Goal: Task Accomplishment & Management: Use online tool/utility

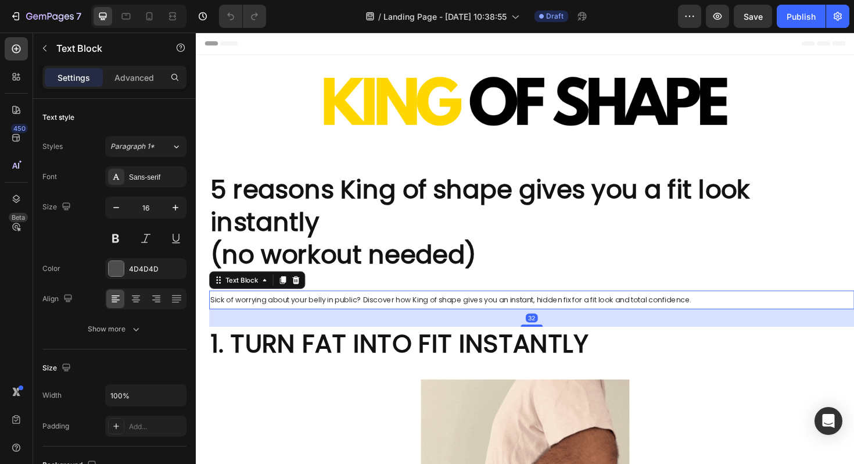
click at [532, 319] on span "Sick of worrying about your belly in public? Discover how King of shape gives y…" at bounding box center [466, 315] width 510 height 11
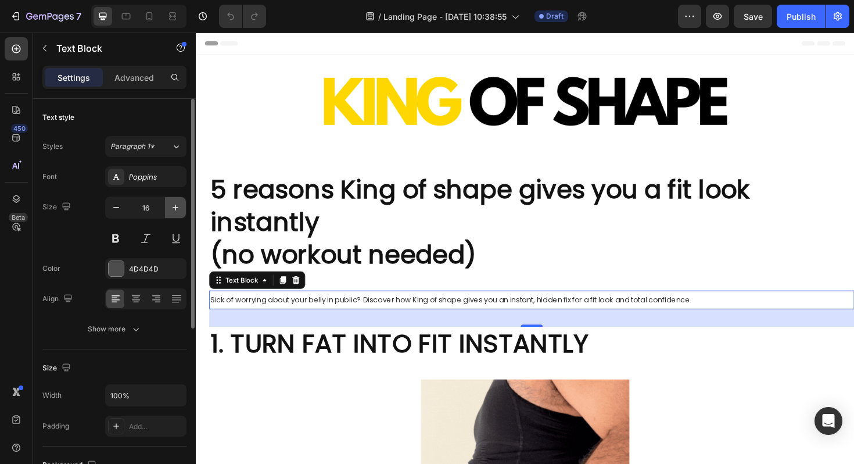
click at [177, 204] on icon "button" at bounding box center [176, 208] width 12 height 12
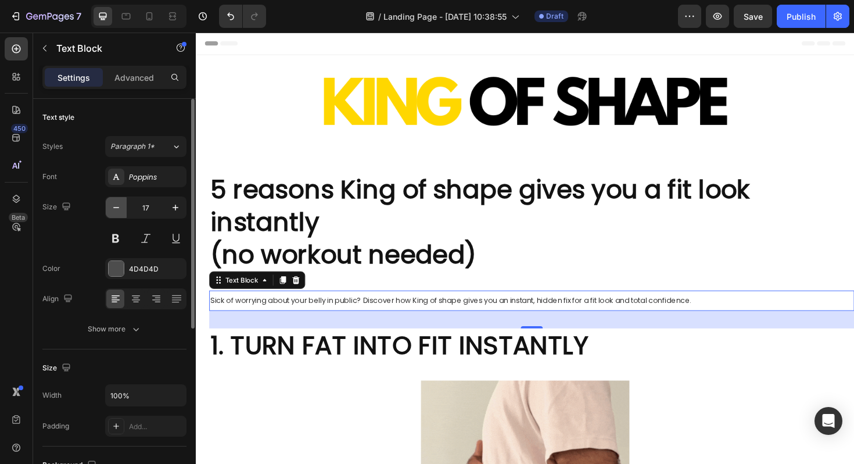
click at [110, 214] on button "button" at bounding box center [116, 207] width 21 height 21
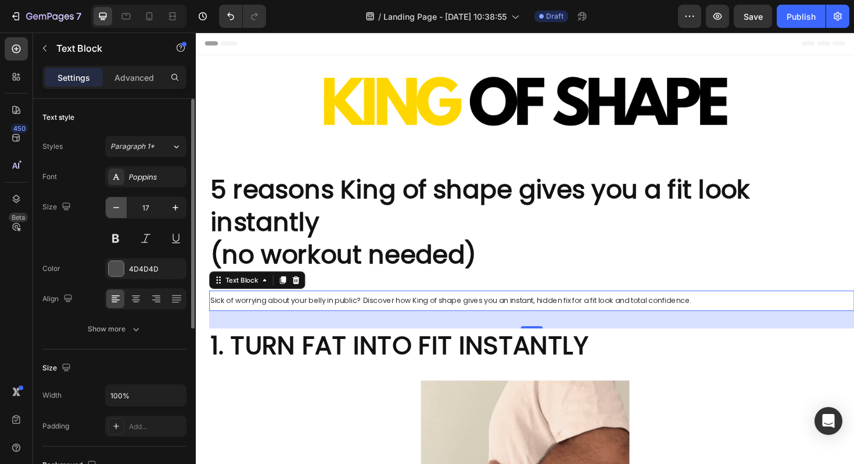
type input "16"
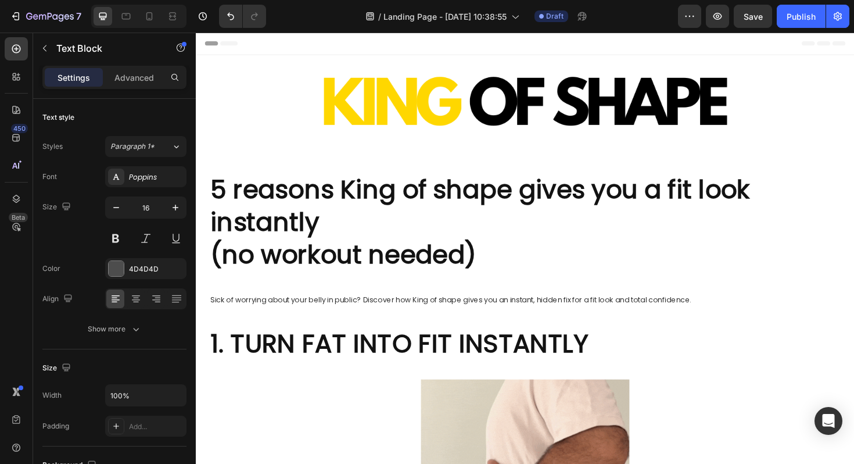
click at [247, 316] on span "Sick of worrying about your belly in public? Discover how King of shape gives y…" at bounding box center [466, 315] width 510 height 11
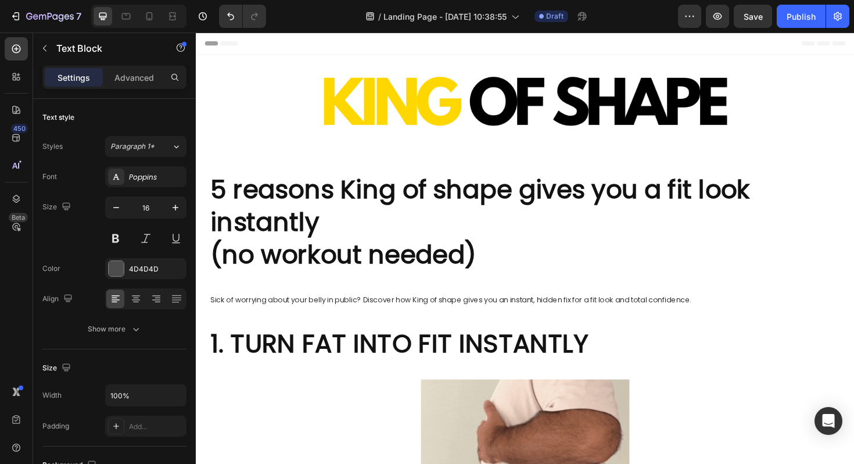
click at [303, 312] on span "Sick of worrying about your belly in public? Discover how King of shape gives y…" at bounding box center [466, 315] width 510 height 11
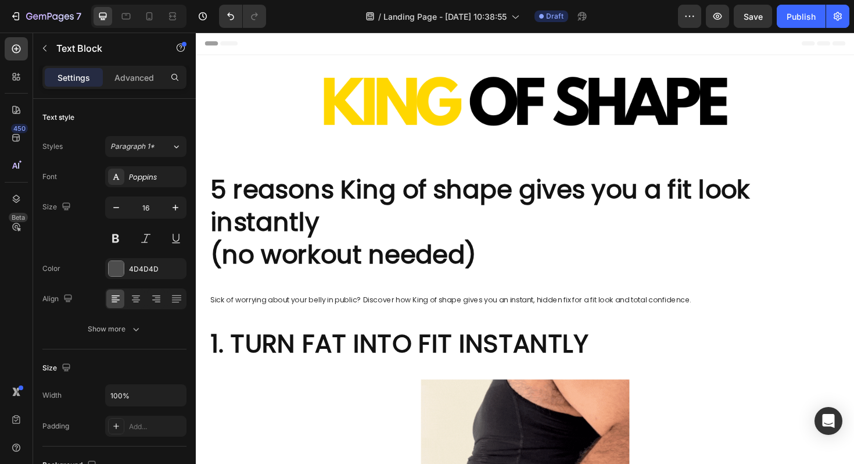
click at [322, 314] on span "Sick of worrying about your belly in public? Discover how King of shape gives y…" at bounding box center [466, 315] width 510 height 11
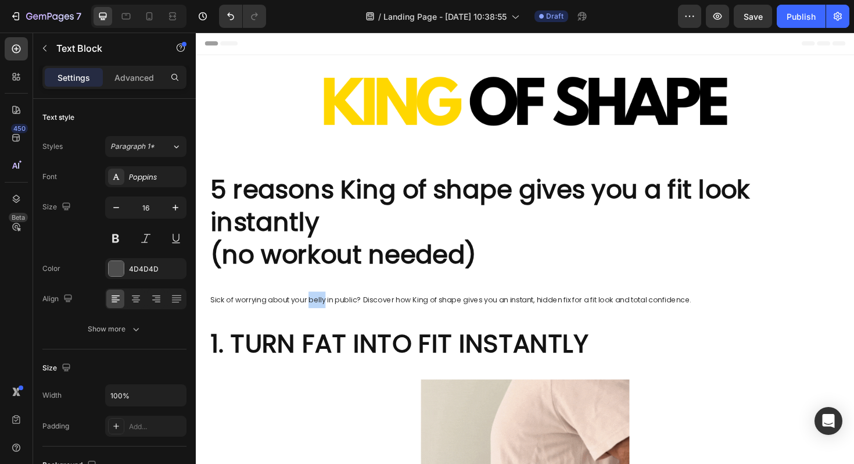
click at [322, 314] on span "Sick of worrying about your belly in public? Discover how King of shape gives y…" at bounding box center [466, 315] width 510 height 11
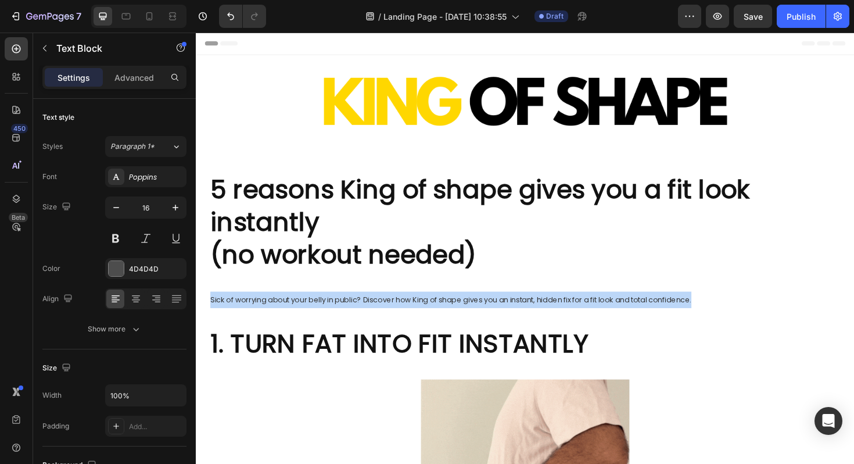
click at [322, 314] on span "Sick of worrying about your belly in public? Discover how King of shape gives y…" at bounding box center [466, 315] width 510 height 11
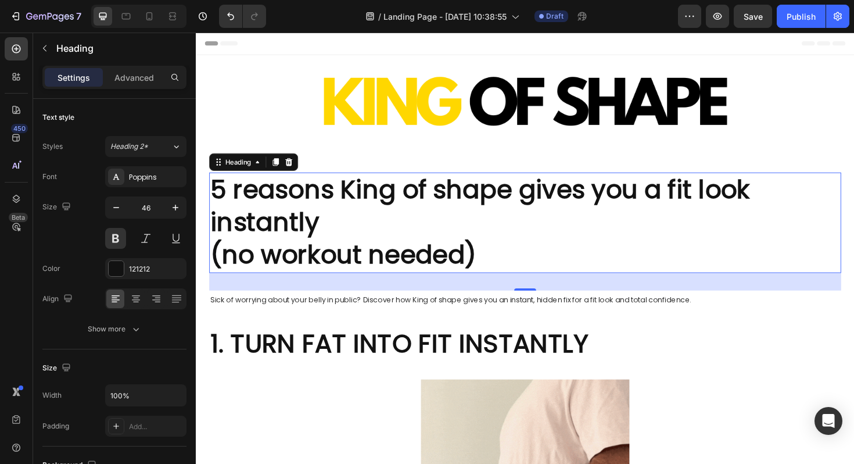
click at [388, 213] on h2 "5 reasons King of shape gives you a fit look instantly (no workout needed)" at bounding box center [545, 234] width 670 height 106
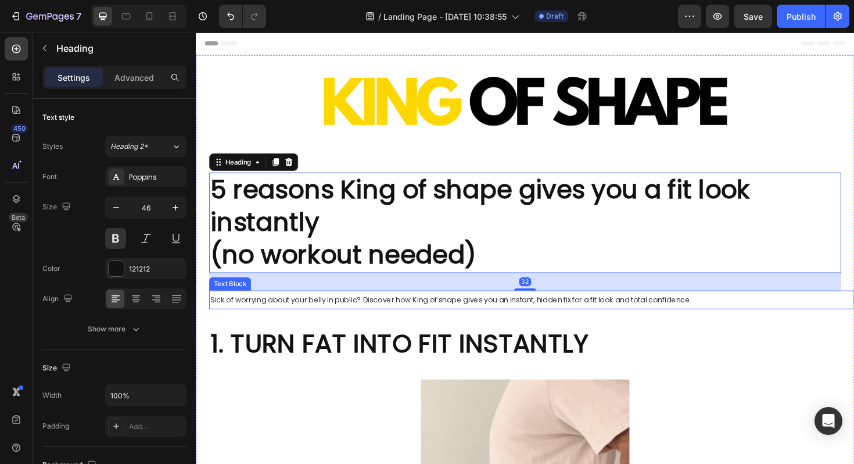
click at [485, 319] on span "Sick of worrying about your belly in public? Discover how King of shape gives y…" at bounding box center [466, 315] width 510 height 11
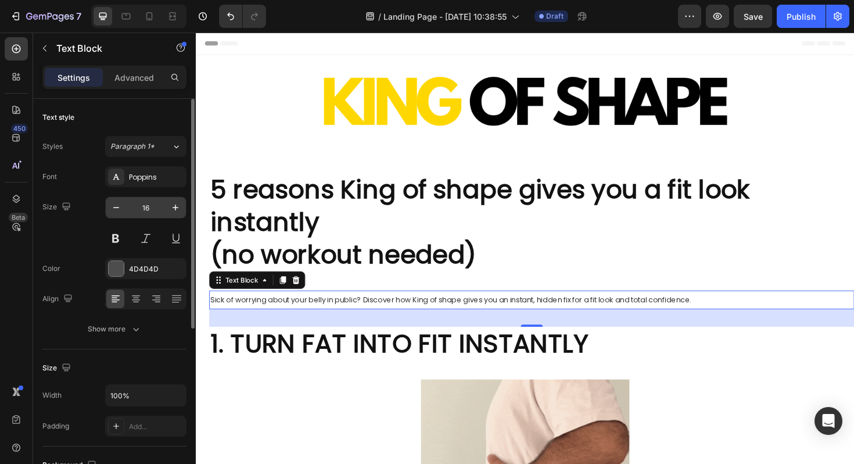
click at [146, 212] on input "16" at bounding box center [146, 207] width 38 height 21
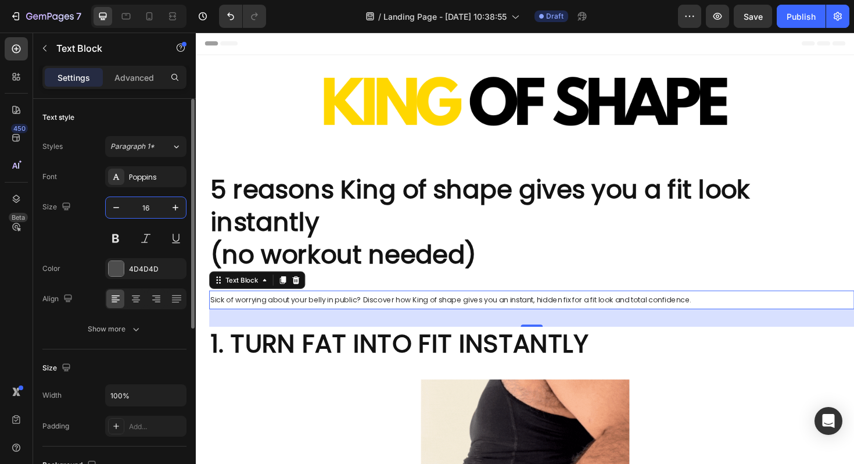
click at [146, 212] on input "16" at bounding box center [146, 207] width 38 height 21
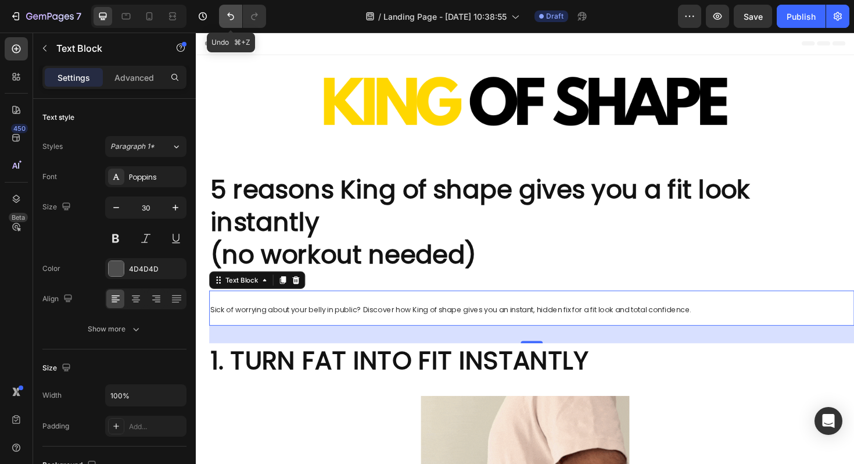
click at [225, 15] on icon "Undo/Redo" at bounding box center [231, 16] width 12 height 12
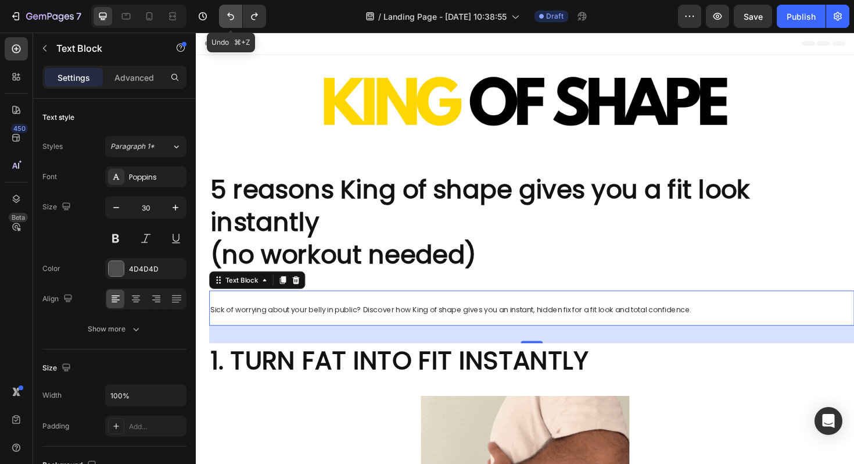
click at [226, 16] on icon "Undo/Redo" at bounding box center [231, 16] width 12 height 12
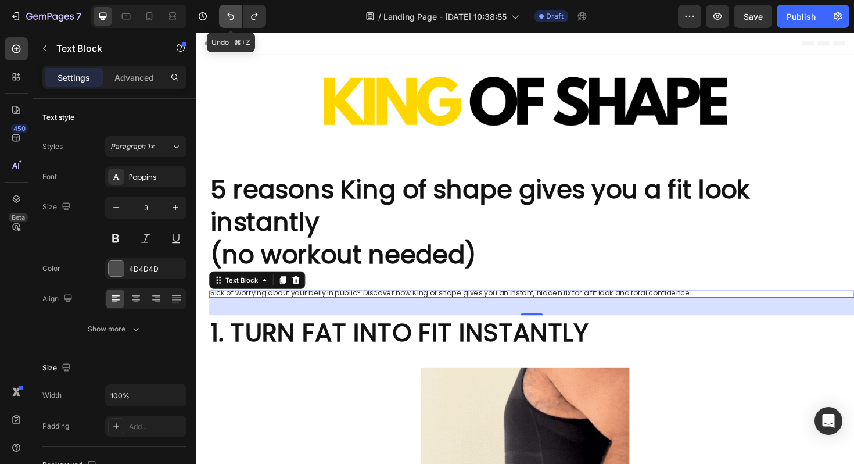
click at [228, 17] on icon "Undo/Redo" at bounding box center [231, 16] width 12 height 12
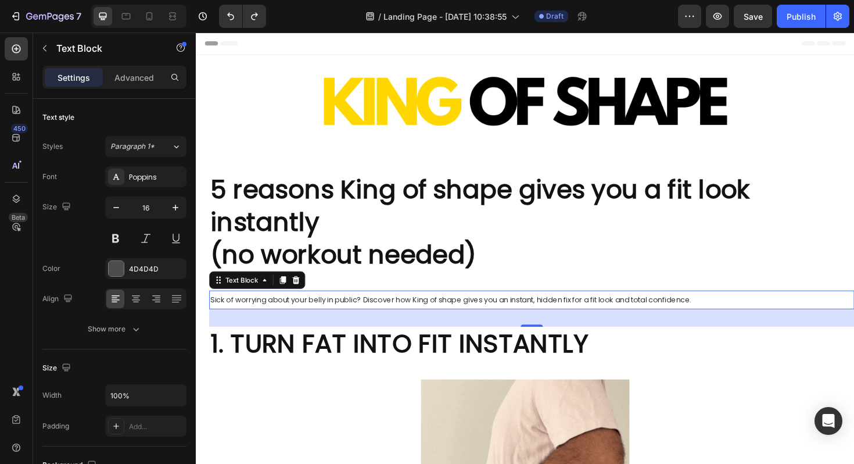
click at [286, 3] on div "7 / Landing Page - [DATE] 10:38:55 Draft Preview Save Publish" at bounding box center [427, 16] width 854 height 33
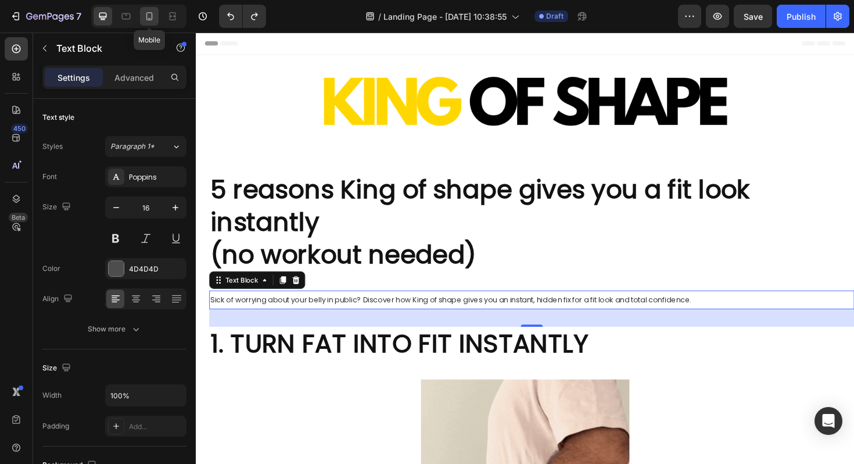
click at [155, 16] on icon at bounding box center [150, 16] width 12 height 12
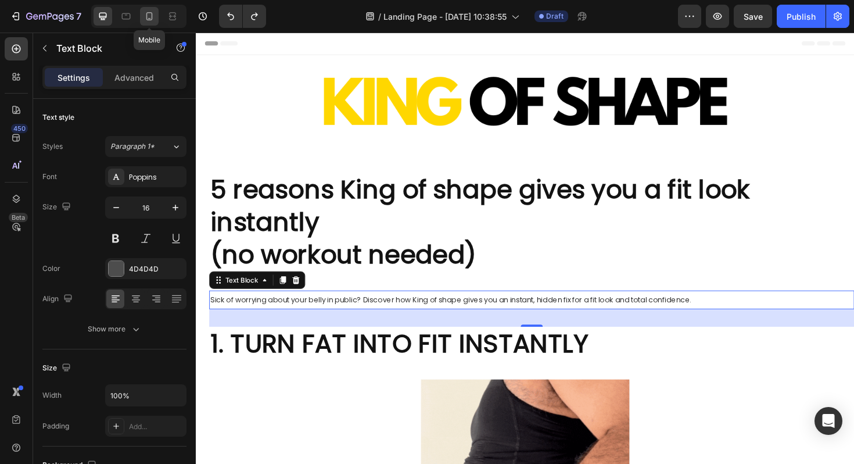
type input "20"
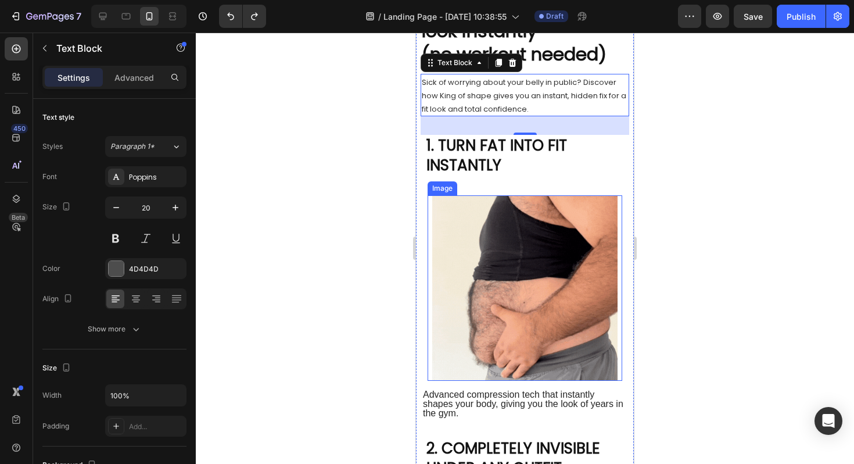
scroll to position [137, 0]
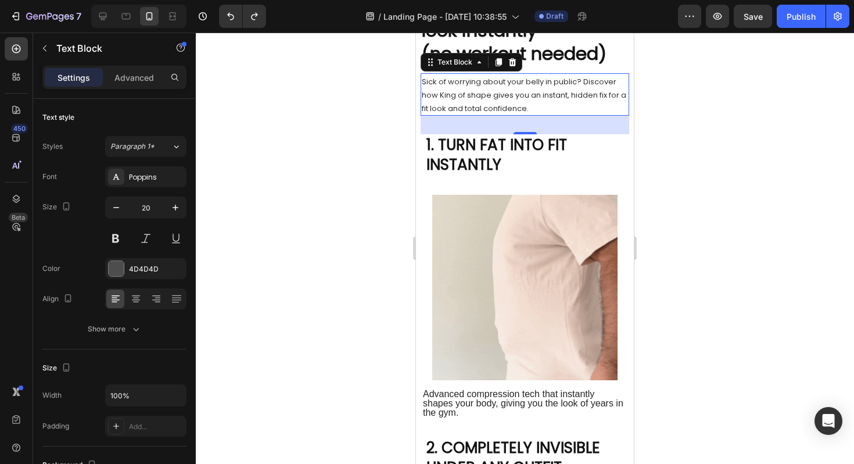
click at [688, 120] on div at bounding box center [525, 248] width 659 height 431
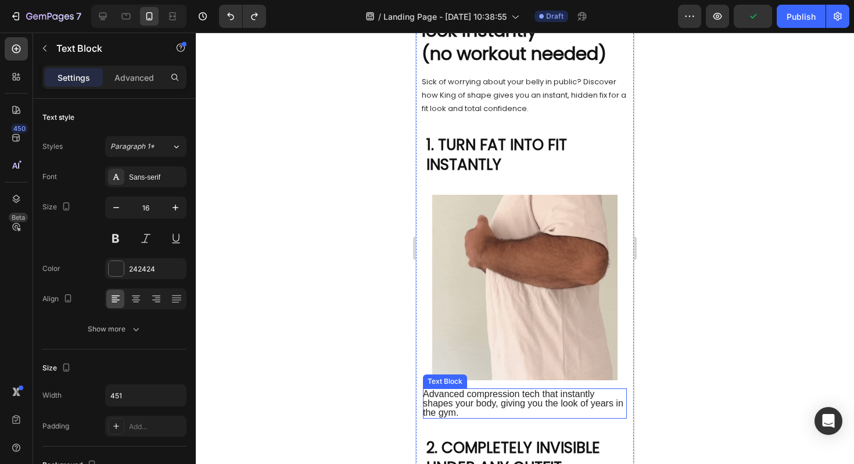
click at [494, 412] on p "Advanced compression tech that instantly shapes your body, giving you the look …" at bounding box center [524, 403] width 203 height 28
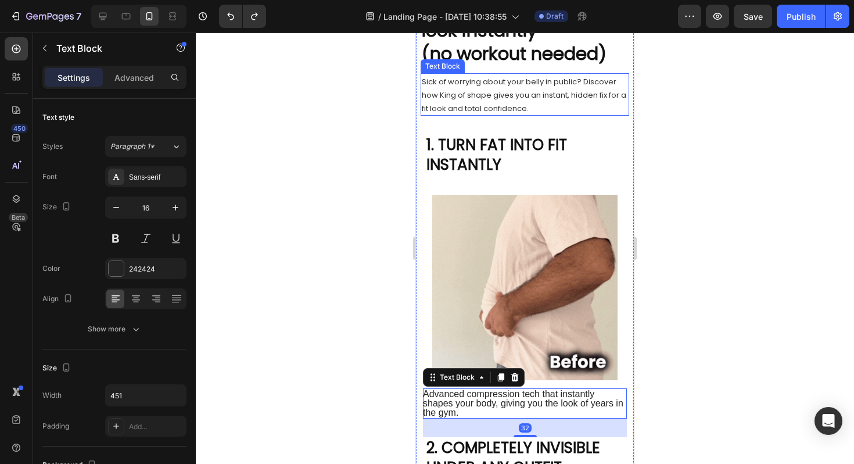
click at [491, 112] on span "Sick of worrying about your belly in public? Discover how King of shape gives y…" at bounding box center [524, 95] width 205 height 38
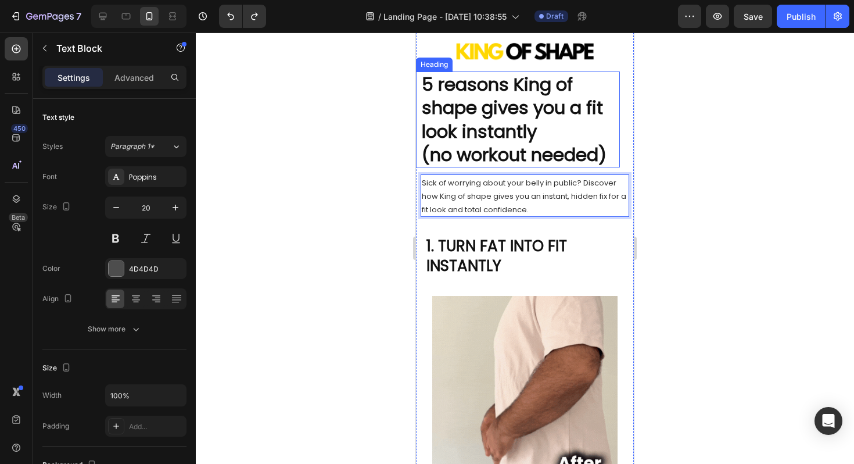
scroll to position [34, 0]
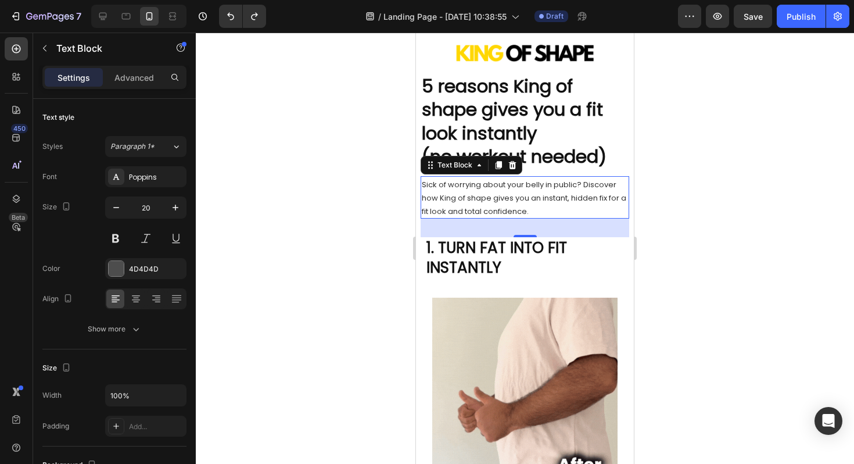
click at [663, 158] on div at bounding box center [525, 248] width 659 height 431
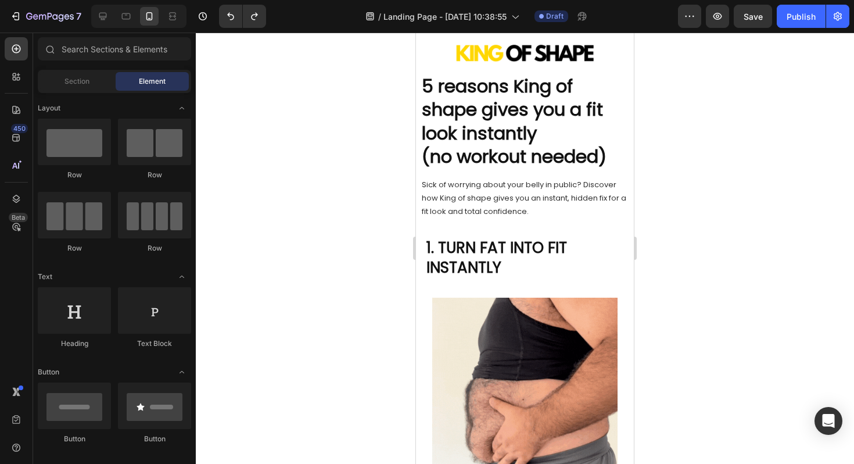
click at [230, 28] on div "7 / Landing Page - [DATE] 10:38:55 Draft Preview Save Publish" at bounding box center [427, 16] width 854 height 33
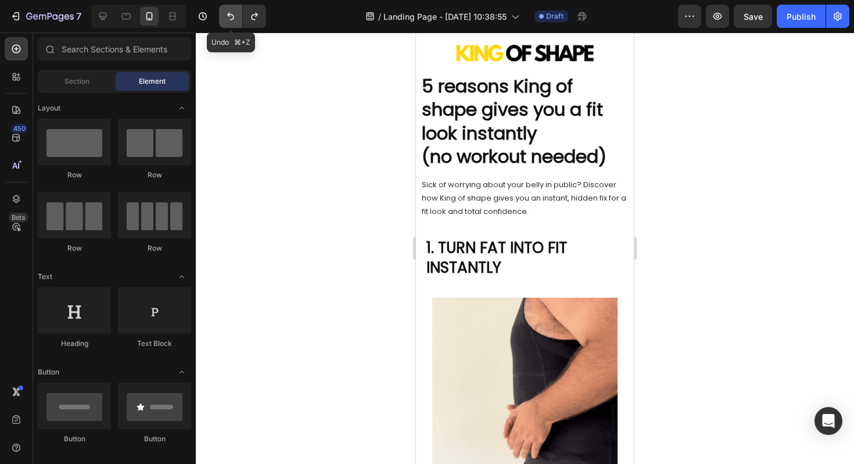
click at [230, 24] on button "Undo/Redo" at bounding box center [230, 16] width 23 height 23
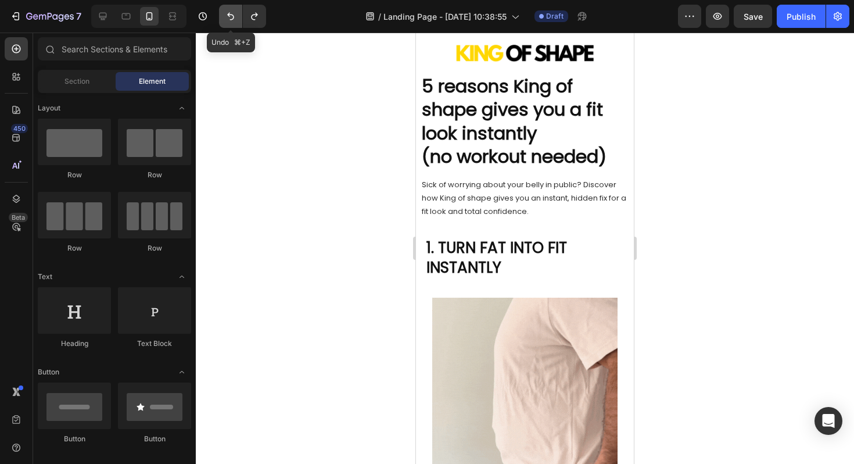
click at [230, 24] on button "Undo/Redo" at bounding box center [230, 16] width 23 height 23
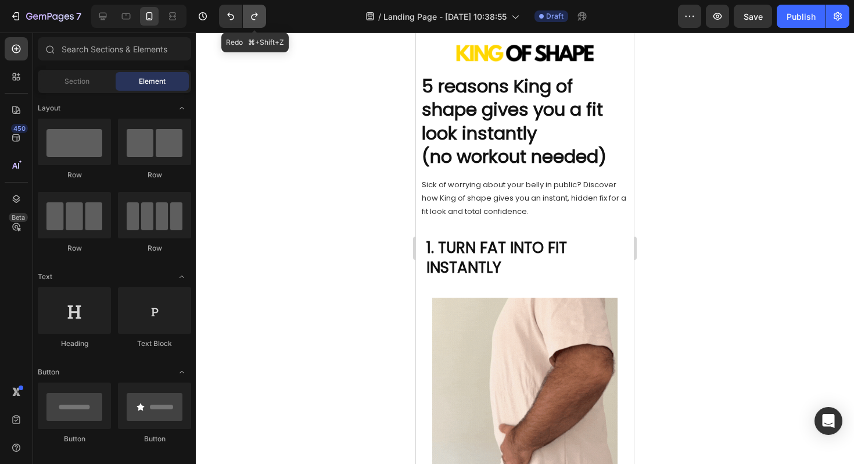
click at [251, 16] on icon "Undo/Redo" at bounding box center [255, 16] width 12 height 12
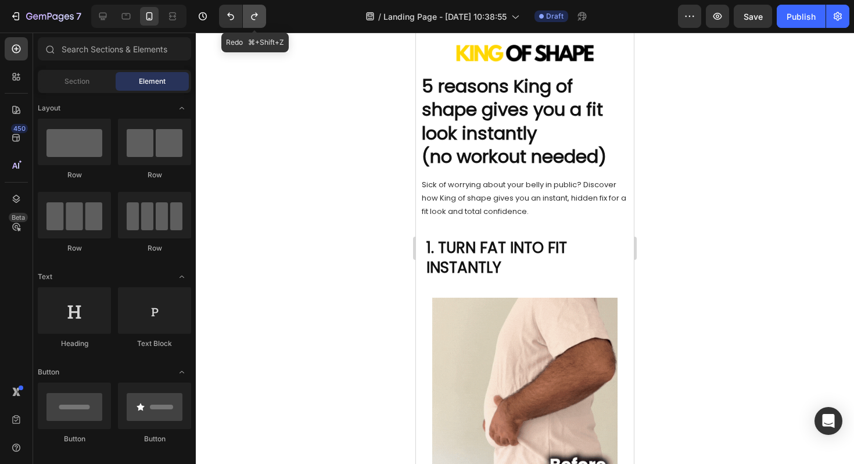
click at [251, 16] on icon "Undo/Redo" at bounding box center [255, 16] width 12 height 12
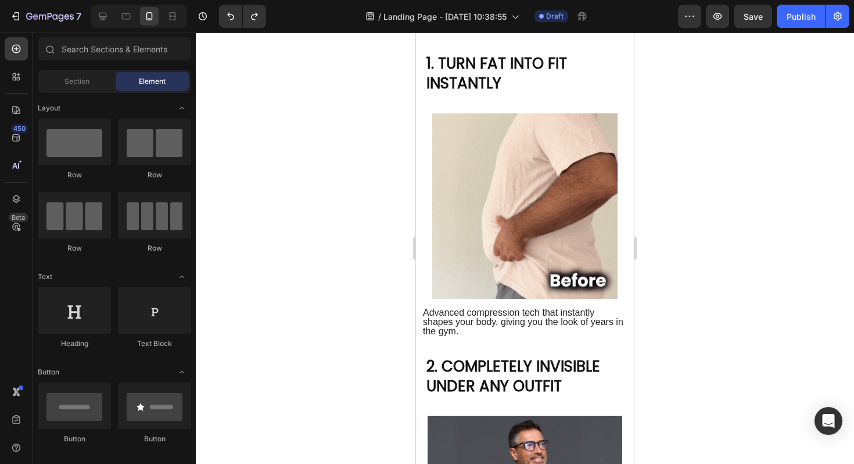
scroll to position [0, 0]
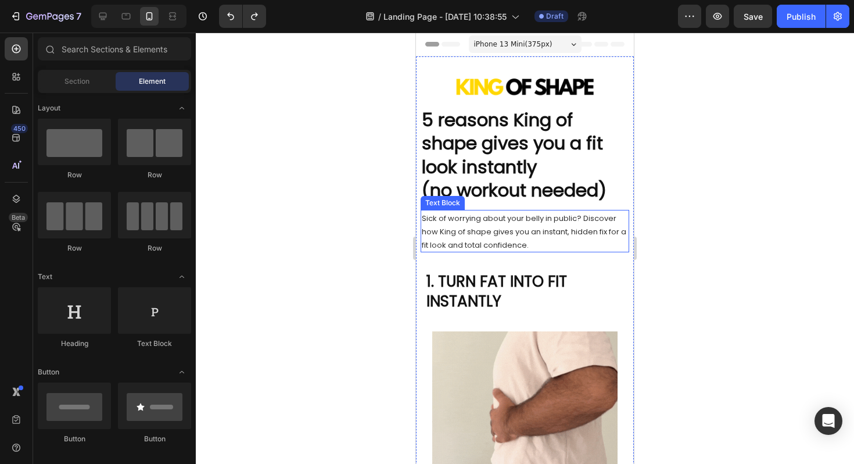
click at [501, 235] on span "Sick of worrying about your belly in public? Discover how King of shape gives y…" at bounding box center [524, 232] width 205 height 38
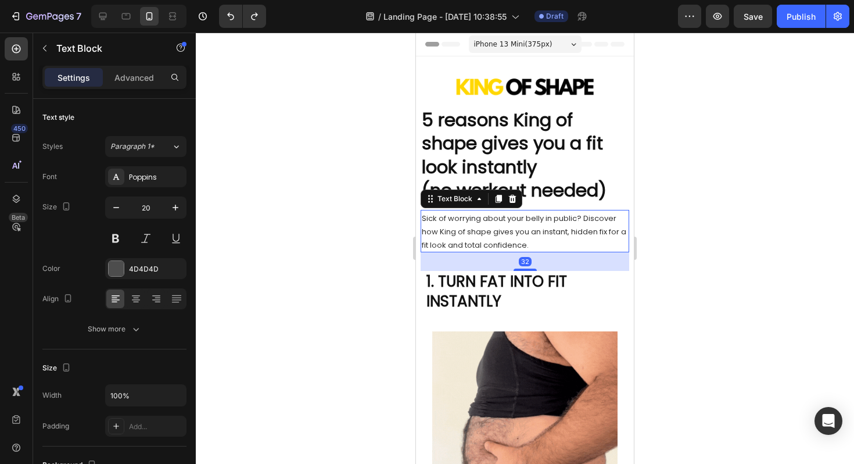
click at [498, 234] on span "Sick of worrying about your belly in public? Discover how King of shape gives y…" at bounding box center [524, 232] width 205 height 38
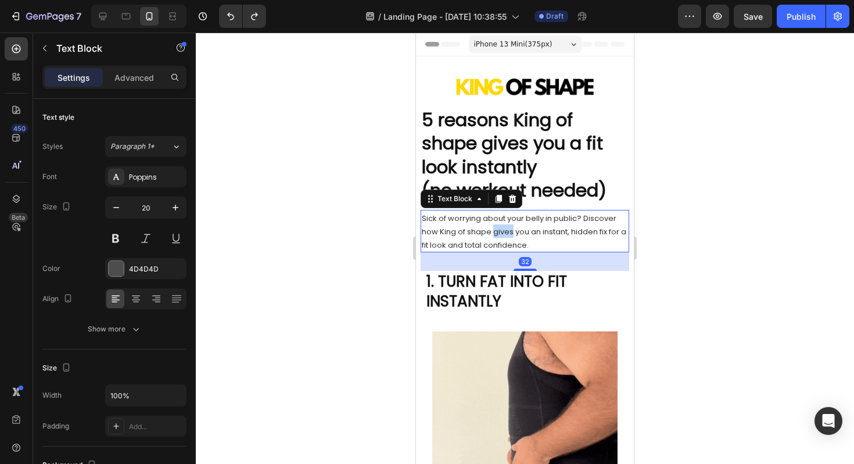
click at [498, 234] on span "Sick of worrying about your belly in public? Discover how King of shape gives y…" at bounding box center [524, 232] width 205 height 38
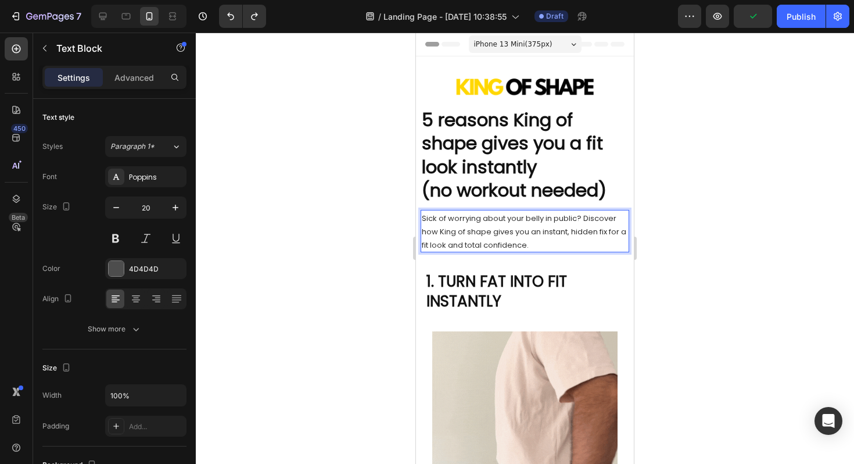
click at [523, 245] on span "Sick of worrying about your belly in public? Discover how King of shape gives y…" at bounding box center [524, 232] width 205 height 38
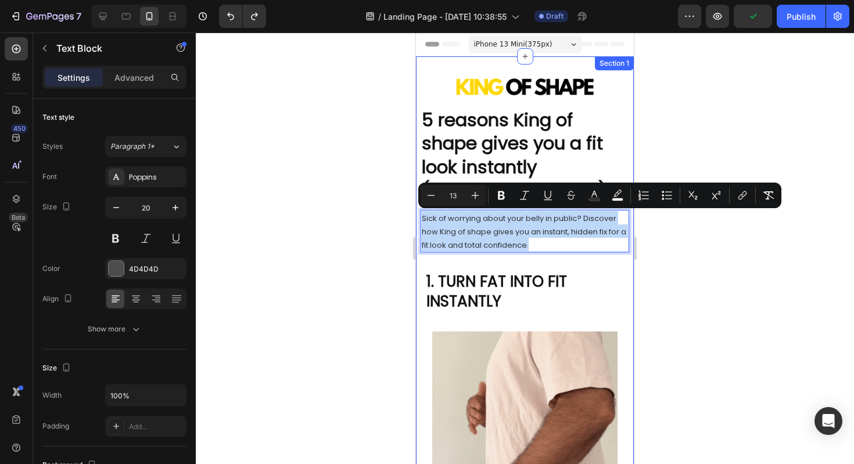
drag, startPoint x: 532, startPoint y: 245, endPoint x: 419, endPoint y: 212, distance: 117.5
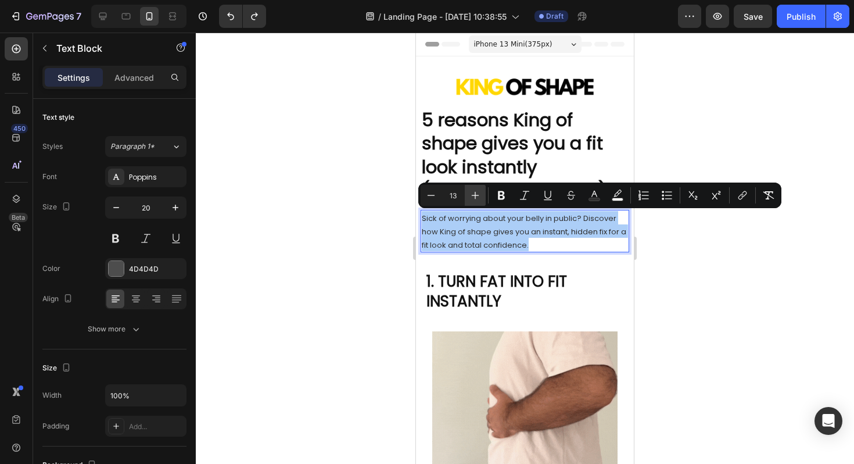
click at [479, 201] on button "Plus" at bounding box center [475, 195] width 21 height 21
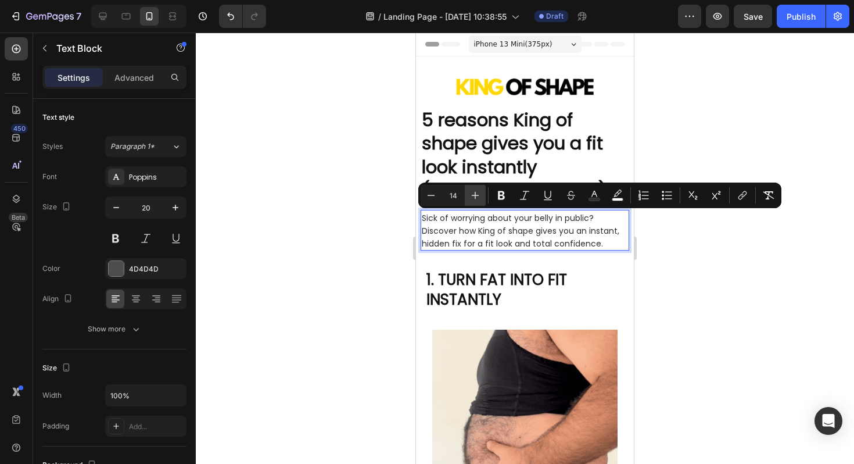
click at [479, 201] on button "Plus" at bounding box center [475, 195] width 21 height 21
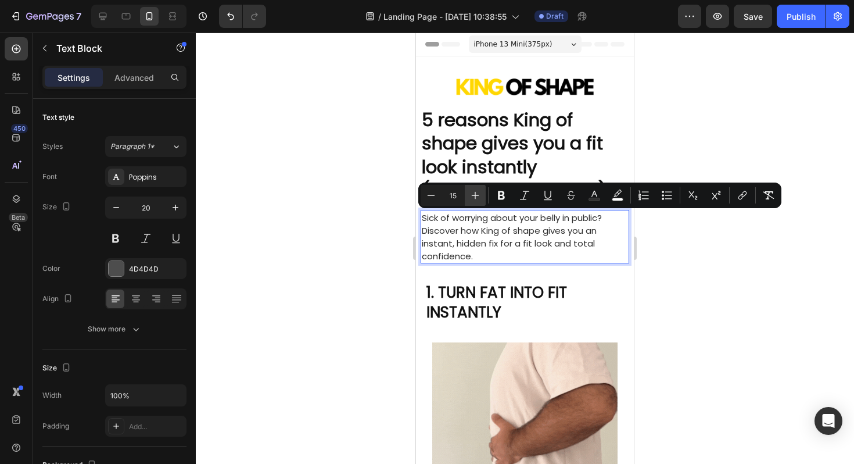
click at [474, 187] on button "Plus" at bounding box center [475, 195] width 21 height 21
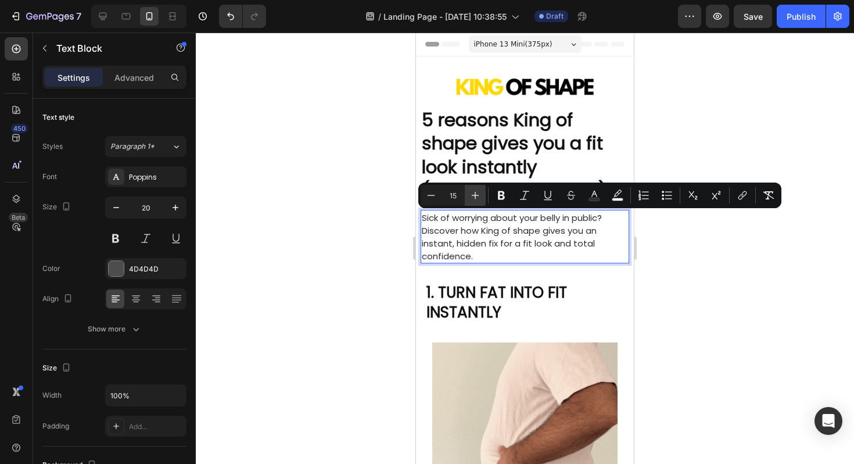
type input "16"
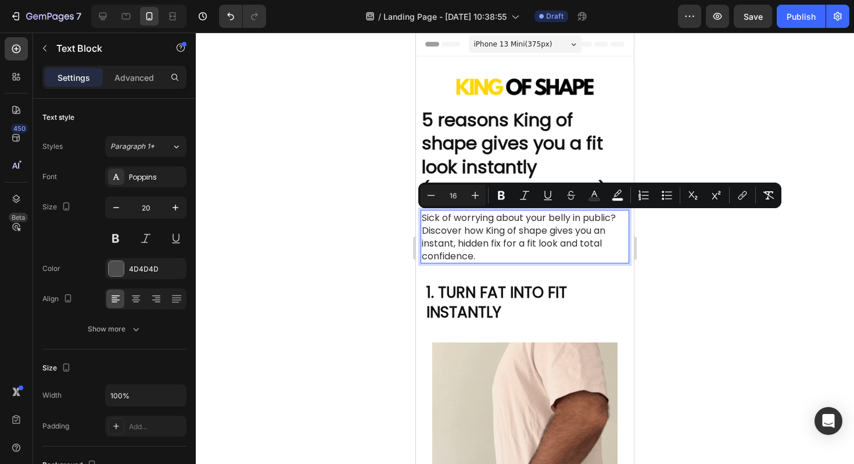
click at [707, 261] on div at bounding box center [525, 248] width 659 height 431
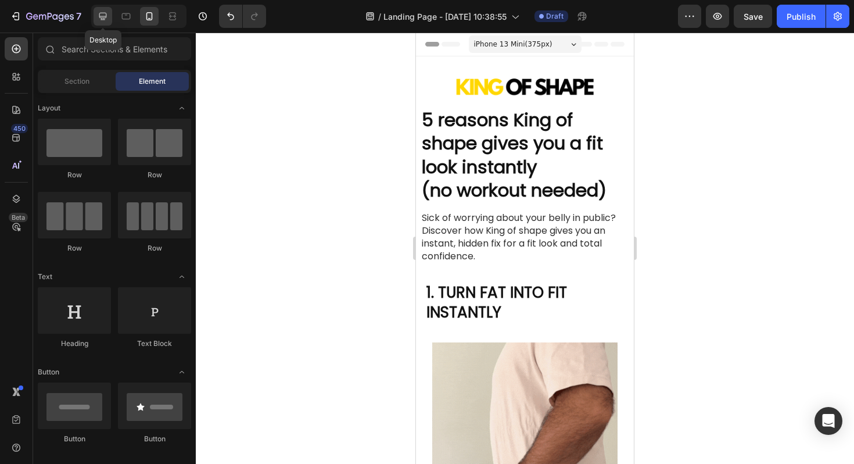
click at [106, 17] on icon at bounding box center [103, 16] width 12 height 12
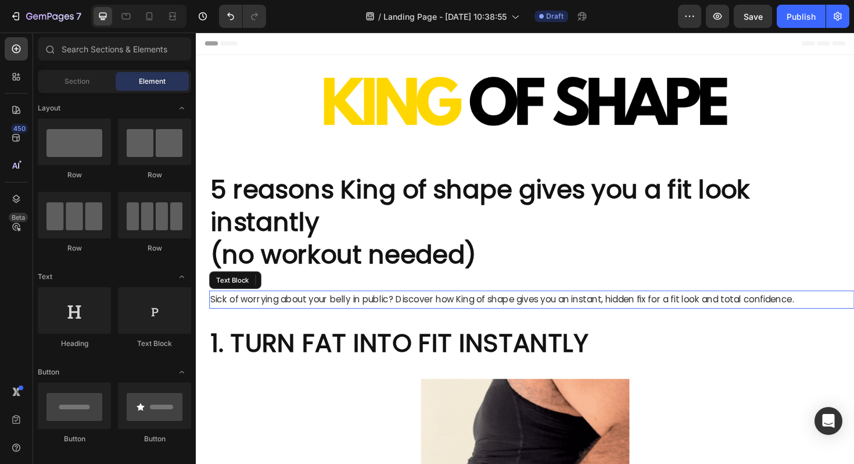
click at [477, 316] on span "Sick of worrying about your belly in public? Discover how King of shape gives y…" at bounding box center [520, 314] width 618 height 13
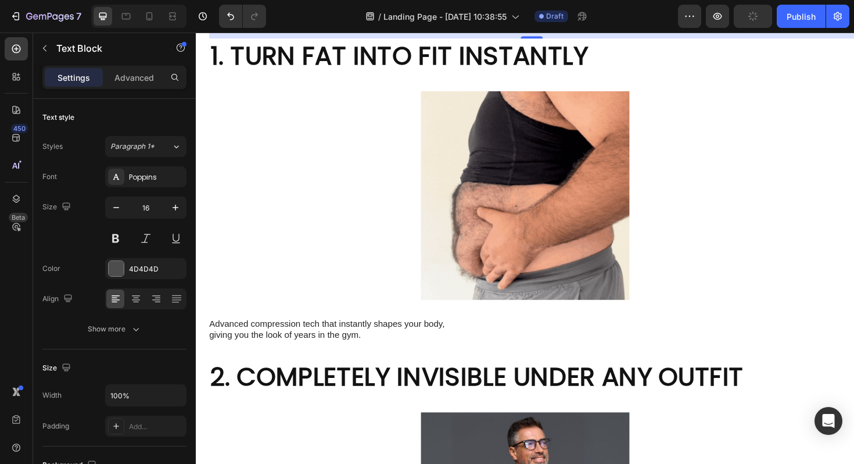
scroll to position [306, 0]
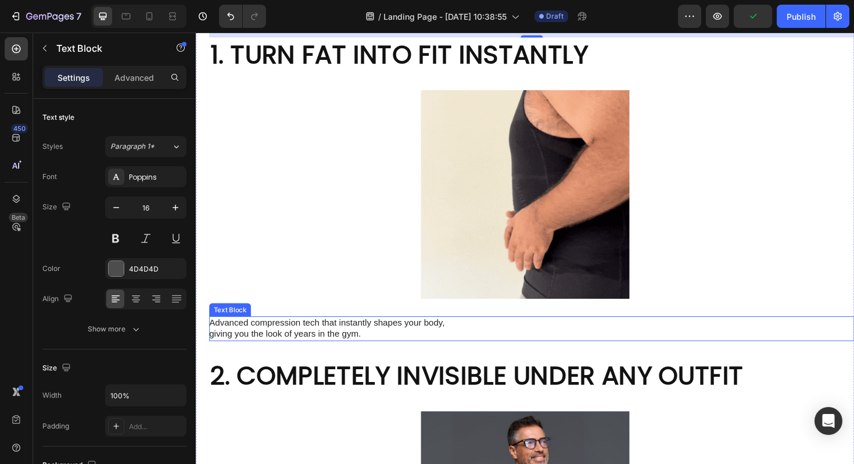
click at [379, 349] on p "Advanced compression tech that instantly shapes your body, giving you the look …" at bounding box center [340, 346] width 261 height 24
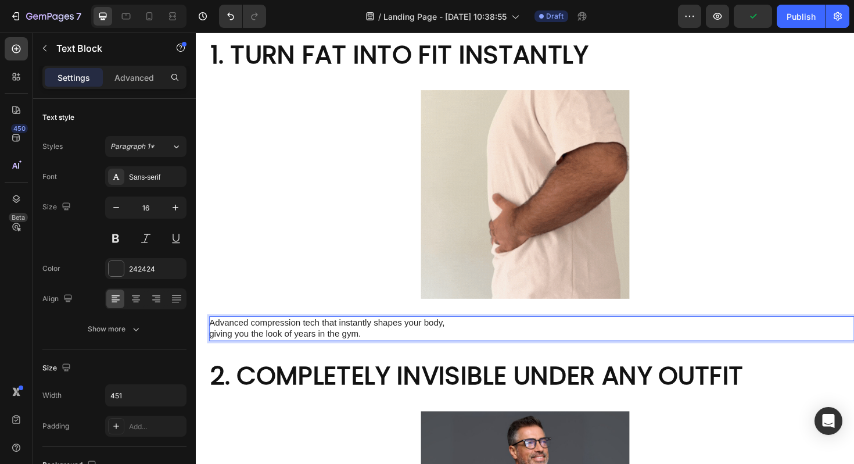
click at [379, 349] on p "Advanced compression tech that instantly shapes your body, giving you the look …" at bounding box center [340, 346] width 261 height 24
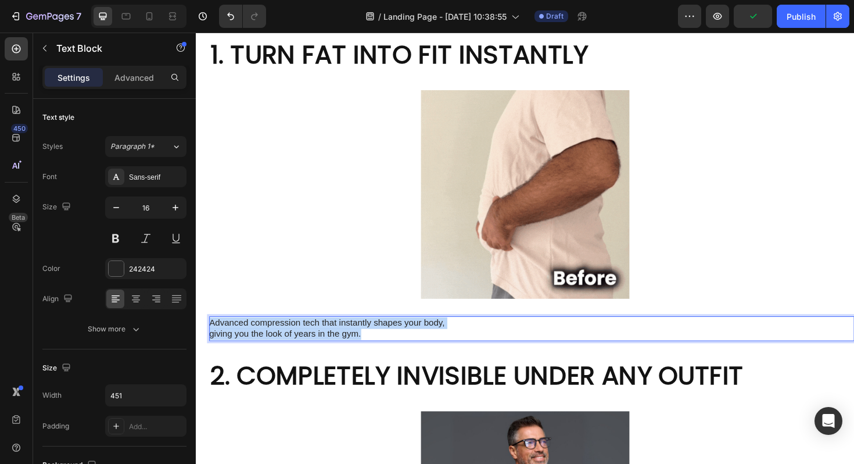
click at [379, 349] on p "Advanced compression tech that instantly shapes your body, giving you the look …" at bounding box center [340, 346] width 261 height 24
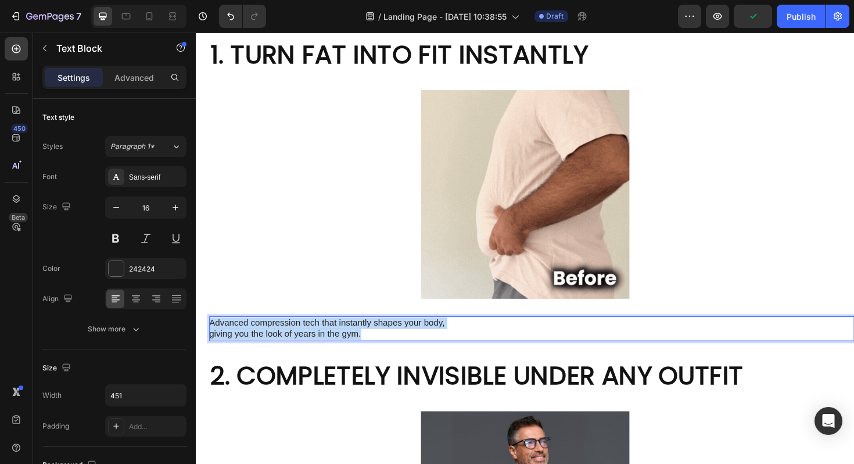
click at [379, 349] on p "Advanced compression tech that instantly shapes your body, giving you the look …" at bounding box center [340, 346] width 261 height 24
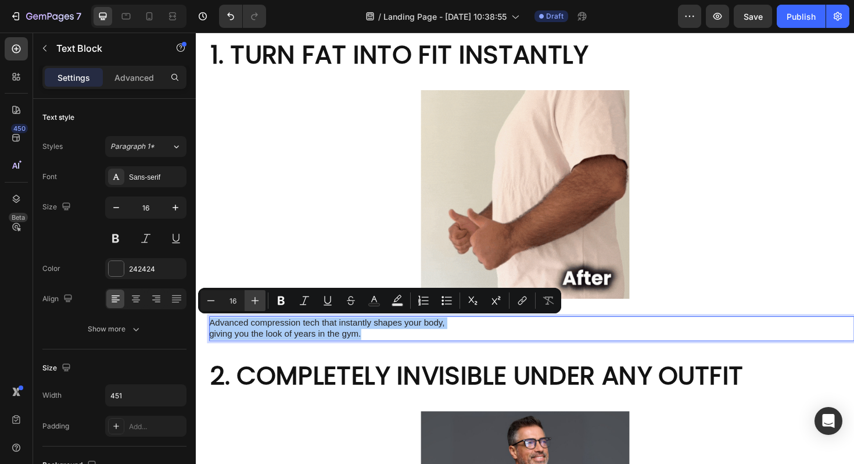
click at [251, 299] on icon "Editor contextual toolbar" at bounding box center [255, 301] width 12 height 12
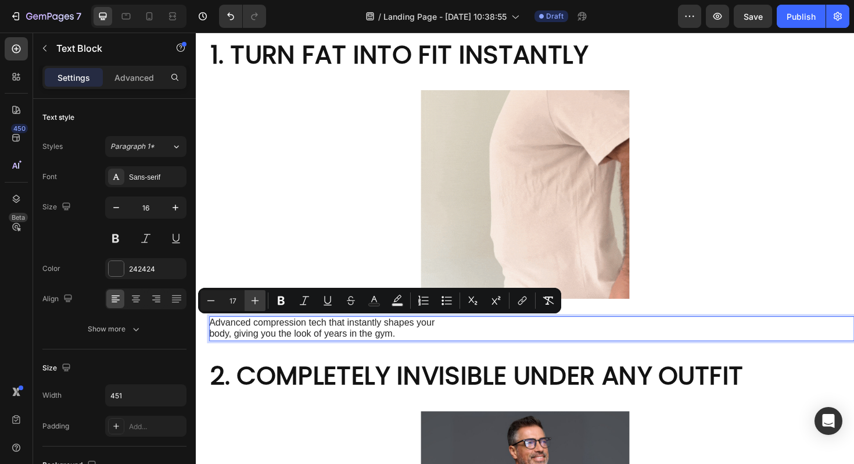
click at [251, 299] on icon "Editor contextual toolbar" at bounding box center [255, 301] width 12 height 12
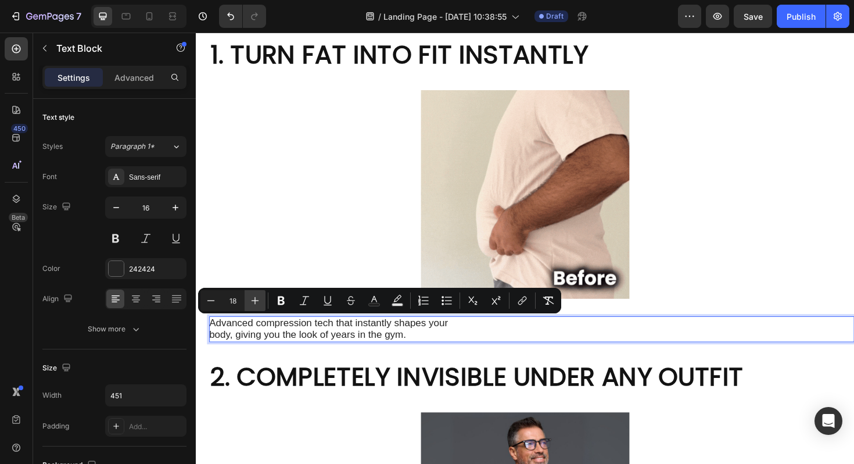
click at [251, 299] on icon "Editor contextual toolbar" at bounding box center [255, 301] width 12 height 12
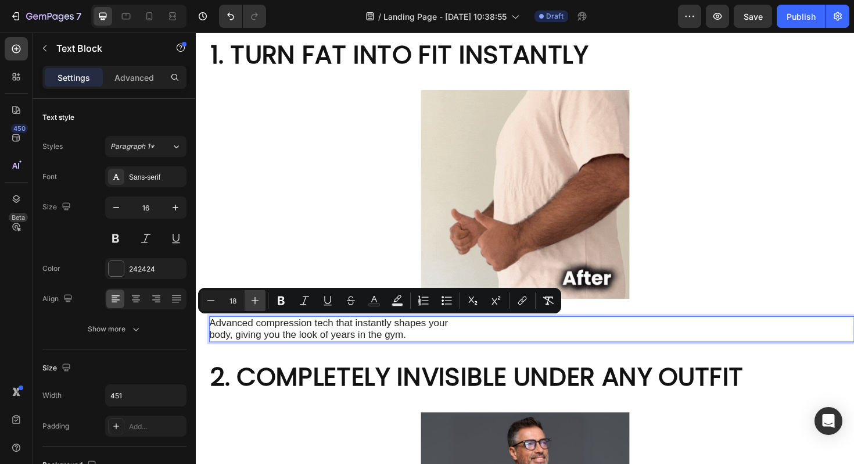
type input "19"
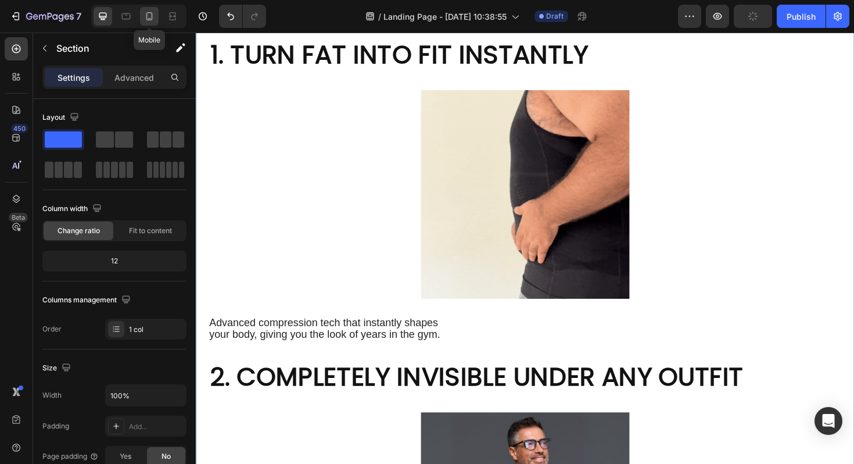
click at [151, 19] on icon at bounding box center [150, 16] width 12 height 12
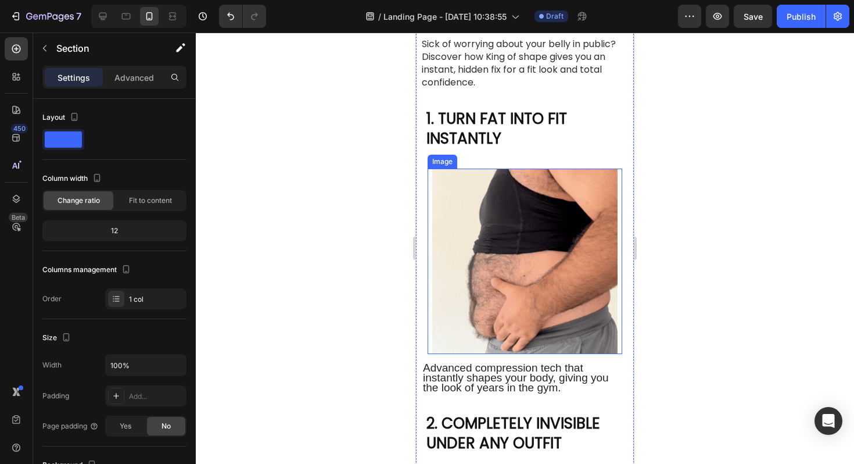
scroll to position [174, 0]
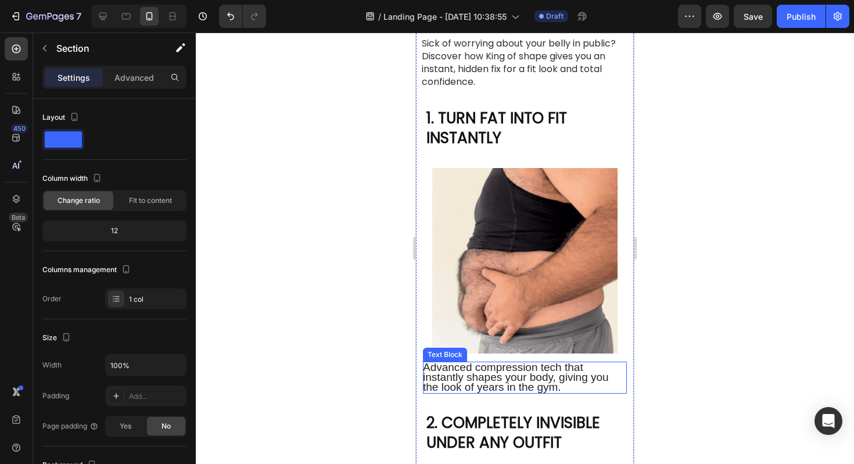
click at [502, 381] on span "Advanced compression tech that instantly shapes your body, giving you the look …" at bounding box center [516, 377] width 186 height 32
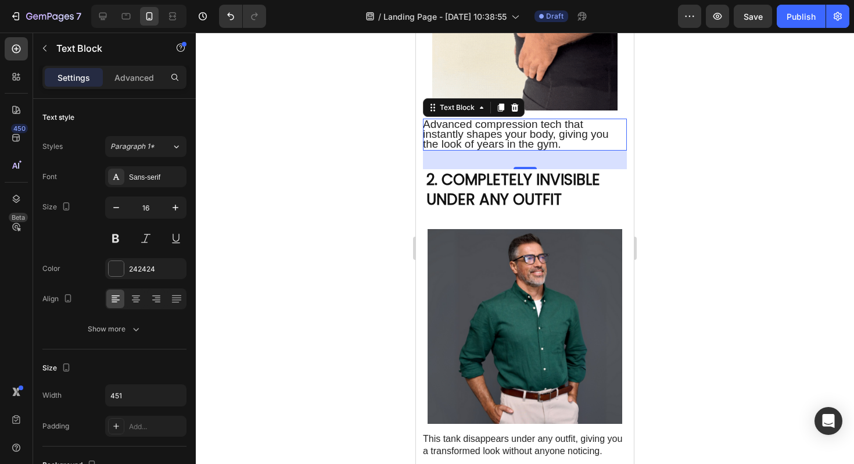
scroll to position [407, 0]
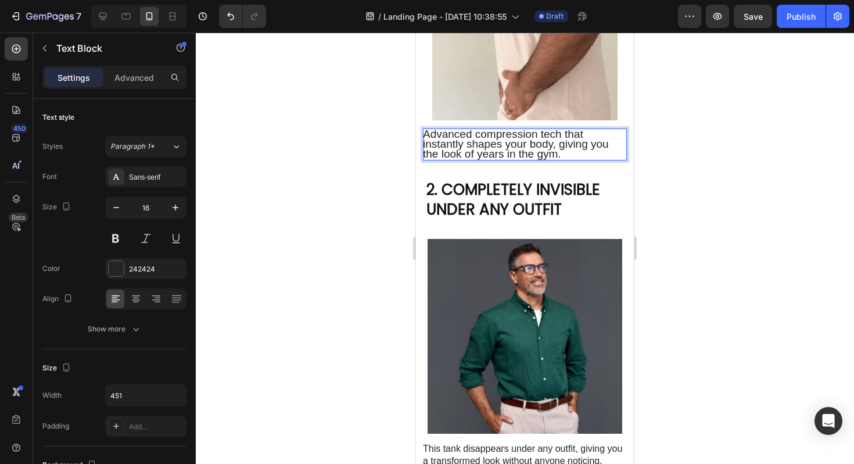
click at [511, 140] on span "Advanced compression tech that instantly shapes your body, giving you the look …" at bounding box center [516, 144] width 186 height 32
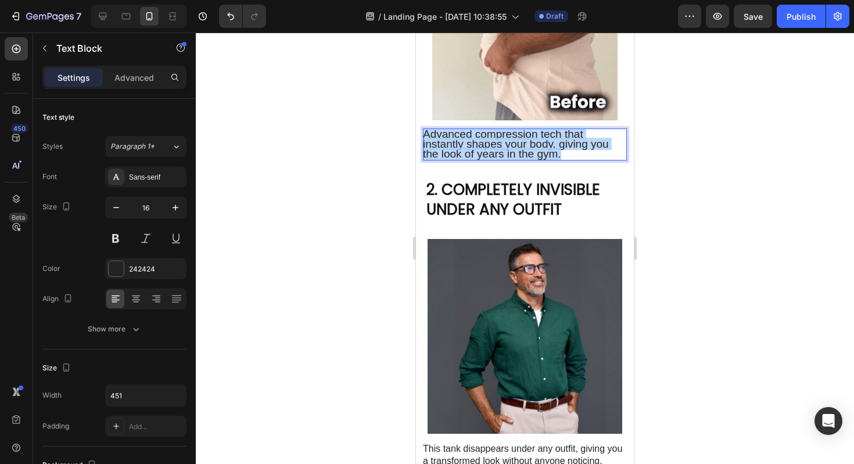
click at [511, 140] on span "Advanced compression tech that instantly shapes your body, giving you the look …" at bounding box center [516, 144] width 186 height 32
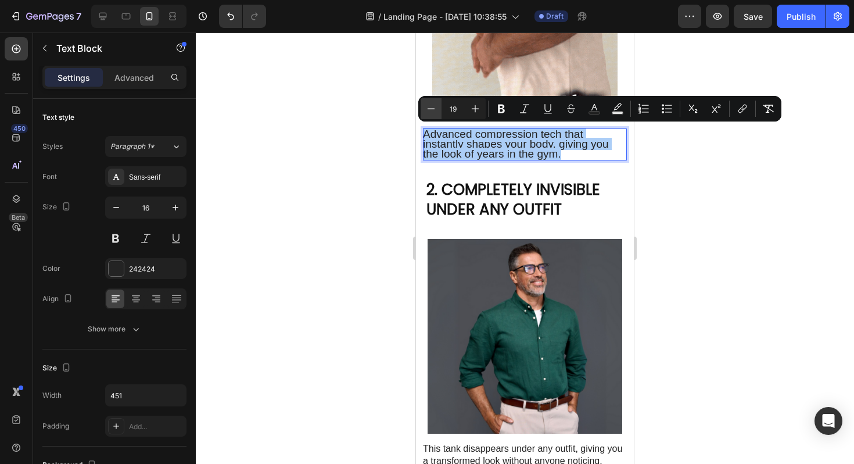
click at [428, 112] on icon "Editor contextual toolbar" at bounding box center [431, 109] width 12 height 12
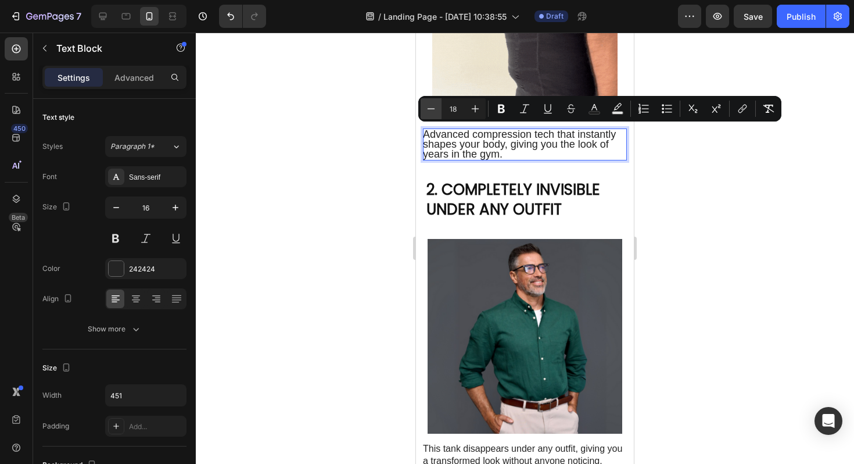
click at [428, 112] on icon "Editor contextual toolbar" at bounding box center [431, 109] width 12 height 12
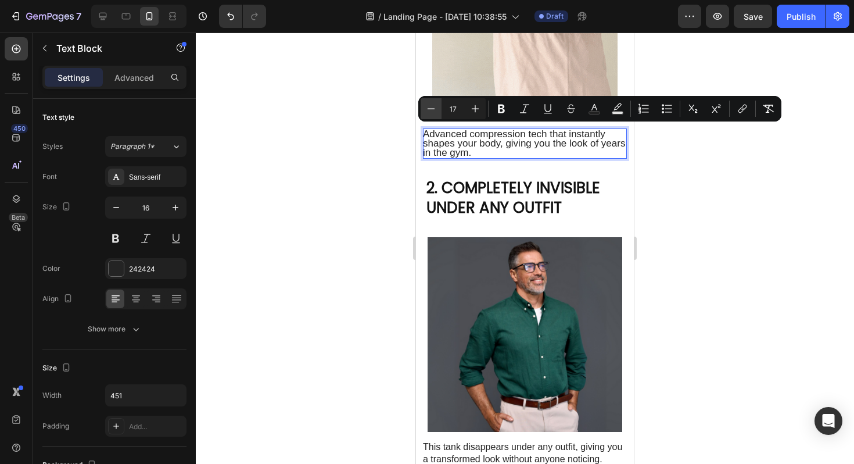
click at [428, 112] on icon "Editor contextual toolbar" at bounding box center [431, 109] width 12 height 12
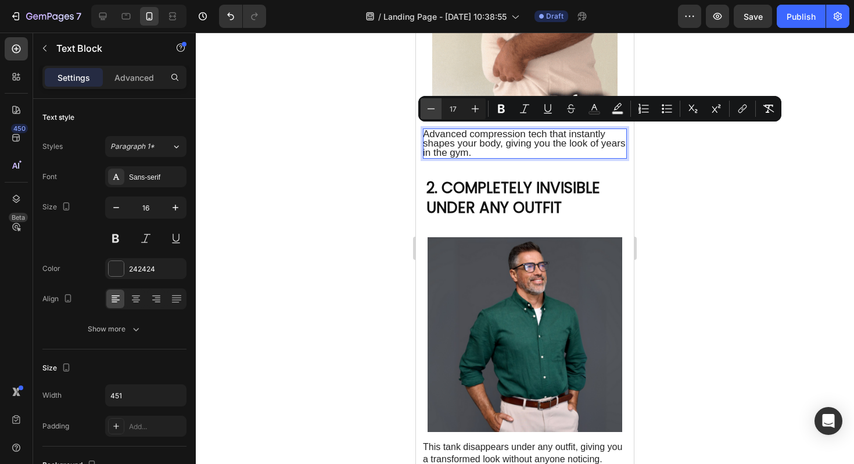
type input "16"
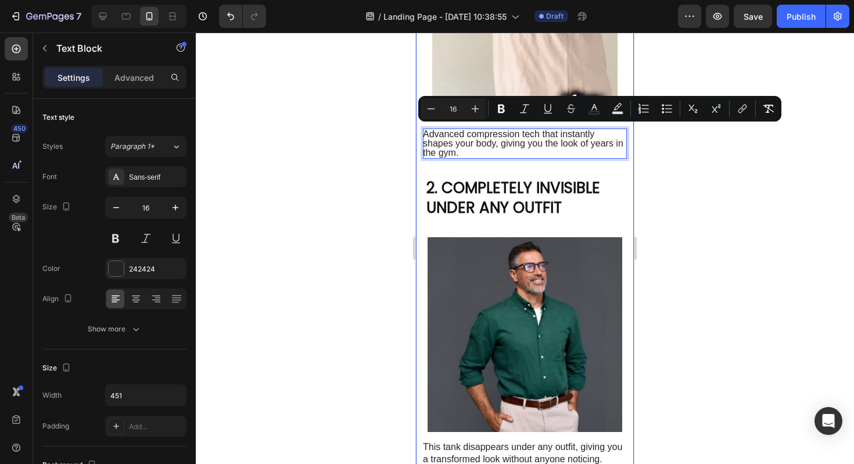
click at [362, 144] on div at bounding box center [525, 248] width 659 height 431
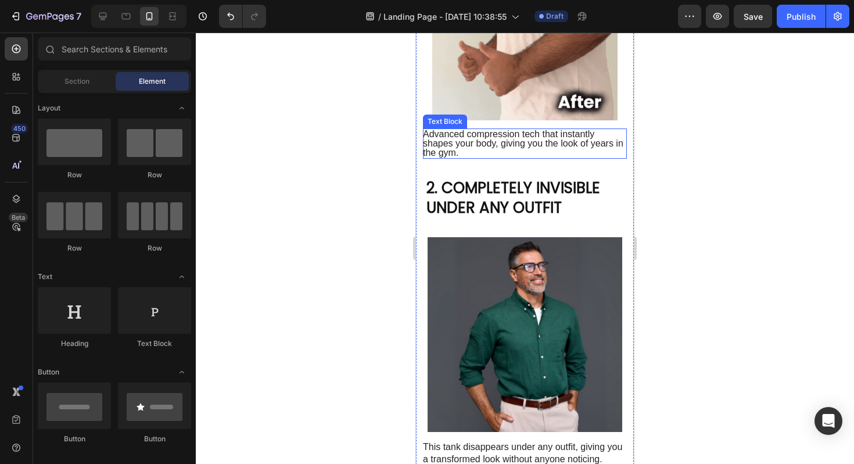
click at [497, 138] on span "Advanced compression tech that instantly shapes your body, giving you the look …" at bounding box center [523, 143] width 201 height 28
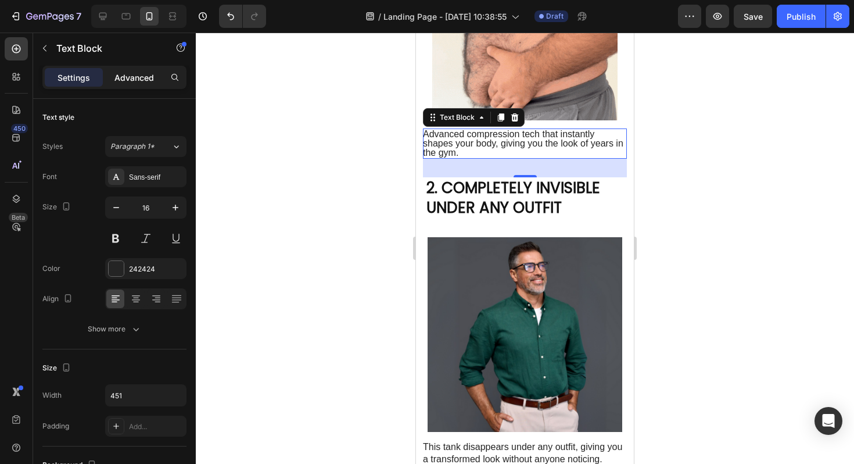
click at [135, 75] on p "Advanced" at bounding box center [135, 77] width 40 height 12
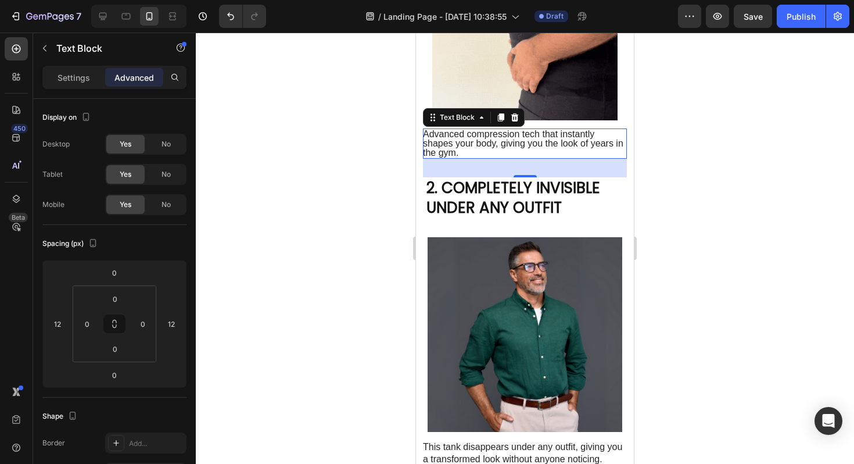
click at [301, 146] on div at bounding box center [525, 248] width 659 height 431
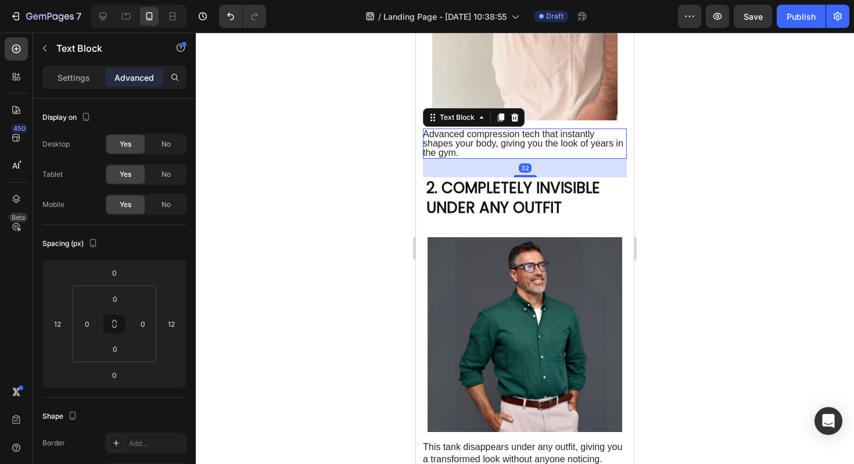
click at [447, 136] on span "Advanced compression tech that instantly shapes your body, giving you the look …" at bounding box center [523, 143] width 201 height 28
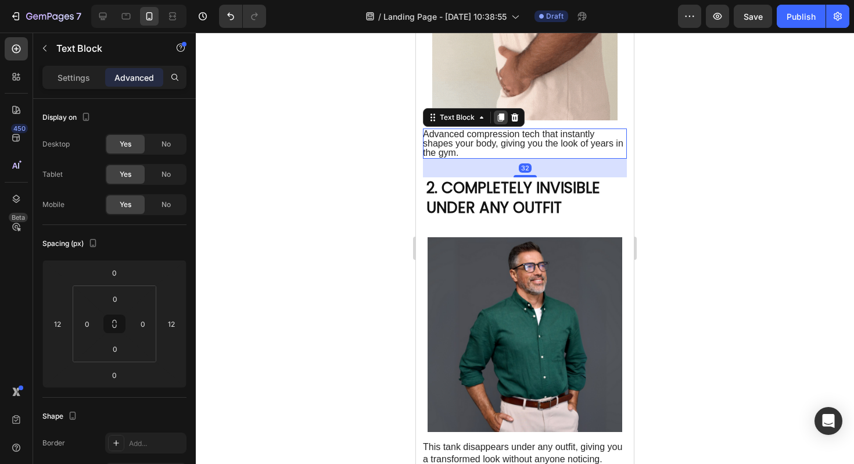
click at [500, 121] on div at bounding box center [501, 117] width 14 height 14
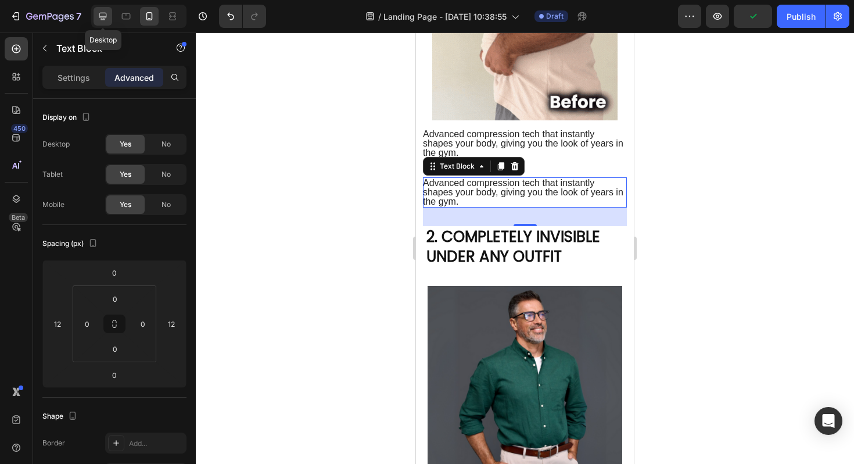
click at [105, 22] on div at bounding box center [103, 16] width 19 height 19
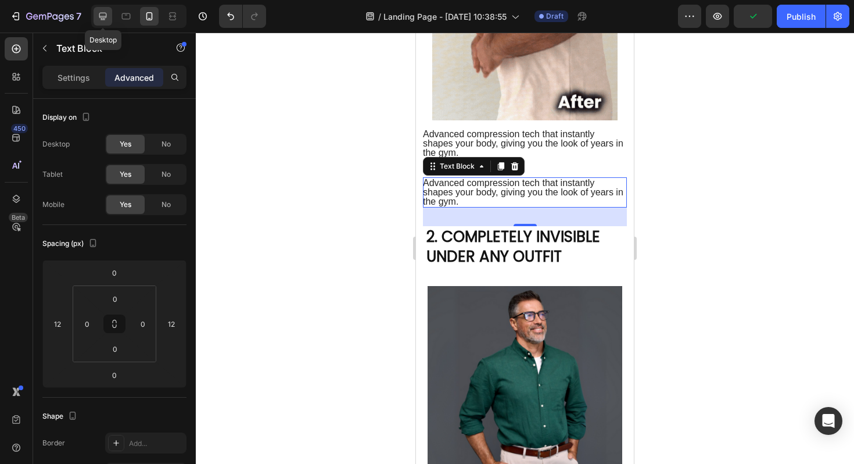
type input "24"
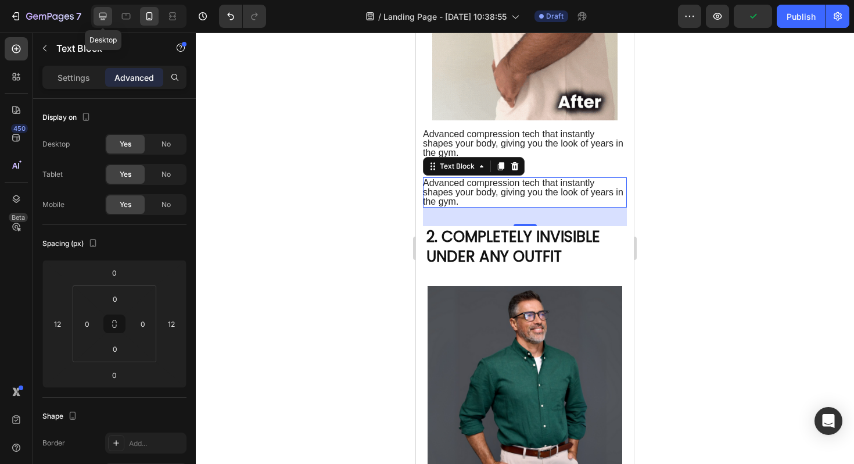
type input "32"
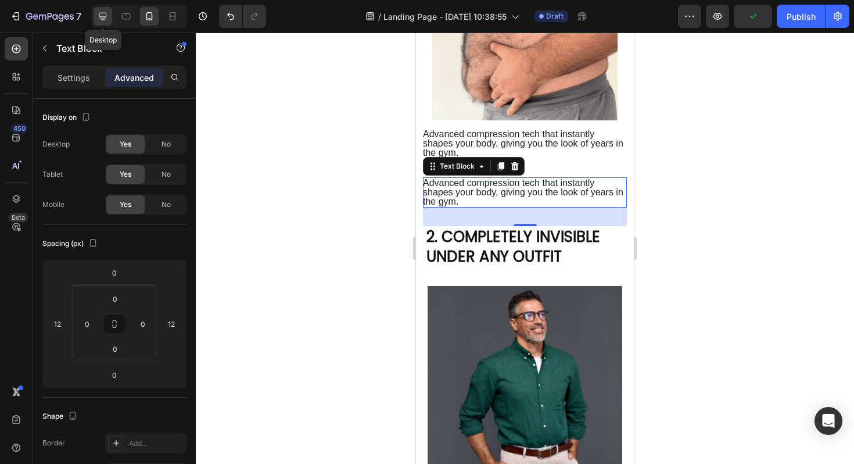
type input "0"
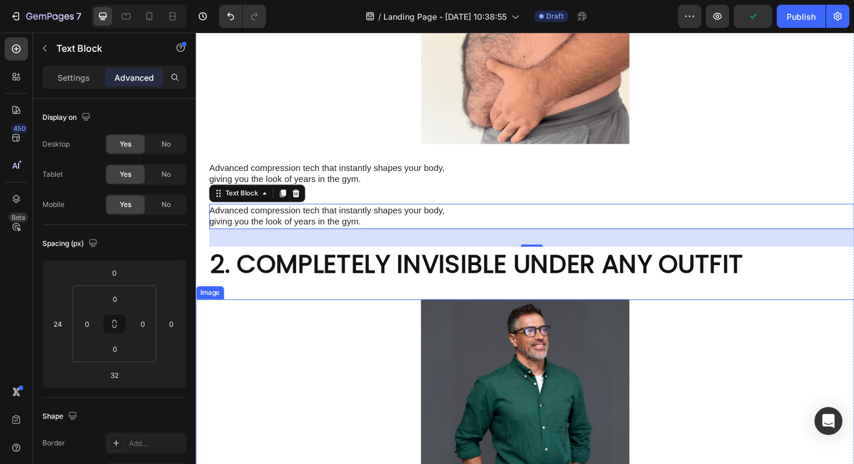
scroll to position [464, 0]
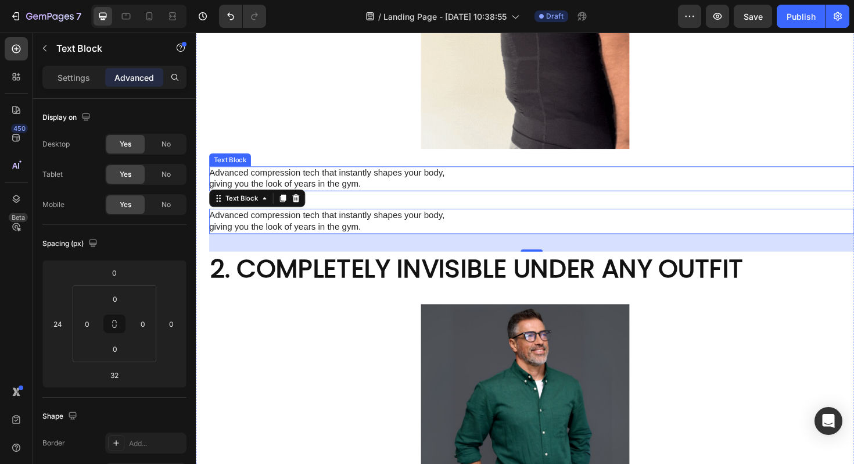
click at [337, 188] on span "Advanced compression tech that instantly shapes your body, giving you the look …" at bounding box center [334, 187] width 249 height 22
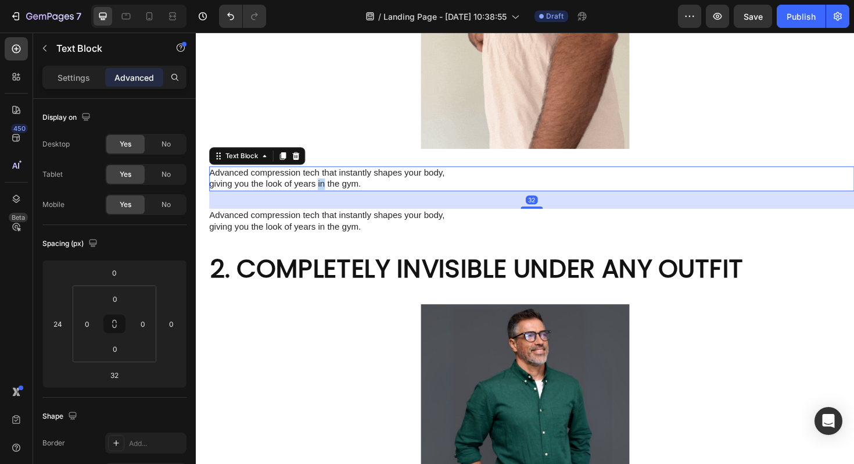
click at [330, 189] on span "Advanced compression tech that instantly shapes your body, giving you the look …" at bounding box center [334, 187] width 249 height 22
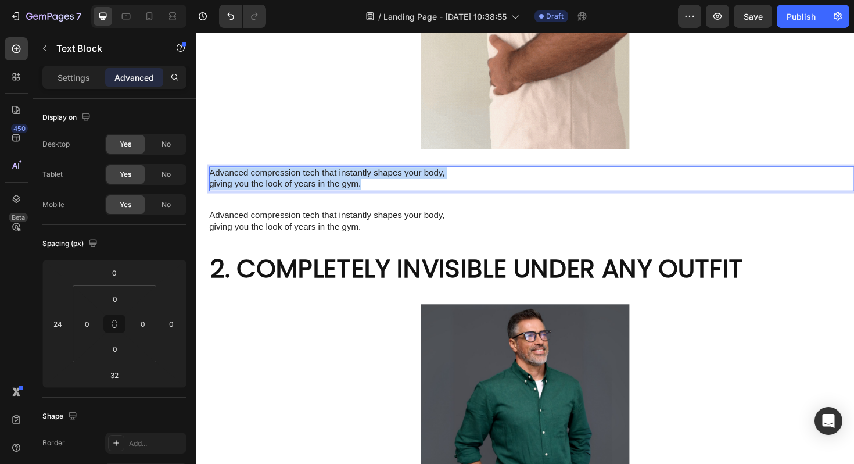
click at [330, 189] on span "Advanced compression tech that instantly shapes your body, giving you the look …" at bounding box center [334, 187] width 249 height 22
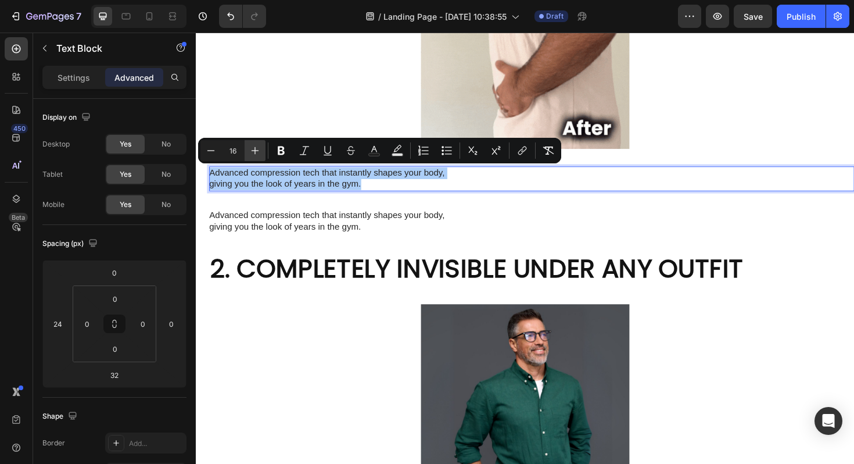
click at [255, 154] on icon "Editor contextual toolbar" at bounding box center [255, 151] width 12 height 12
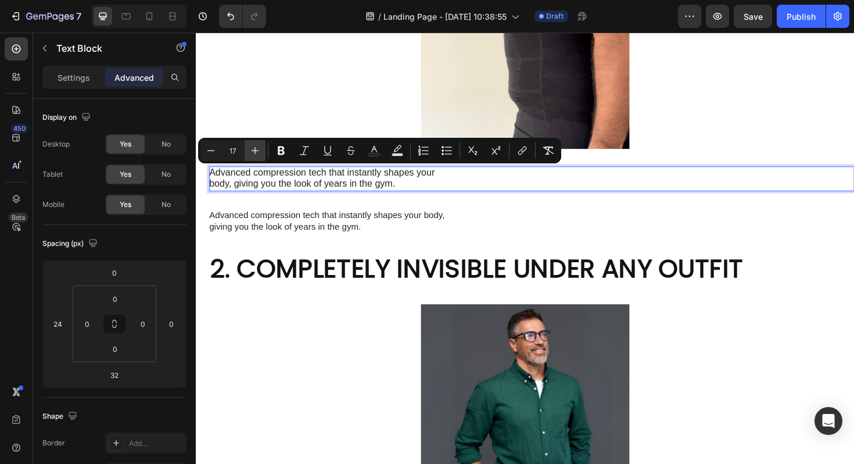
click at [255, 154] on icon "Editor contextual toolbar" at bounding box center [255, 151] width 12 height 12
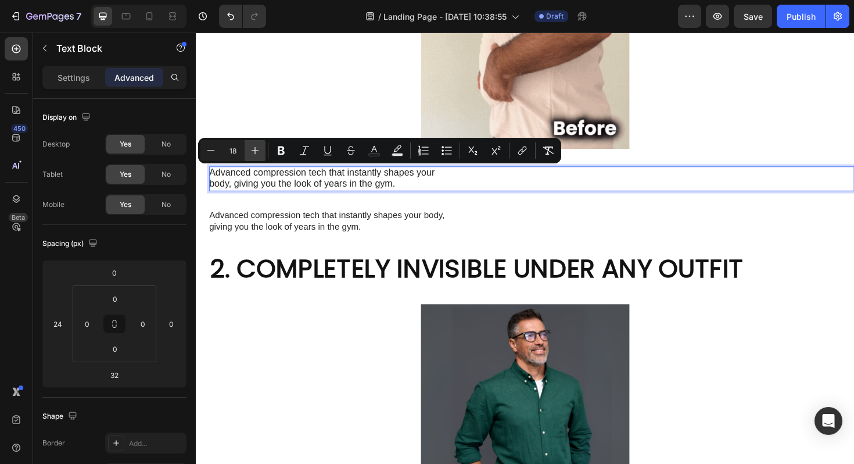
click at [255, 154] on icon "Editor contextual toolbar" at bounding box center [255, 151] width 12 height 12
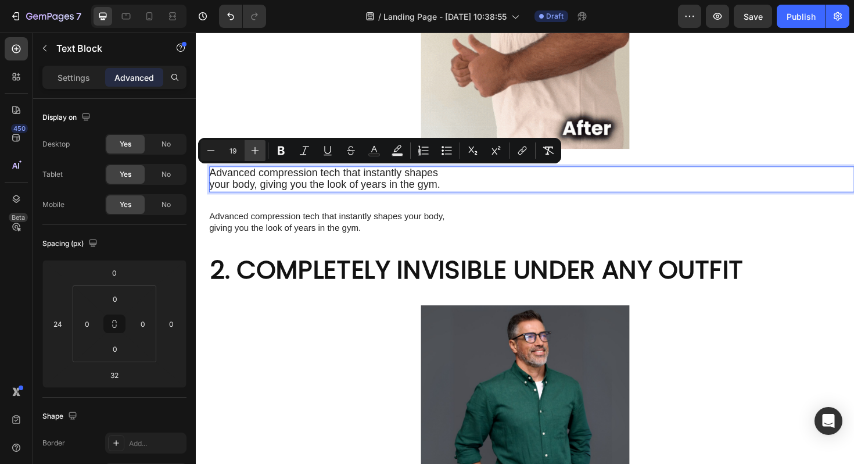
click at [255, 154] on icon "Editor contextual toolbar" at bounding box center [255, 151] width 12 height 12
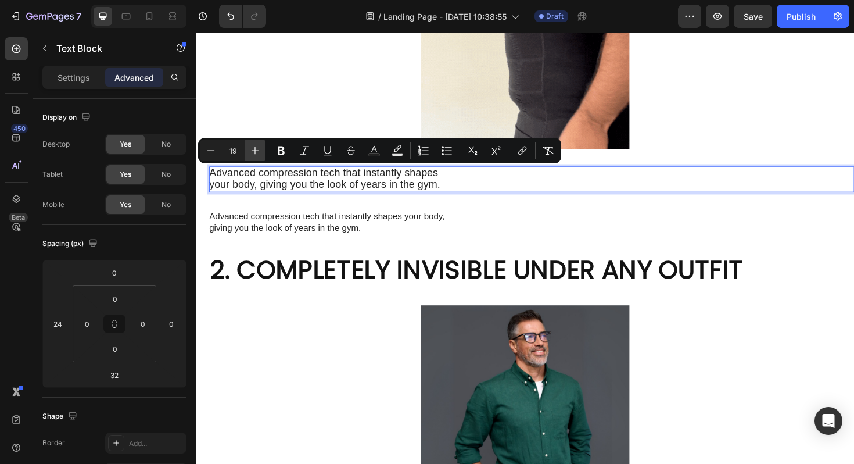
type input "20"
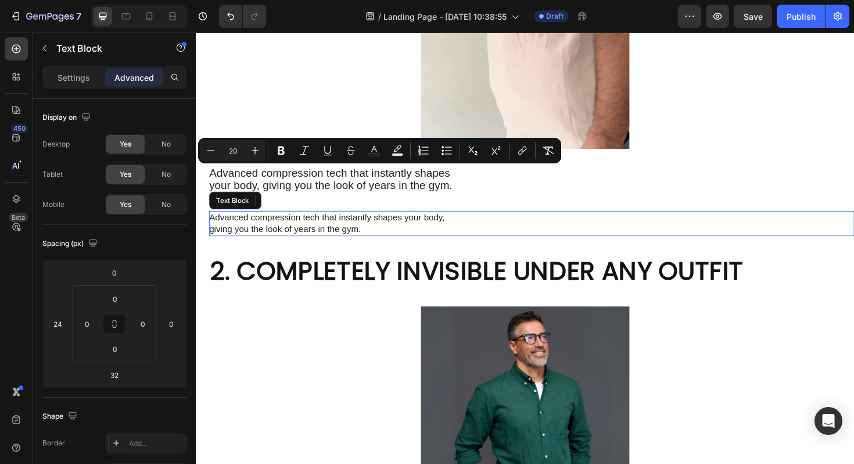
click at [274, 233] on span "Advanced compression tech that instantly shapes your body, giving you the look …" at bounding box center [334, 234] width 249 height 22
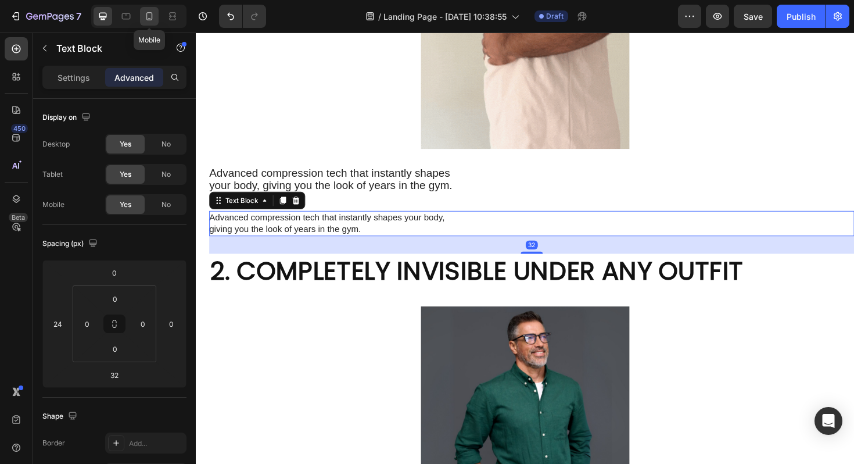
click at [151, 18] on icon at bounding box center [150, 16] width 12 height 12
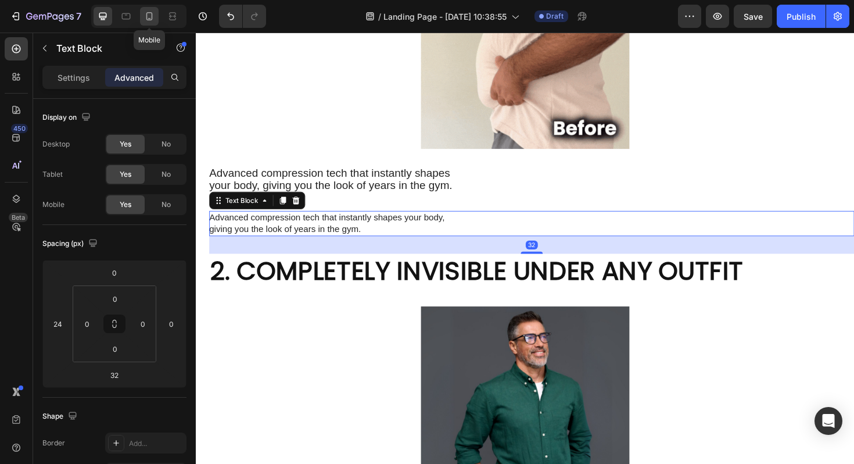
type input "12"
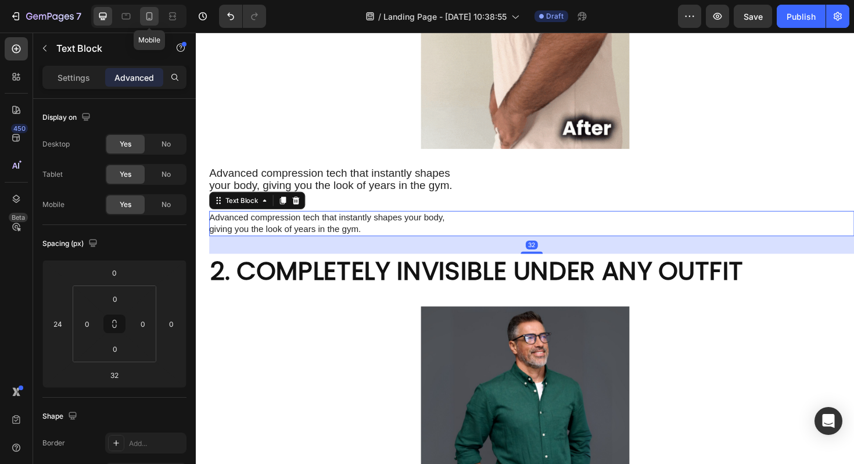
type input "0"
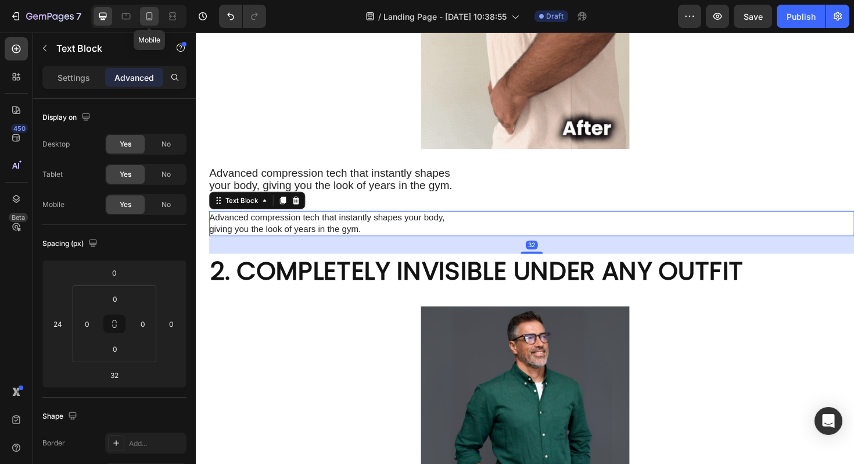
type input "12"
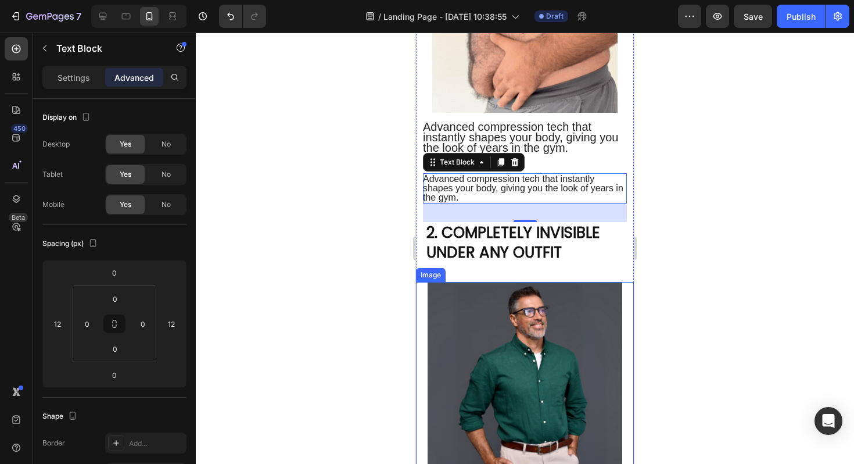
scroll to position [349, 0]
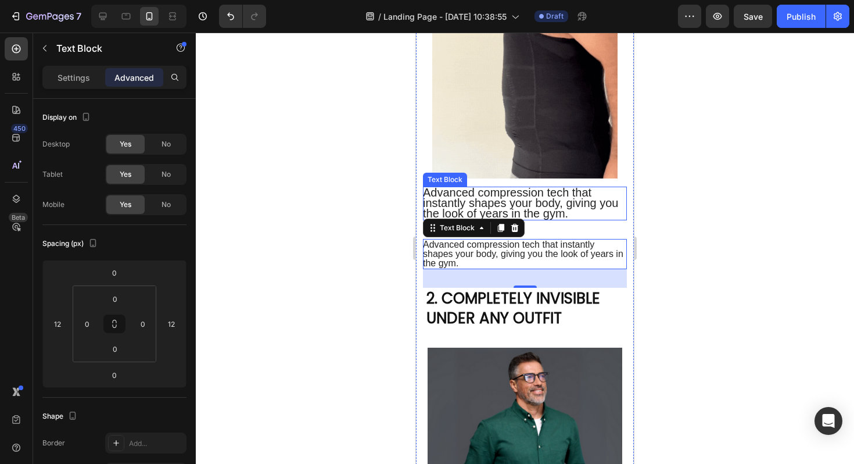
click at [517, 197] on span "Advanced compression tech that instantly shapes your body, giving you the look …" at bounding box center [521, 203] width 196 height 34
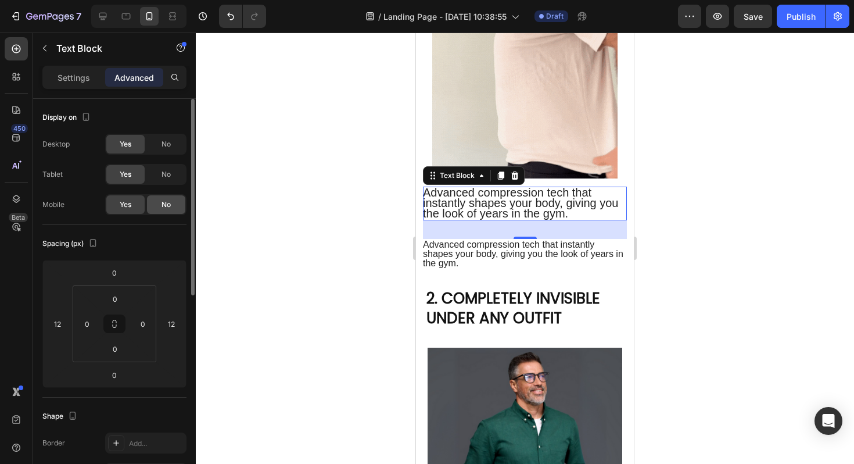
click at [171, 202] on div "No" at bounding box center [166, 204] width 38 height 19
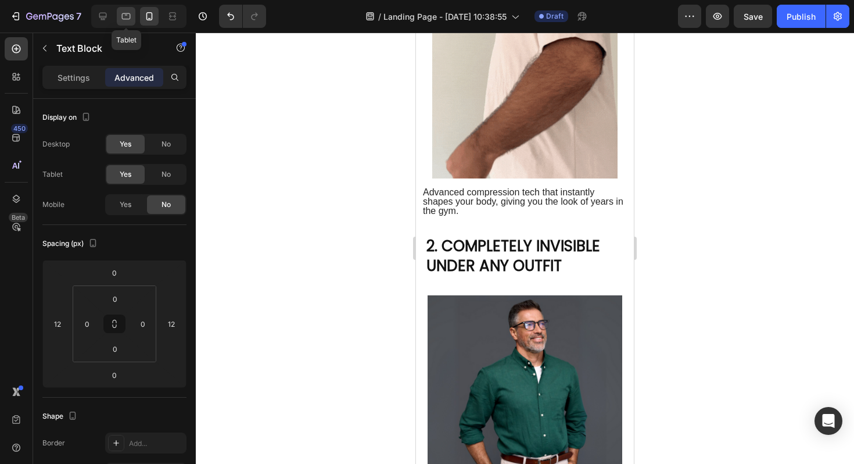
click at [127, 20] on icon at bounding box center [126, 16] width 12 height 12
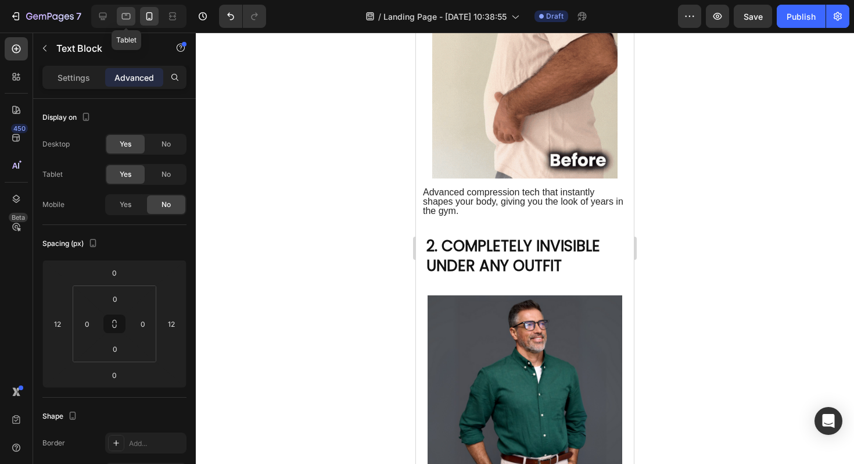
type input "0"
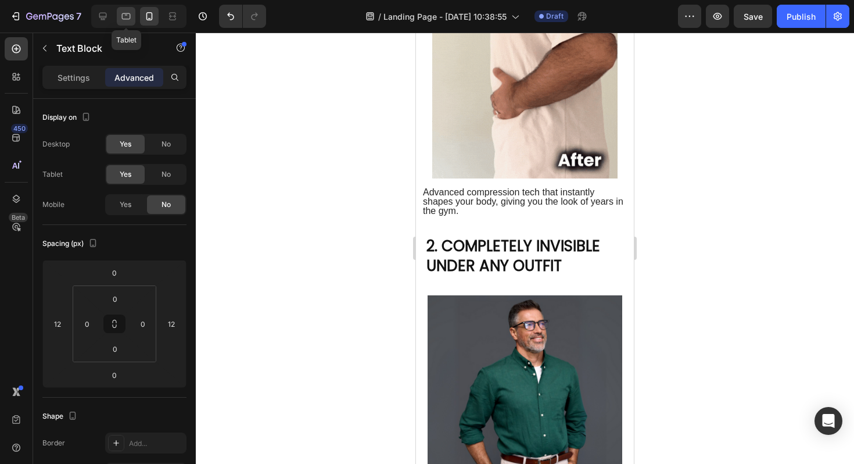
type input "0"
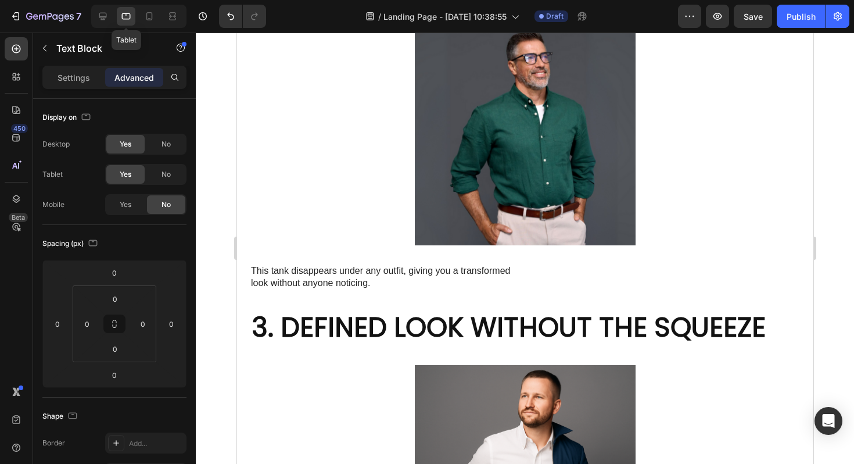
scroll to position [993, 0]
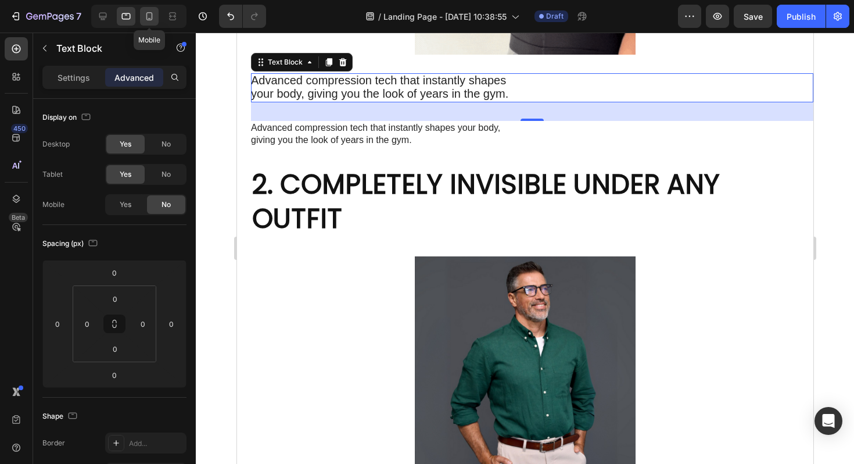
click at [147, 16] on icon at bounding box center [150, 16] width 12 height 12
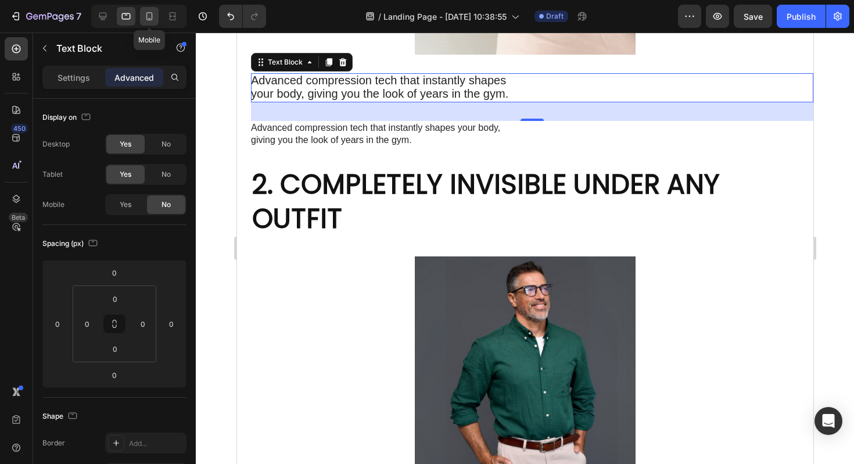
type input "12"
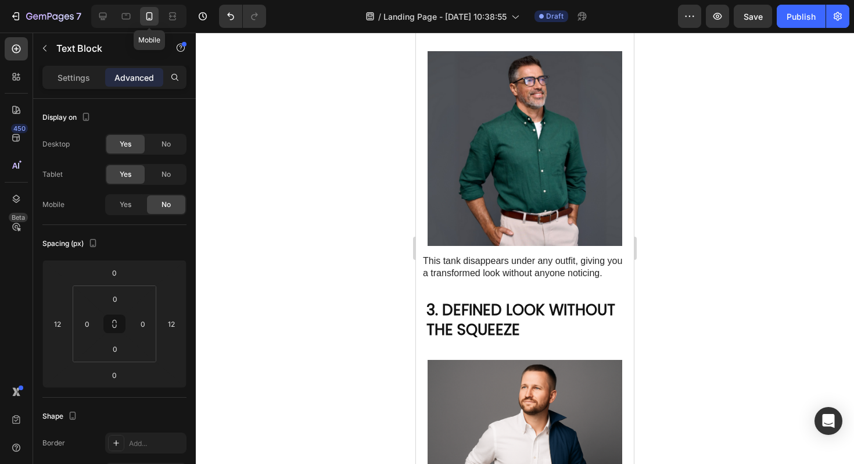
scroll to position [580, 0]
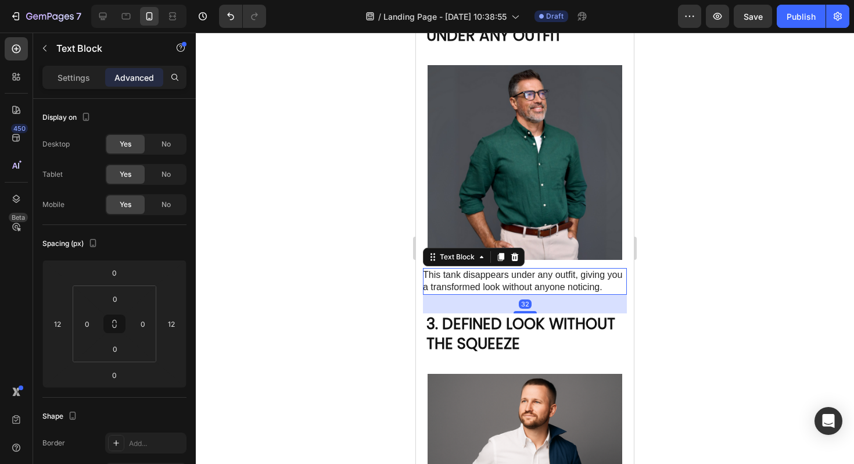
click at [503, 281] on p "This tank disappears under any outfit, giving you a transformed look without an…" at bounding box center [524, 281] width 203 height 24
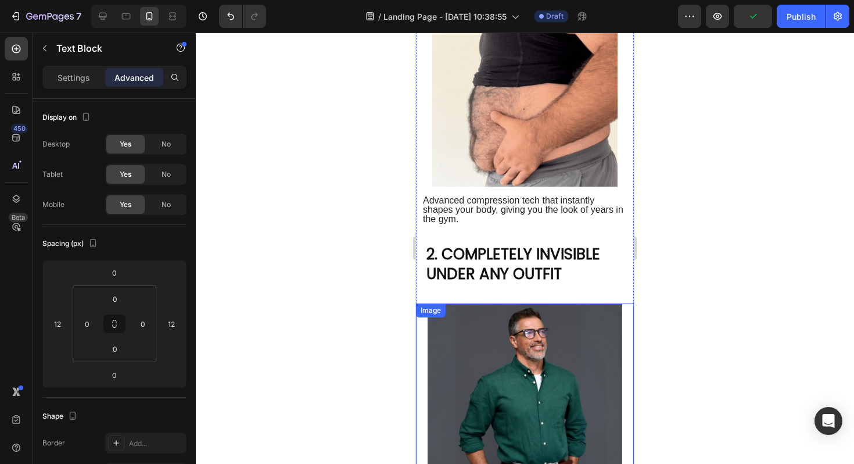
scroll to position [331, 0]
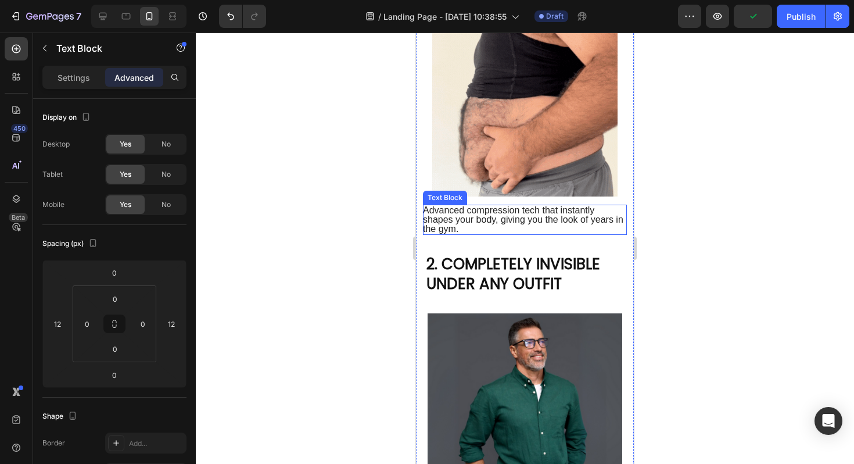
click at [481, 220] on span "Advanced compression tech that instantly shapes your body, giving you the look …" at bounding box center [523, 219] width 201 height 28
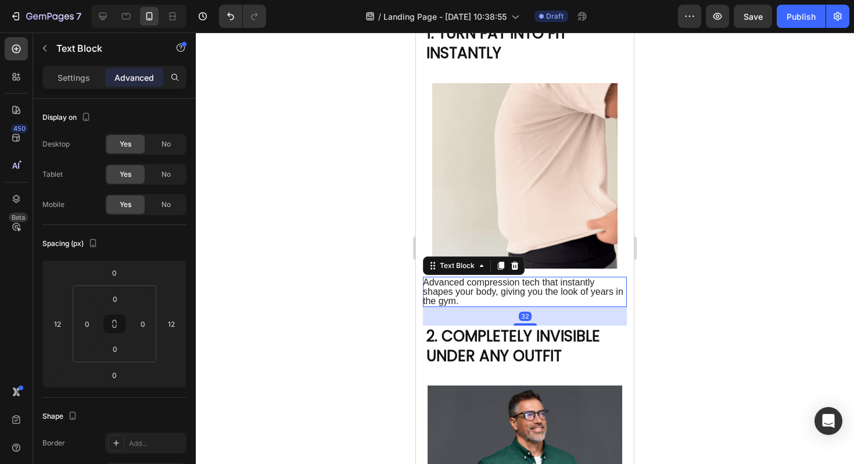
scroll to position [259, 0]
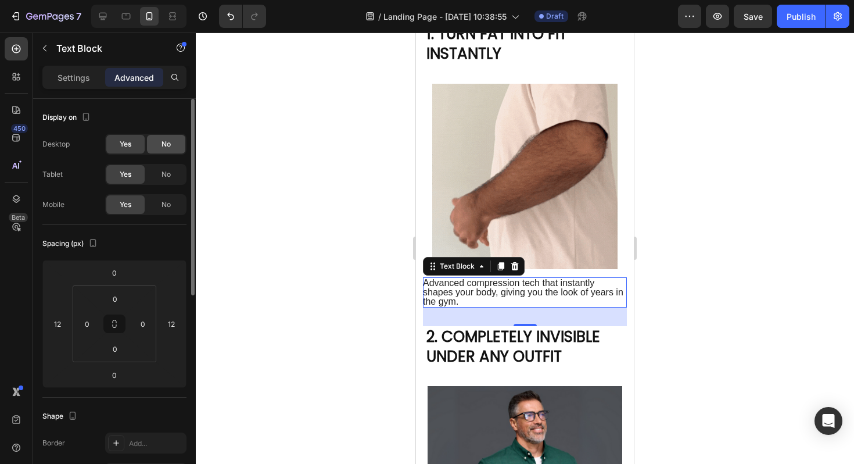
click at [160, 144] on div "No" at bounding box center [166, 144] width 38 height 19
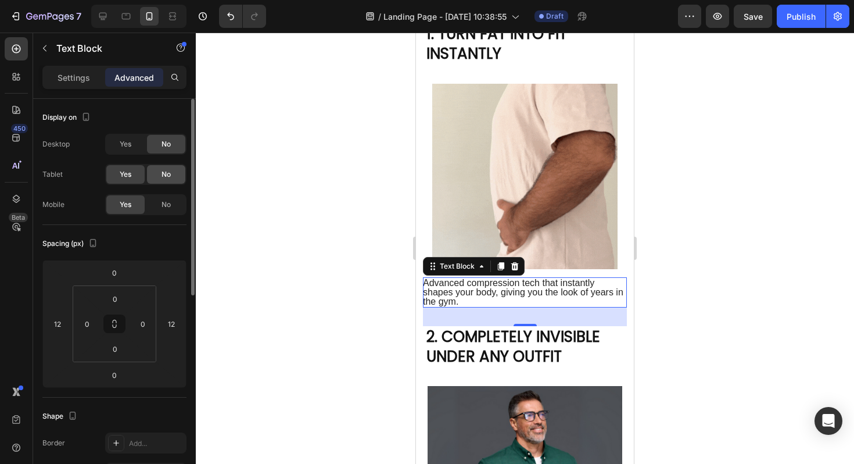
click at [166, 174] on span "No" at bounding box center [166, 174] width 9 height 10
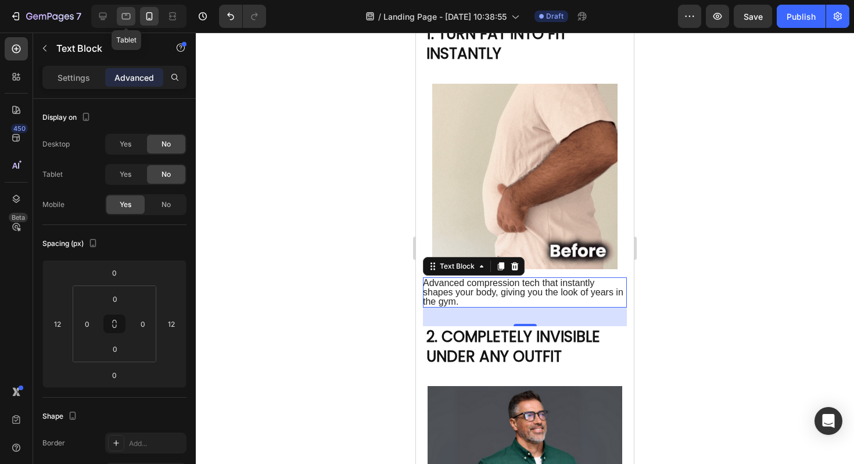
click at [129, 20] on icon at bounding box center [126, 16] width 12 height 12
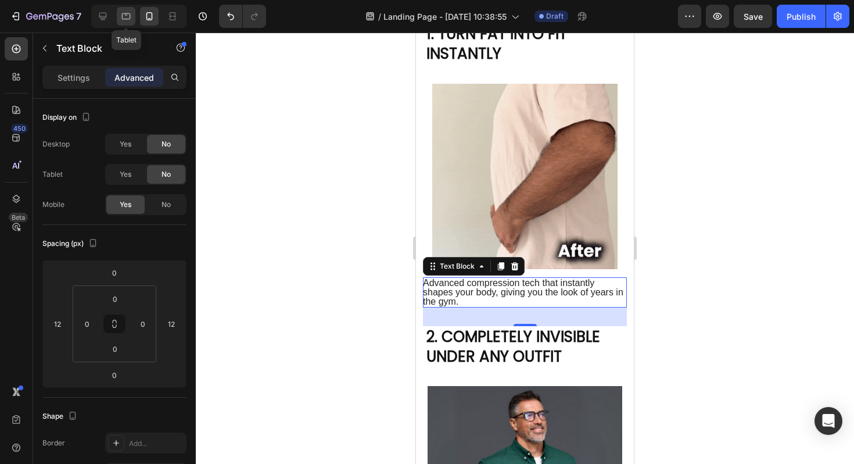
type input "0"
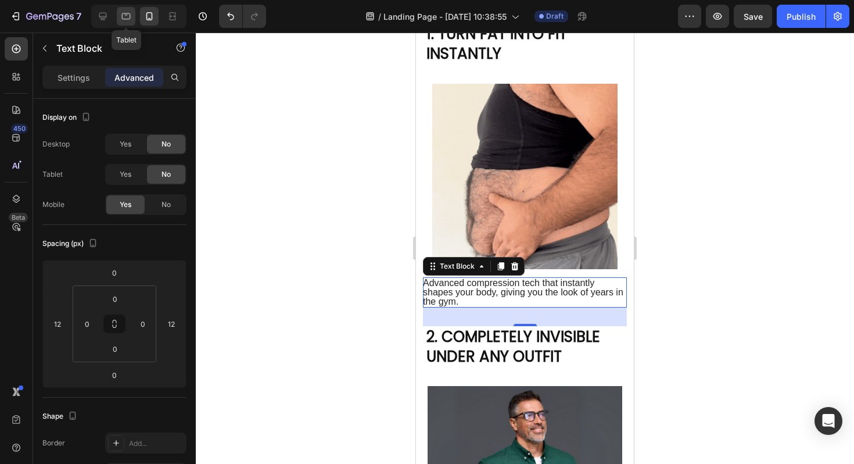
type input "0"
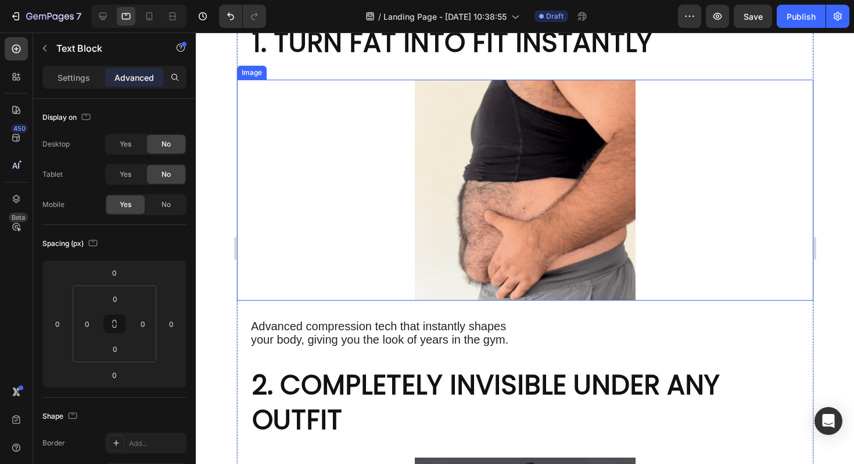
scroll to position [896, 0]
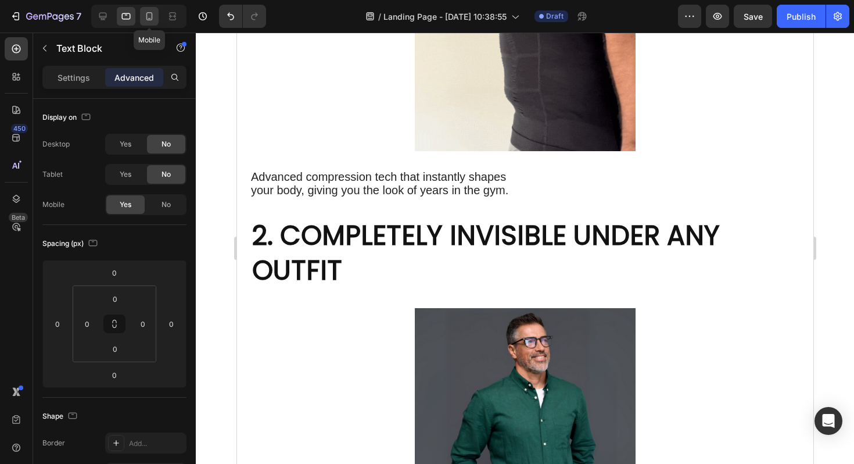
click at [153, 15] on icon at bounding box center [150, 16] width 12 height 12
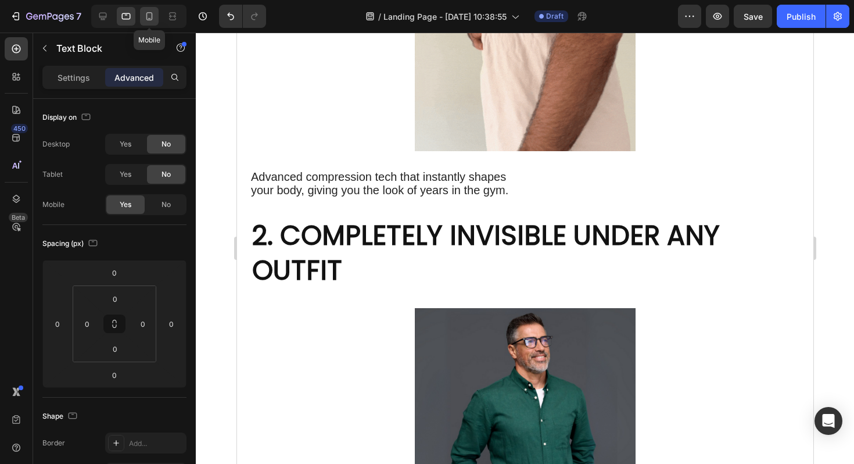
type input "12"
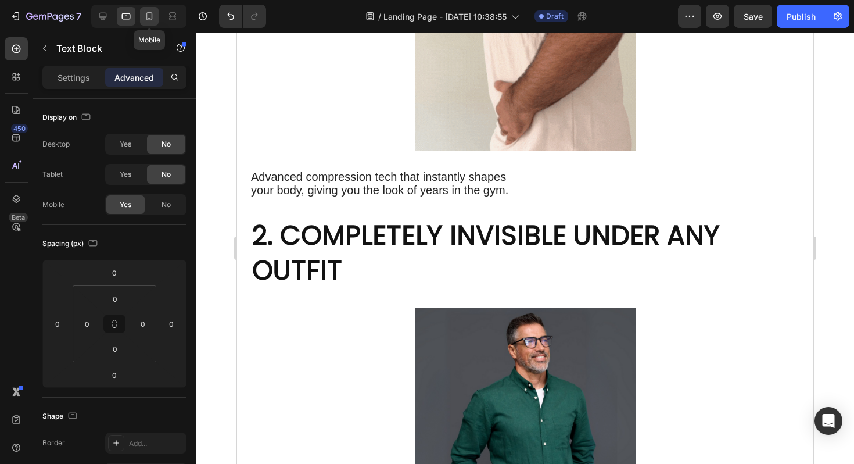
type input "12"
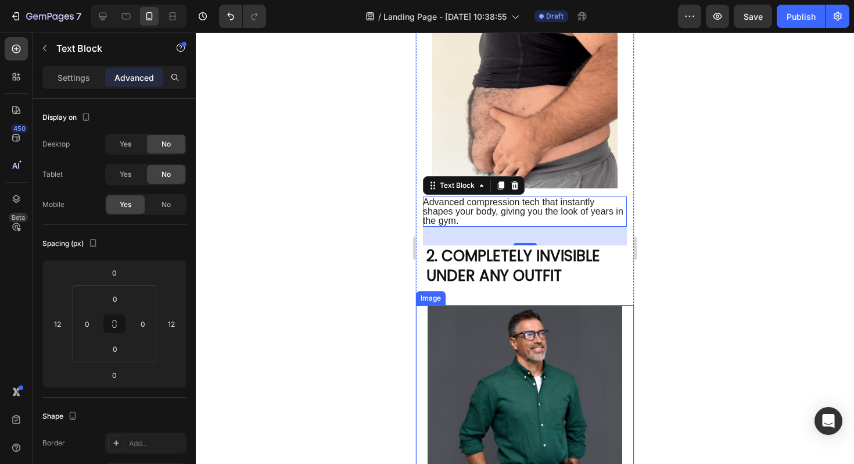
scroll to position [291, 0]
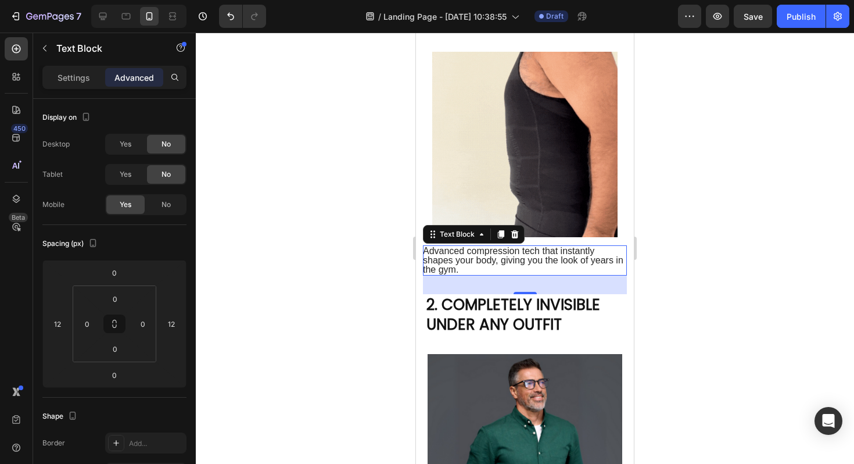
click at [725, 251] on div at bounding box center [525, 248] width 659 height 431
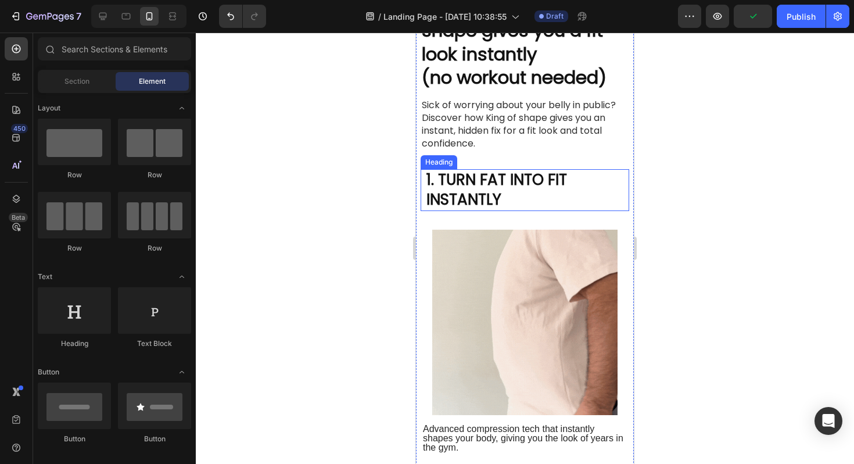
scroll to position [104, 0]
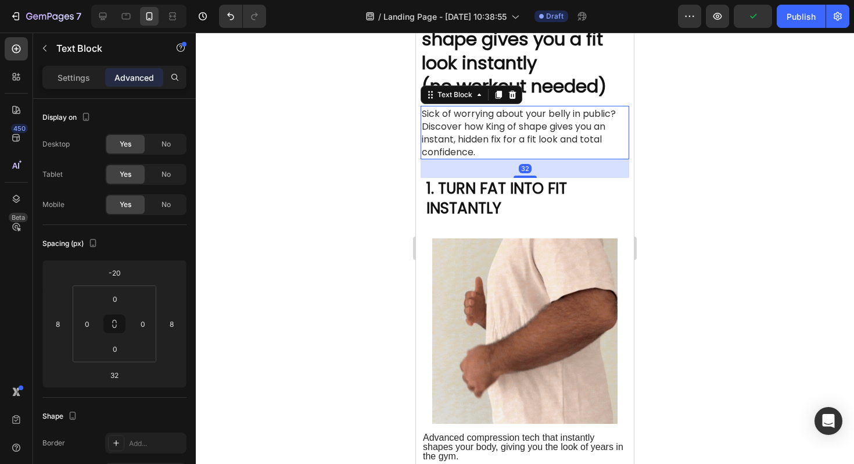
click at [520, 133] on span "Sick of worrying about your belly in public? Discover how King of shape gives y…" at bounding box center [519, 133] width 194 height 52
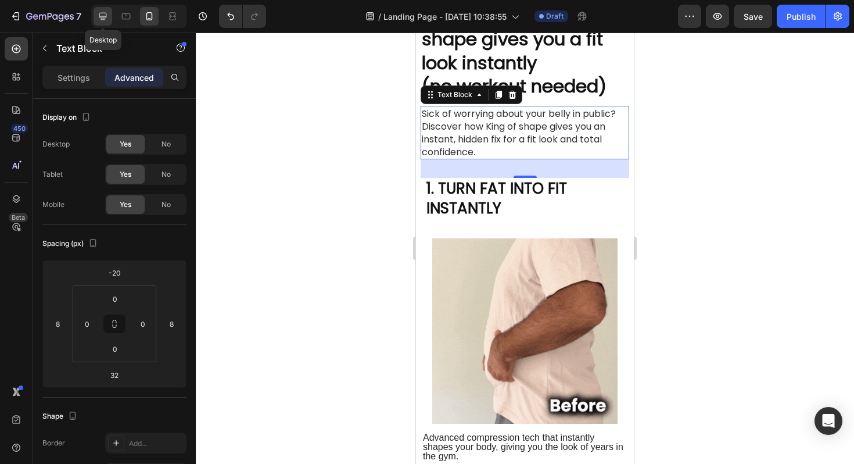
click at [108, 19] on icon at bounding box center [103, 16] width 12 height 12
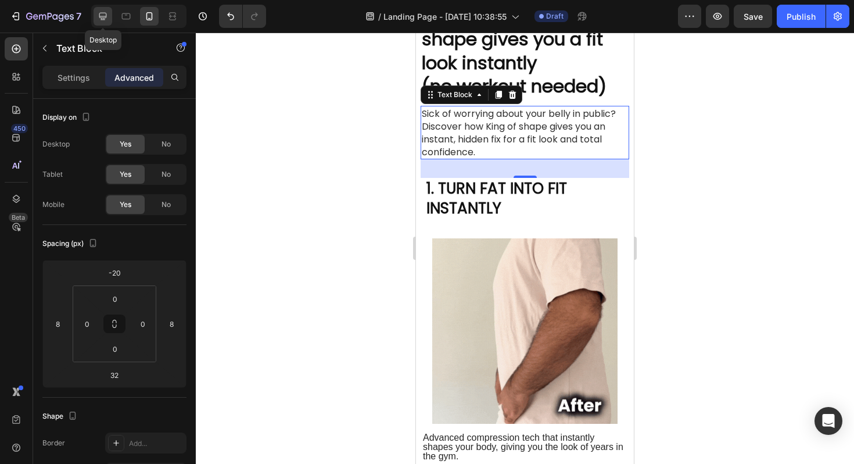
type input "0"
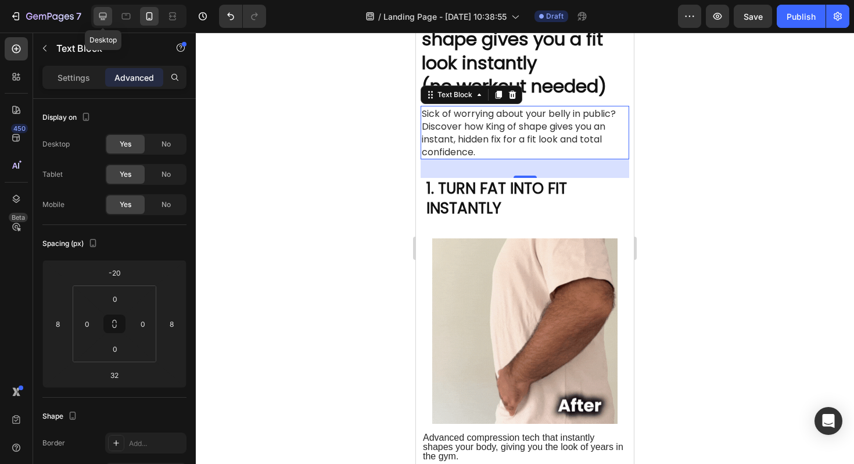
type input "24"
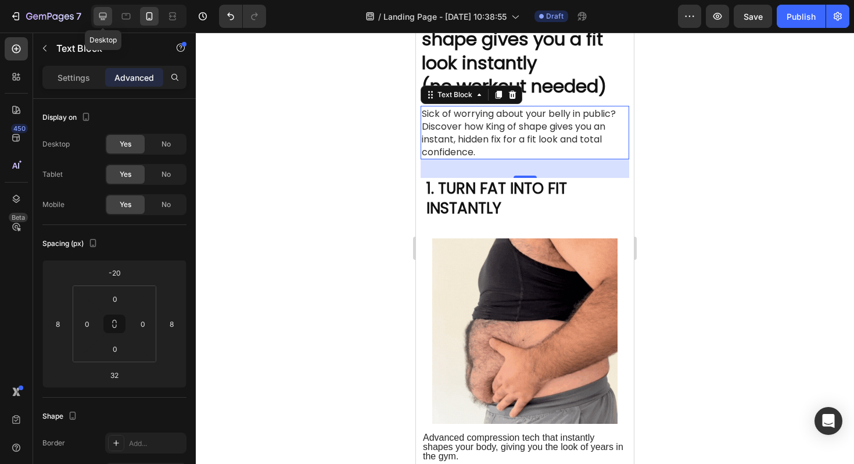
type input "0"
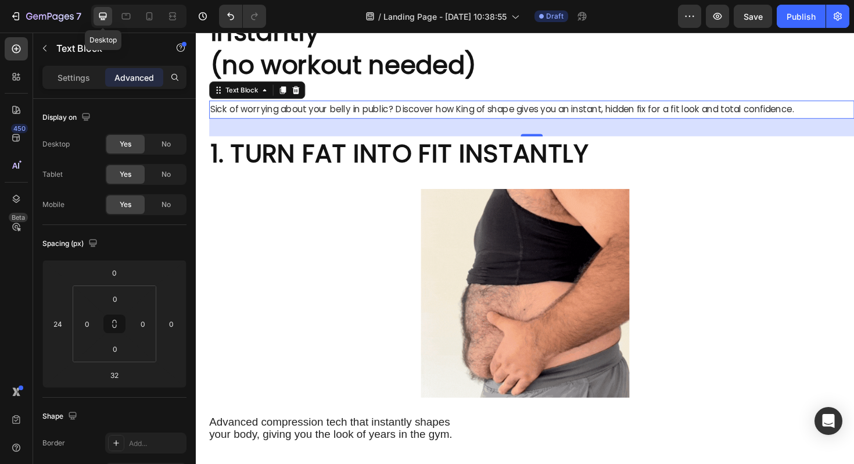
scroll to position [233, 0]
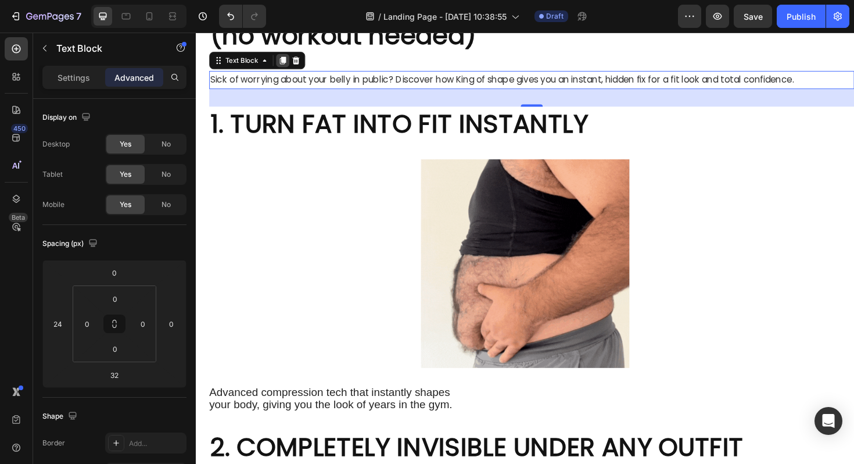
click at [291, 67] on div at bounding box center [288, 62] width 14 height 14
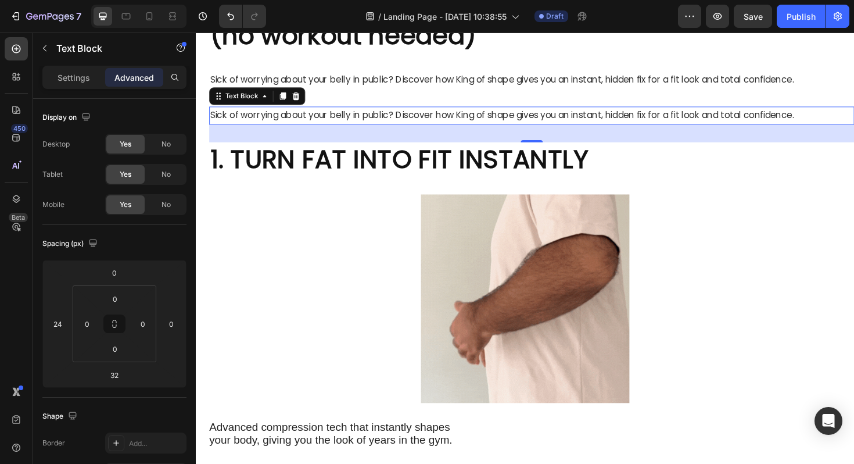
click at [280, 115] on span "Sick of worrying about your belly in public? Discover how King of shape gives y…" at bounding box center [520, 119] width 618 height 13
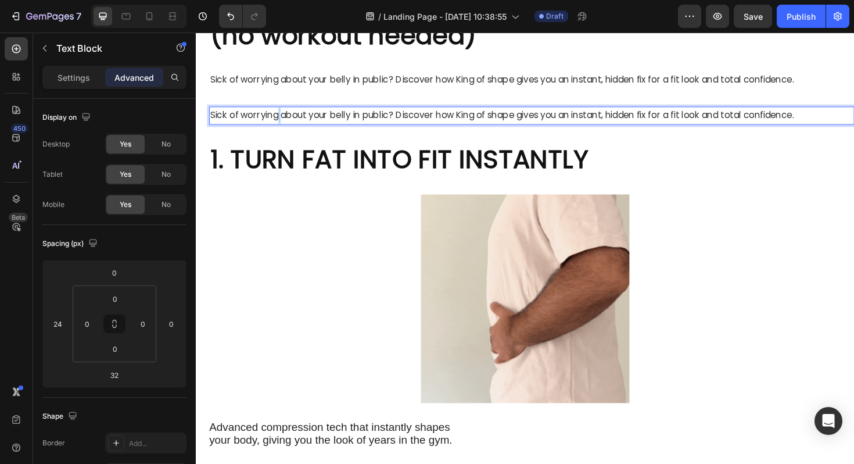
click at [280, 115] on span "Sick of worrying about your belly in public? Discover how King of shape gives y…" at bounding box center [520, 119] width 618 height 13
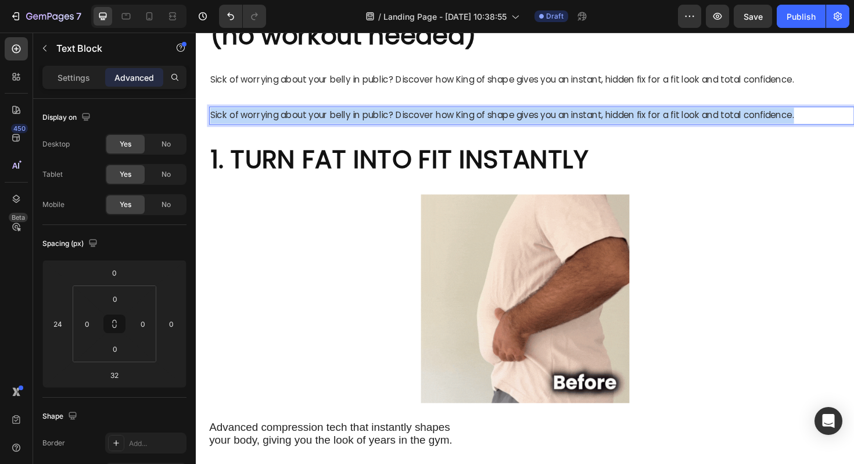
click at [280, 115] on span "Sick of worrying about your belly in public? Discover how King of shape gives y…" at bounding box center [520, 119] width 618 height 13
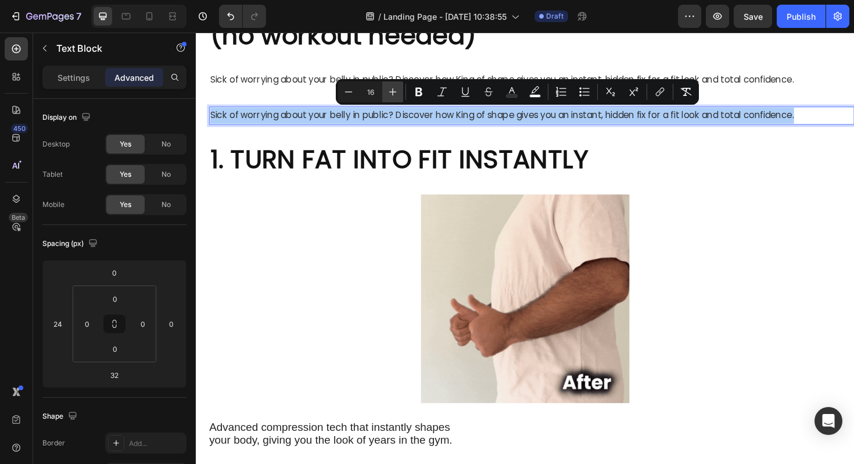
click at [393, 94] on icon "Editor contextual toolbar" at bounding box center [393, 92] width 8 height 8
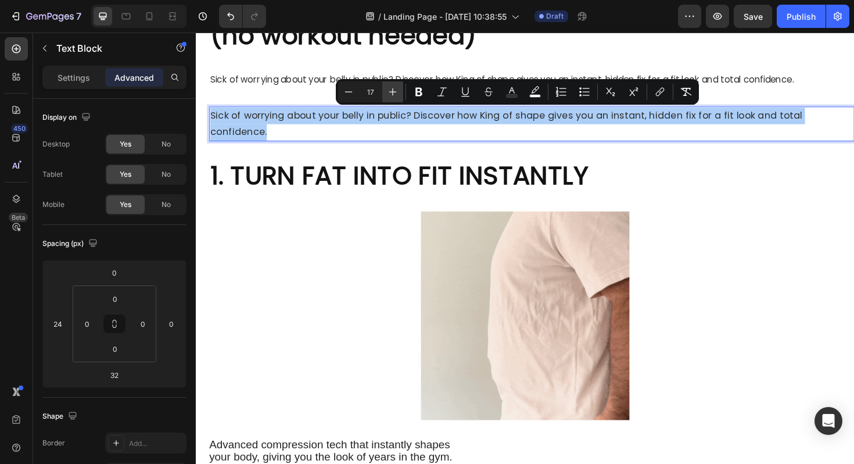
click at [393, 94] on icon "Editor contextual toolbar" at bounding box center [393, 92] width 8 height 8
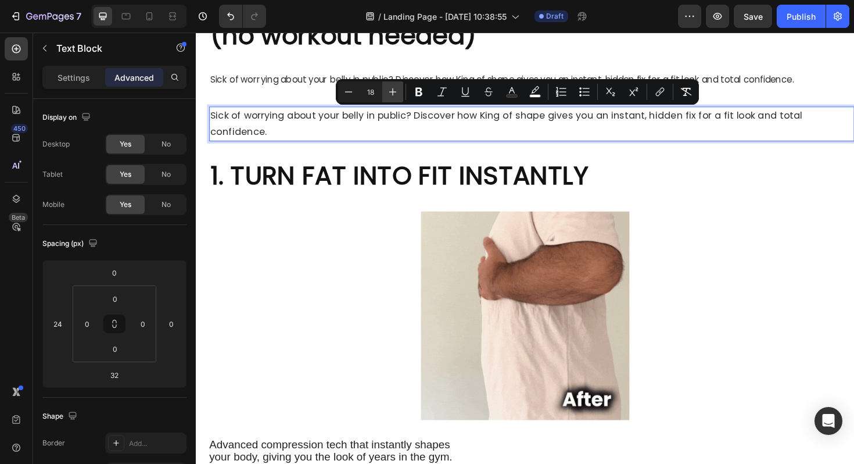
click at [393, 94] on icon "Editor contextual toolbar" at bounding box center [393, 92] width 8 height 8
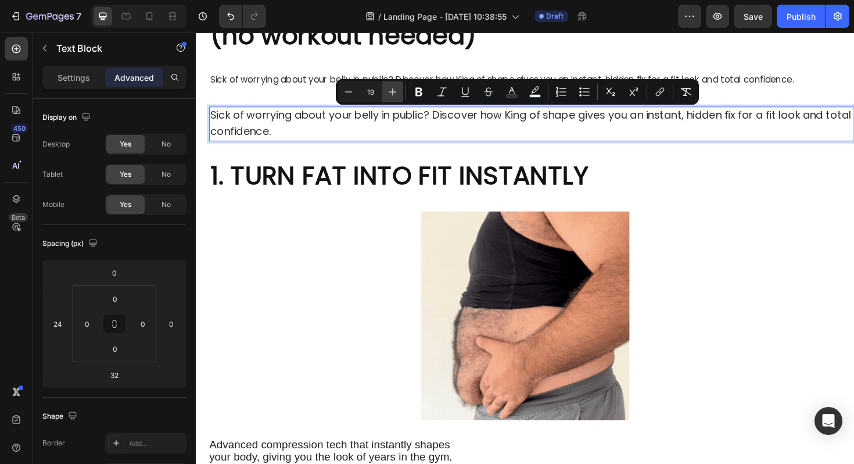
click at [393, 94] on icon "Editor contextual toolbar" at bounding box center [393, 92] width 8 height 8
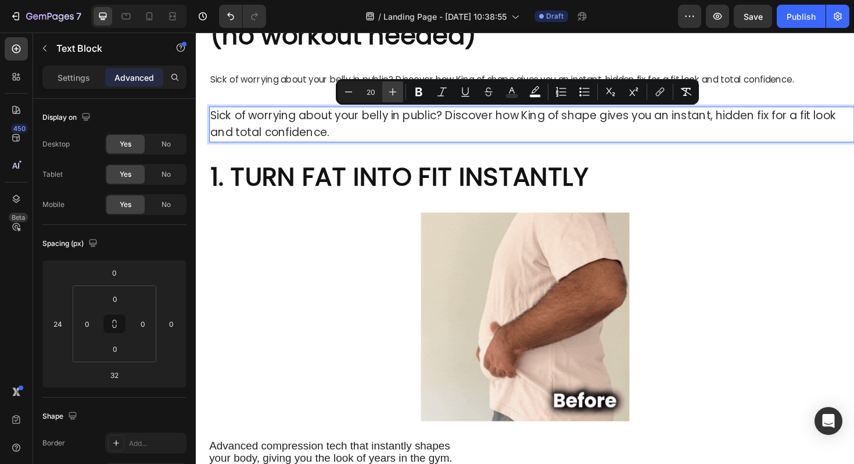
click at [393, 94] on icon "Editor contextual toolbar" at bounding box center [393, 92] width 8 height 8
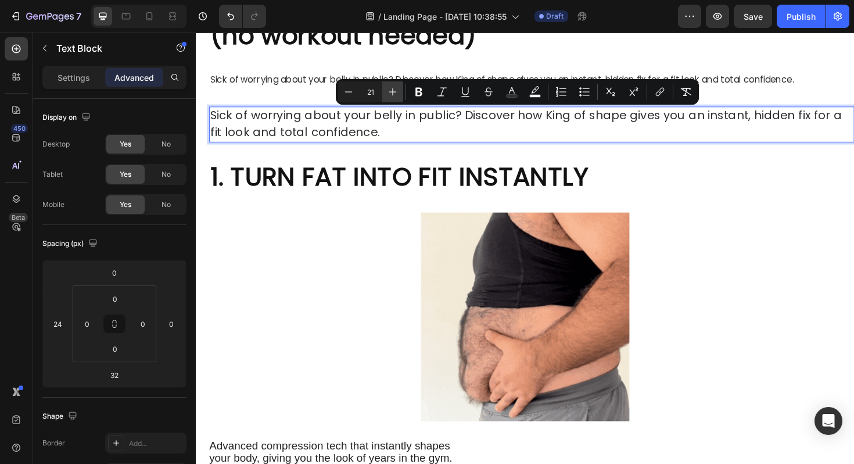
click at [393, 94] on icon "Editor contextual toolbar" at bounding box center [393, 92] width 8 height 8
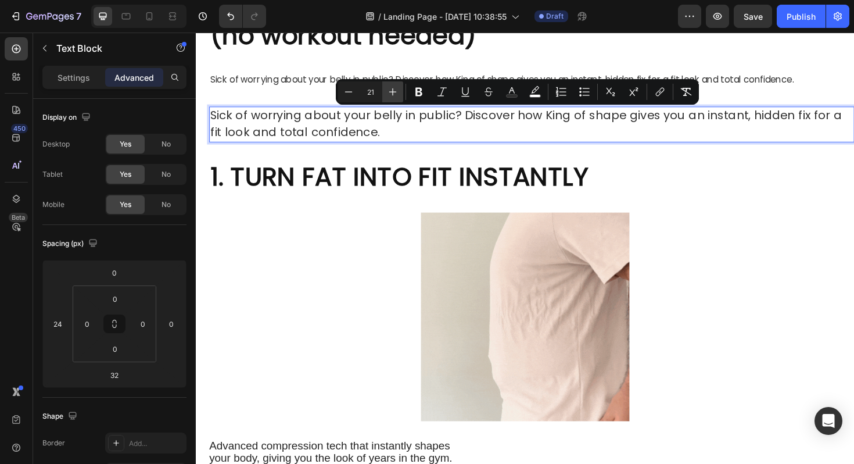
type input "22"
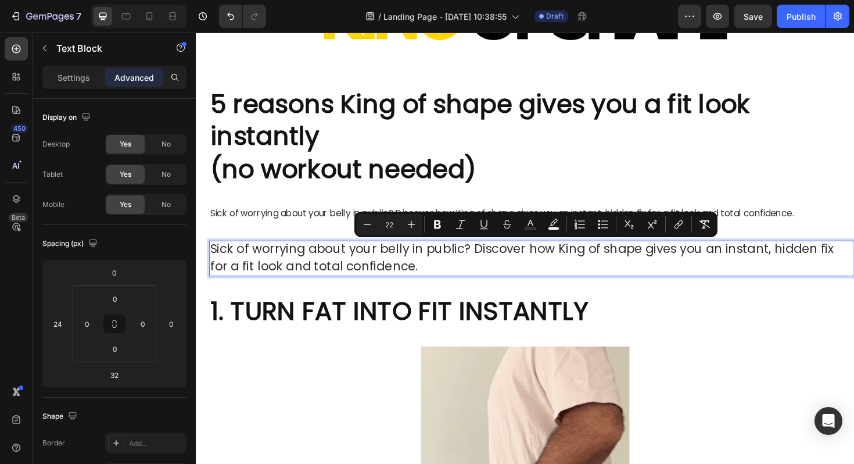
scroll to position [90, 0]
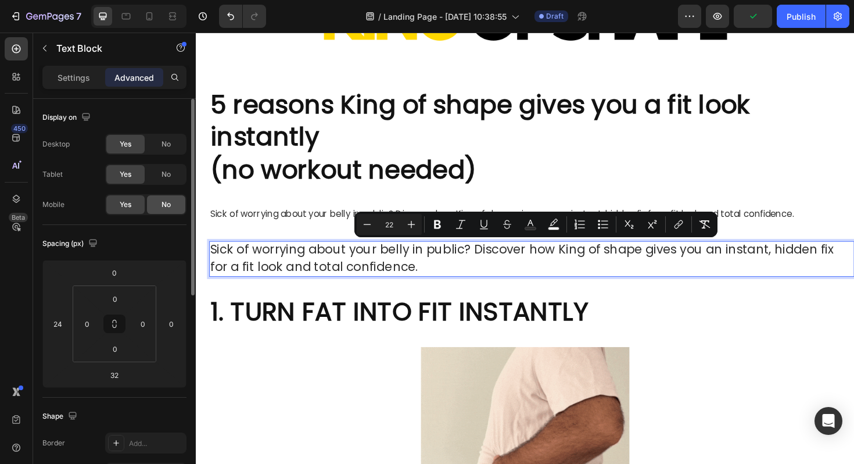
click at [170, 202] on span "No" at bounding box center [166, 204] width 9 height 10
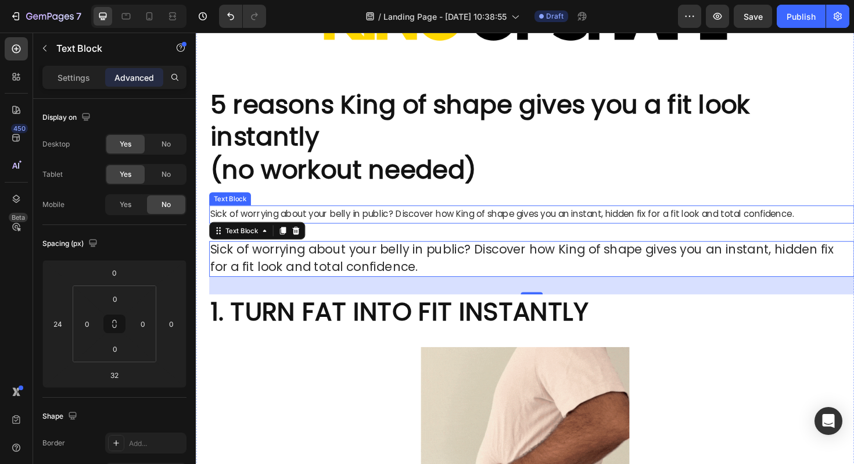
click at [285, 224] on span "Sick of worrying about your belly in public? Discover how King of shape gives y…" at bounding box center [520, 224] width 618 height 13
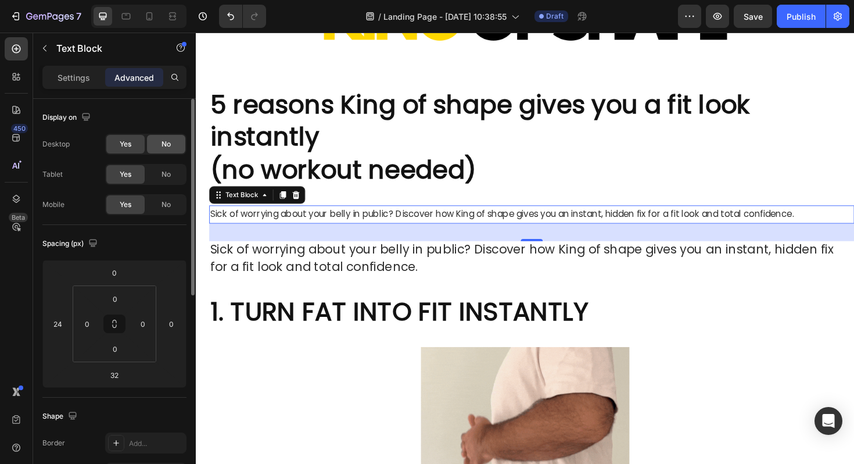
click at [162, 149] on span "No" at bounding box center [166, 144] width 9 height 10
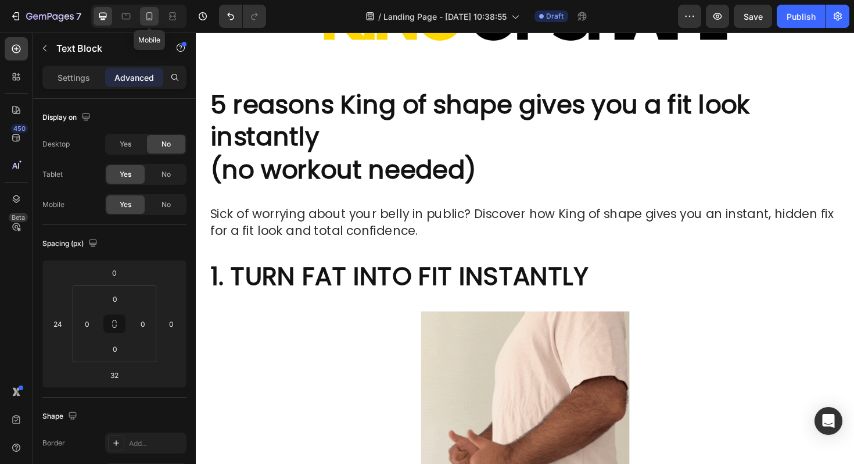
click at [155, 16] on div at bounding box center [149, 16] width 19 height 19
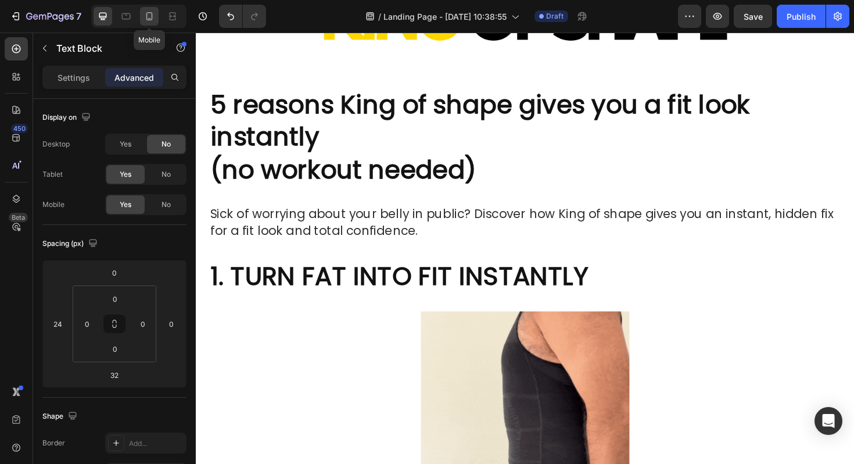
type input "-20"
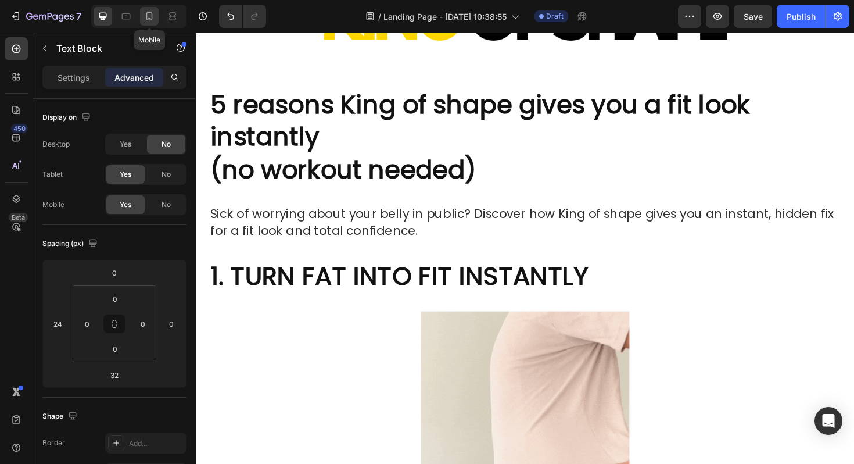
type input "8"
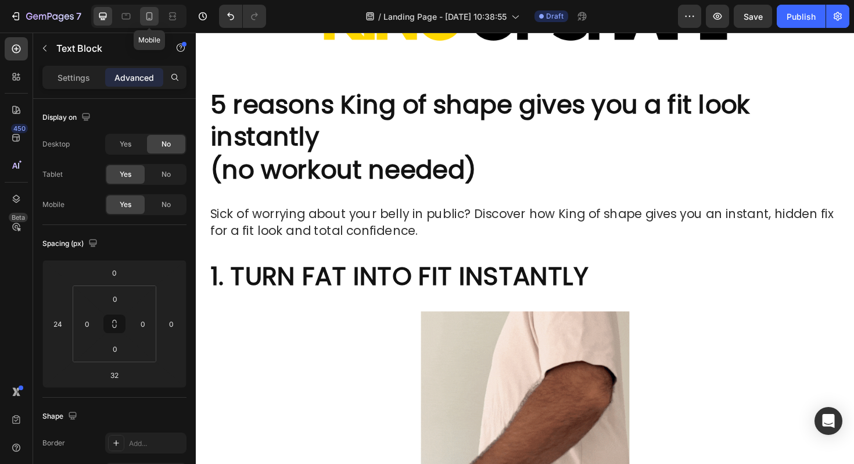
type input "8"
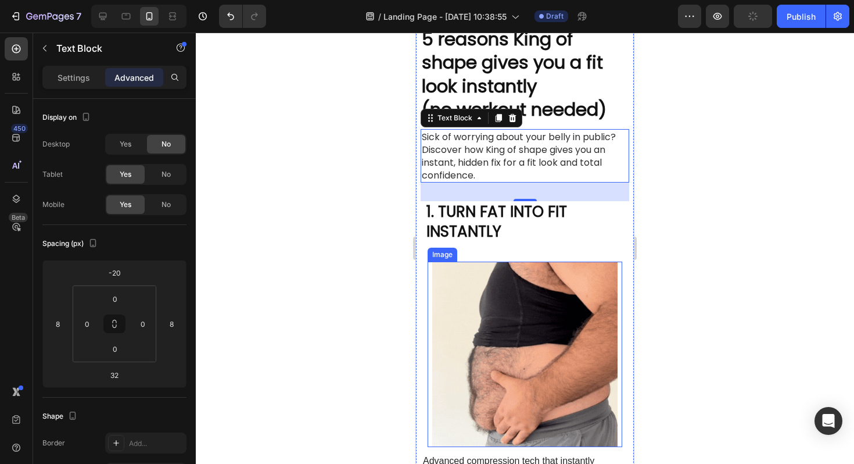
scroll to position [76, 0]
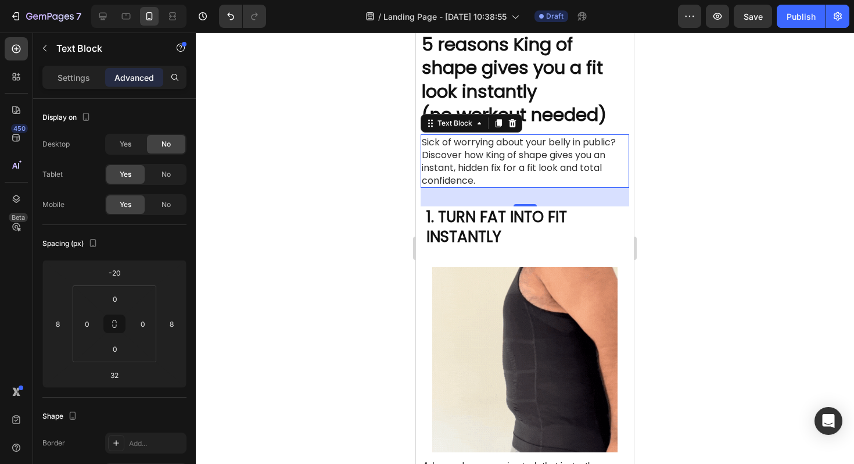
click at [720, 187] on div at bounding box center [525, 248] width 659 height 431
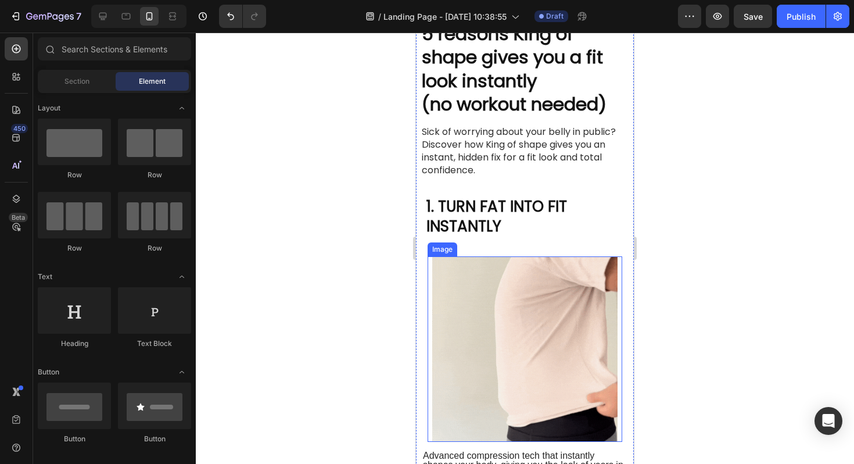
scroll to position [0, 0]
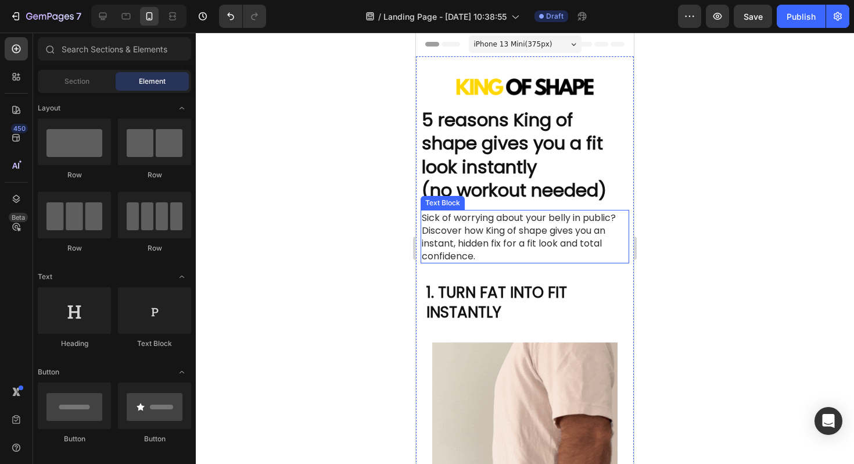
click at [517, 216] on span "Sick of worrying about your belly in public? Discover how King of shape gives y…" at bounding box center [519, 237] width 194 height 52
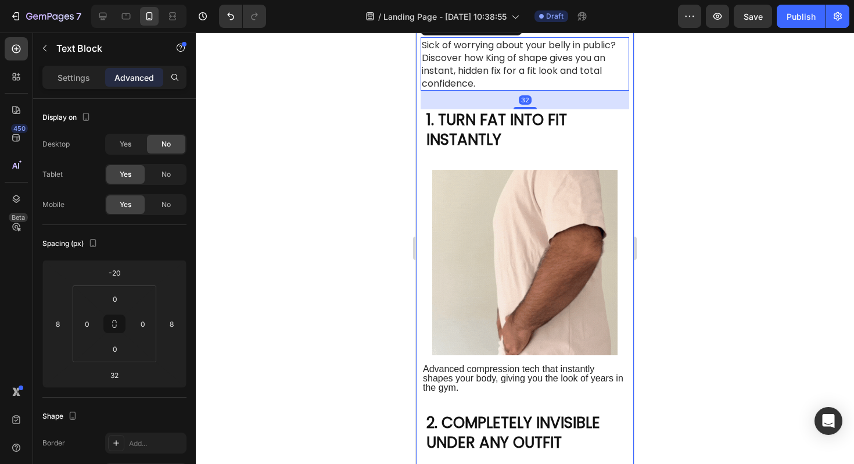
scroll to position [171, 0]
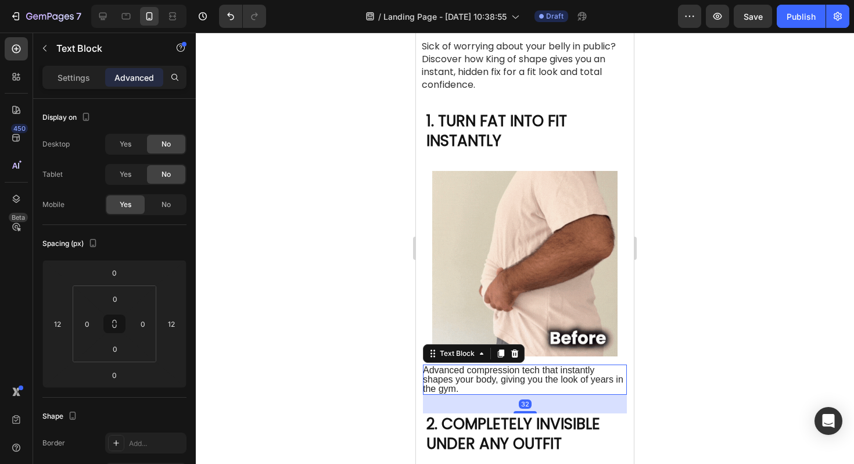
click at [516, 376] on span "Advanced compression tech that instantly shapes your body, giving you the look …" at bounding box center [523, 379] width 201 height 28
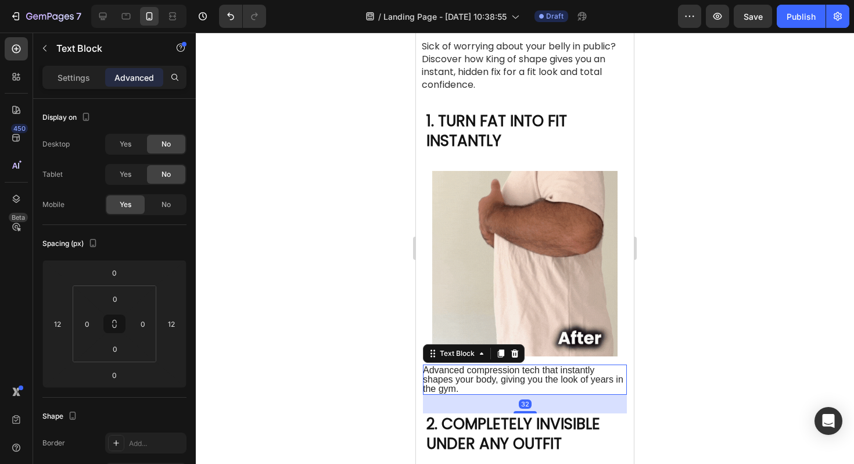
click at [514, 376] on span "Advanced compression tech that instantly shapes your body, giving you the look …" at bounding box center [523, 379] width 201 height 28
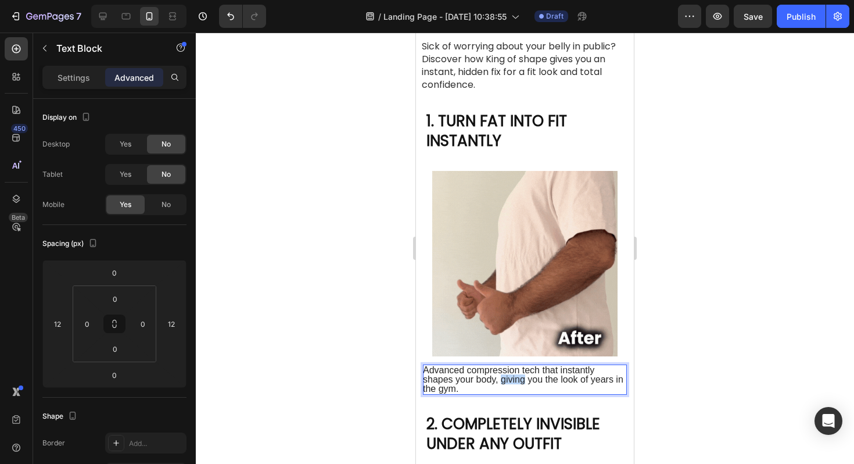
click at [514, 376] on span "Advanced compression tech that instantly shapes your body, giving you the look …" at bounding box center [523, 379] width 201 height 28
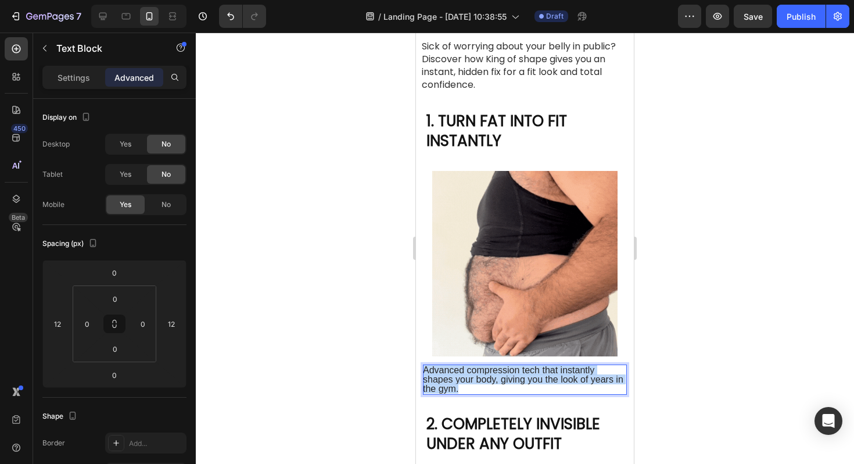
click at [514, 376] on span "Advanced compression tech that instantly shapes your body, giving you the look …" at bounding box center [523, 379] width 201 height 28
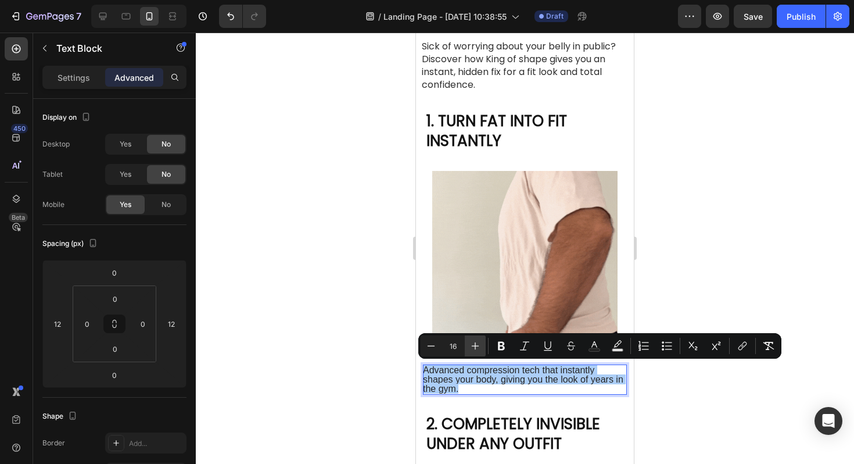
click at [476, 346] on icon "Editor contextual toolbar" at bounding box center [476, 346] width 12 height 12
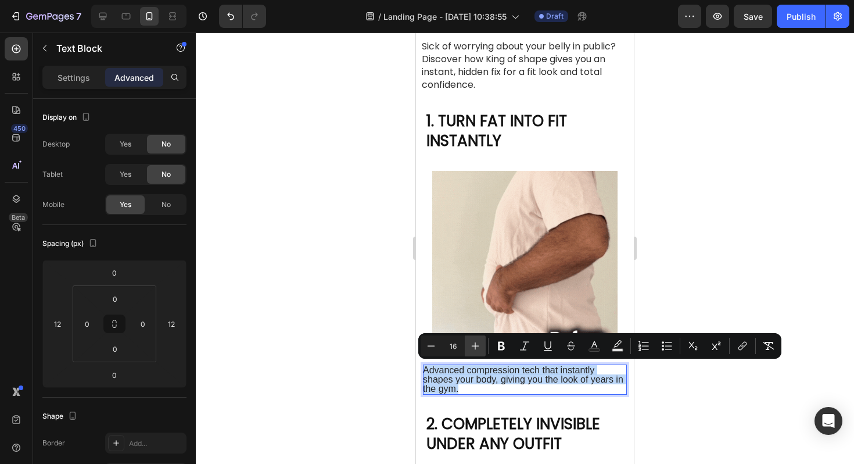
type input "17"
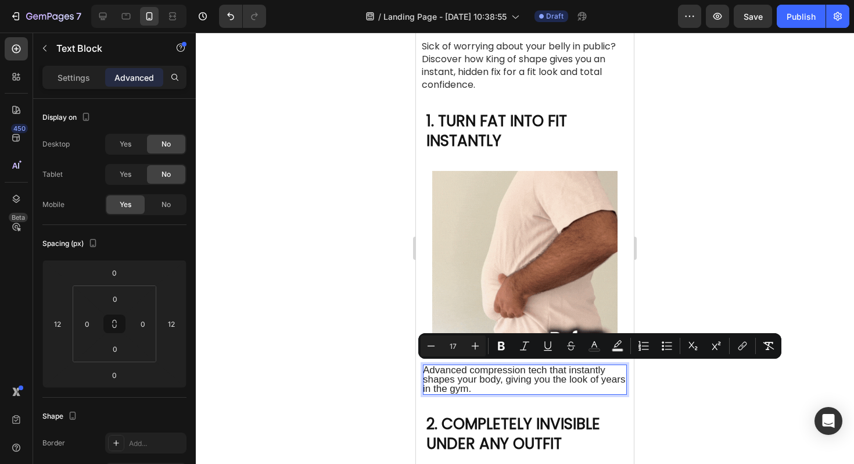
click at [663, 380] on div at bounding box center [525, 248] width 659 height 431
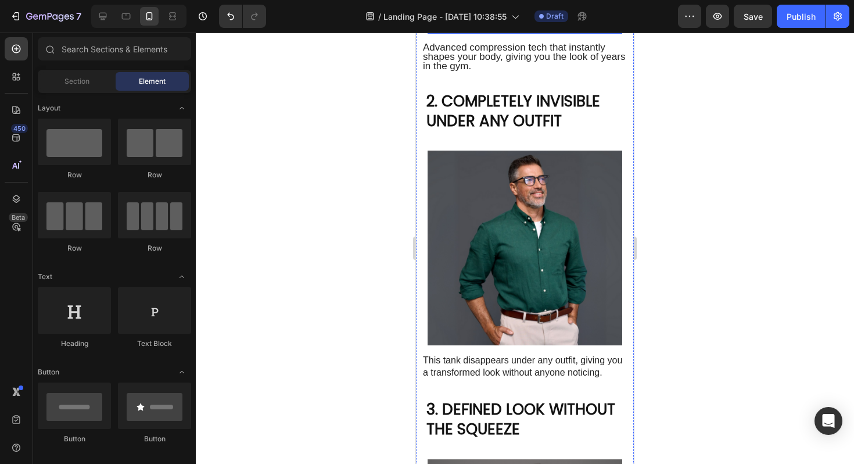
scroll to position [529, 0]
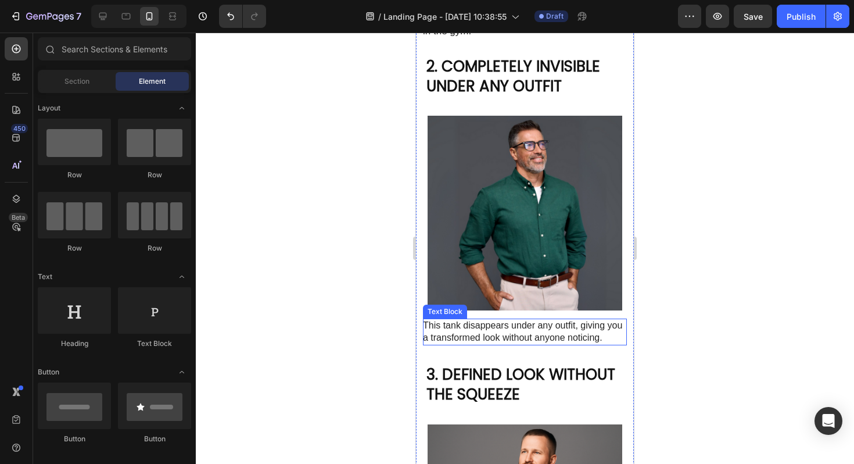
click at [525, 326] on p "This tank disappears under any outfit, giving you a transformed look without an…" at bounding box center [524, 332] width 203 height 24
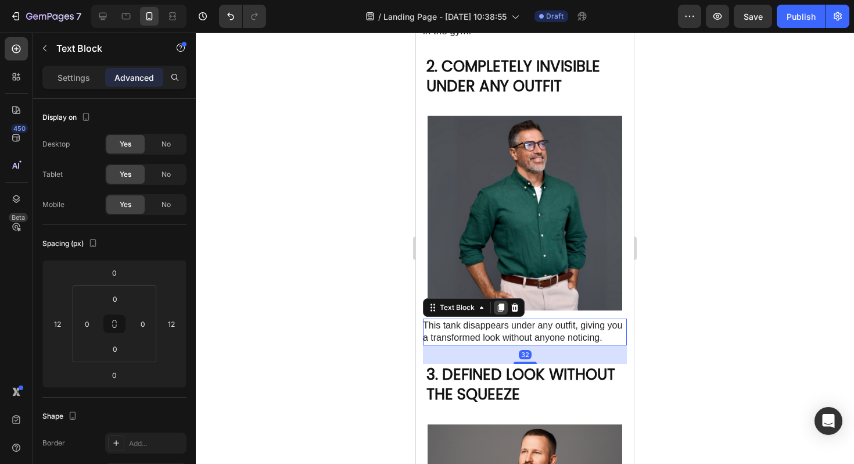
click at [499, 308] on icon at bounding box center [500, 307] width 9 height 9
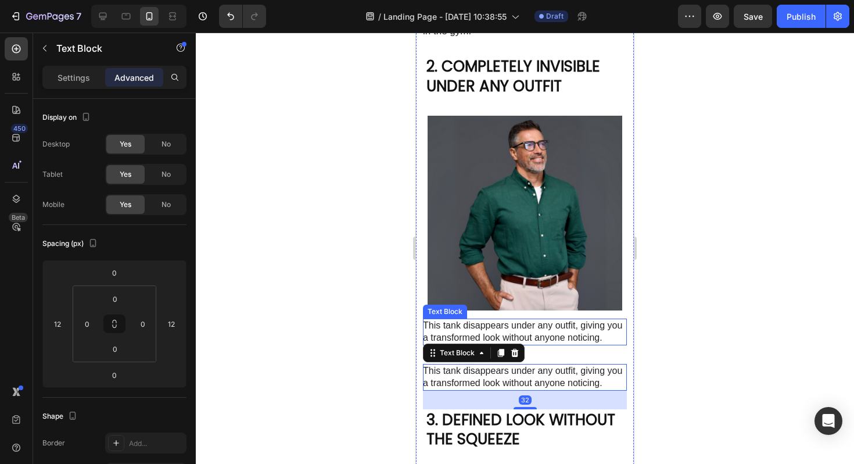
click at [503, 328] on p "This tank disappears under any outfit, giving you a transformed look without an…" at bounding box center [524, 332] width 203 height 24
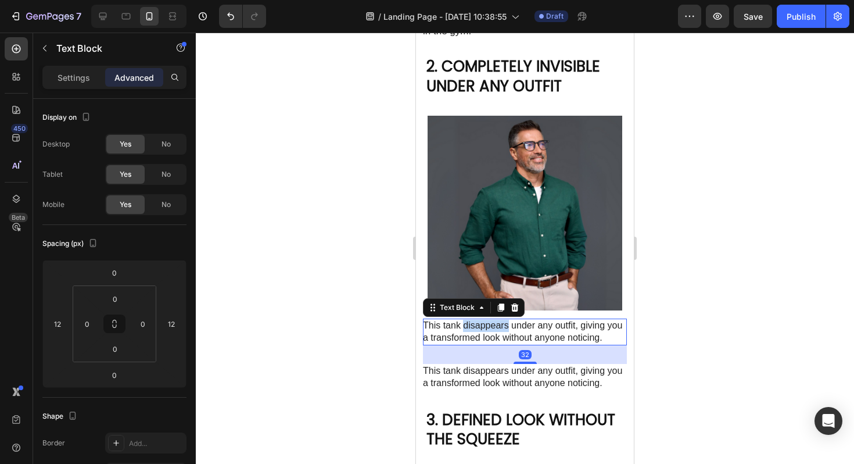
click at [503, 328] on p "This tank disappears under any outfit, giving you a transformed look without an…" at bounding box center [524, 332] width 203 height 24
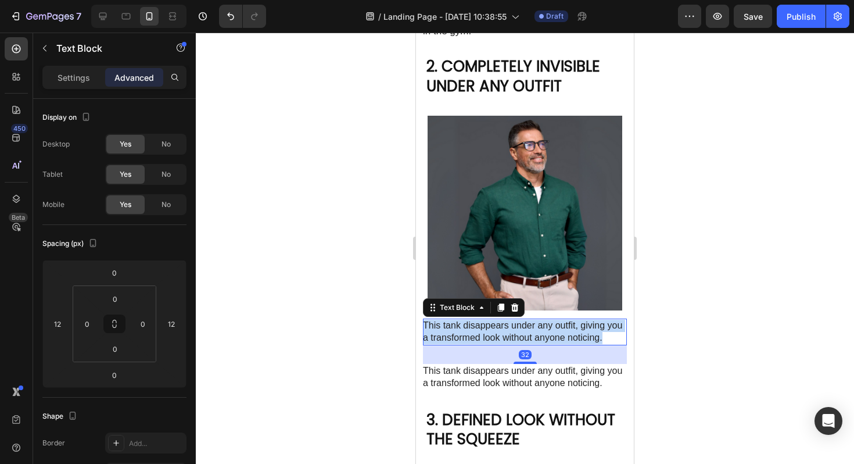
click at [503, 328] on p "This tank disappears under any outfit, giving you a transformed look without an…" at bounding box center [524, 332] width 203 height 24
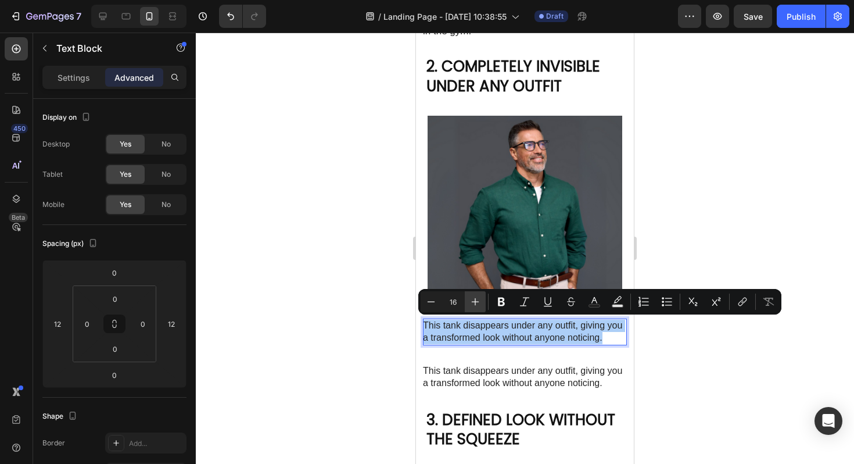
click at [477, 307] on icon "Editor contextual toolbar" at bounding box center [476, 302] width 12 height 12
type input "17"
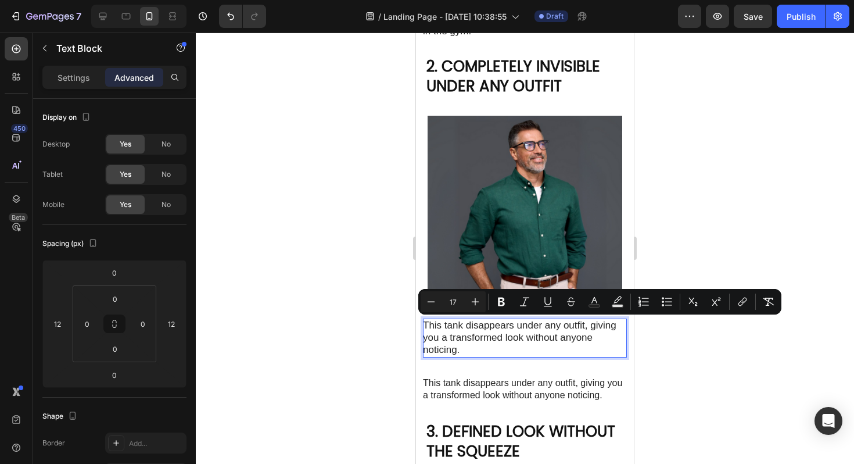
click at [675, 367] on div at bounding box center [525, 248] width 659 height 431
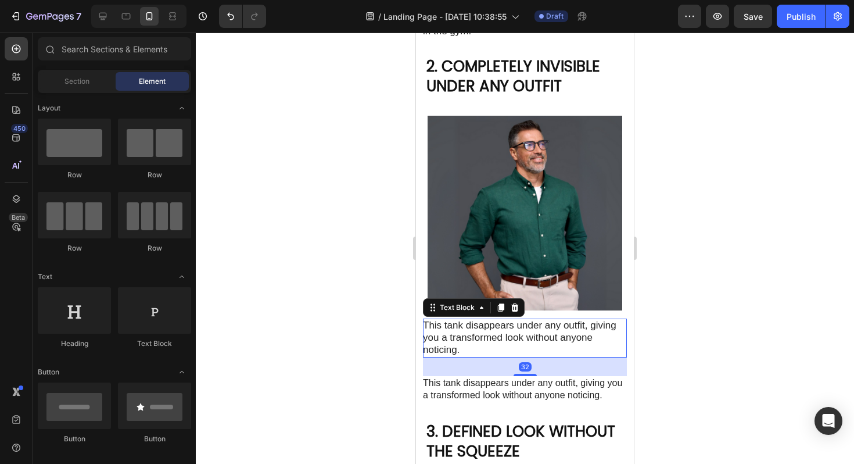
click at [528, 336] on span "This tank disappears under any outfit, giving you a transformed look without an…" at bounding box center [520, 337] width 194 height 35
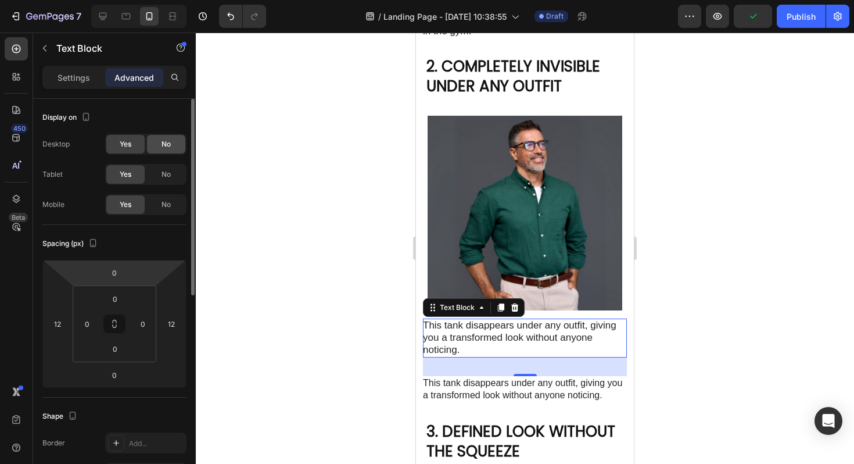
click at [169, 149] on span "No" at bounding box center [166, 144] width 9 height 10
click at [133, 145] on div "Yes" at bounding box center [125, 144] width 38 height 19
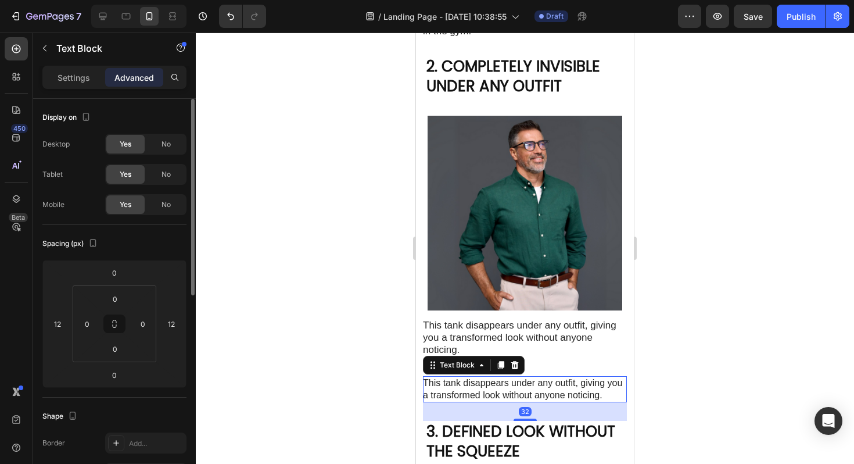
click at [500, 384] on p "This tank disappears under any outfit, giving you a transformed look without an…" at bounding box center [524, 389] width 203 height 24
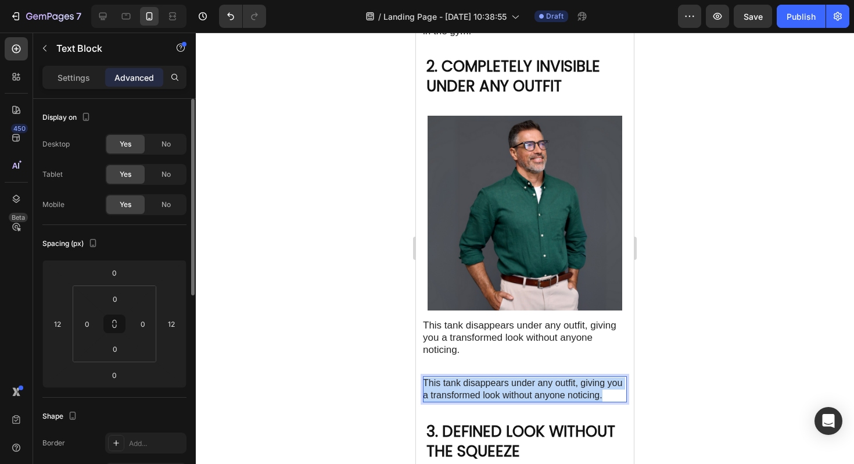
click at [500, 384] on p "This tank disappears under any outfit, giving you a transformed look without an…" at bounding box center [524, 389] width 203 height 24
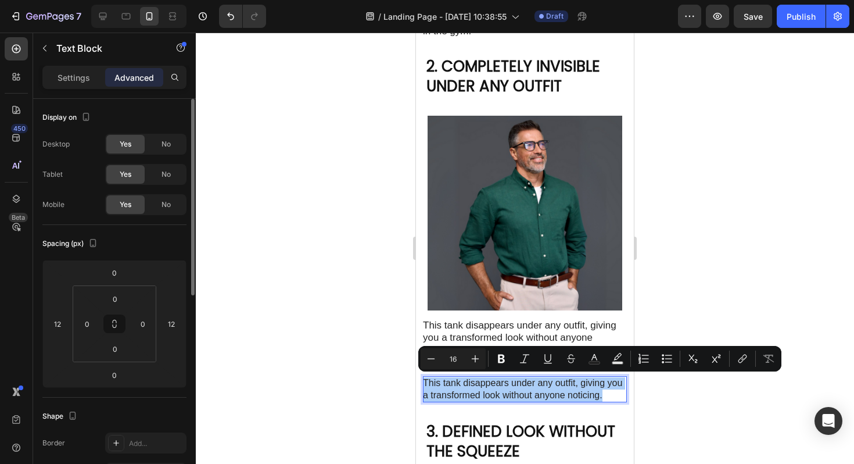
click at [717, 198] on div at bounding box center [525, 248] width 659 height 431
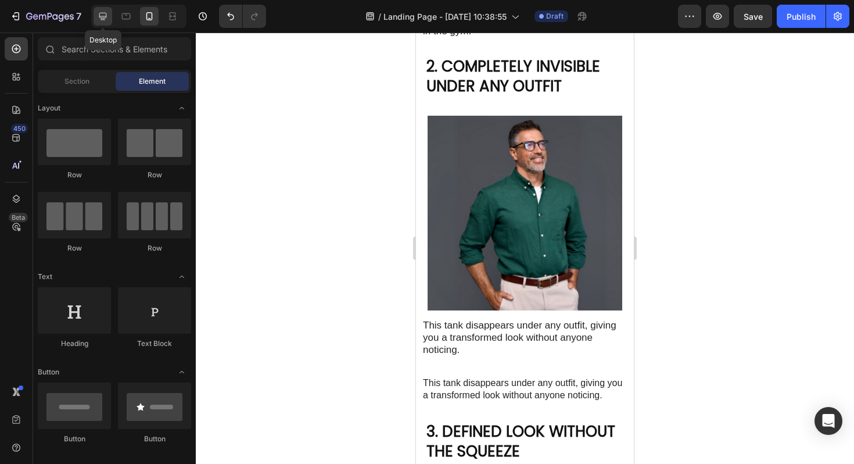
click at [102, 21] on icon at bounding box center [103, 16] width 12 height 12
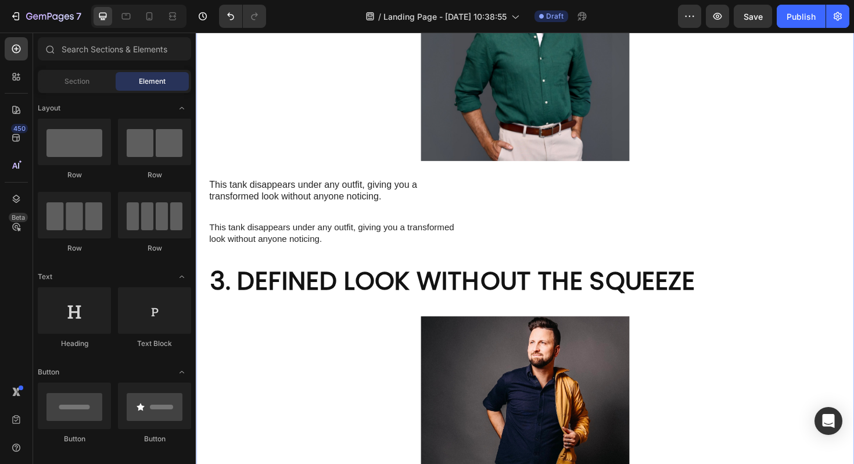
scroll to position [812, 0]
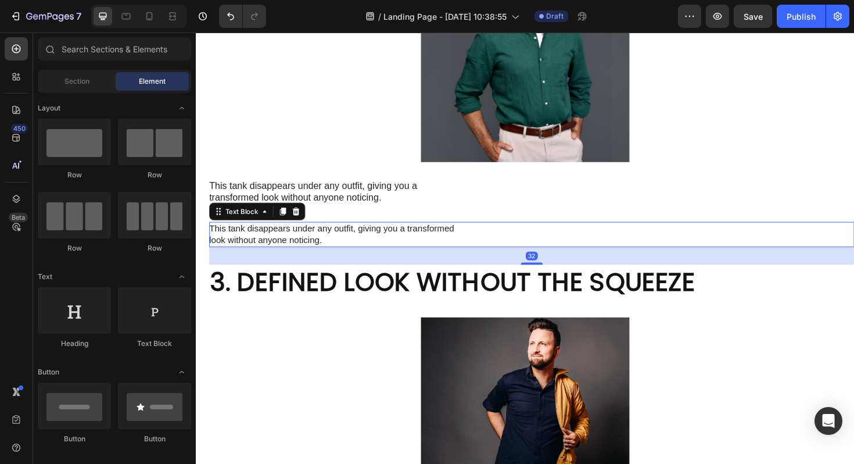
click at [351, 246] on p "This tank disappears under any outfit, giving you a transformed look without an…" at bounding box center [340, 246] width 261 height 24
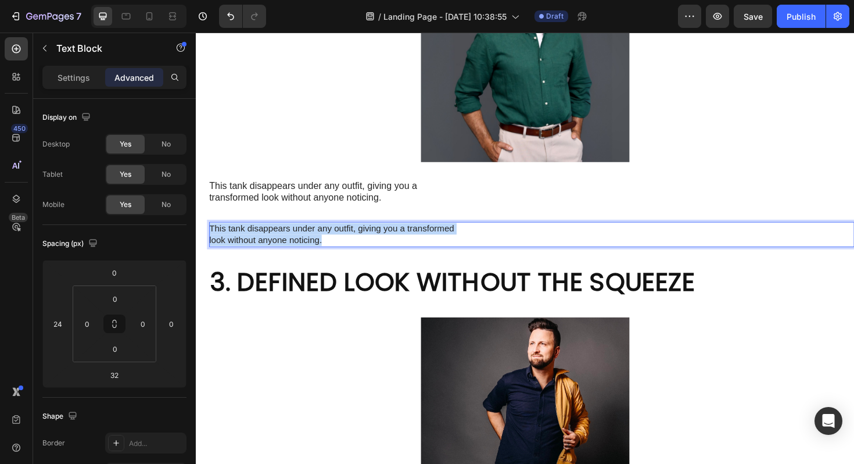
click at [351, 246] on p "This tank disappears under any outfit, giving you a transformed look without an…" at bounding box center [340, 246] width 261 height 24
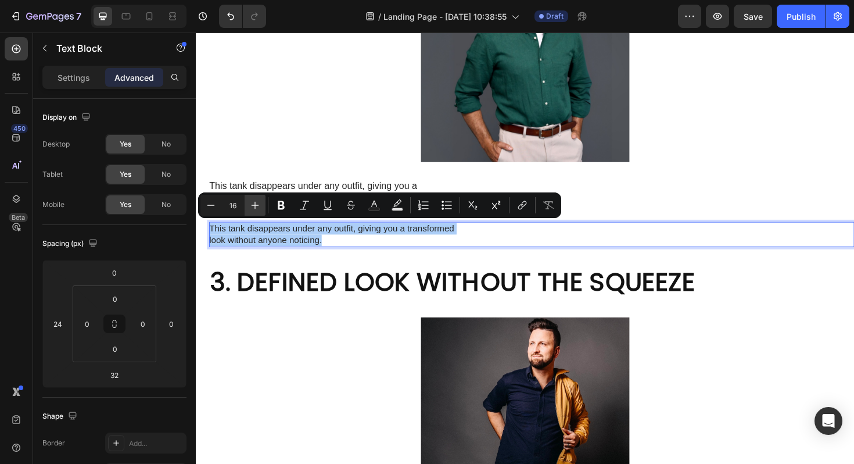
click at [258, 206] on icon "Editor contextual toolbar" at bounding box center [255, 205] width 12 height 12
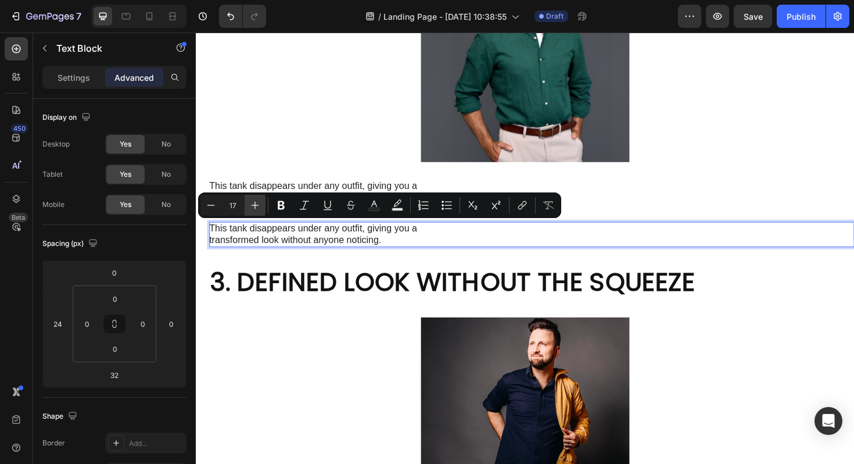
click at [258, 206] on icon "Editor contextual toolbar" at bounding box center [255, 205] width 12 height 12
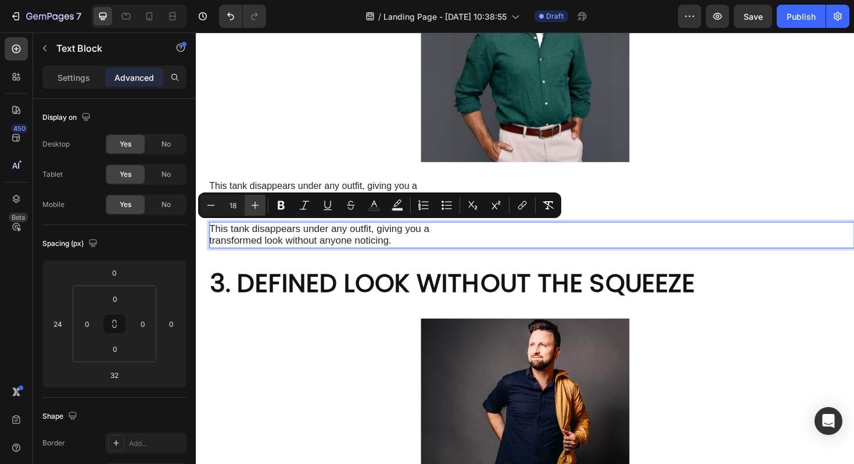
click at [258, 206] on icon "Editor contextual toolbar" at bounding box center [255, 205] width 12 height 12
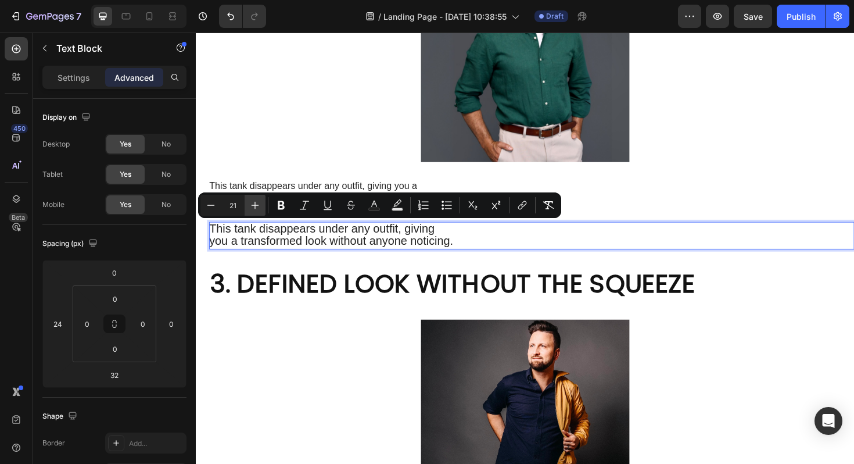
click at [258, 206] on icon "Editor contextual toolbar" at bounding box center [255, 205] width 12 height 12
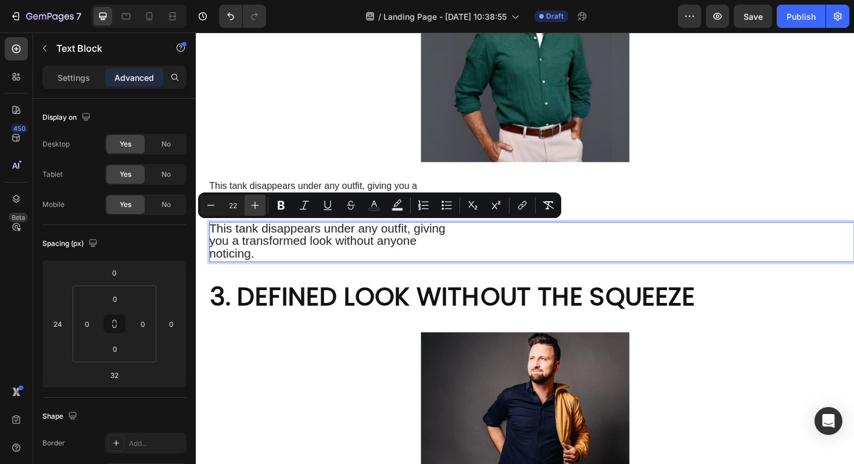
click at [258, 206] on icon "Editor contextual toolbar" at bounding box center [255, 205] width 12 height 12
type input "23"
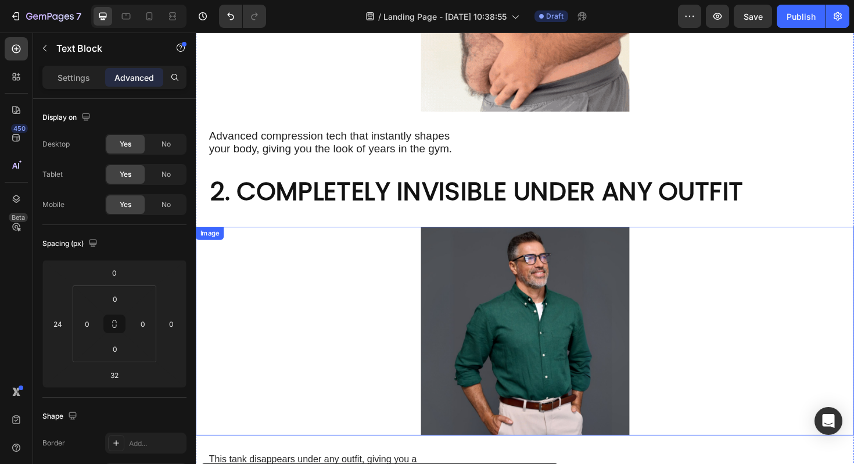
scroll to position [521, 0]
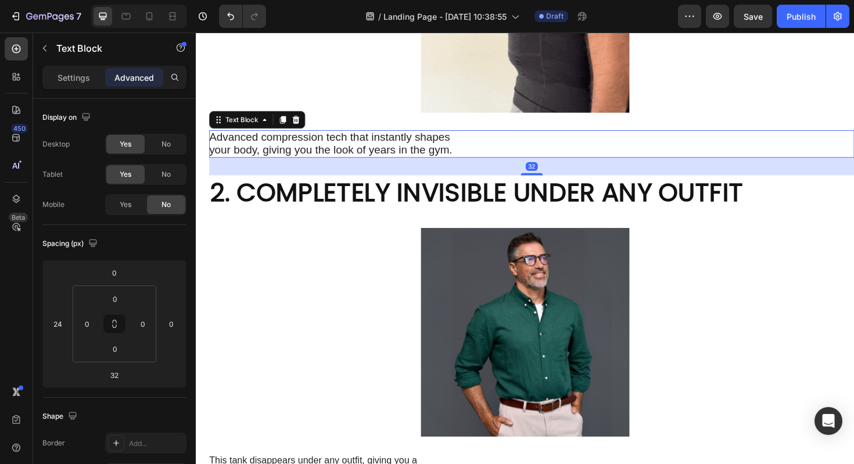
click at [337, 152] on span "Advanced compression tech that instantly shapes your body, giving you the look …" at bounding box center [339, 150] width 258 height 26
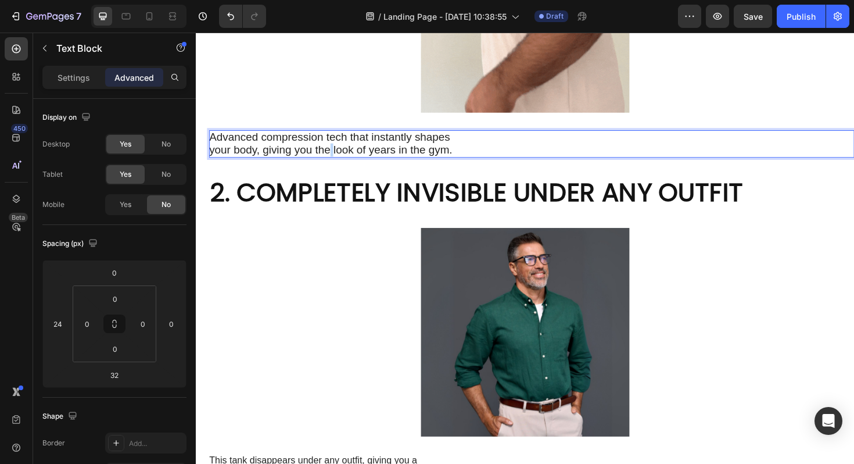
click at [337, 152] on span "Advanced compression tech that instantly shapes your body, giving you the look …" at bounding box center [339, 150] width 258 height 26
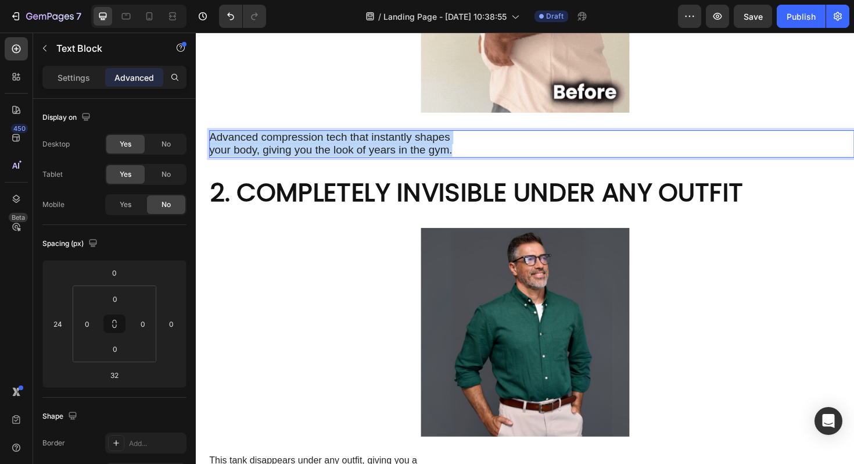
click at [337, 152] on span "Advanced compression tech that instantly shapes your body, giving you the look …" at bounding box center [339, 150] width 258 height 26
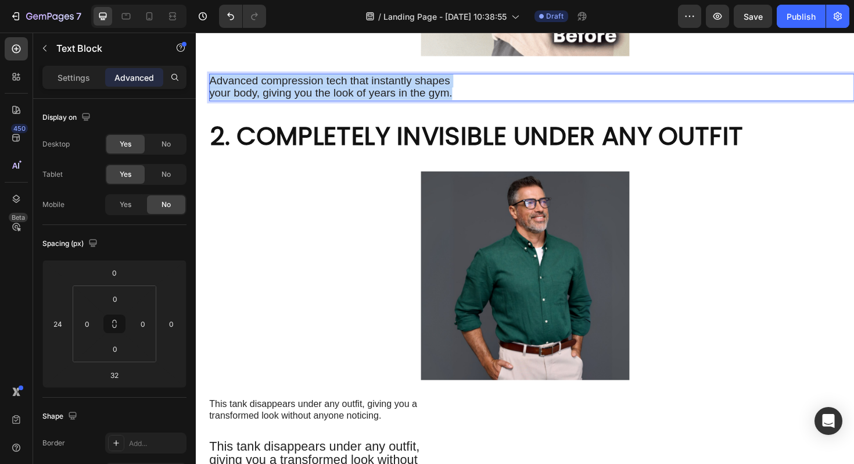
scroll to position [774, 0]
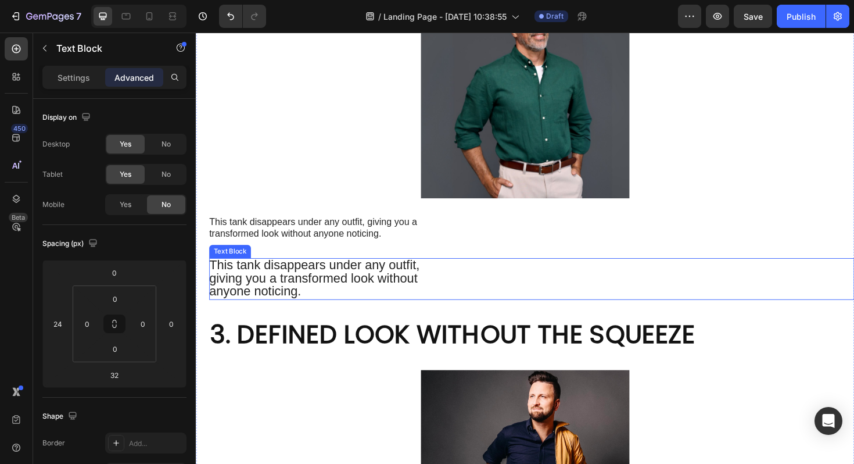
click at [305, 289] on span "This tank disappears under any outfit, giving you a transformed look without an…" at bounding box center [321, 292] width 223 height 43
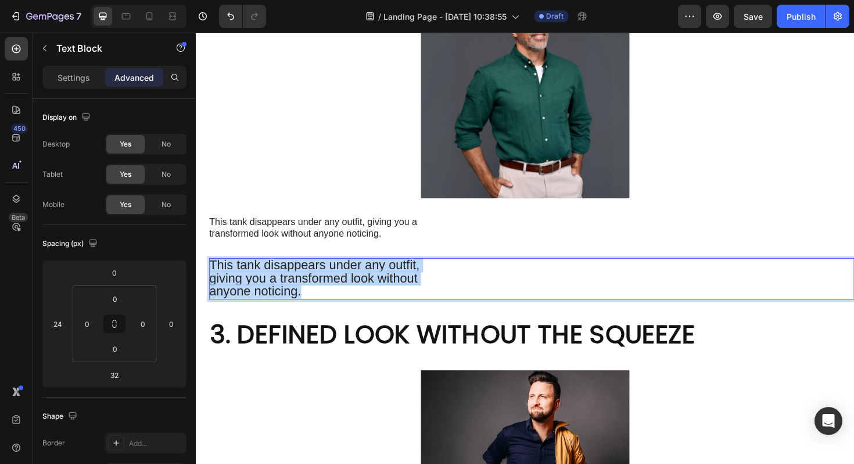
click at [305, 289] on span "This tank disappears under any outfit, giving you a transformed look without an…" at bounding box center [321, 292] width 223 height 43
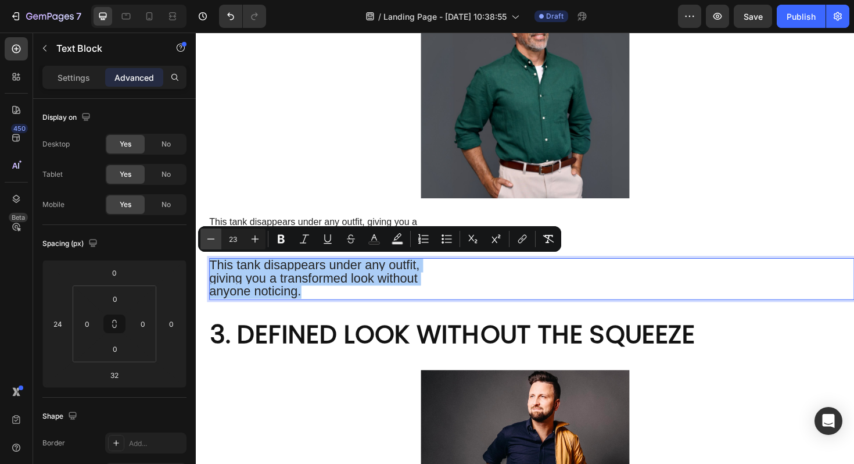
click at [213, 239] on icon "Editor contextual toolbar" at bounding box center [211, 239] width 12 height 12
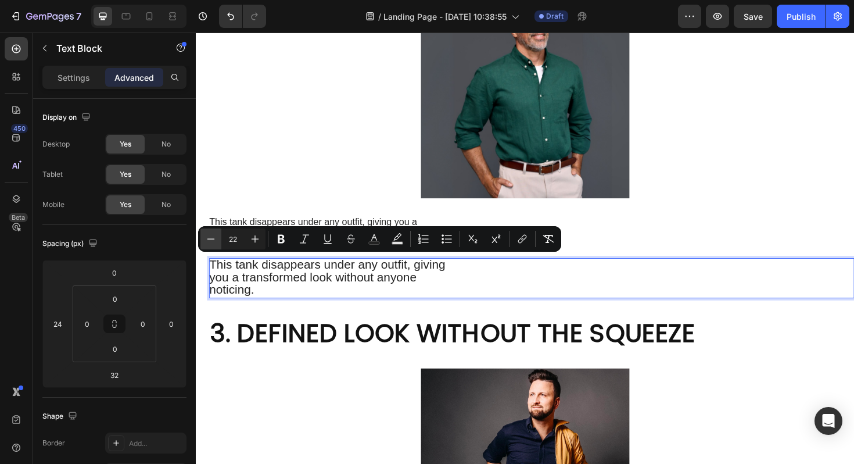
click at [213, 239] on icon "Editor contextual toolbar" at bounding box center [211, 239] width 12 height 12
type input "20"
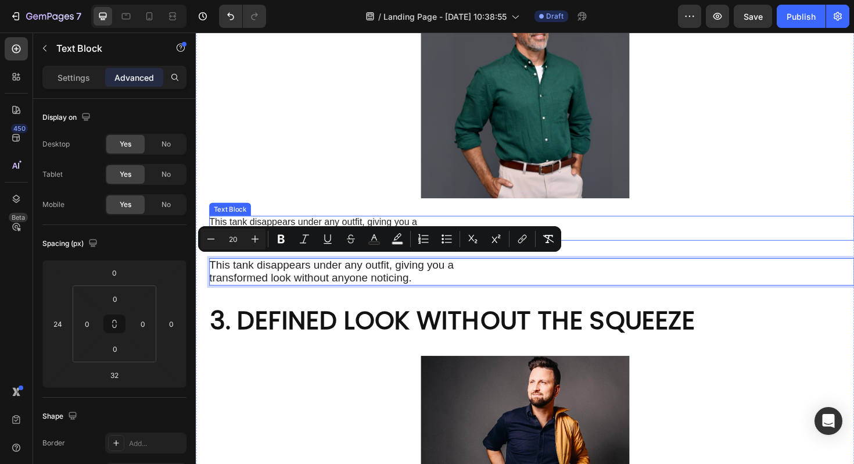
click at [275, 233] on span "This tank disappears under any outfit, giving you a transformed look without an…" at bounding box center [320, 239] width 220 height 23
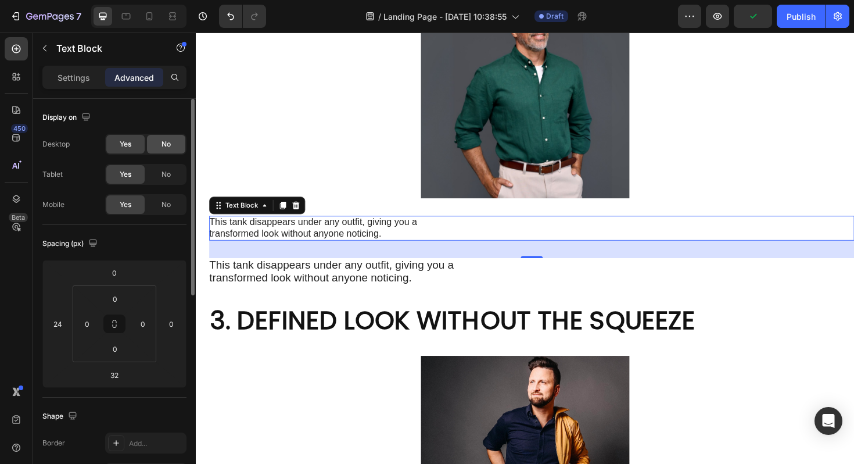
click at [167, 146] on span "No" at bounding box center [166, 144] width 9 height 10
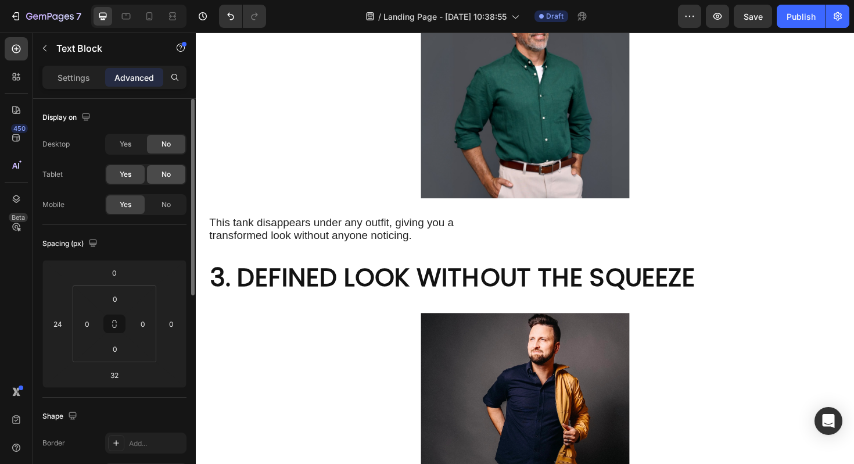
click at [170, 176] on span "No" at bounding box center [166, 174] width 9 height 10
click at [148, 16] on icon at bounding box center [150, 16] width 12 height 12
type input "12"
type input "0"
type input "12"
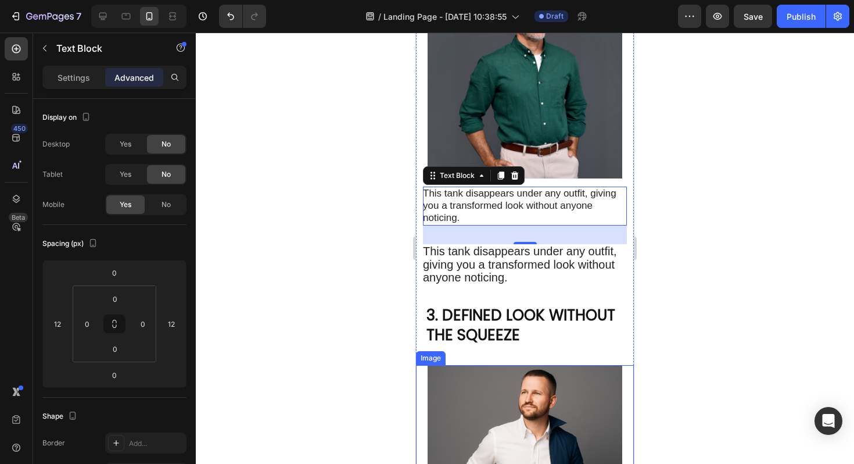
scroll to position [658, 0]
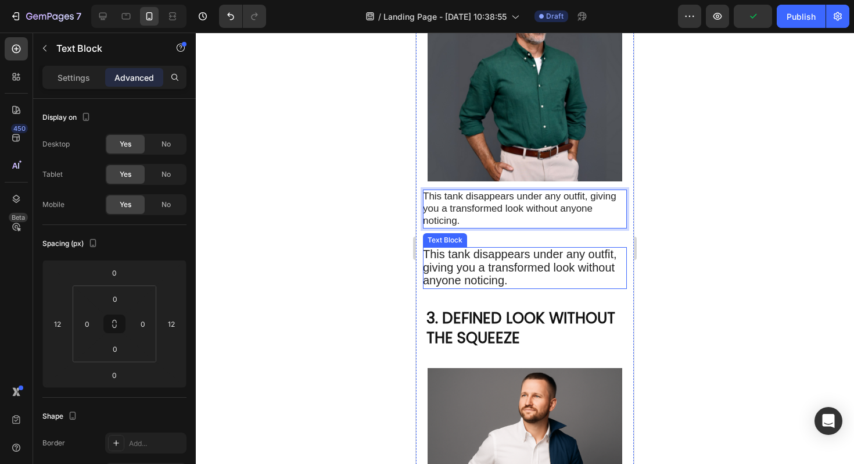
click at [522, 284] on p "This tank disappears under any outfit, giving you a transformed look without an…" at bounding box center [524, 268] width 203 height 40
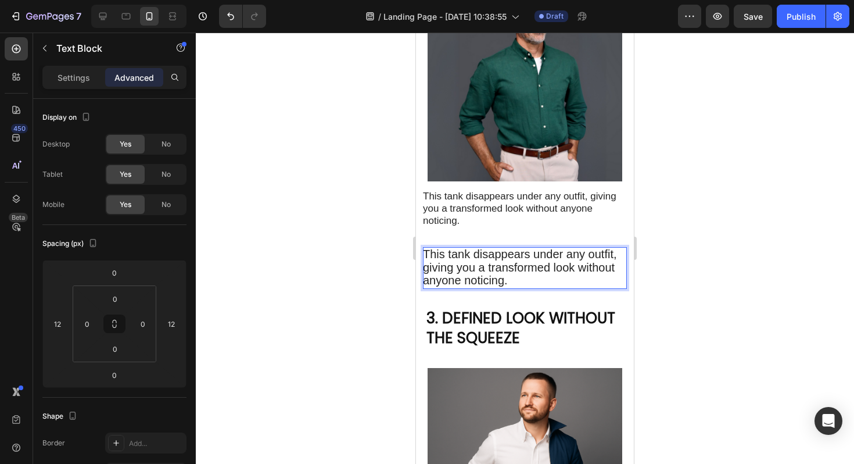
click at [519, 279] on p "This tank disappears under any outfit, giving you a transformed look without an…" at bounding box center [524, 268] width 203 height 40
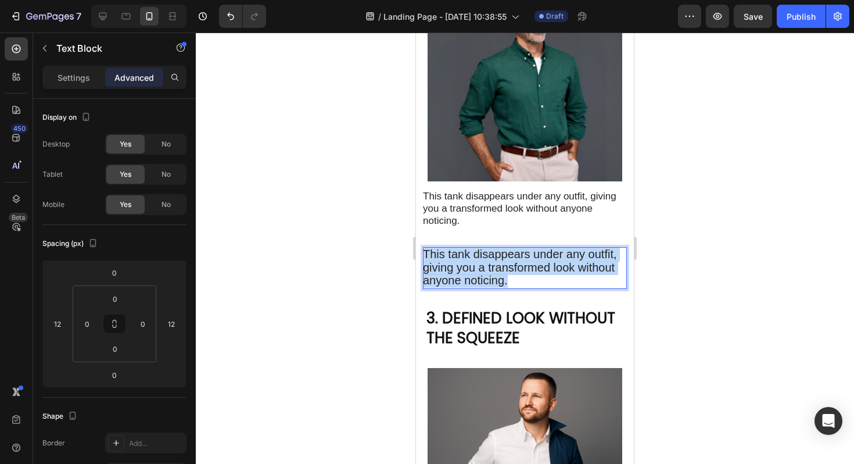
click at [519, 279] on p "This tank disappears under any outfit, giving you a transformed look without an…" at bounding box center [524, 268] width 203 height 40
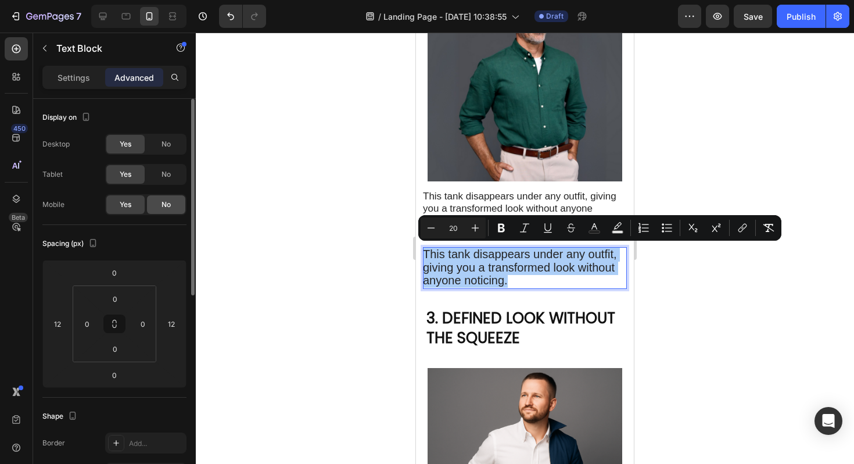
click at [158, 210] on div "No" at bounding box center [166, 204] width 38 height 19
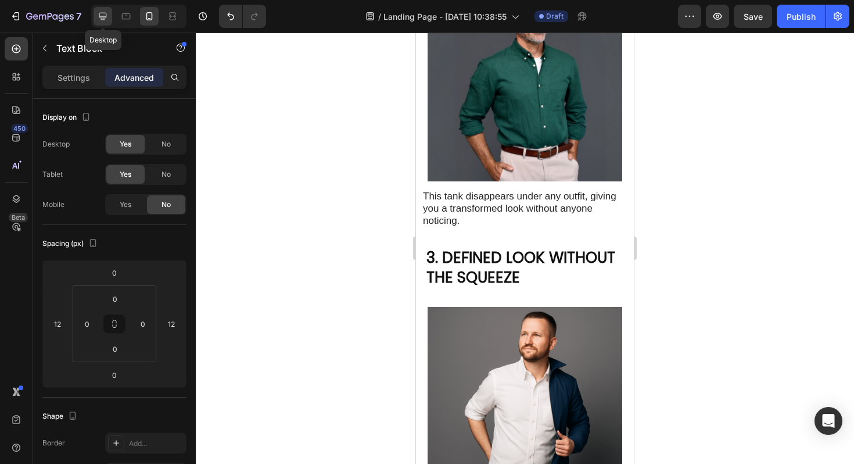
click at [109, 19] on div at bounding box center [103, 16] width 19 height 19
type input "24"
type input "32"
type input "0"
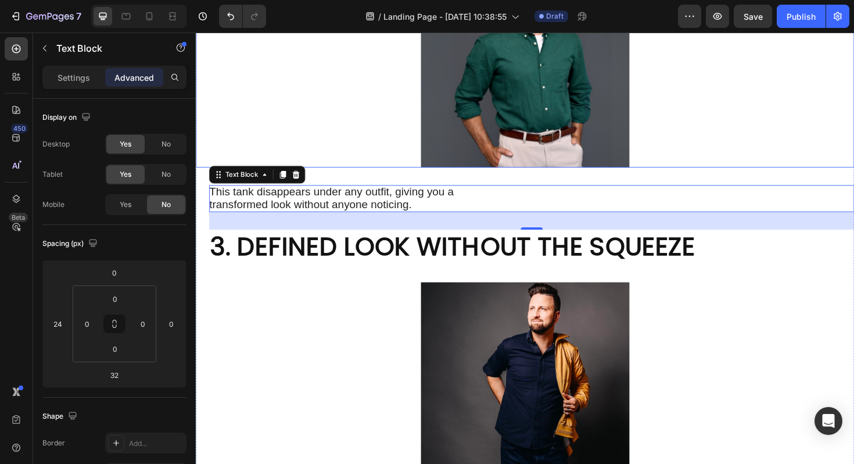
scroll to position [805, 0]
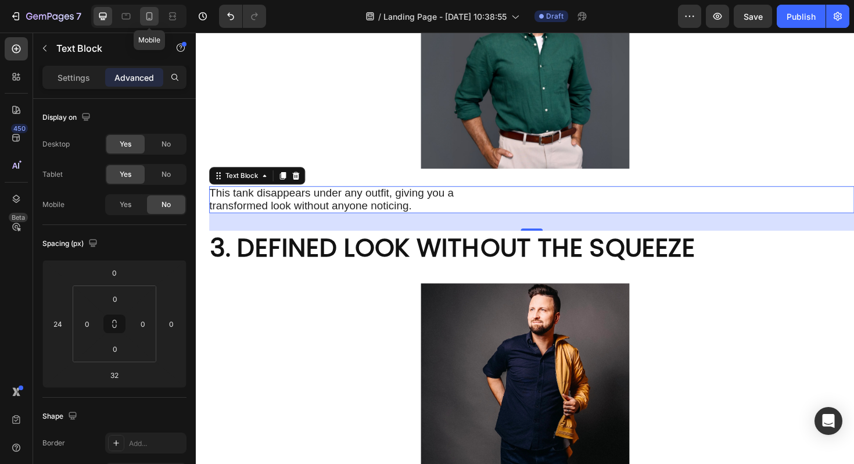
click at [158, 16] on div at bounding box center [149, 16] width 19 height 19
type input "12"
type input "0"
type input "12"
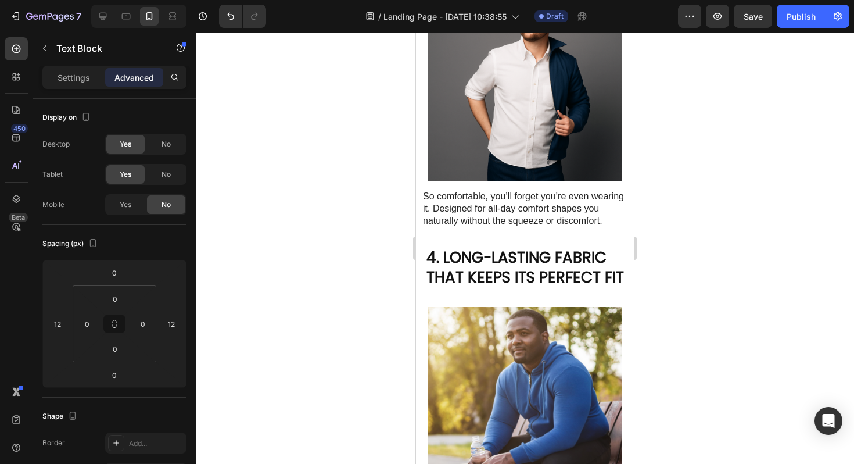
scroll to position [938, 0]
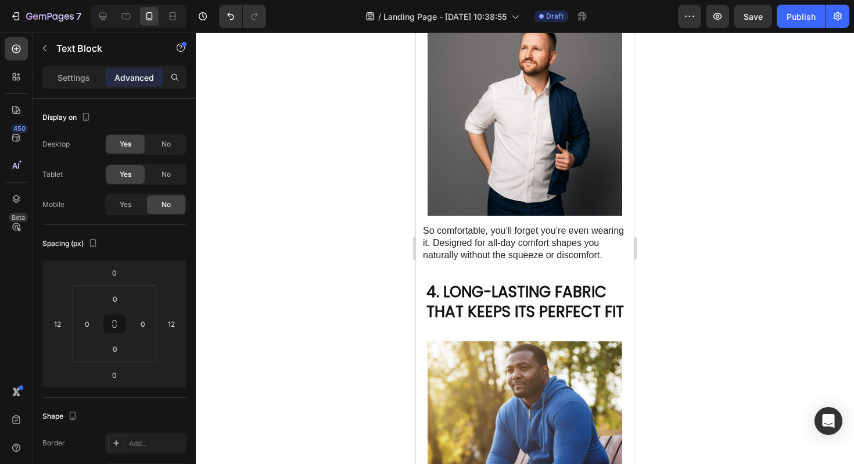
click at [650, 226] on div at bounding box center [525, 248] width 659 height 431
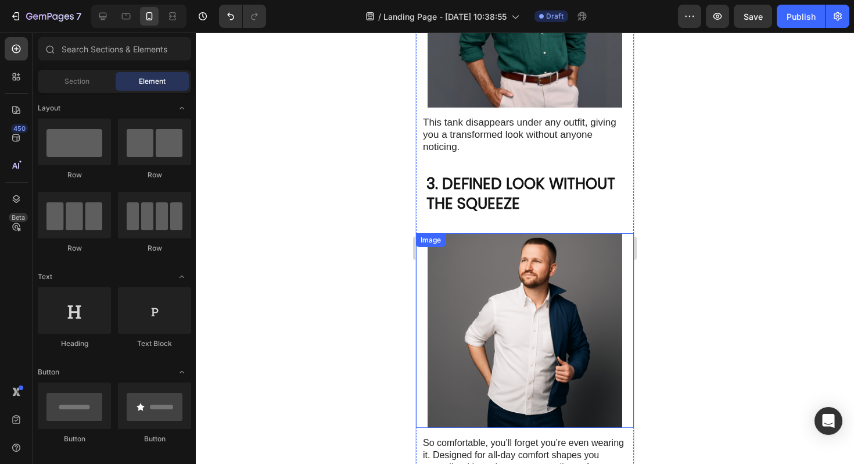
scroll to position [731, 0]
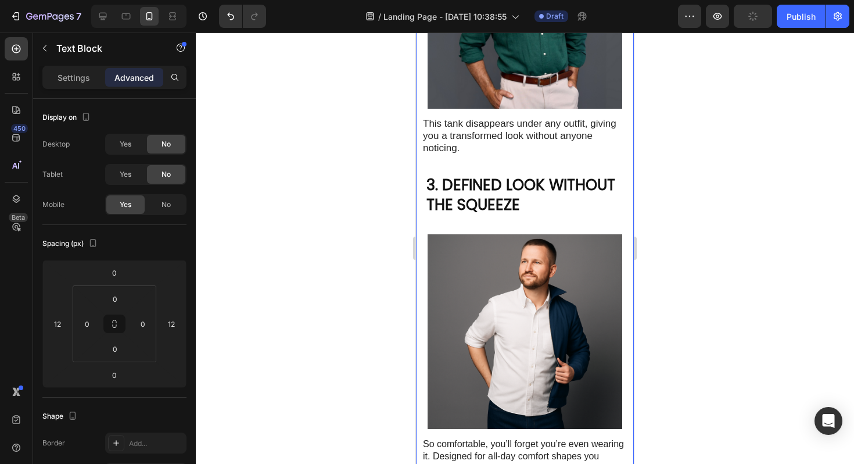
click at [520, 134] on span "This tank disappears under any outfit, giving you a transformed look without an…" at bounding box center [520, 135] width 194 height 35
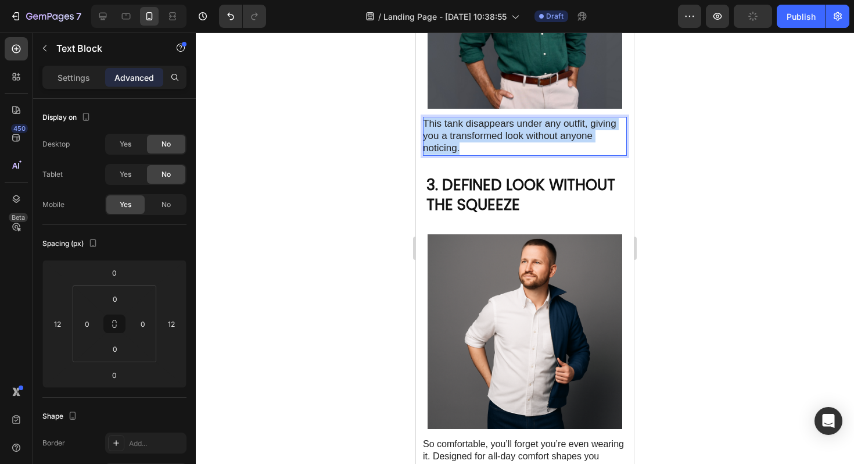
click at [520, 134] on span "This tank disappears under any outfit, giving you a transformed look without an…" at bounding box center [520, 135] width 194 height 35
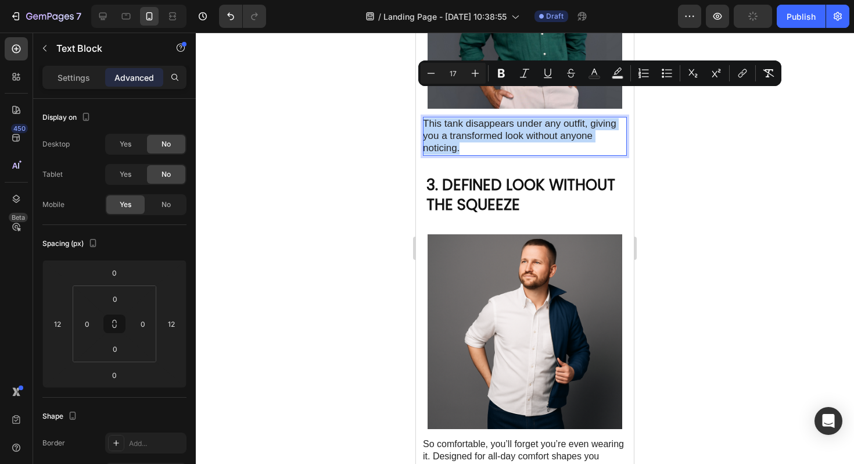
scroll to position [847, 0]
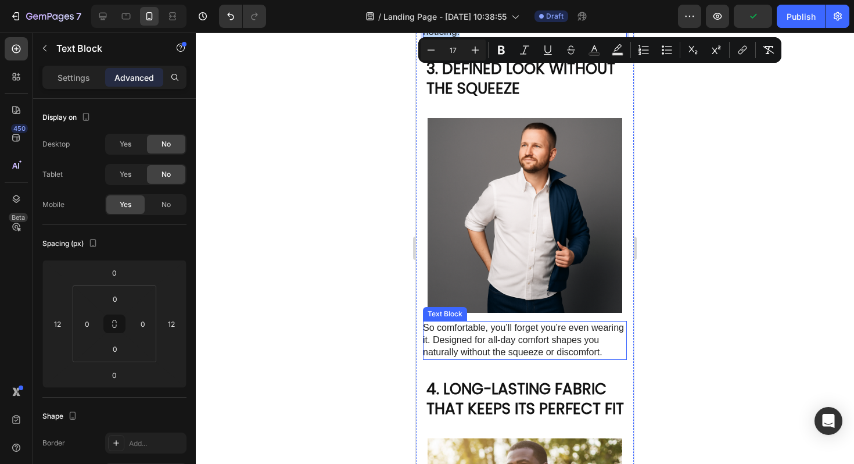
click at [509, 344] on p "So comfortable, you’ll forget you’re even wearing it. Designed for all-day comf…" at bounding box center [524, 340] width 203 height 36
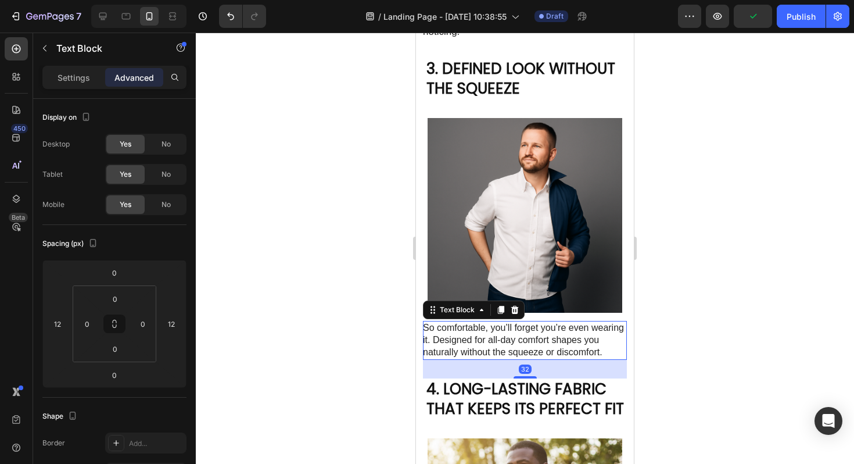
click at [509, 344] on p "So comfortable, you’ll forget you’re even wearing it. Designed for all-day comf…" at bounding box center [524, 340] width 203 height 36
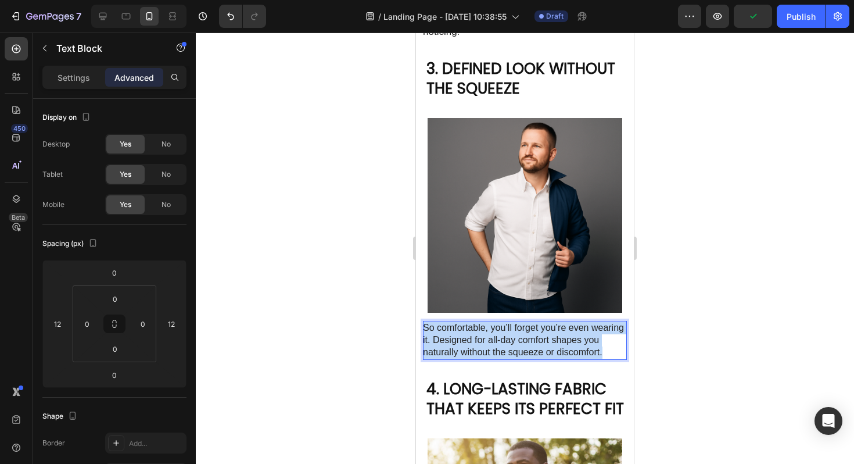
click at [509, 344] on p "So comfortable, you’ll forget you’re even wearing it. Designed for all-day comf…" at bounding box center [524, 340] width 203 height 36
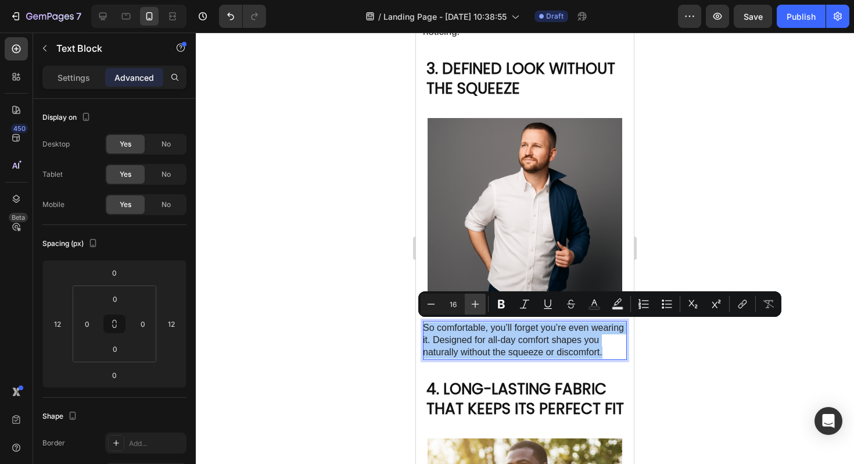
click at [477, 309] on icon "Editor contextual toolbar" at bounding box center [476, 304] width 12 height 12
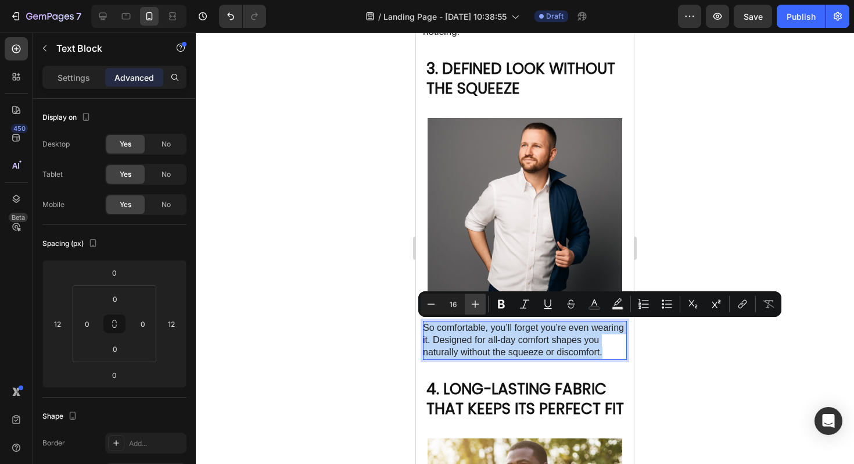
type input "17"
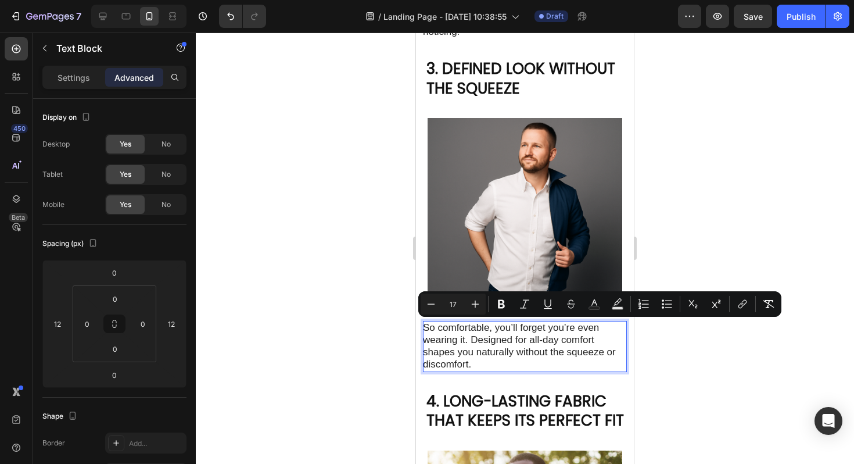
click at [652, 244] on div at bounding box center [525, 248] width 659 height 431
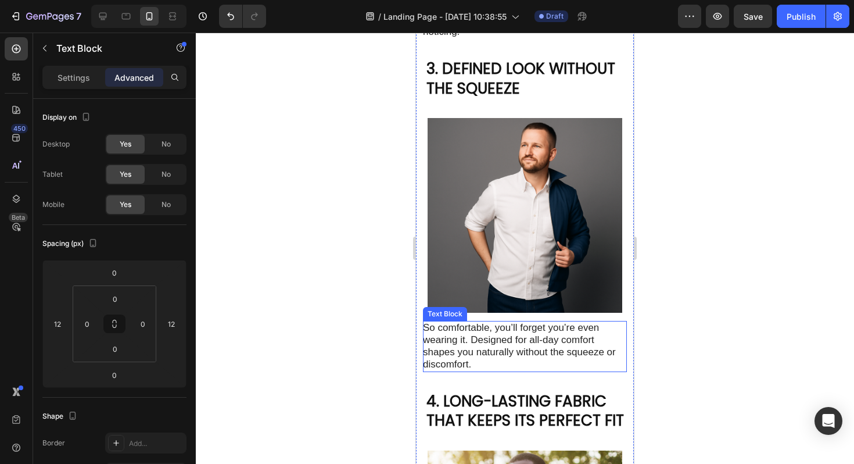
click at [501, 353] on span "So comfortable, you’ll forget you’re even wearing it. Designed for all-day comf…" at bounding box center [519, 345] width 193 height 47
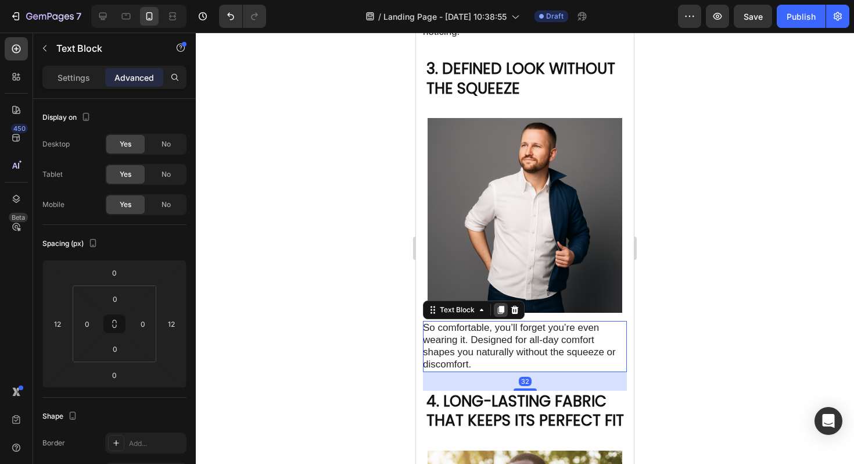
click at [504, 307] on icon at bounding box center [500, 309] width 9 height 9
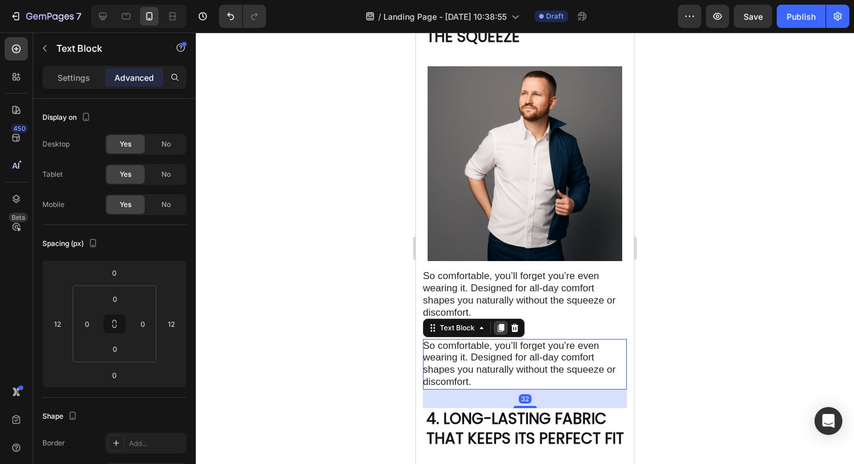
scroll to position [902, 0]
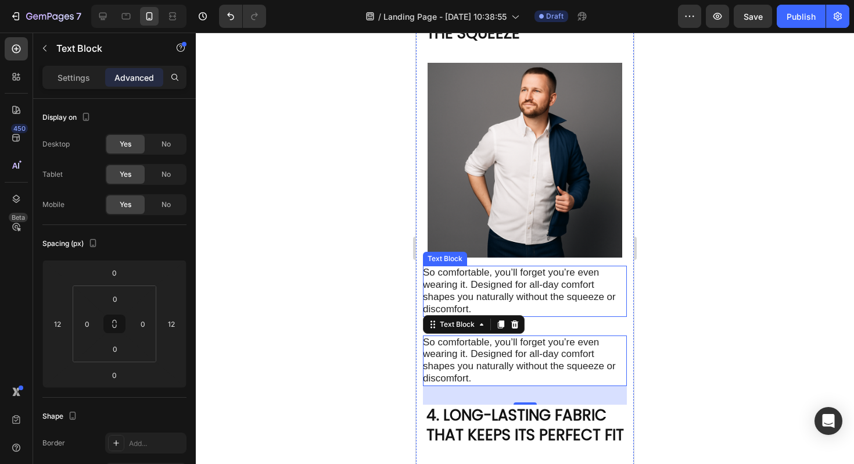
click at [487, 295] on span "So comfortable, you’ll forget you’re even wearing it. Designed for all-day comf…" at bounding box center [519, 290] width 193 height 47
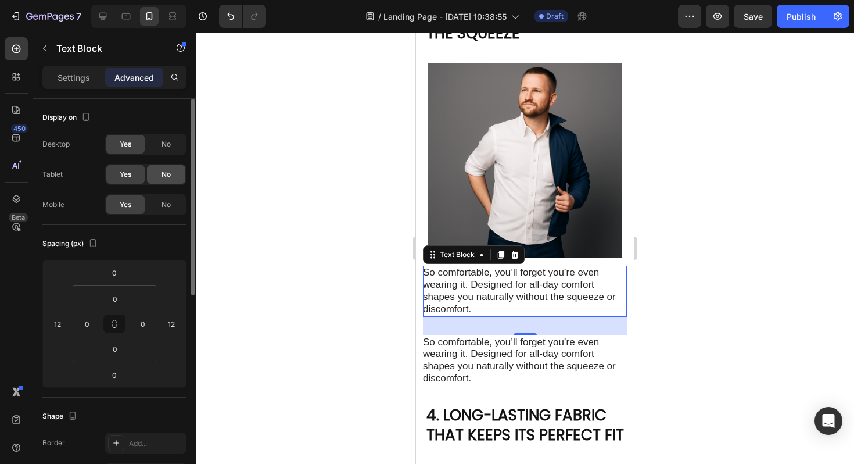
click at [171, 179] on div "No" at bounding box center [166, 174] width 38 height 19
click at [169, 149] on span "No" at bounding box center [166, 144] width 9 height 10
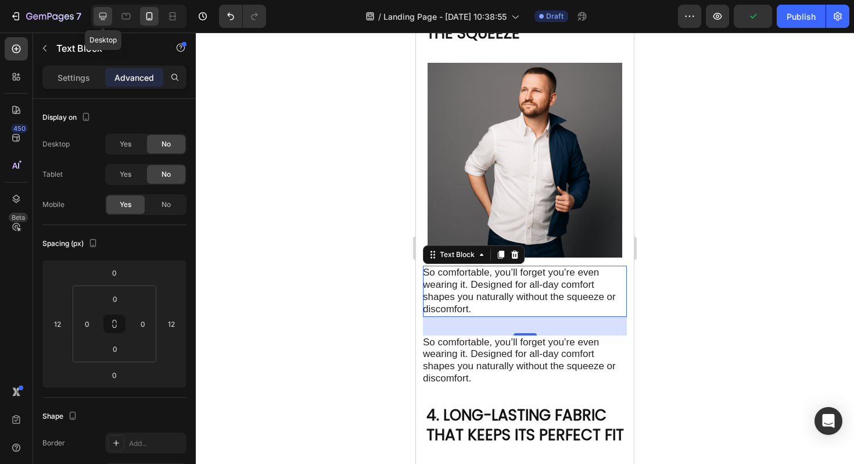
click at [110, 17] on div at bounding box center [103, 16] width 19 height 19
type input "24"
type input "32"
type input "0"
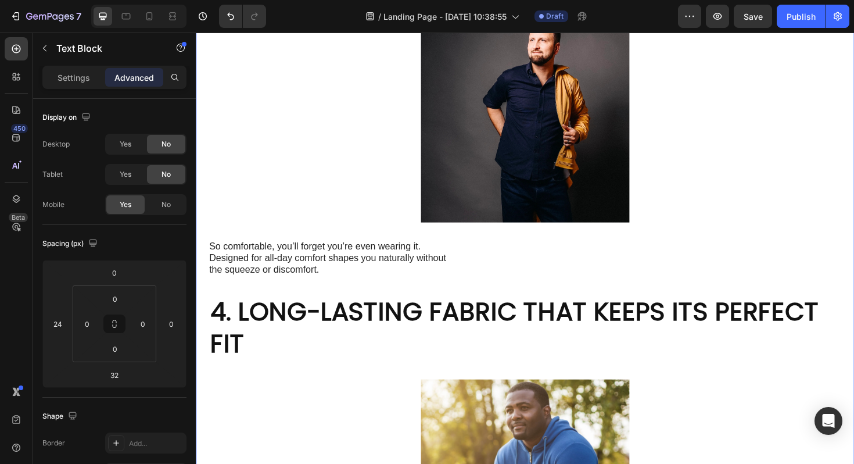
scroll to position [1079, 0]
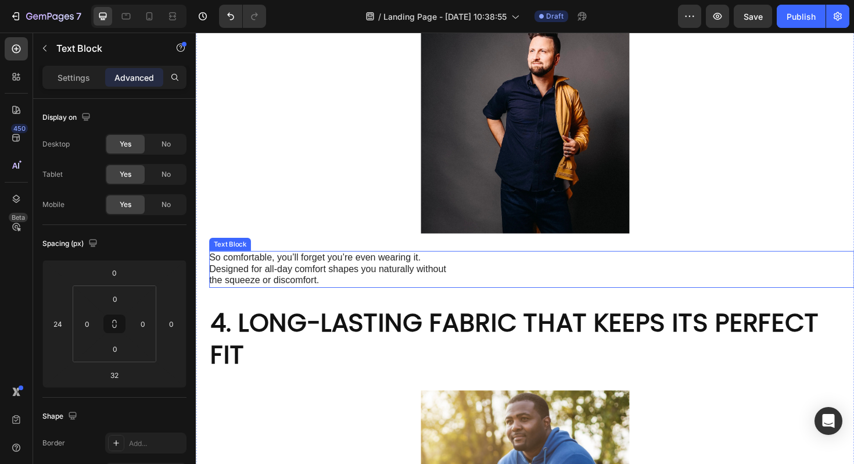
click at [409, 285] on span "So comfortable, you’ll forget you’re even wearing it. Designed for all-day comf…" at bounding box center [335, 282] width 251 height 35
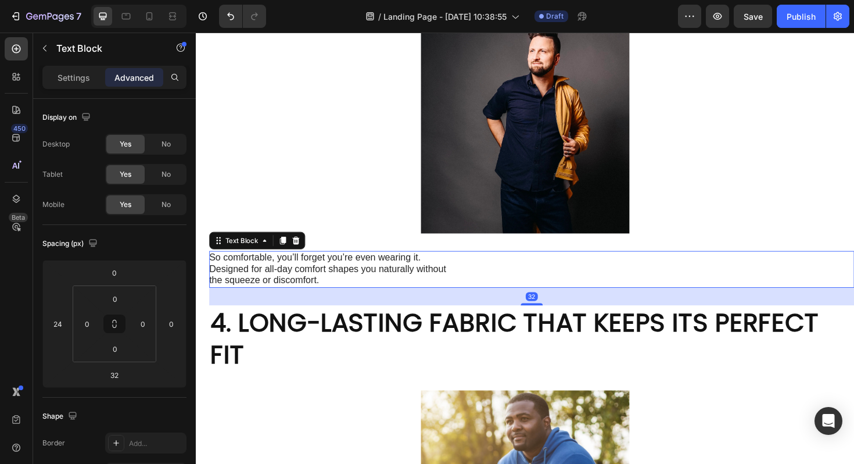
click at [409, 285] on span "So comfortable, you’ll forget you’re even wearing it. Designed for all-day comf…" at bounding box center [335, 282] width 251 height 35
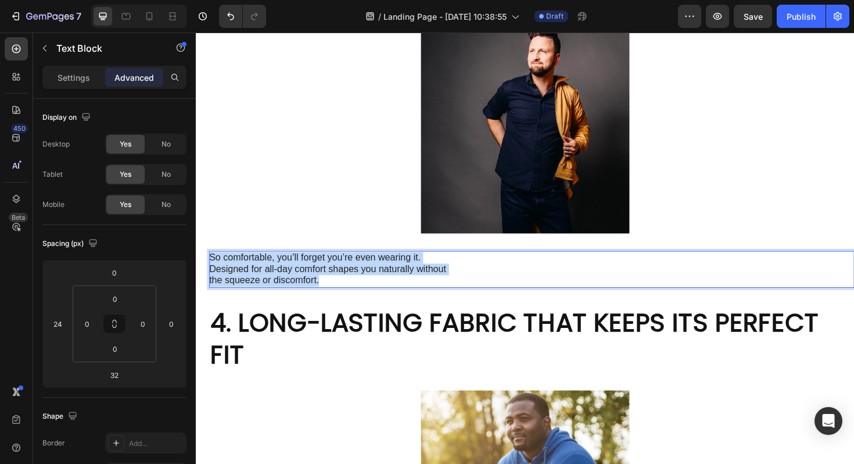
click at [409, 285] on span "So comfortable, you’ll forget you’re even wearing it. Designed for all-day comf…" at bounding box center [335, 282] width 251 height 35
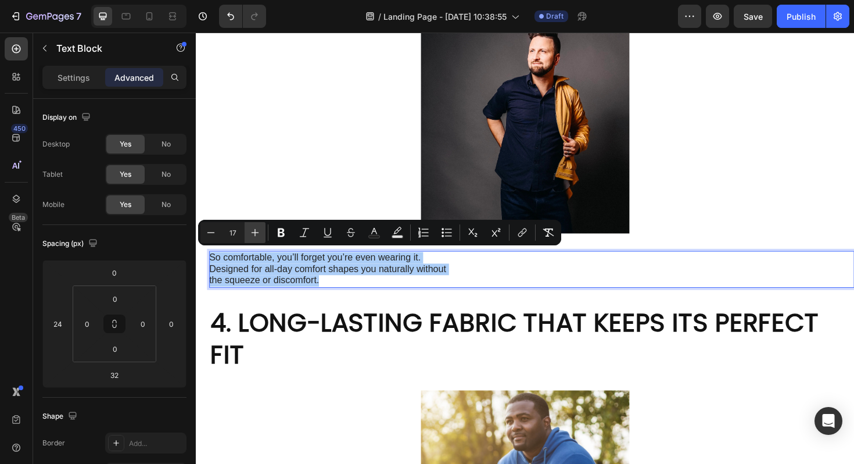
click at [259, 234] on icon "Editor contextual toolbar" at bounding box center [255, 233] width 12 height 12
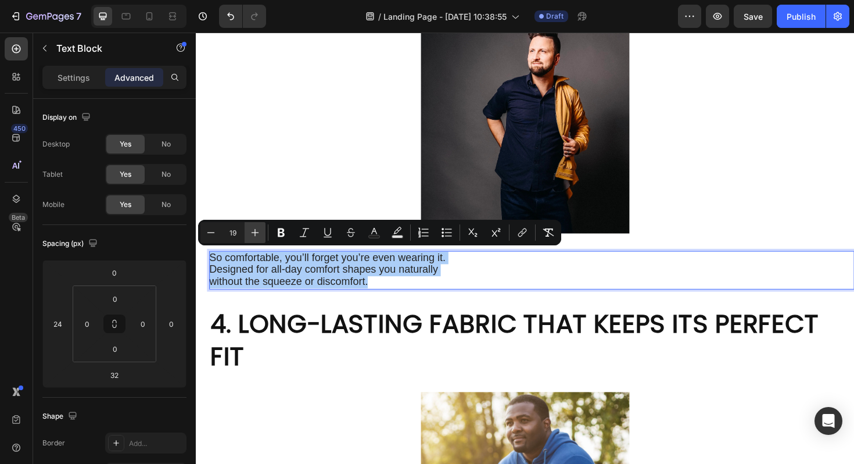
click at [259, 234] on icon "Editor contextual toolbar" at bounding box center [255, 233] width 12 height 12
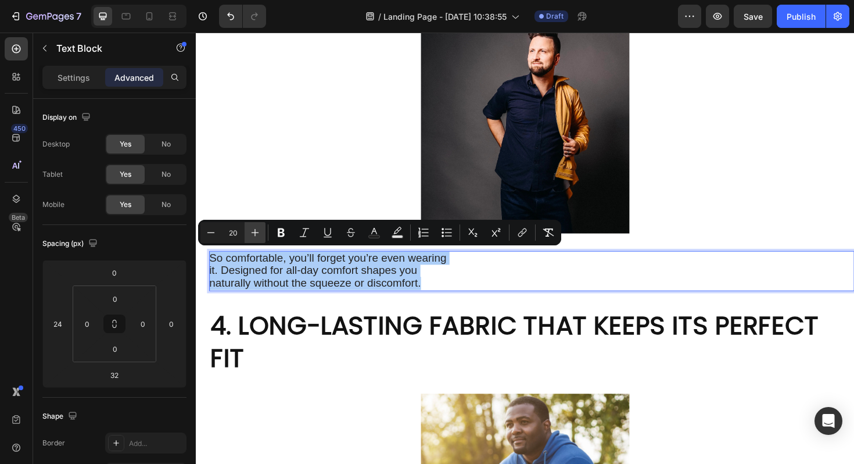
click at [259, 234] on icon "Editor contextual toolbar" at bounding box center [255, 233] width 12 height 12
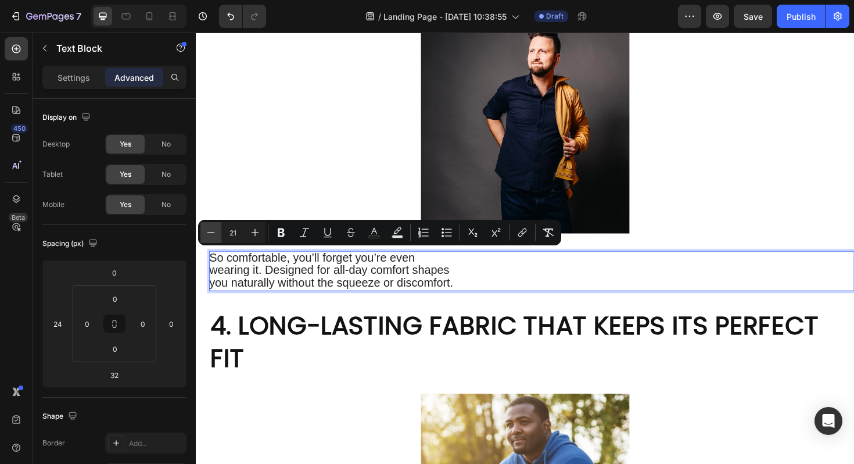
click at [209, 233] on icon "Editor contextual toolbar" at bounding box center [212, 232] width 8 height 1
type input "20"
click at [469, 325] on h2 "4. LONG-LASTING FABRIC THAT KEEPS ITS PERFECT FIT" at bounding box center [552, 361] width 684 height 72
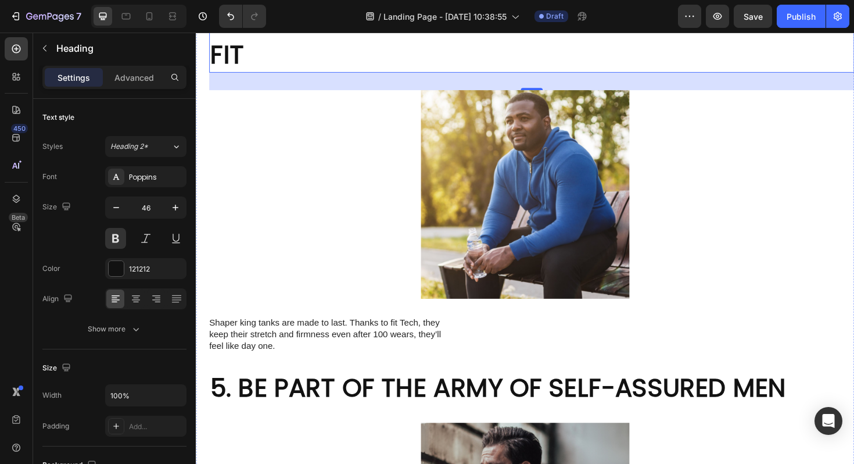
scroll to position [1435, 0]
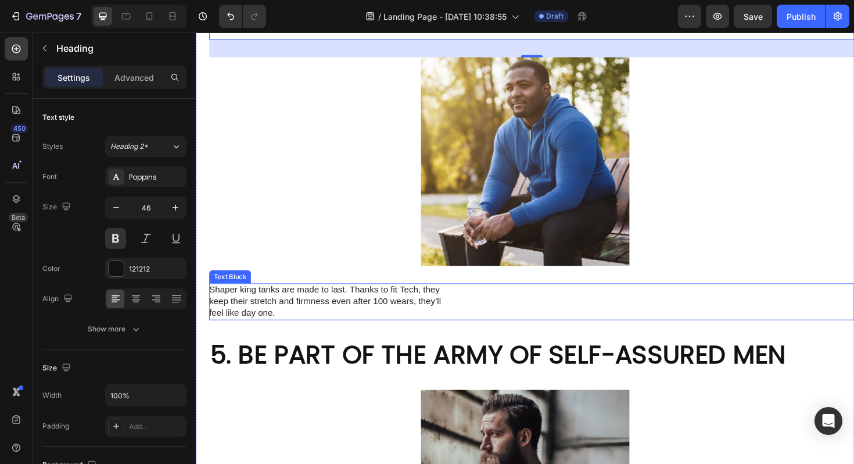
click at [371, 299] on p "Shaper king tanks are made to last. Thanks to fit Tech, they keep their stretch…" at bounding box center [340, 317] width 261 height 36
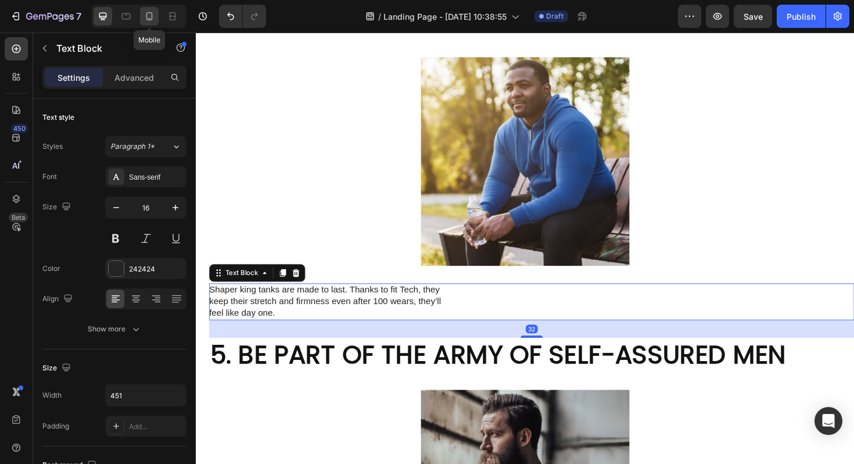
click at [149, 19] on icon at bounding box center [149, 16] width 6 height 8
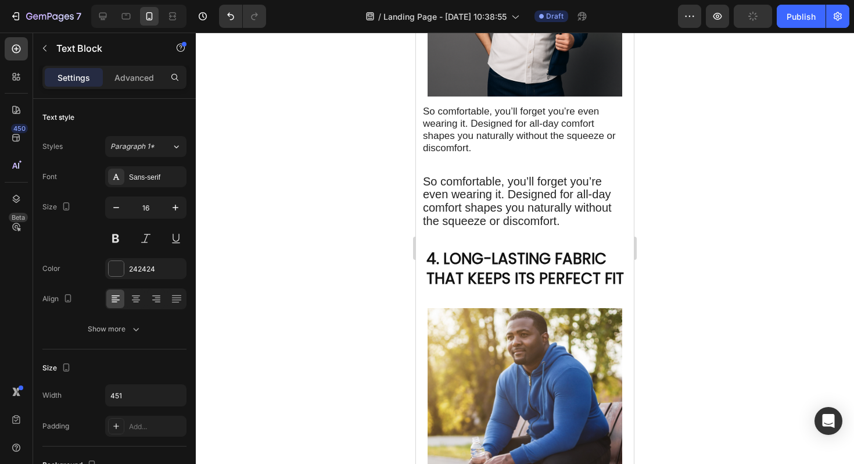
scroll to position [1027, 0]
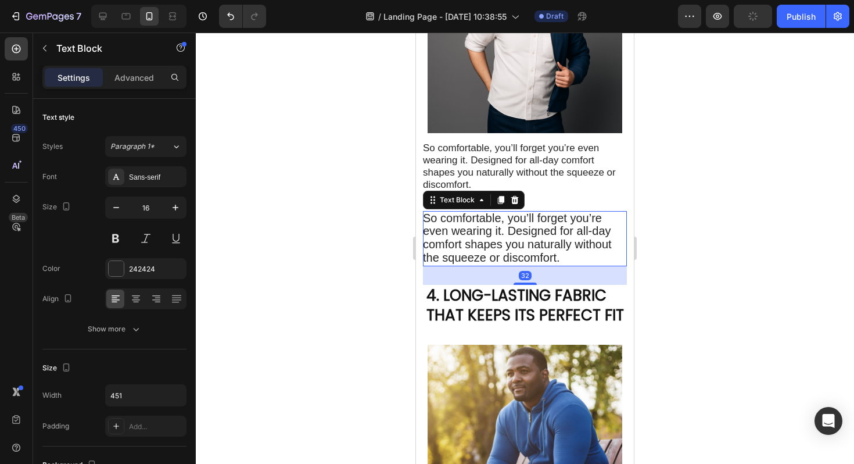
click at [475, 229] on span "So comfortable, you’ll forget you’re even wearing it. Designed for all-day comf…" at bounding box center [517, 238] width 189 height 52
click at [137, 77] on p "Advanced" at bounding box center [135, 77] width 40 height 12
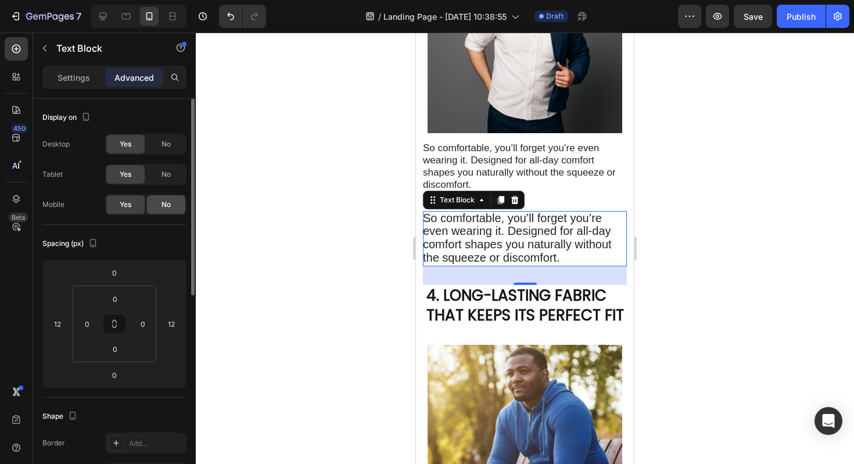
click at [160, 208] on div "No" at bounding box center [166, 204] width 38 height 19
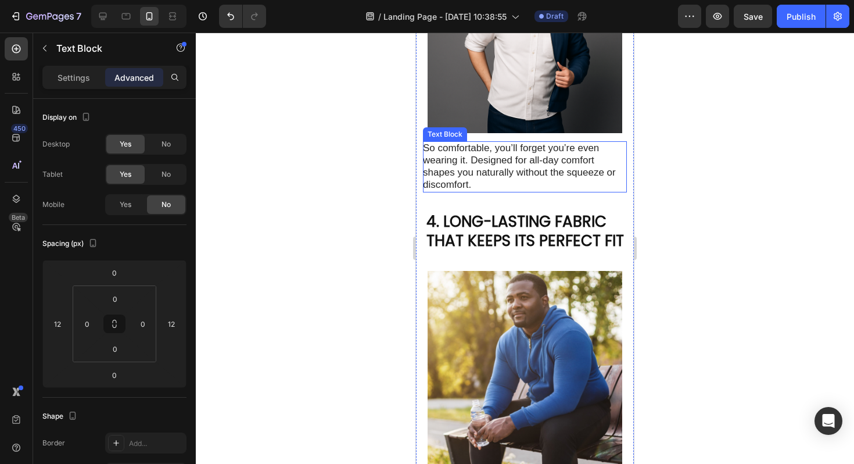
click at [493, 167] on span "So comfortable, you’ll forget you’re even wearing it. Designed for all-day comf…" at bounding box center [519, 165] width 193 height 47
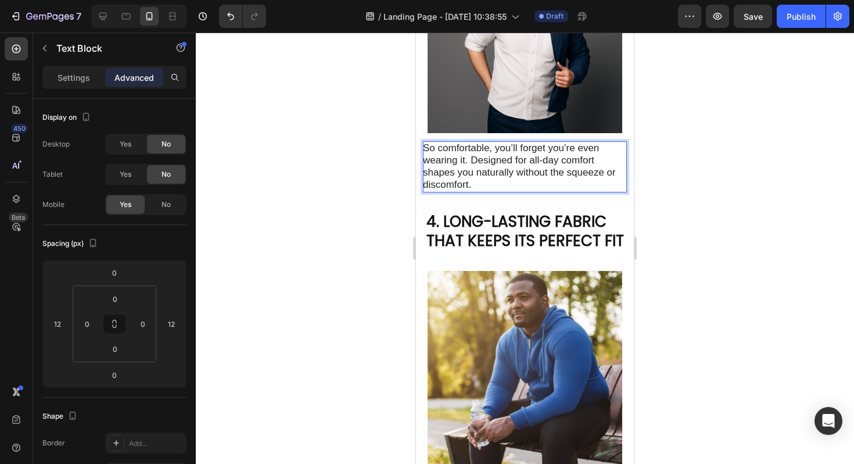
click at [493, 167] on span "So comfortable, you’ll forget you’re even wearing it. Designed for all-day comf…" at bounding box center [519, 165] width 193 height 47
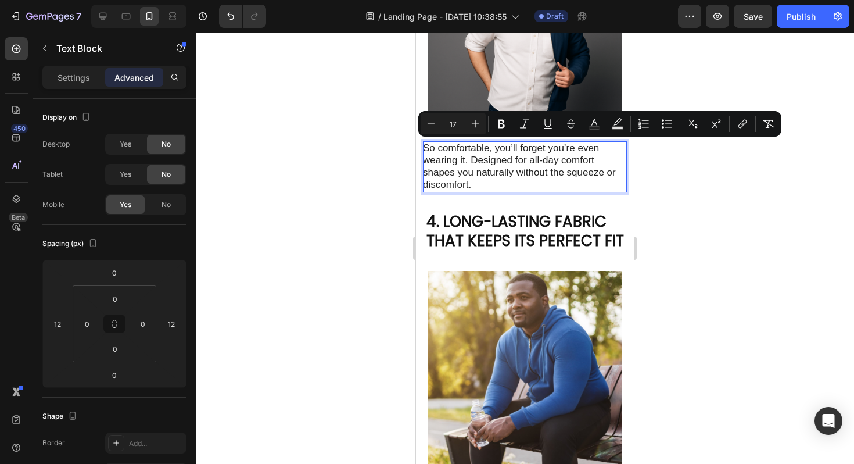
click at [663, 178] on div at bounding box center [525, 248] width 659 height 431
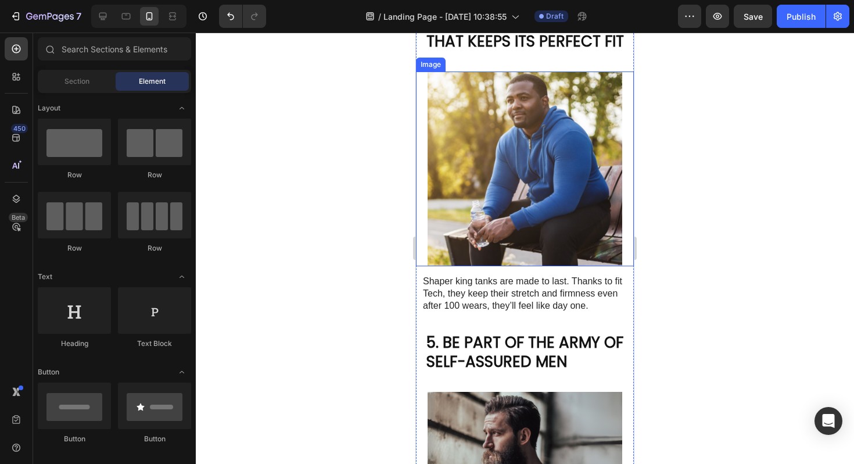
scroll to position [1227, 0]
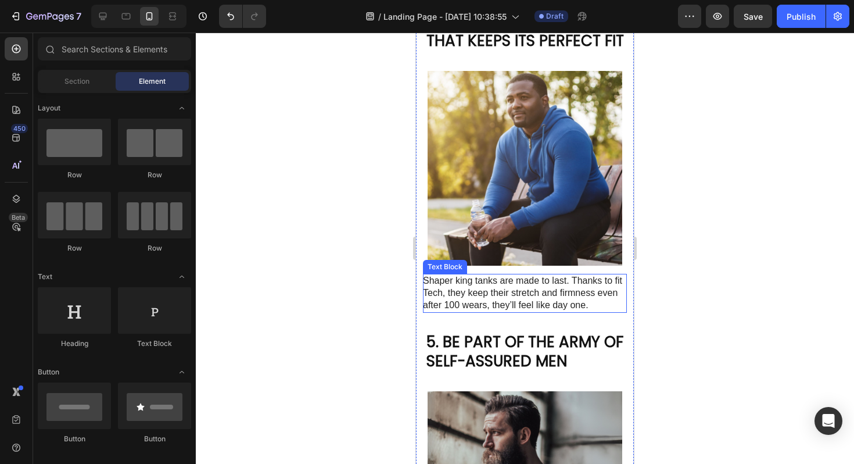
click at [540, 295] on p "Shaper king tanks are made to last. Thanks to fit Tech, they keep their stretch…" at bounding box center [524, 293] width 203 height 36
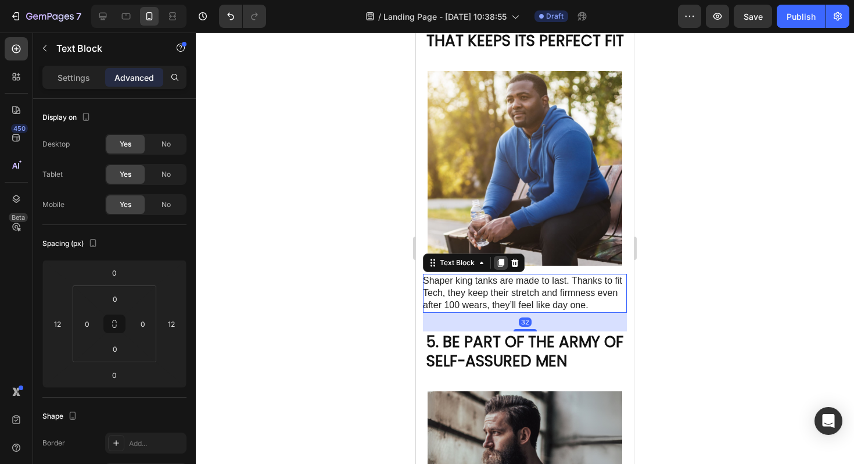
click at [502, 266] on div at bounding box center [501, 263] width 14 height 14
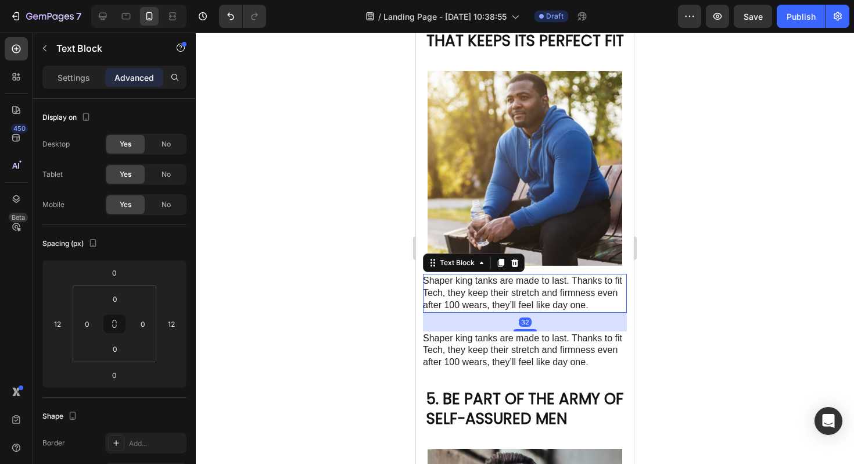
click at [502, 292] on p "Shaper king tanks are made to last. Thanks to fit Tech, they keep their stretch…" at bounding box center [524, 293] width 203 height 36
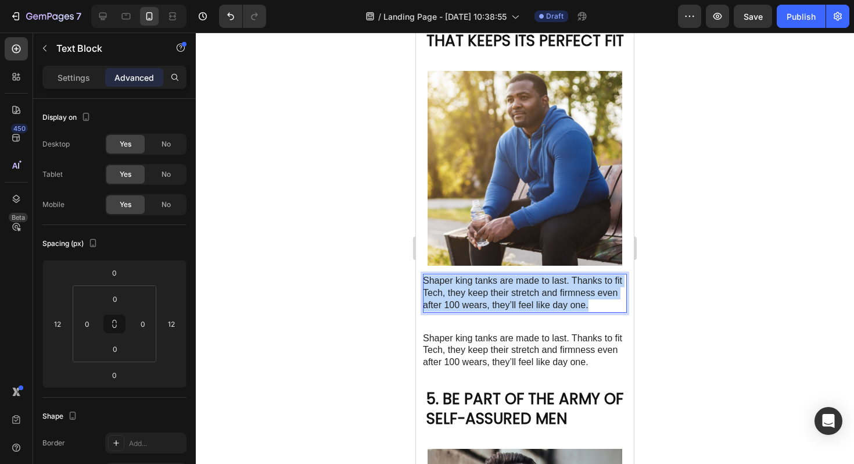
click at [502, 292] on p "Shaper king tanks are made to last. Thanks to fit Tech, they keep their stretch…" at bounding box center [524, 293] width 203 height 36
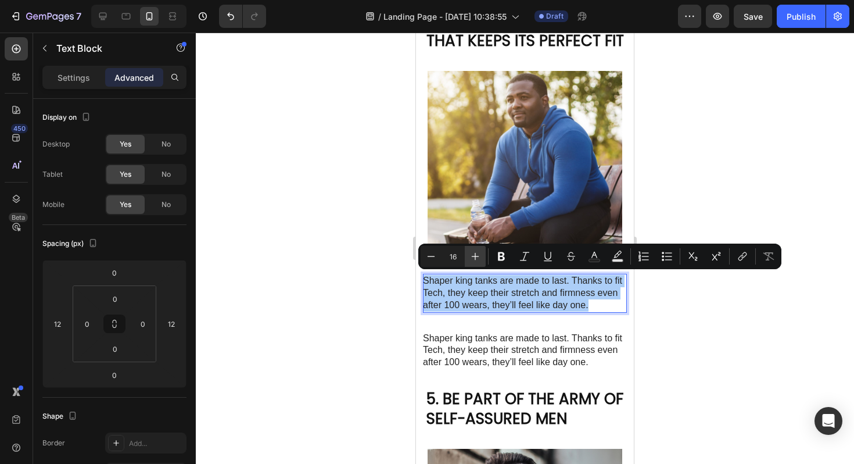
click at [474, 259] on icon "Editor contextual toolbar" at bounding box center [476, 257] width 12 height 12
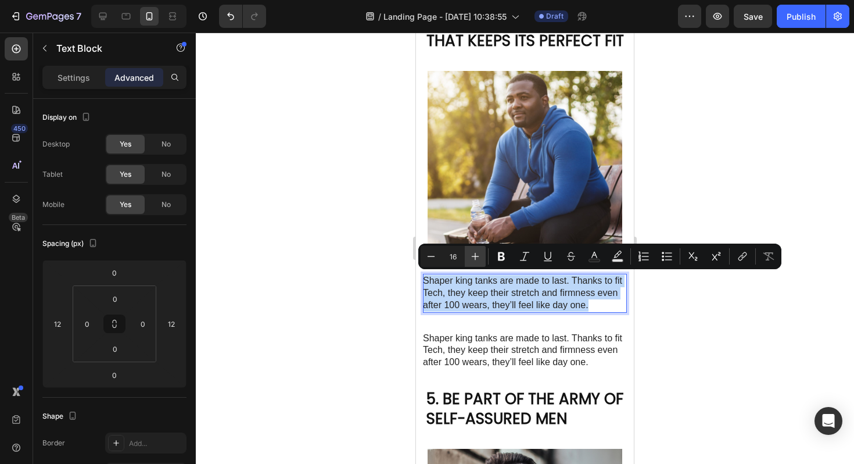
type input "17"
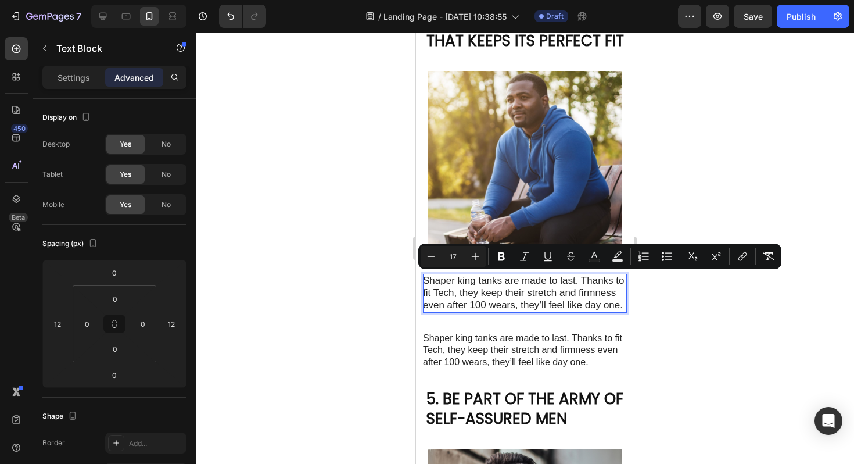
click at [690, 324] on div at bounding box center [525, 248] width 659 height 431
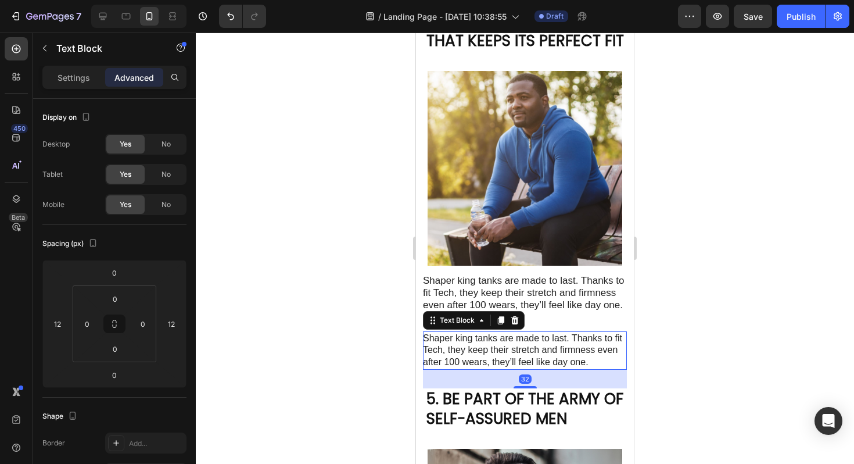
click at [542, 356] on p "Shaper king tanks are made to last. Thanks to fit Tech, they keep their stretch…" at bounding box center [524, 350] width 203 height 36
click at [537, 356] on p "Shaper king tanks are made to last. Thanks to fit Tech, they keep their stretch…" at bounding box center [524, 350] width 203 height 36
click at [332, 324] on div at bounding box center [525, 248] width 659 height 431
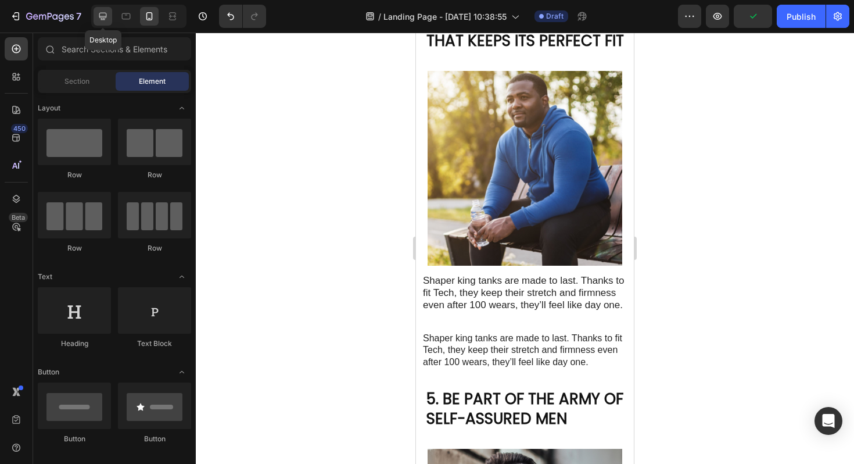
click at [107, 23] on div at bounding box center [103, 16] width 19 height 19
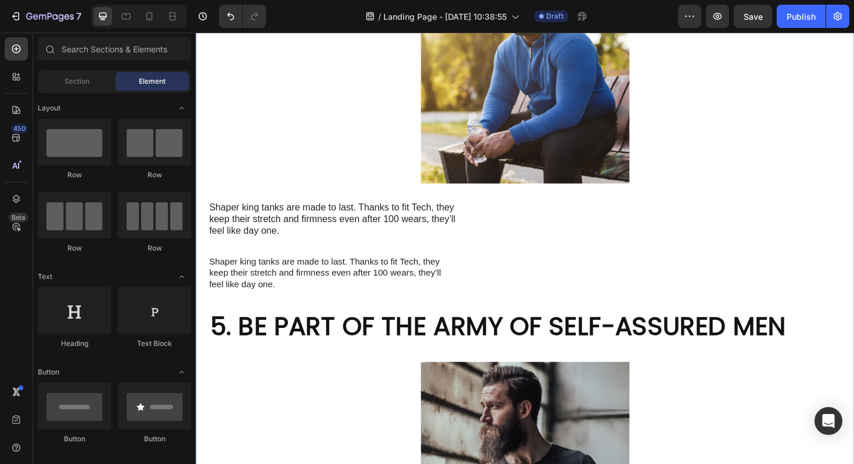
scroll to position [1524, 0]
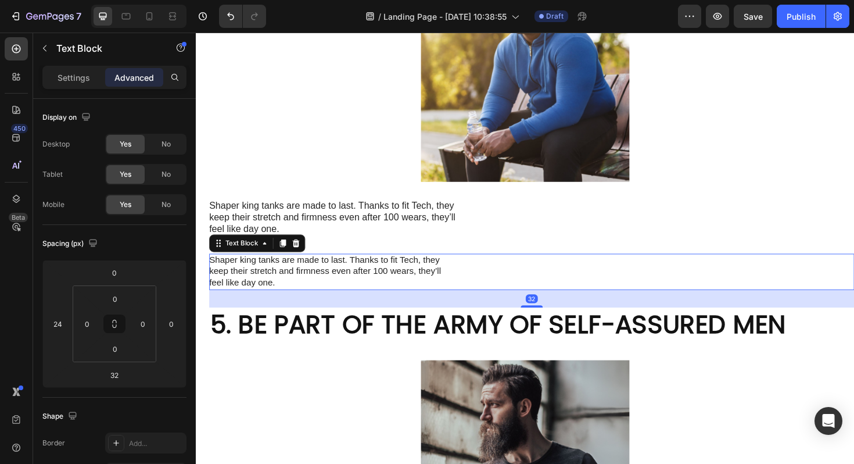
click at [376, 268] on p "Shaper king tanks are made to last. Thanks to fit Tech, they keep their stretch…" at bounding box center [340, 286] width 261 height 36
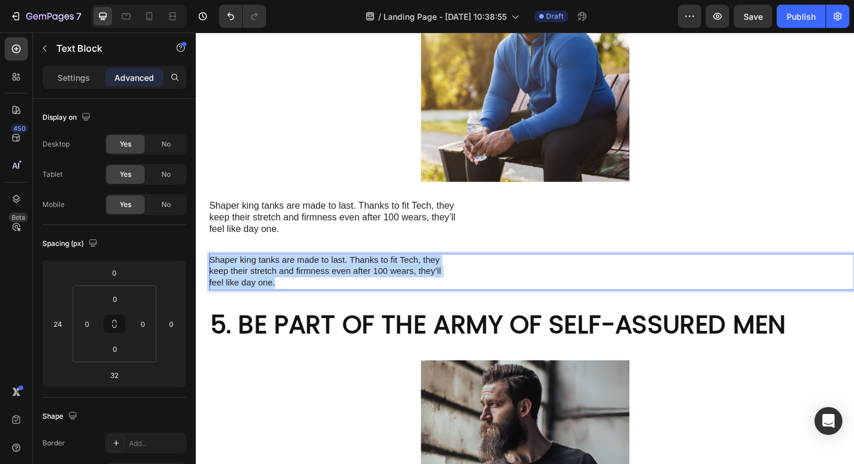
click at [376, 268] on p "Shaper king tanks are made to last. Thanks to fit Tech, they keep their stretch…" at bounding box center [340, 286] width 261 height 36
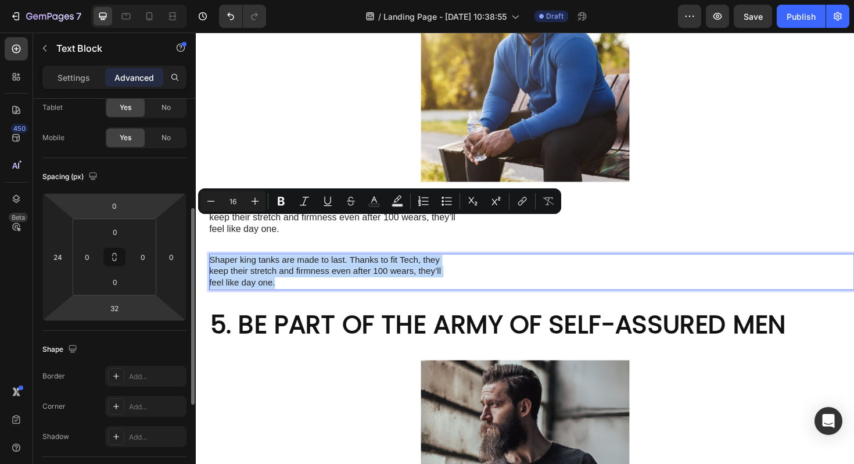
scroll to position [0, 0]
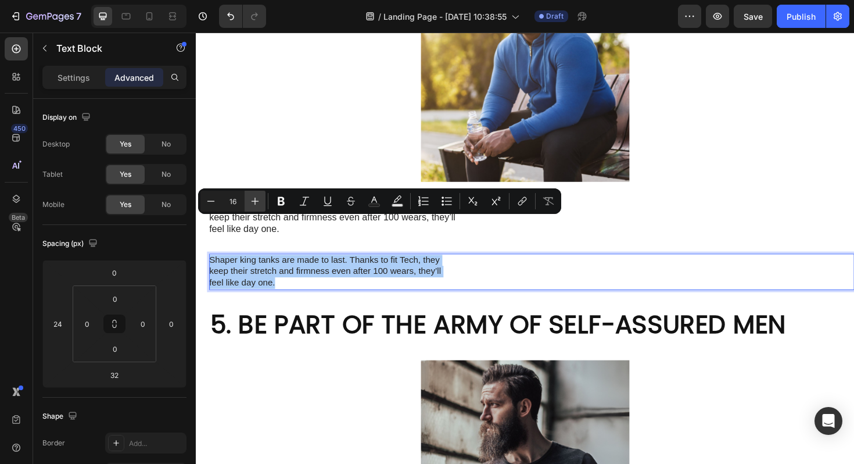
click at [253, 203] on icon "Editor contextual toolbar" at bounding box center [255, 201] width 12 height 12
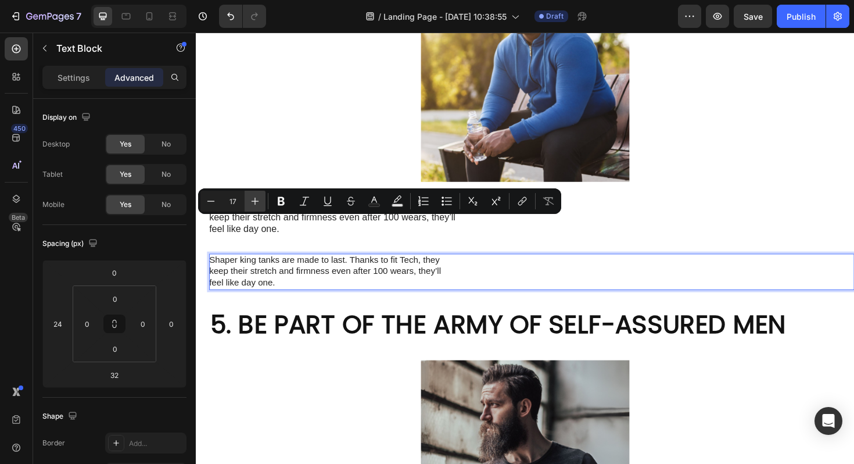
click at [253, 203] on icon "Editor contextual toolbar" at bounding box center [255, 201] width 12 height 12
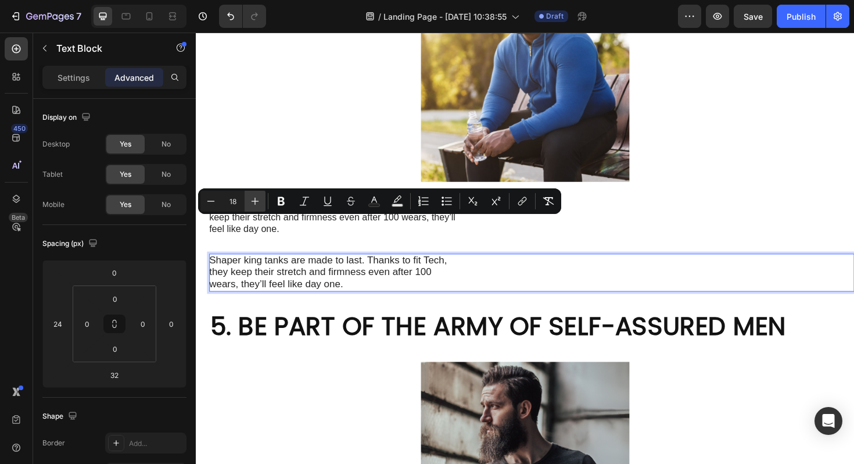
click at [253, 203] on icon "Editor contextual toolbar" at bounding box center [255, 201] width 12 height 12
type input "20"
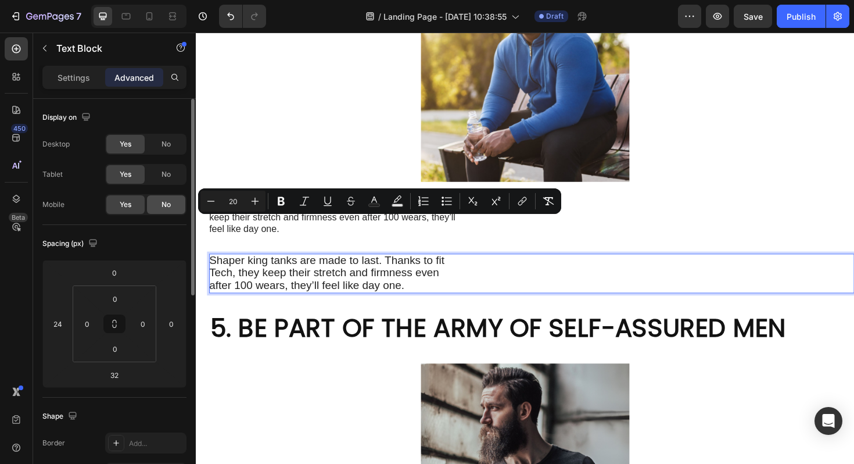
click at [171, 203] on div "No" at bounding box center [166, 204] width 38 height 19
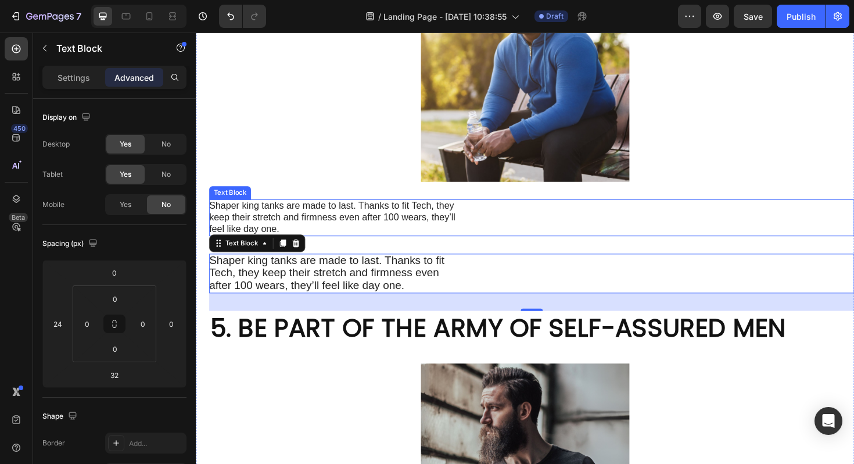
click at [298, 210] on span "Shaper king tanks are made to last. Thanks to fit Tech, they keep their stretch…" at bounding box center [340, 227] width 261 height 35
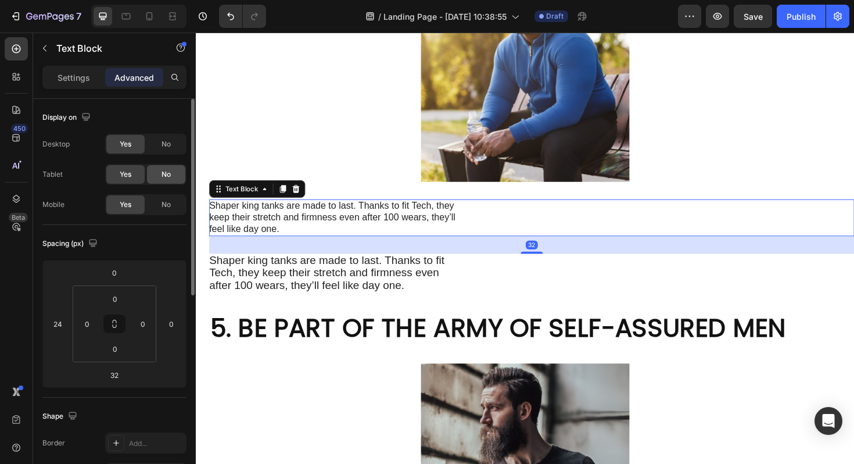
click at [171, 174] on div "No" at bounding box center [166, 174] width 38 height 19
click at [171, 151] on div "No" at bounding box center [166, 144] width 38 height 19
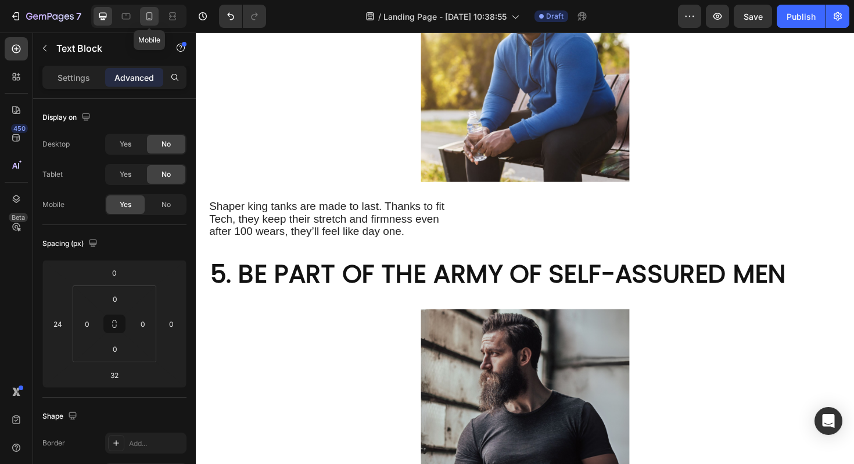
click at [146, 13] on icon at bounding box center [149, 16] width 6 height 8
type input "12"
type input "0"
type input "12"
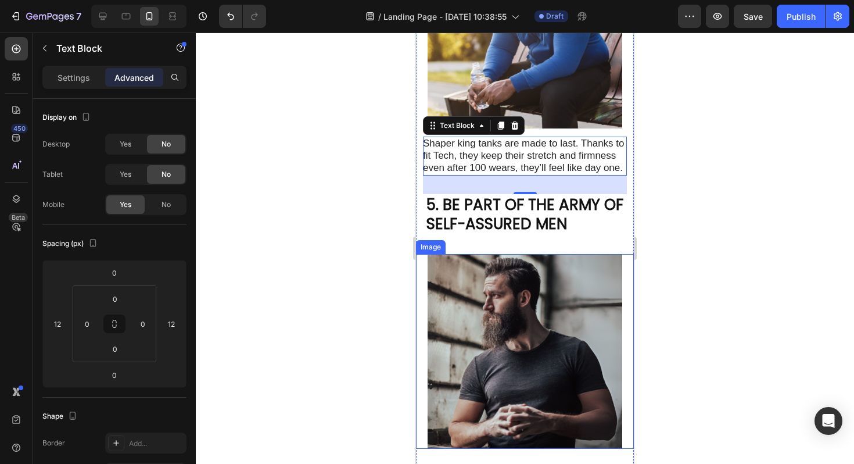
scroll to position [1362, 0]
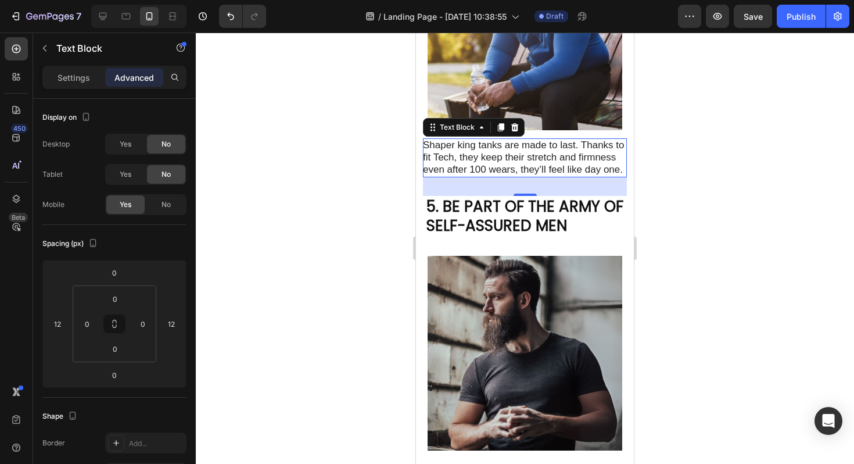
click at [680, 225] on div at bounding box center [525, 248] width 659 height 431
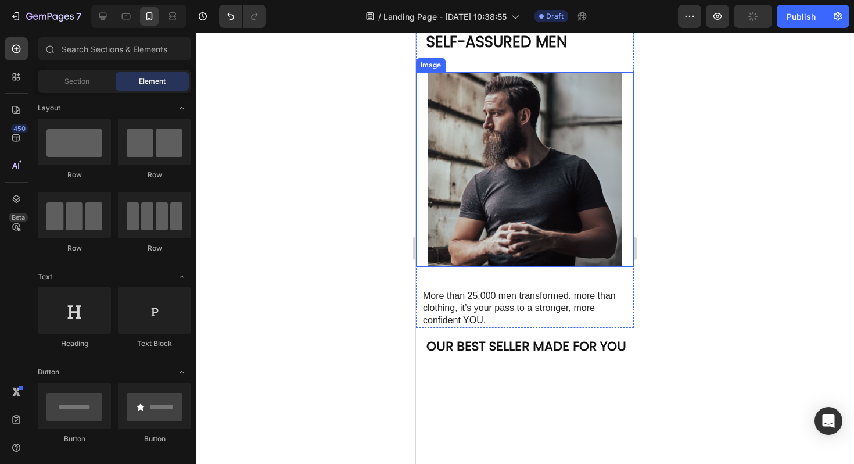
scroll to position [1553, 0]
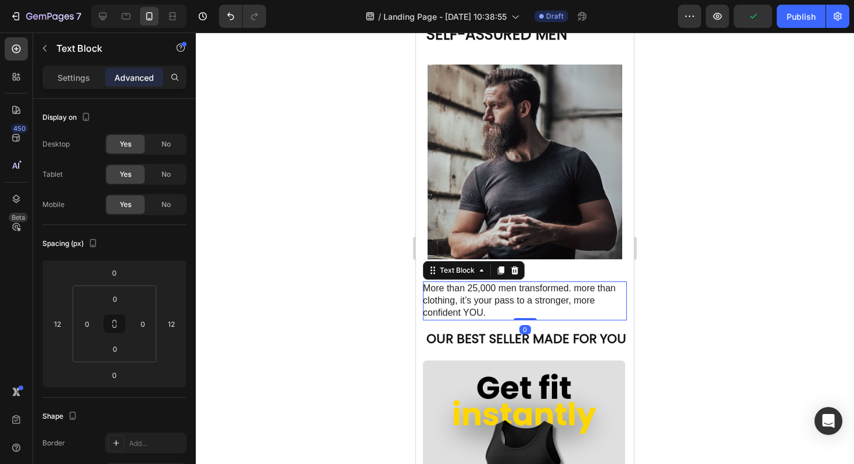
click at [494, 306] on p "More than 25,000 men transformed. more than clothing, it’s your pass to a stron…" at bounding box center [524, 301] width 203 height 36
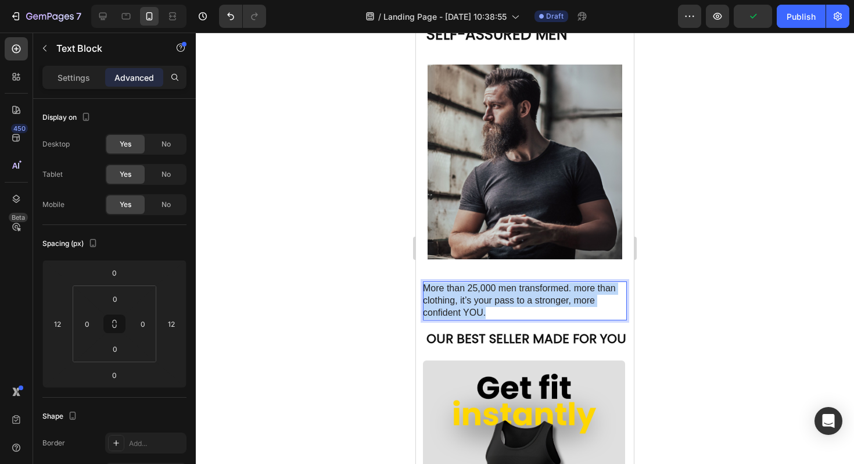
click at [494, 306] on p "More than 25,000 men transformed. more than clothing, it’s your pass to a stron…" at bounding box center [524, 301] width 203 height 36
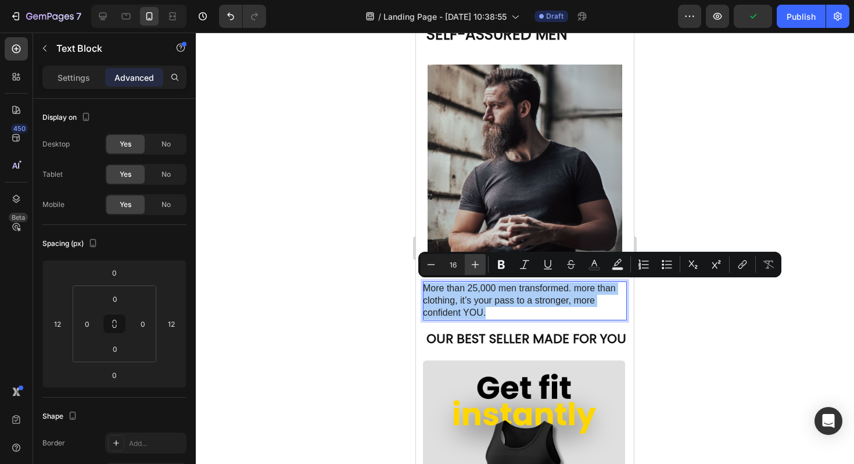
click at [473, 266] on icon "Editor contextual toolbar" at bounding box center [476, 265] width 12 height 12
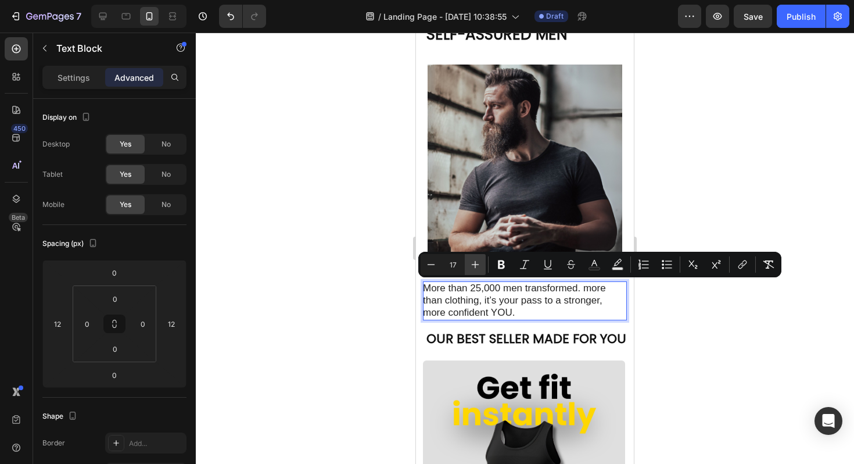
click at [473, 266] on icon "Editor contextual toolbar" at bounding box center [476, 265] width 12 height 12
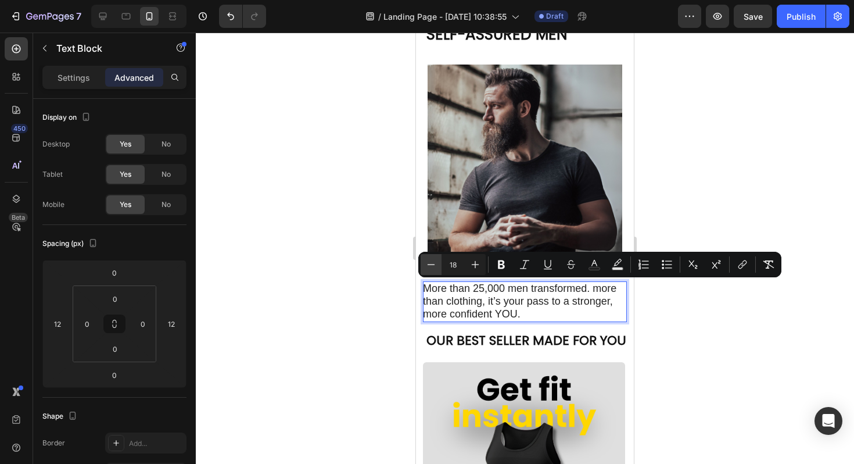
click at [427, 272] on button "Minus" at bounding box center [431, 264] width 21 height 21
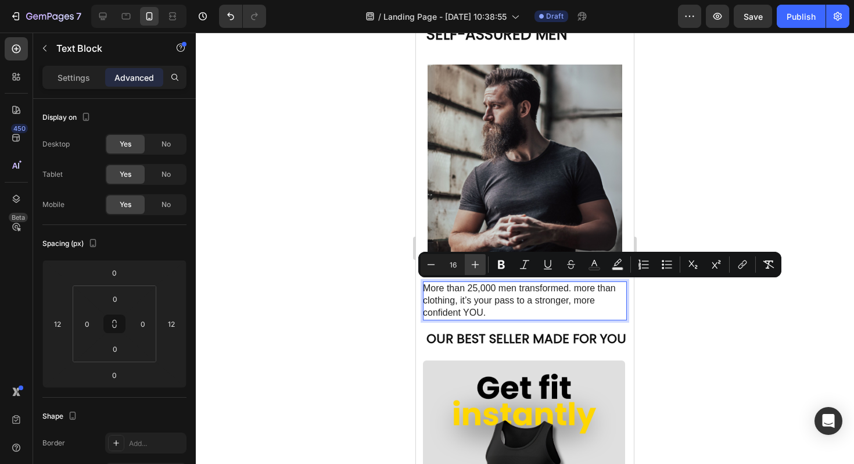
click at [470, 266] on icon "Editor contextual toolbar" at bounding box center [476, 265] width 12 height 12
type input "17"
click at [658, 326] on div at bounding box center [525, 248] width 659 height 431
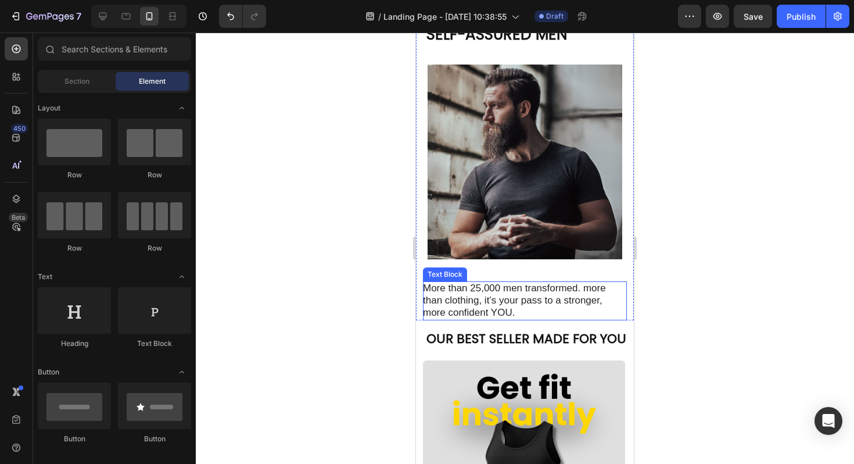
click at [545, 302] on span "More than 25,000 men transformed. more than clothing, it’s your pass to a stron…" at bounding box center [514, 300] width 183 height 35
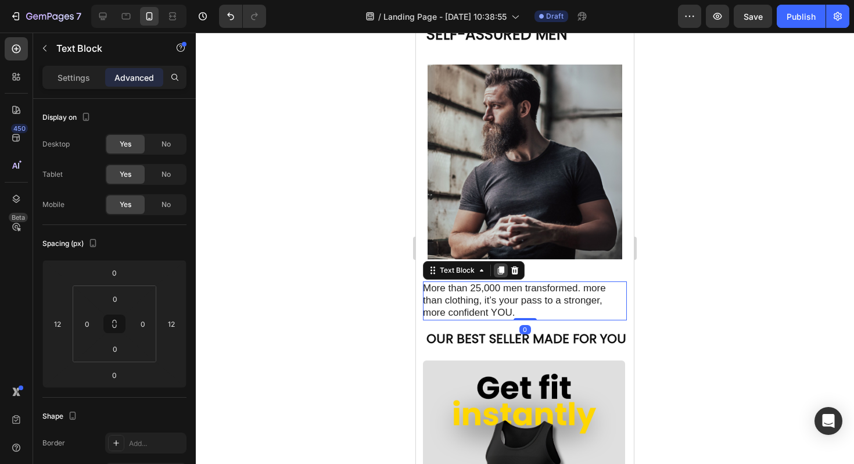
click at [500, 270] on icon at bounding box center [501, 270] width 6 height 8
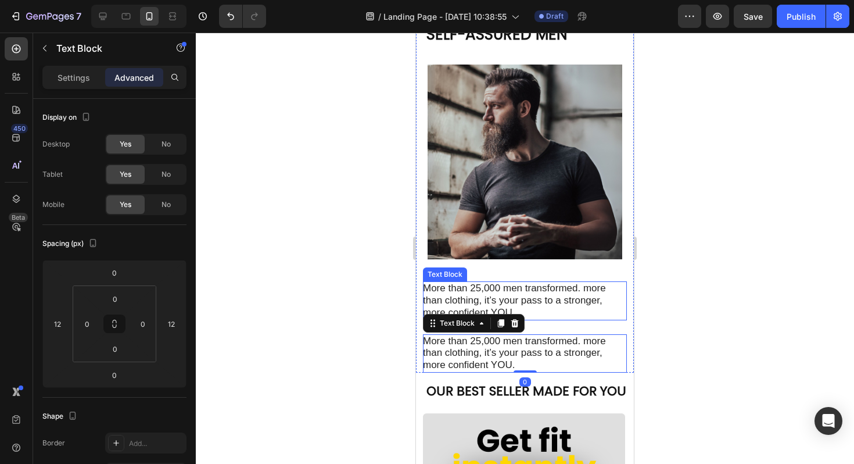
click at [482, 295] on span "More than 25,000 men transformed. more than clothing, it’s your pass to a stron…" at bounding box center [514, 300] width 183 height 35
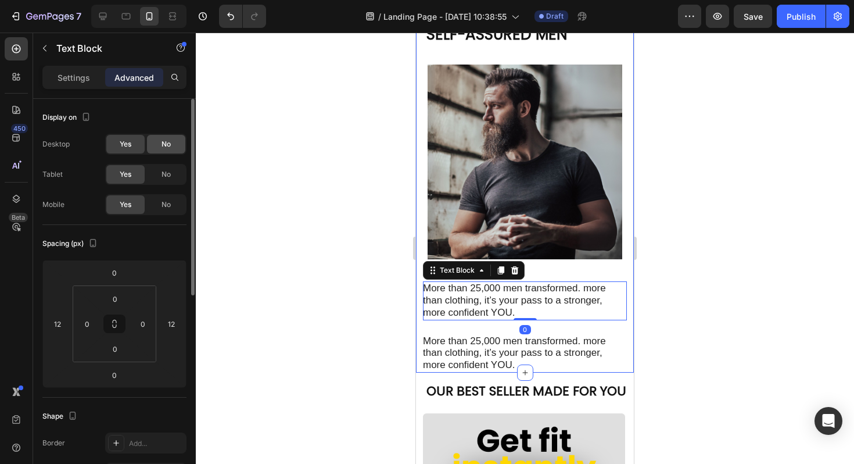
click at [155, 141] on div "No" at bounding box center [166, 144] width 38 height 19
click at [157, 164] on div "Yes No" at bounding box center [145, 174] width 81 height 21
click at [171, 177] on div "No" at bounding box center [166, 174] width 38 height 19
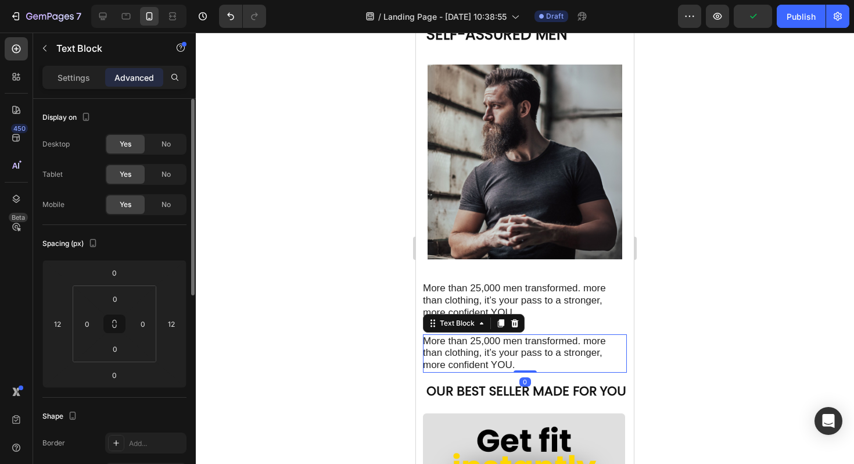
click at [503, 356] on span "More than 25,000 men transformed. more than clothing, it’s your pass to a stron…" at bounding box center [514, 352] width 183 height 35
click at [109, 13] on div at bounding box center [103, 16] width 19 height 19
type input "24"
type input "0"
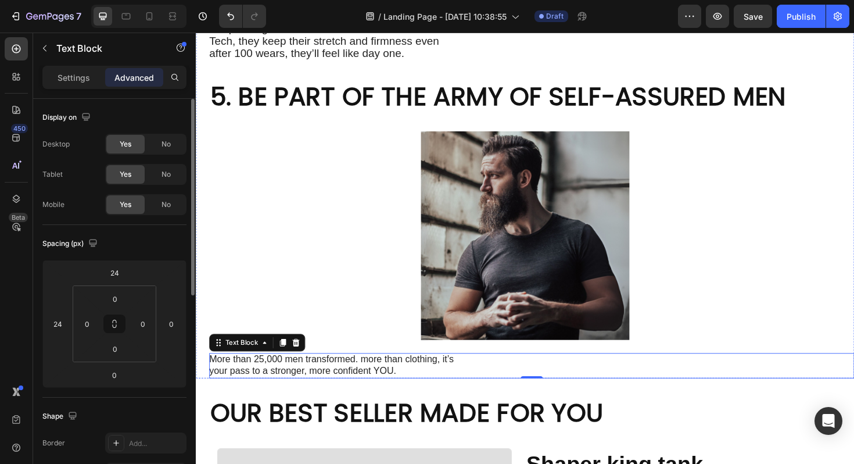
scroll to position [1747, 0]
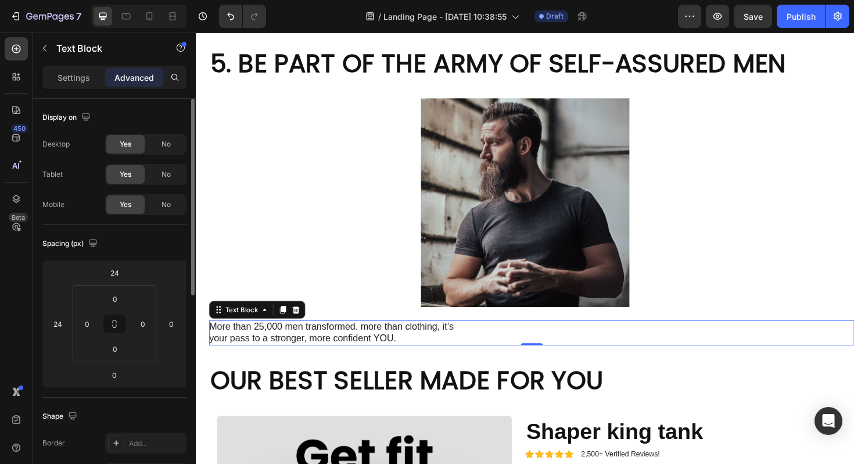
click at [389, 338] on span "More than 25,000 men transformed. more than clothing, it’s your pass to a stron…" at bounding box center [339, 349] width 259 height 23
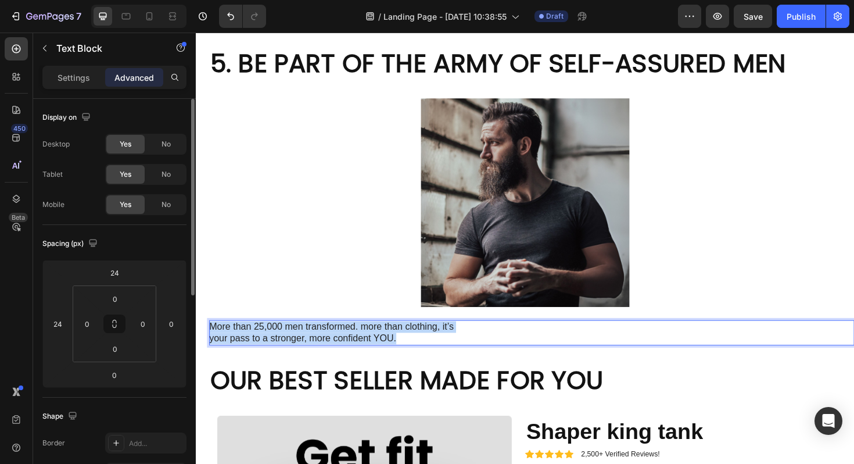
click at [389, 338] on span "More than 25,000 men transformed. more than clothing, it’s your pass to a stron…" at bounding box center [339, 349] width 259 height 23
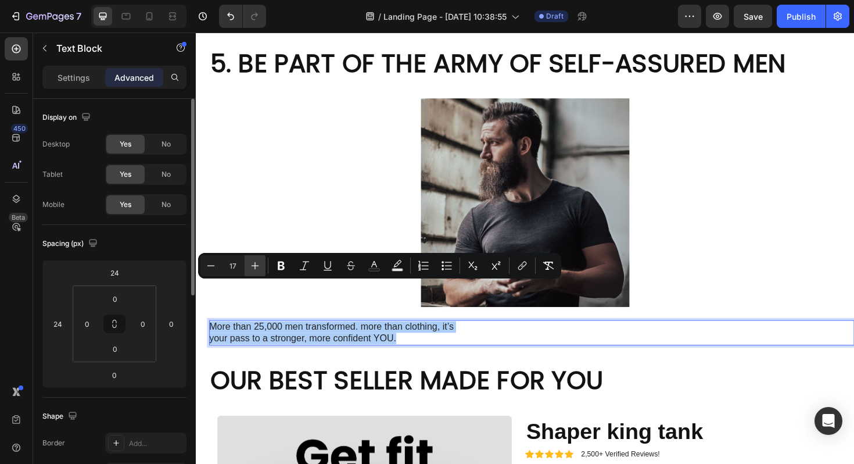
click at [260, 262] on icon "Editor contextual toolbar" at bounding box center [255, 266] width 12 height 12
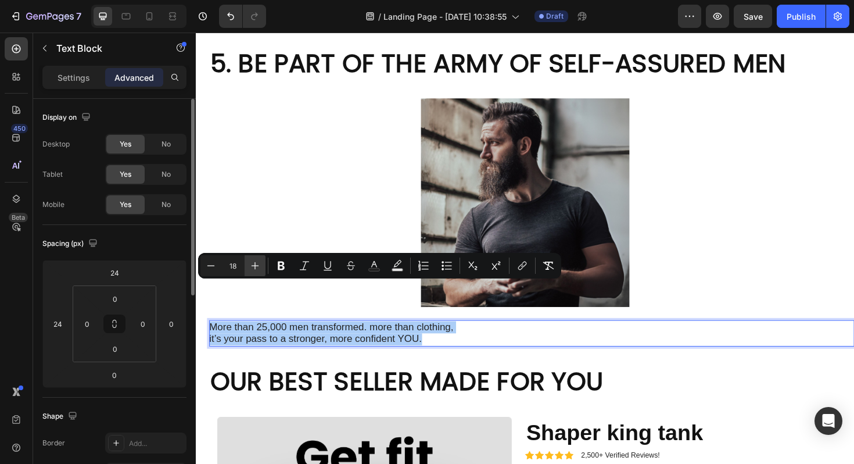
click at [260, 262] on icon "Editor contextual toolbar" at bounding box center [255, 266] width 12 height 12
type input "20"
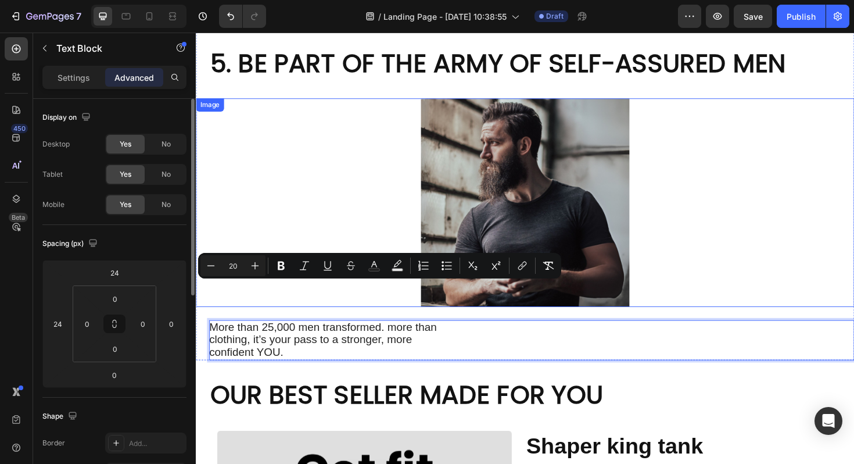
click at [291, 211] on div at bounding box center [545, 212] width 698 height 221
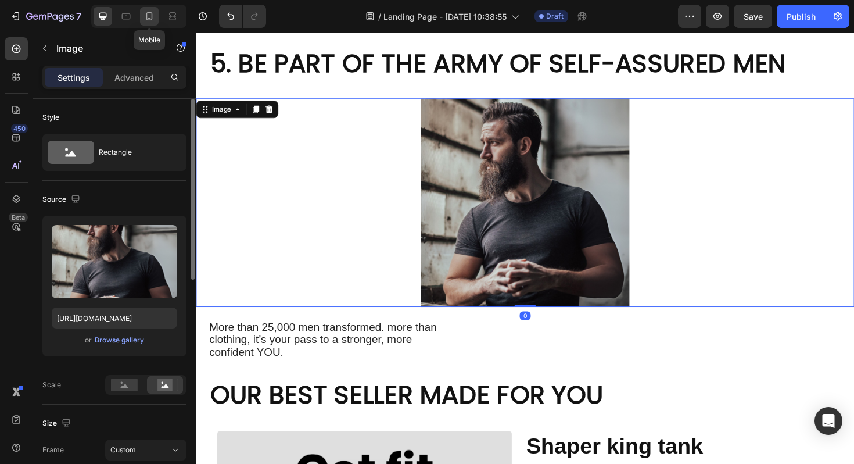
click at [148, 20] on icon at bounding box center [149, 16] width 6 height 8
type input "335"
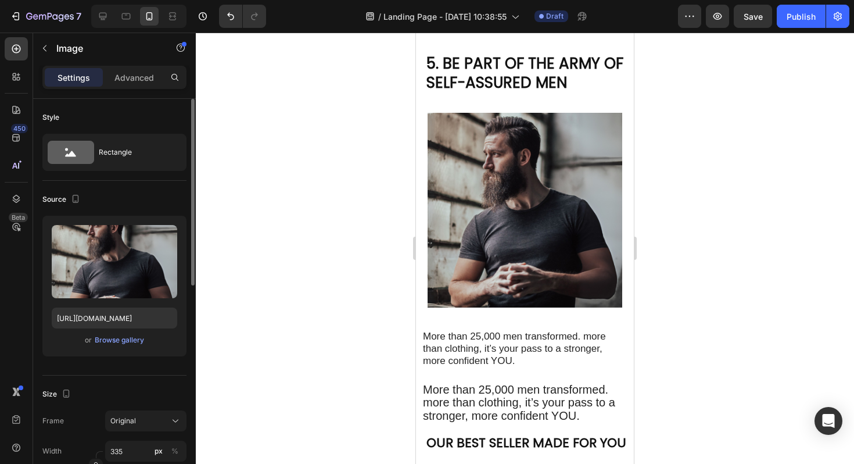
scroll to position [1504, 0]
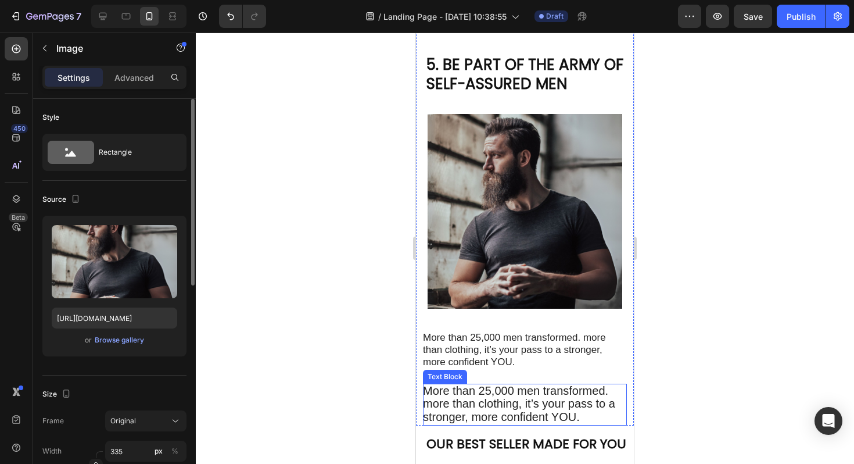
click at [507, 406] on span "More than 25,000 men transformed. more than clothing, it’s your pass to a stron…" at bounding box center [519, 404] width 192 height 40
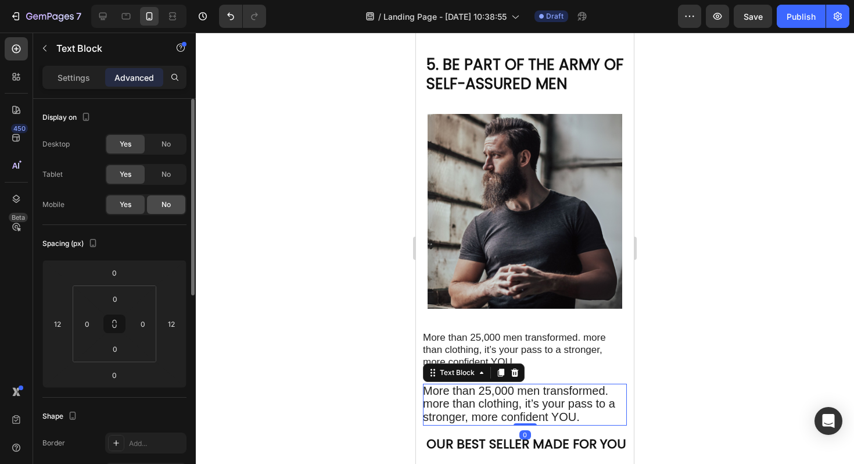
click at [173, 204] on div "No" at bounding box center [166, 204] width 38 height 19
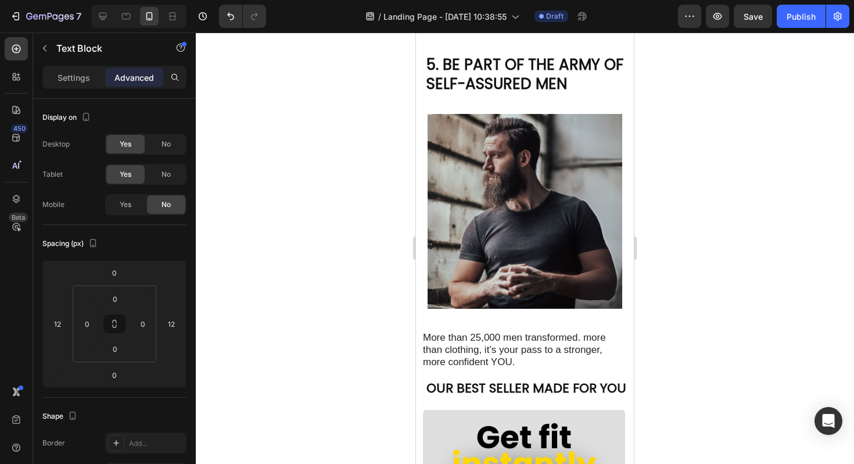
click at [730, 202] on div at bounding box center [525, 248] width 659 height 431
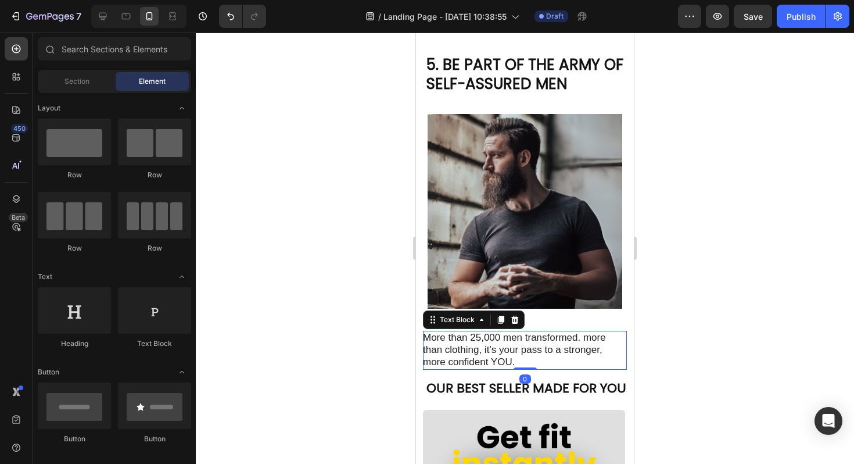
click at [531, 365] on div "More than 25,000 men transformed. more than clothing, it’s your pass to a stron…" at bounding box center [525, 350] width 204 height 38
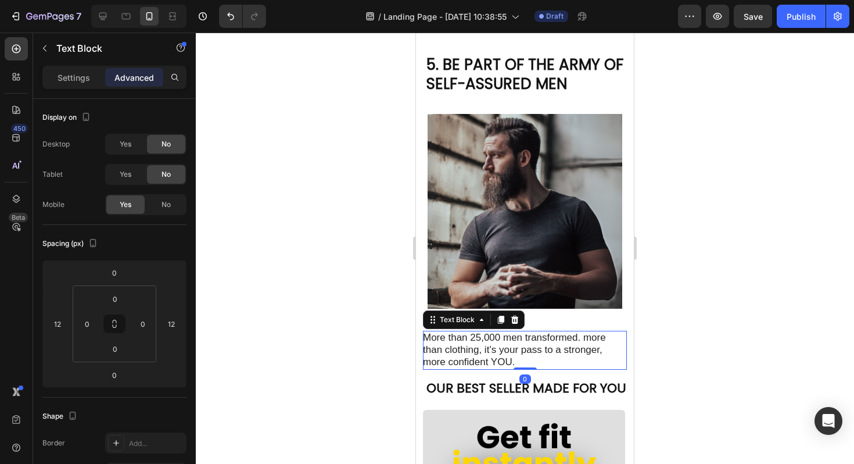
click at [531, 367] on div at bounding box center [525, 368] width 23 height 2
click at [538, 352] on span "More than 25,000 men transformed. more than clothing, it’s your pass to a stron…" at bounding box center [514, 349] width 183 height 35
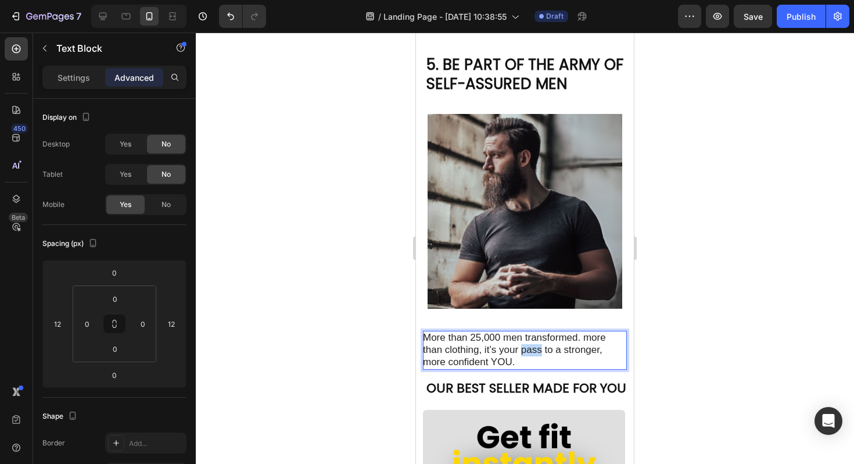
click at [538, 352] on span "More than 25,000 men transformed. more than clothing, it’s your pass to a stron…" at bounding box center [514, 349] width 183 height 35
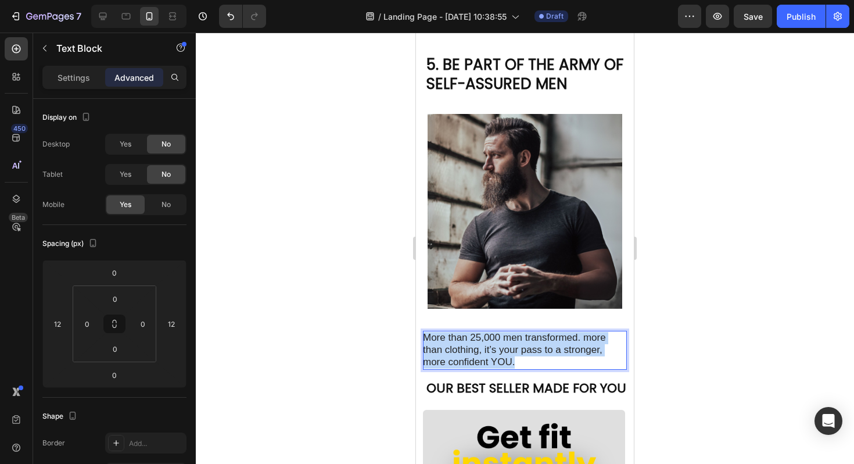
click at [538, 352] on span "More than 25,000 men transformed. more than clothing, it’s your pass to a stron…" at bounding box center [514, 349] width 183 height 35
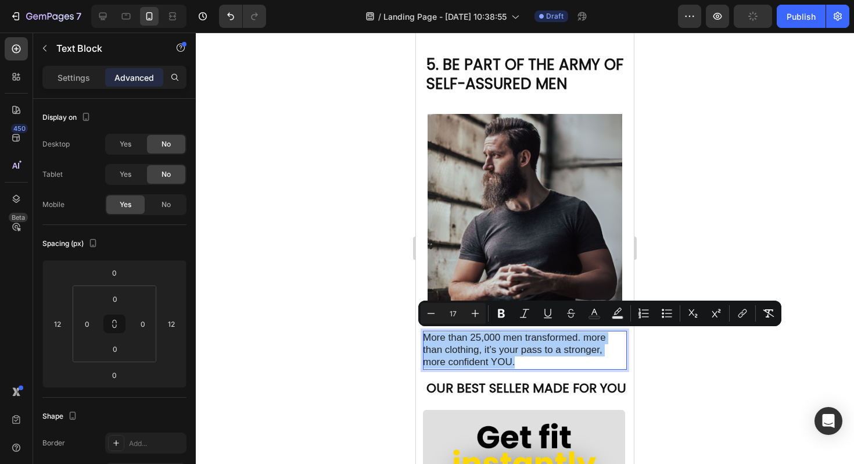
click at [740, 187] on div at bounding box center [525, 248] width 659 height 431
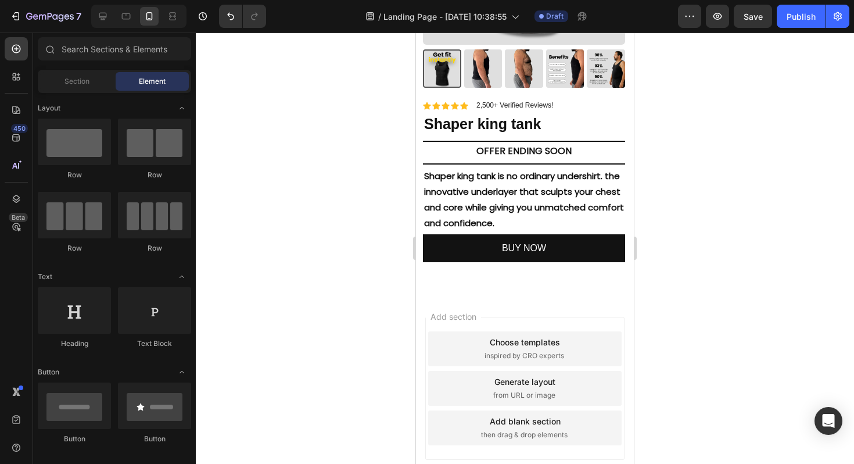
scroll to position [2071, 0]
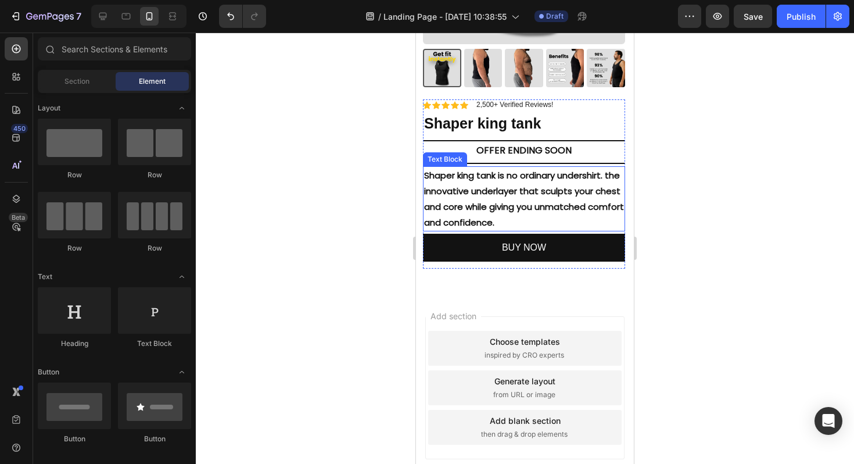
click at [488, 185] on p "Shaper king tank is no ordinary undershirt. the innovative underlayer that scul…" at bounding box center [524, 198] width 200 height 63
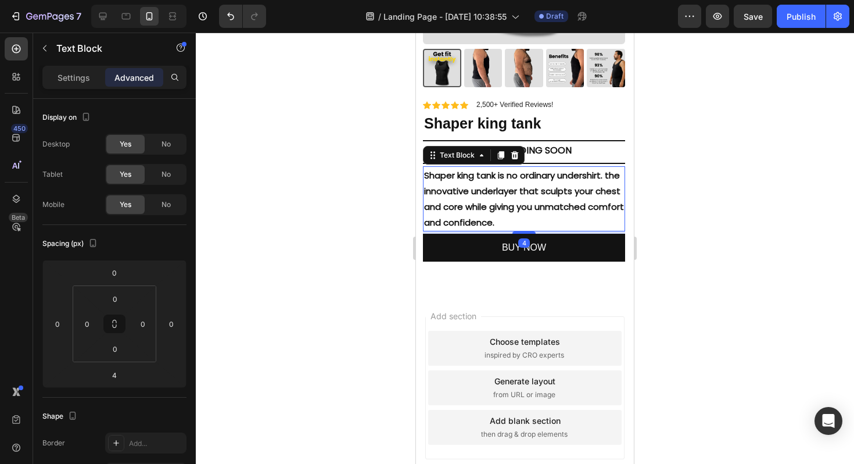
click at [488, 185] on p "Shaper king tank is no ordinary undershirt. the innovative underlayer that scul…" at bounding box center [524, 198] width 200 height 63
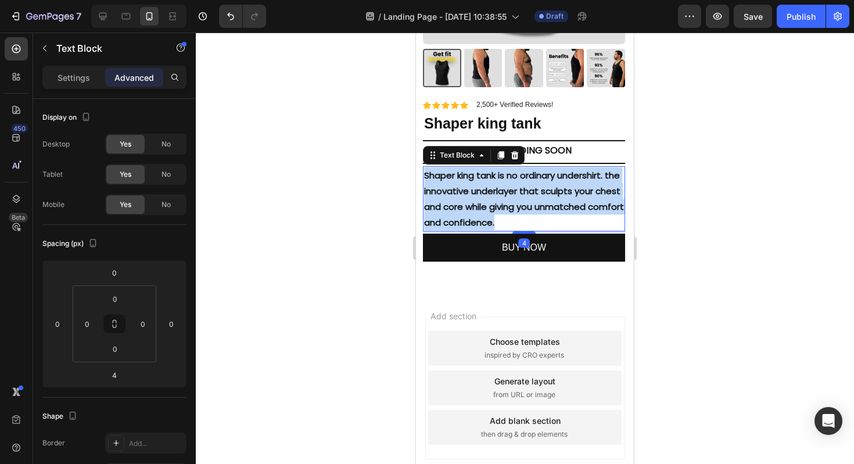
click at [488, 185] on p "Shaper king tank is no ordinary undershirt. the innovative underlayer that scul…" at bounding box center [524, 198] width 200 height 63
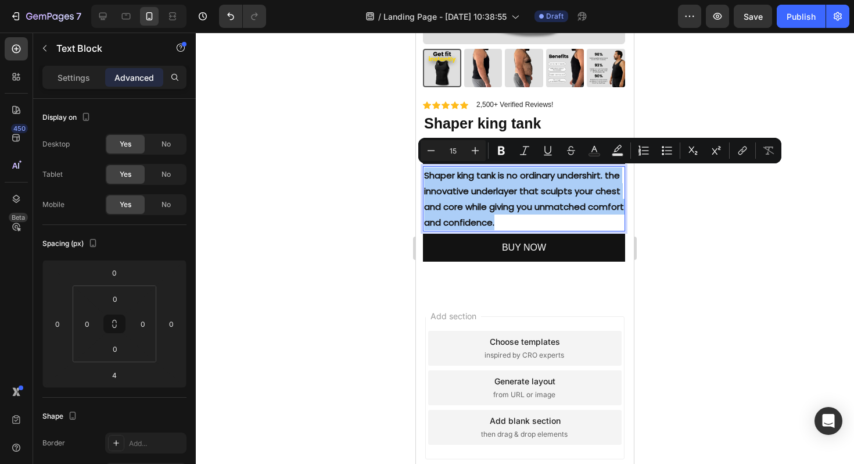
click at [665, 210] on div at bounding box center [525, 248] width 659 height 431
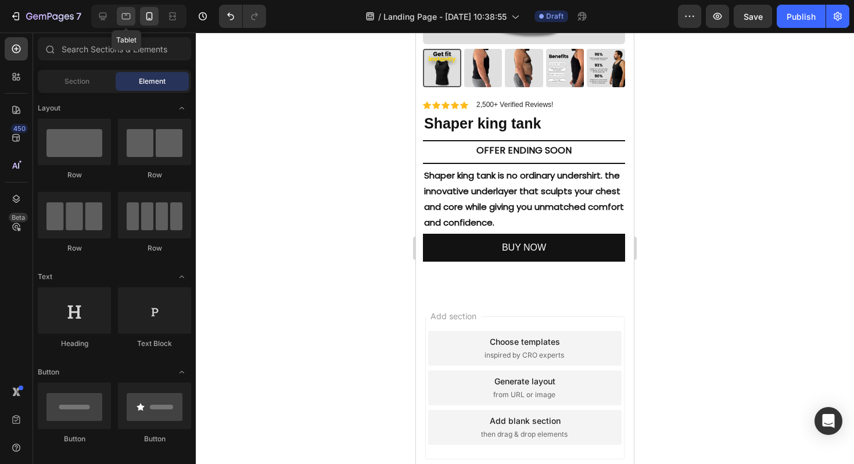
click at [134, 20] on div at bounding box center [126, 16] width 19 height 19
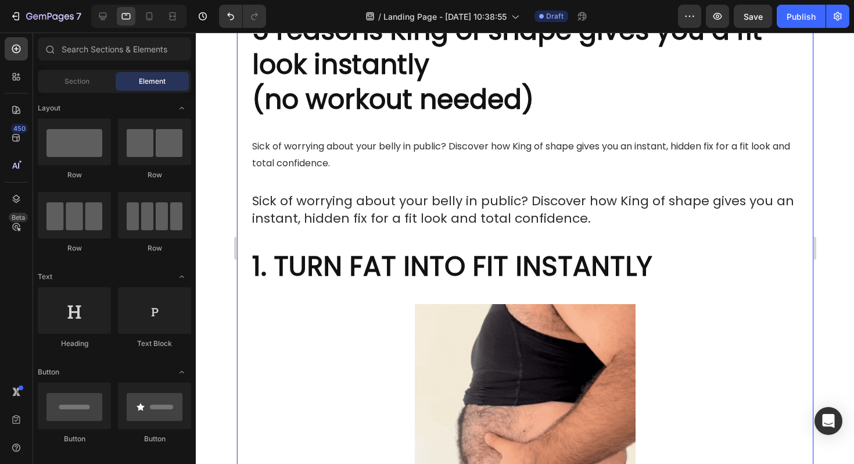
scroll to position [574, 0]
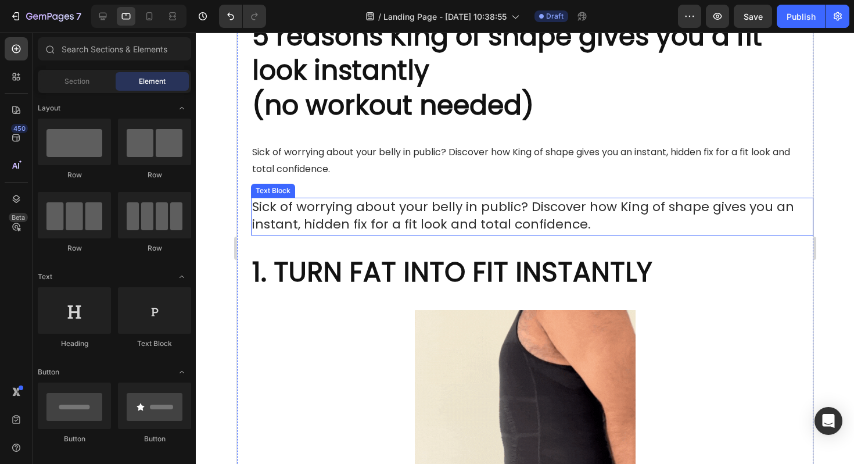
click at [441, 214] on span "Sick of worrying about your belly in public? Discover how King of shape gives y…" at bounding box center [523, 216] width 542 height 36
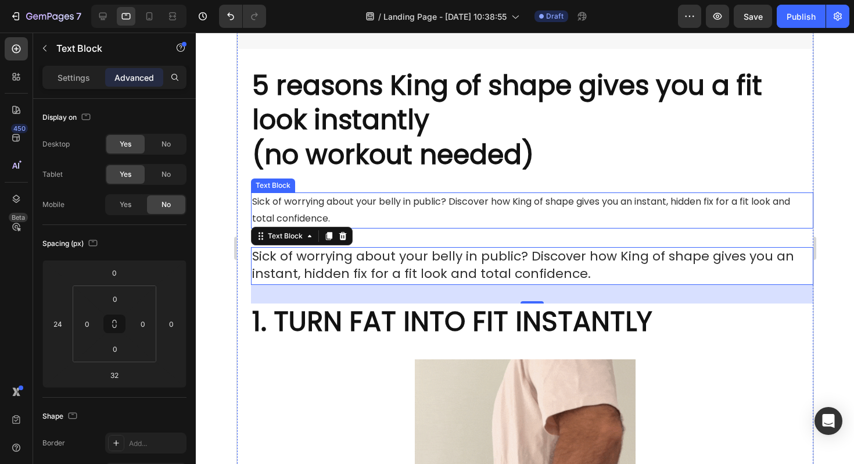
scroll to position [520, 0]
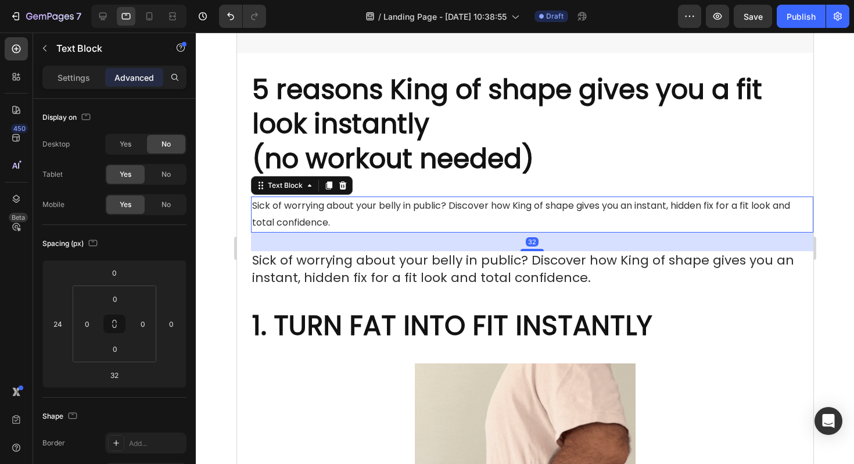
click at [398, 221] on p "Sick of worrying about your belly in public? Discover how King of shape gives y…" at bounding box center [532, 215] width 560 height 34
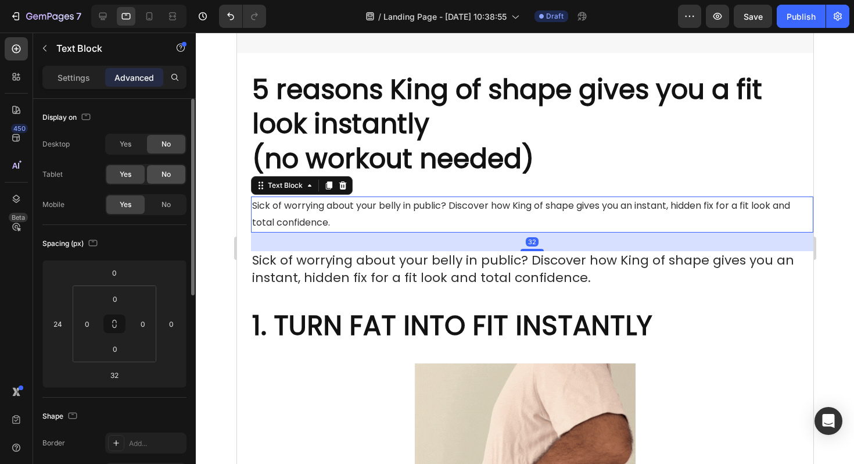
click at [170, 170] on span "No" at bounding box center [166, 174] width 9 height 10
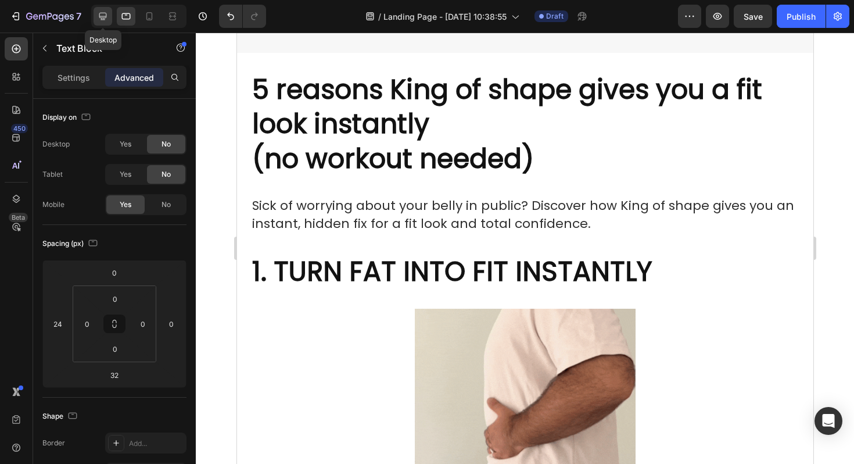
click at [101, 20] on icon at bounding box center [103, 16] width 12 height 12
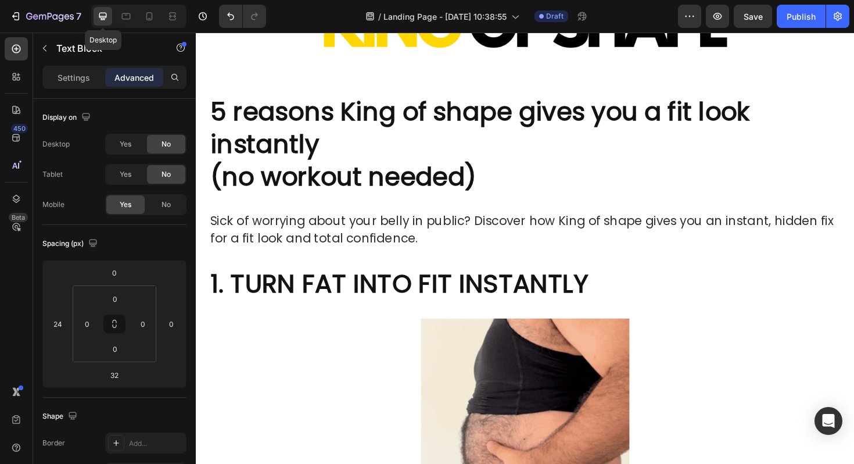
scroll to position [69, 0]
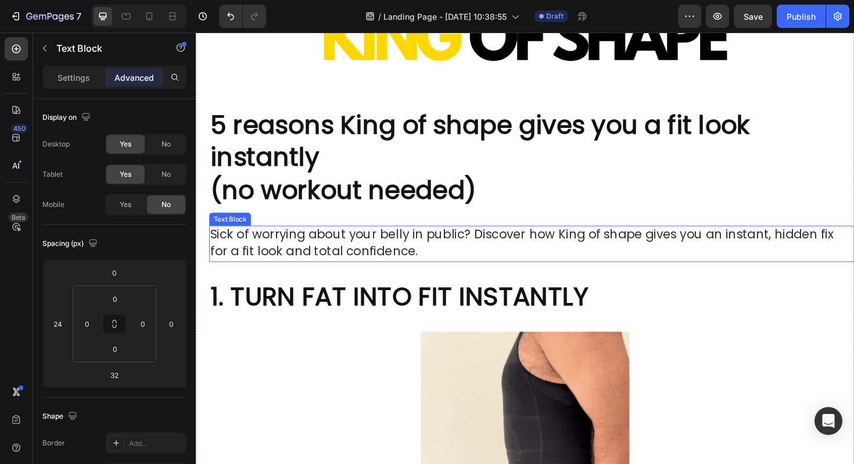
click at [319, 262] on span "Sick of worrying about your belly in public? Discover how King of shape gives y…" at bounding box center [541, 255] width 661 height 36
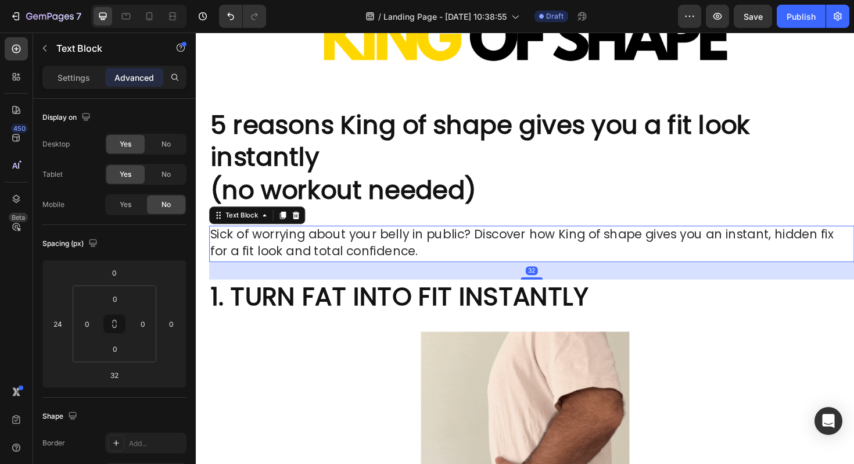
click at [319, 262] on span "Sick of worrying about your belly in public? Discover how King of shape gives y…" at bounding box center [541, 255] width 661 height 36
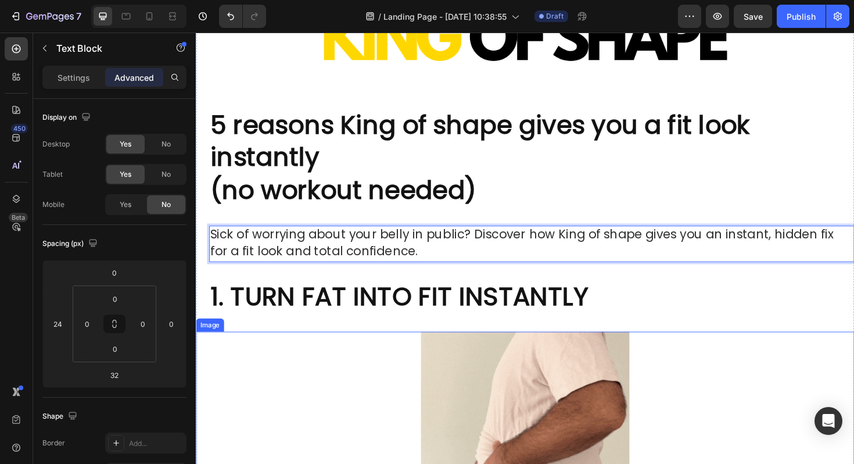
click at [345, 360] on div at bounding box center [545, 459] width 698 height 221
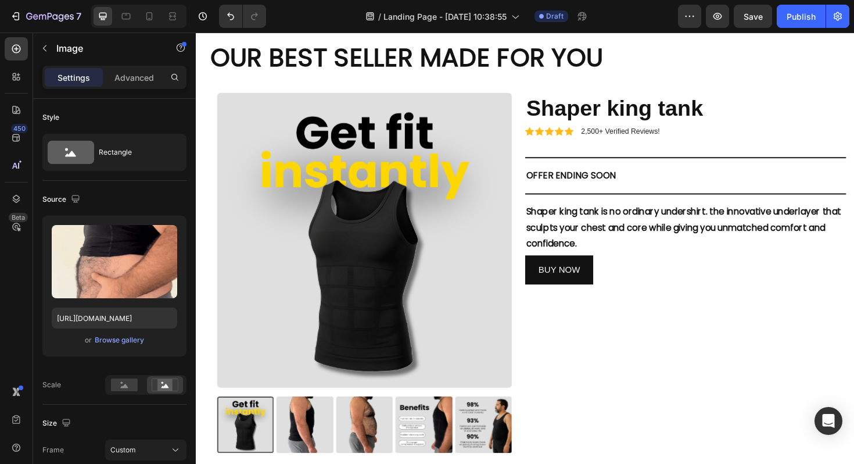
scroll to position [2069, 0]
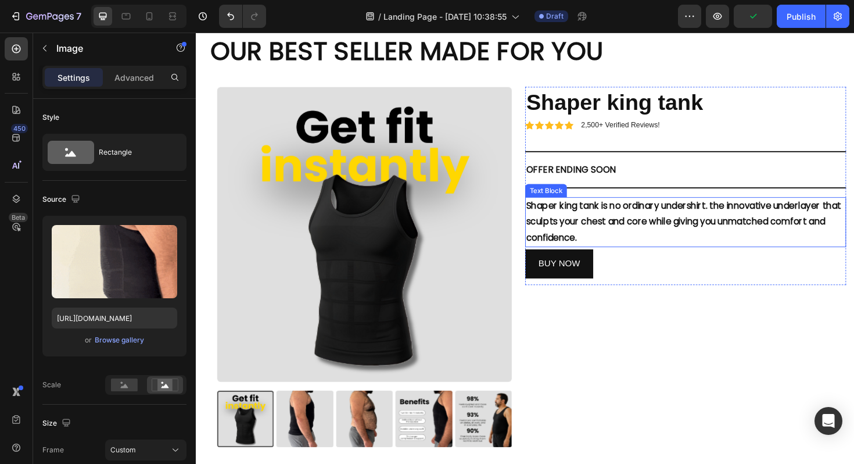
click at [579, 233] on p "Shaper king tank is no ordinary undershirt. the innovative underlayer that scul…" at bounding box center [715, 233] width 338 height 50
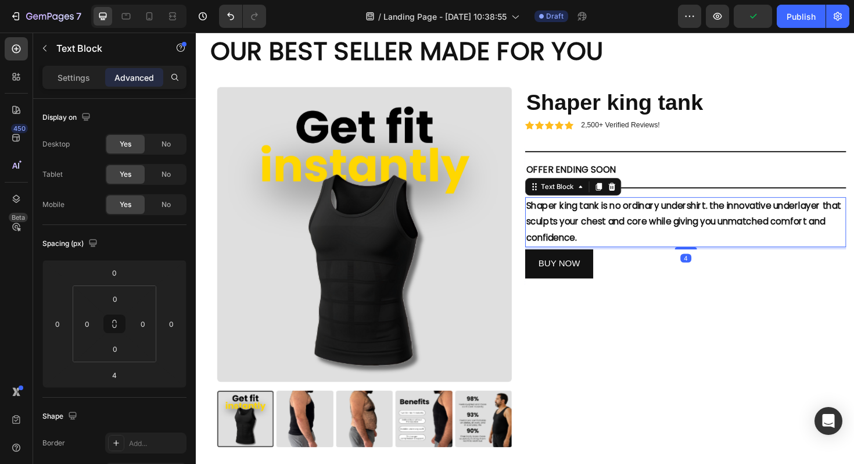
click at [579, 233] on p "Shaper king tank is no ordinary undershirt. the innovative underlayer that scul…" at bounding box center [715, 233] width 338 height 50
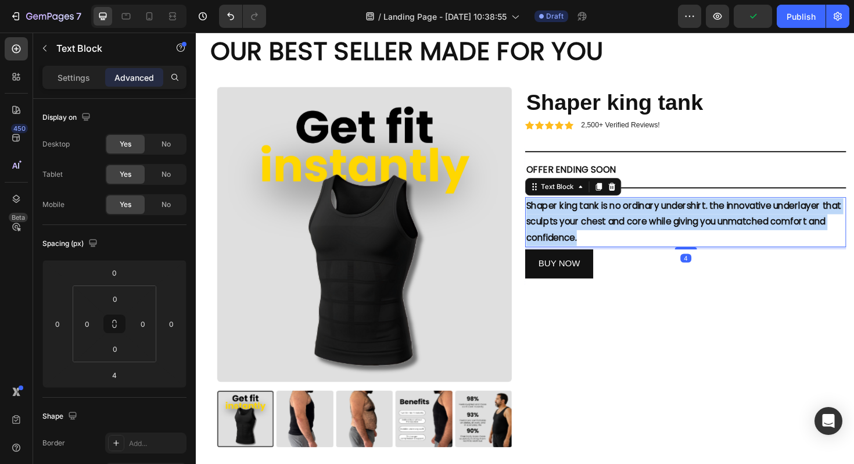
click at [579, 233] on p "Shaper king tank is no ordinary undershirt. the innovative underlayer that scul…" at bounding box center [715, 233] width 338 height 50
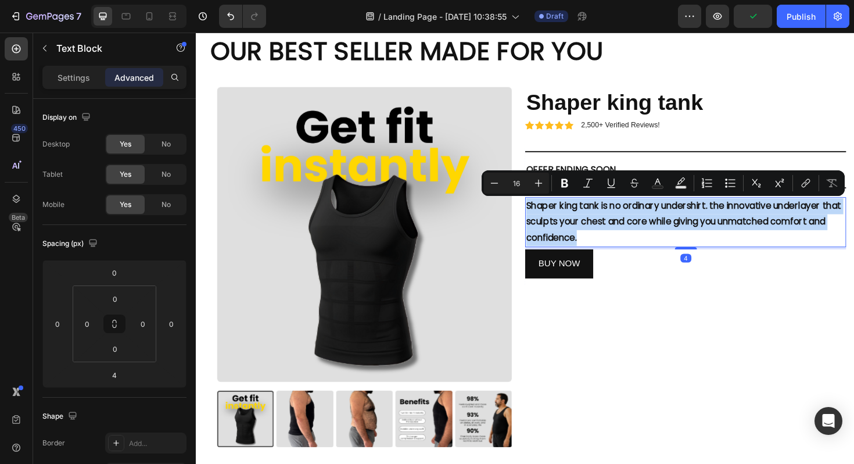
click at [579, 233] on p "Shaper king tank is no ordinary undershirt. the innovative underlayer that scul…" at bounding box center [715, 233] width 338 height 50
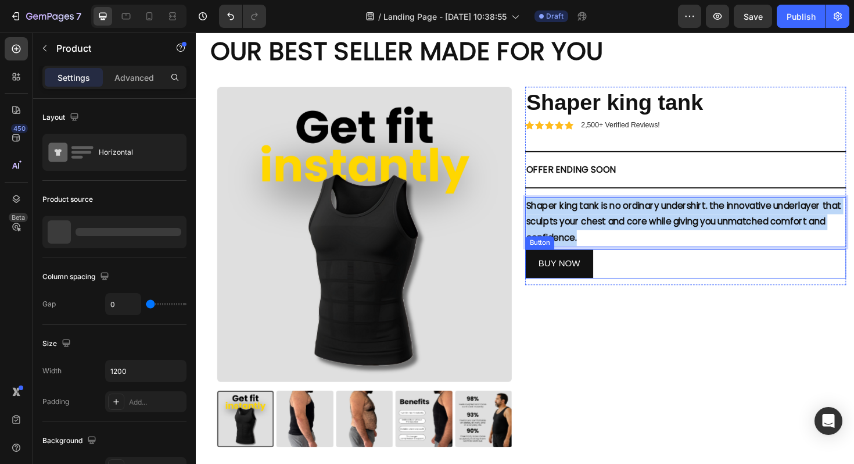
click at [660, 310] on div "Icon Icon Icon Icon Icon Icon List 2,500+ Verified Reviews! Text Block Row Shap…" at bounding box center [715, 294] width 340 height 409
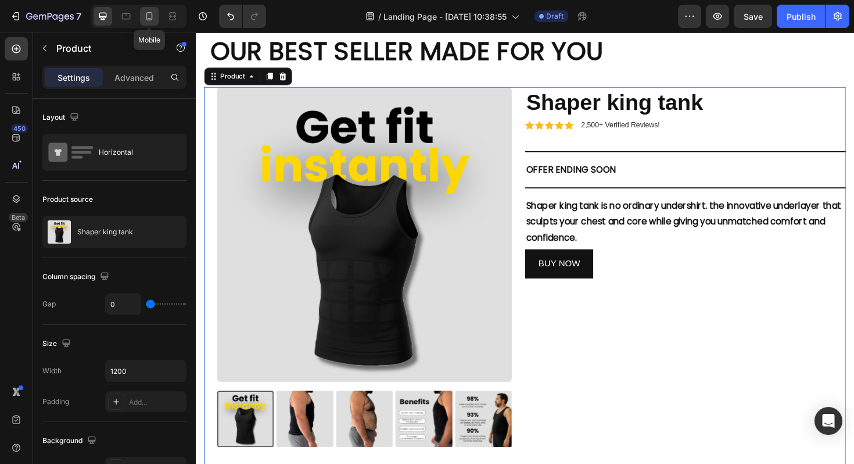
click at [153, 20] on icon at bounding box center [150, 16] width 12 height 12
type input "100%"
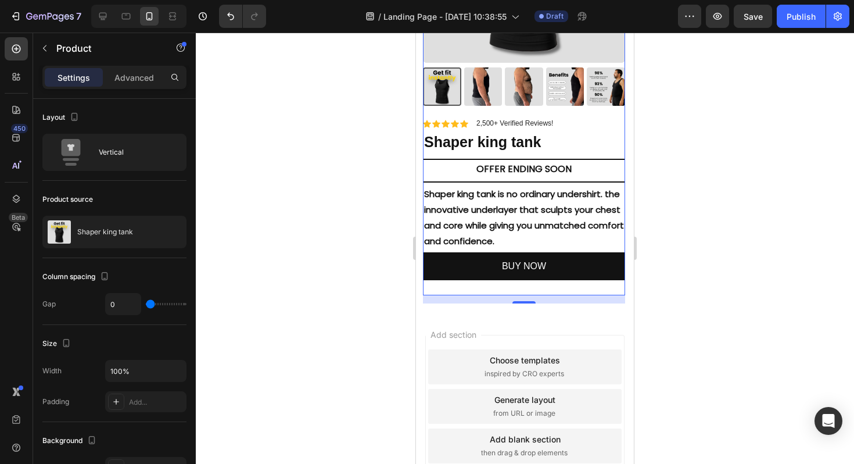
scroll to position [2051, 0]
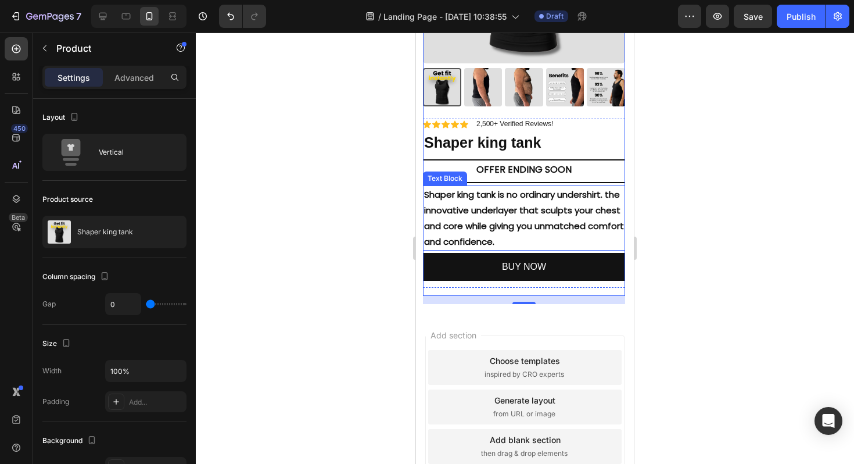
click at [509, 206] on p "Shaper king tank is no ordinary undershirt. the innovative underlayer that scul…" at bounding box center [524, 218] width 200 height 63
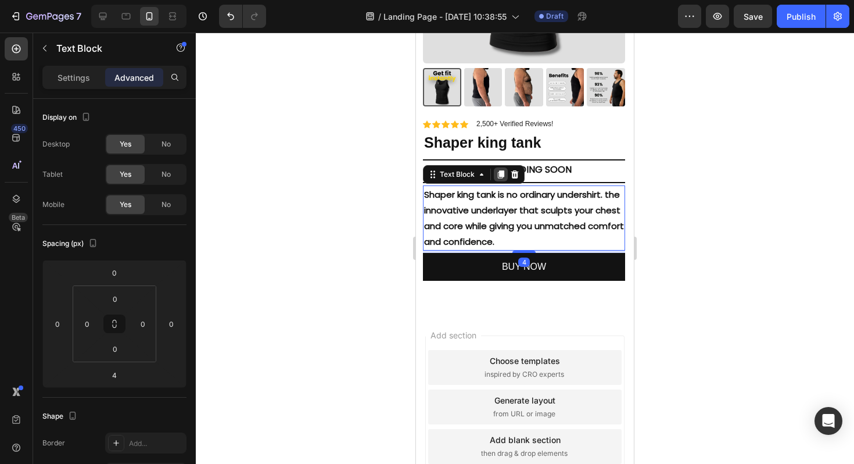
click at [506, 174] on div at bounding box center [501, 174] width 14 height 14
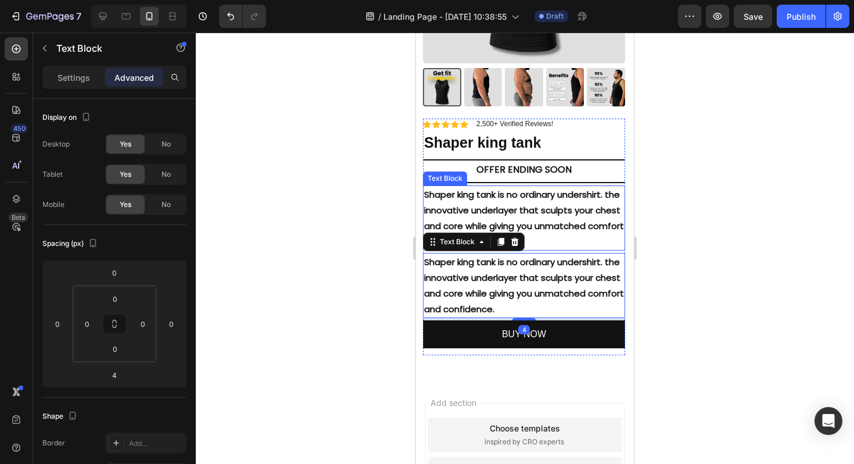
click at [506, 208] on p "Shaper king tank is no ordinary undershirt. the innovative underlayer that scul…" at bounding box center [524, 218] width 200 height 63
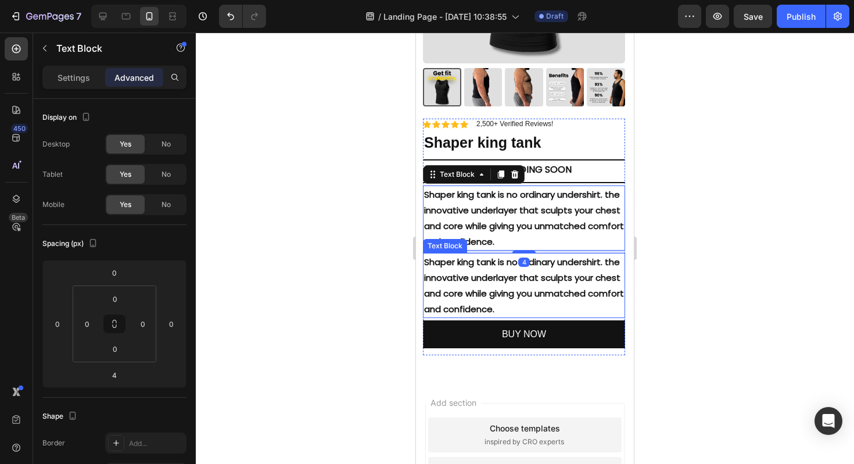
click at [499, 280] on p "Shaper king tank is no ordinary undershirt. the innovative underlayer that scul…" at bounding box center [524, 285] width 200 height 63
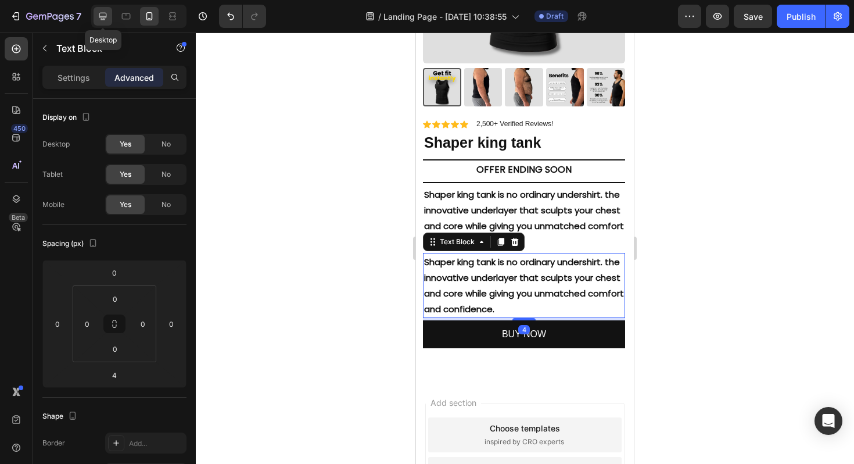
click at [101, 22] on div at bounding box center [103, 16] width 19 height 19
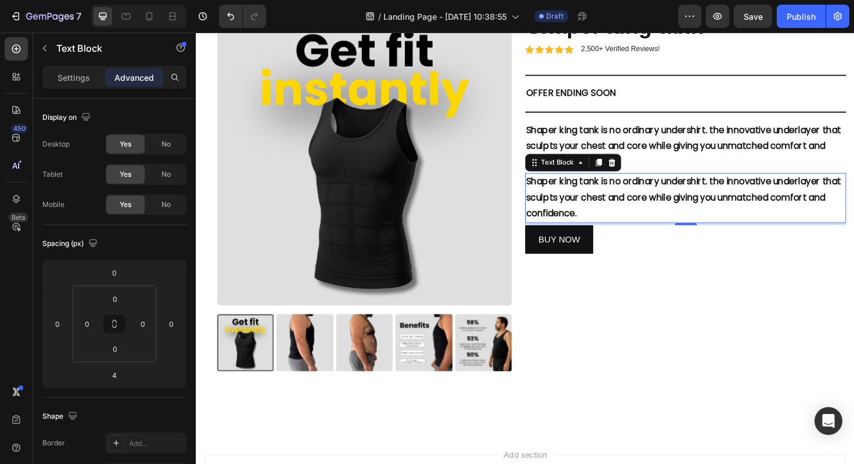
scroll to position [1939, 0]
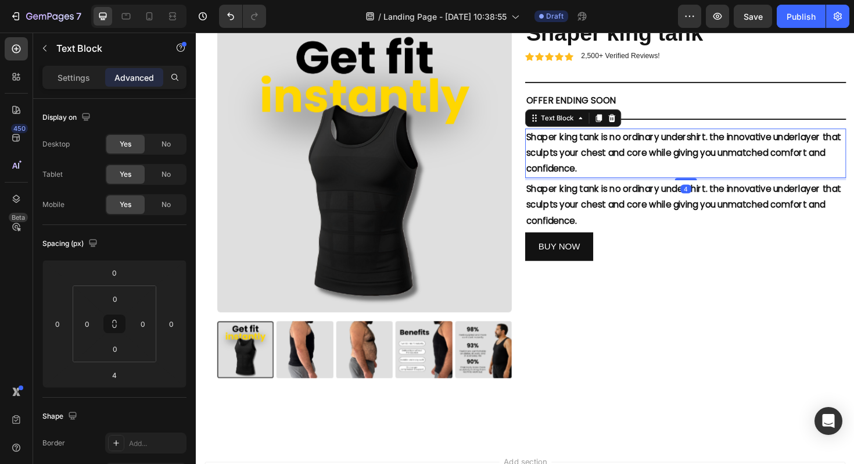
click at [698, 159] on p "Shaper king tank is no ordinary undershirt. the innovative underlayer that scul…" at bounding box center [715, 160] width 338 height 50
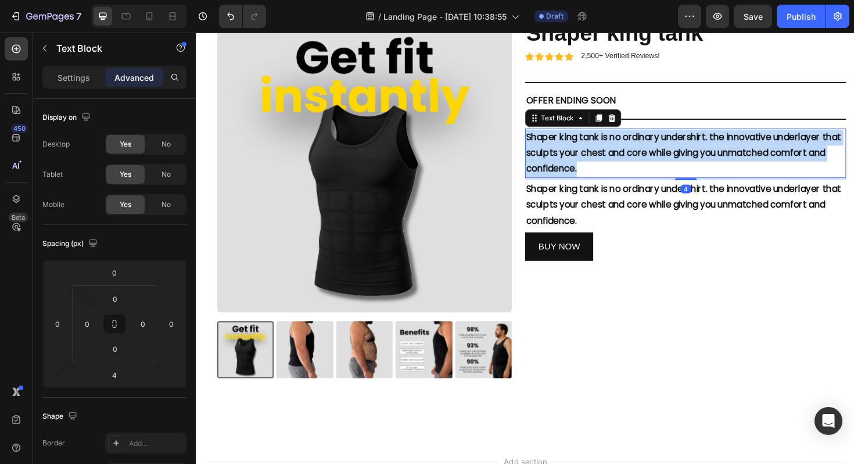
click at [698, 159] on p "Shaper king tank is no ordinary undershirt. the innovative underlayer that scul…" at bounding box center [715, 160] width 338 height 50
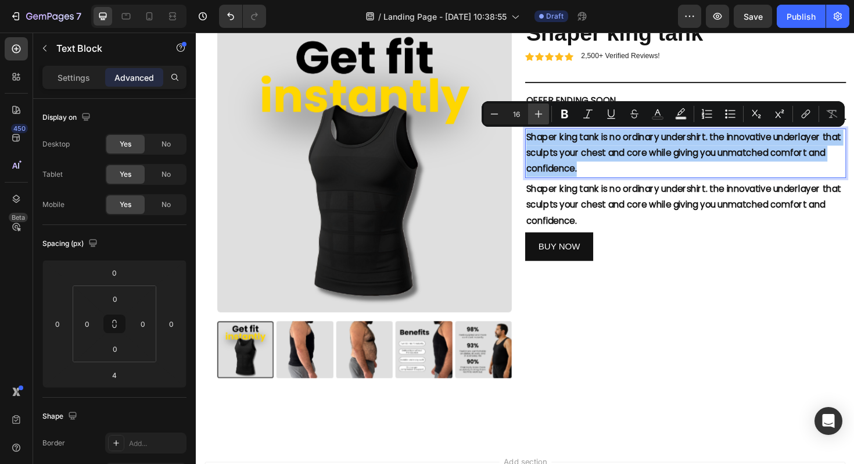
click at [540, 120] on button "Plus" at bounding box center [538, 113] width 21 height 21
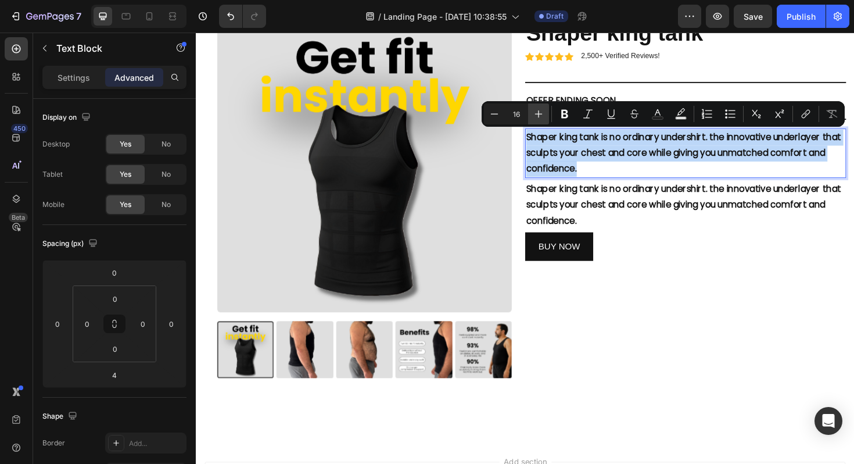
type input "17"
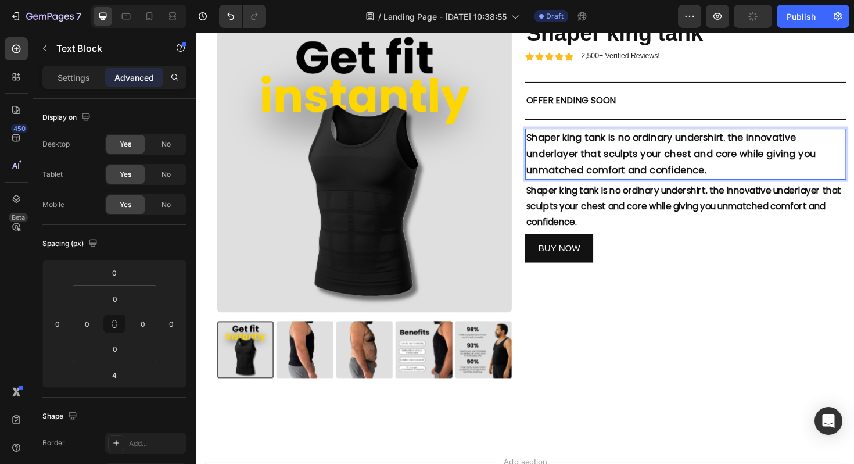
click at [620, 165] on span "Shaper king tank is no ordinary undershirt. the innovative underlayer that scul…" at bounding box center [699, 161] width 307 height 49
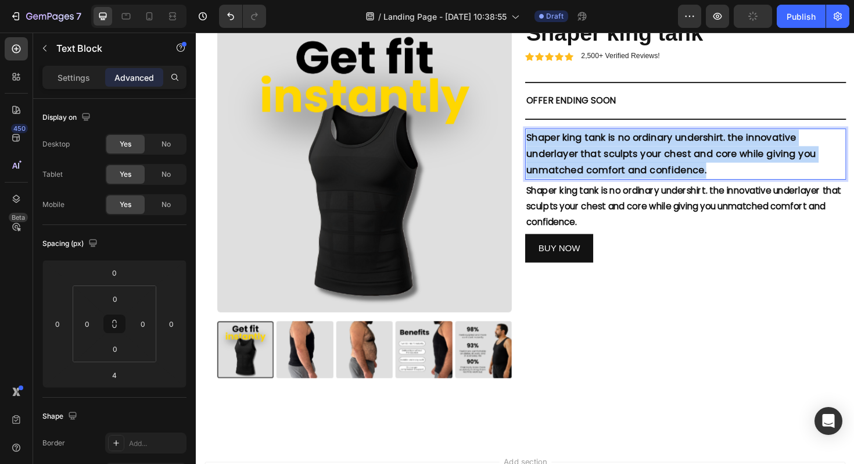
click at [620, 165] on span "Shaper king tank is no ordinary undershirt. the innovative underlayer that scul…" at bounding box center [699, 161] width 307 height 49
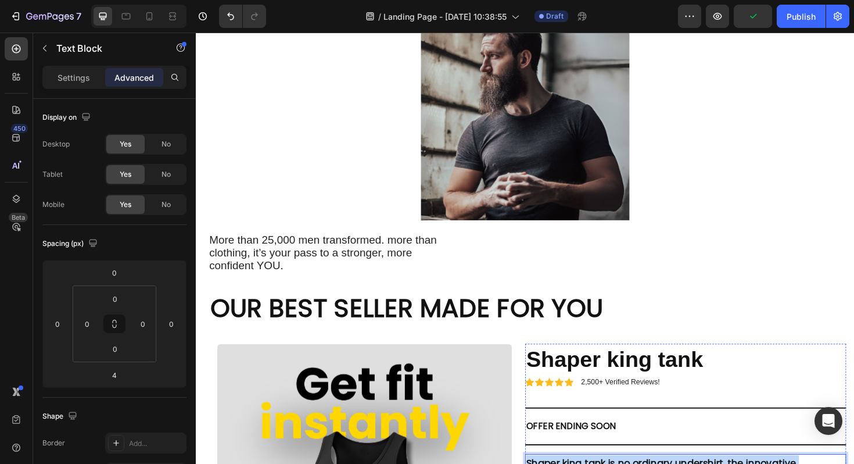
scroll to position [2046, 0]
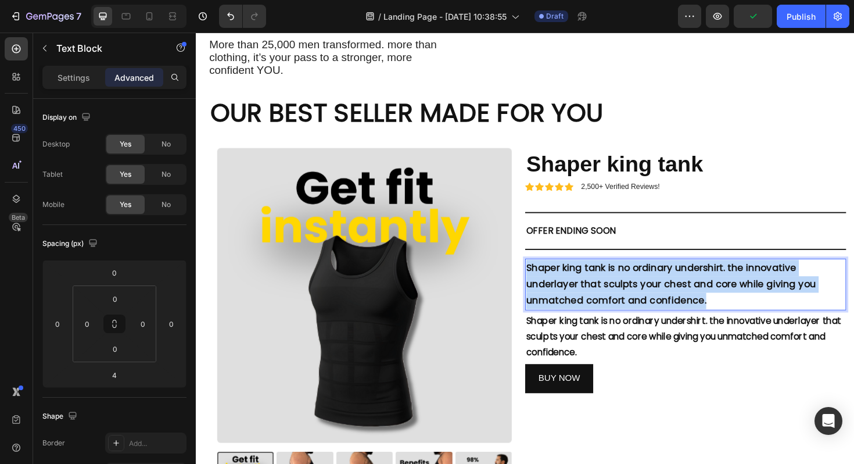
click at [641, 274] on span "Shaper king tank is no ordinary undershirt. the innovative underlayer that scul…" at bounding box center [699, 298] width 307 height 49
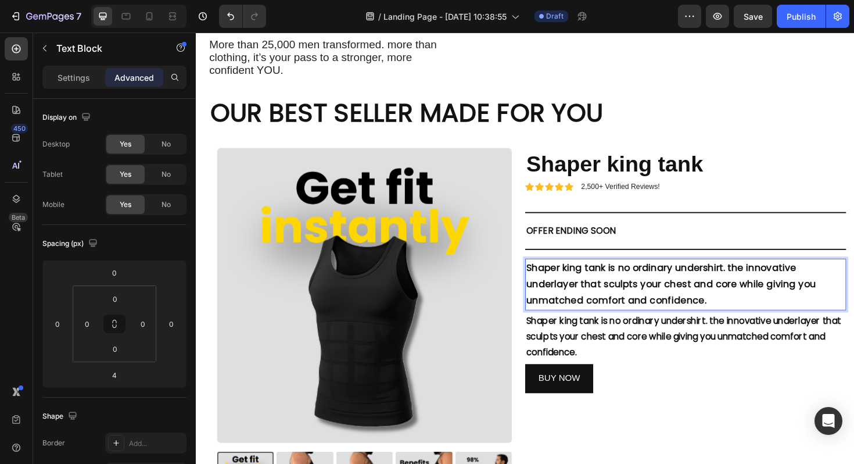
click at [638, 274] on span "Shaper king tank is no ordinary undershirt. the innovative underlayer that scul…" at bounding box center [699, 298] width 307 height 49
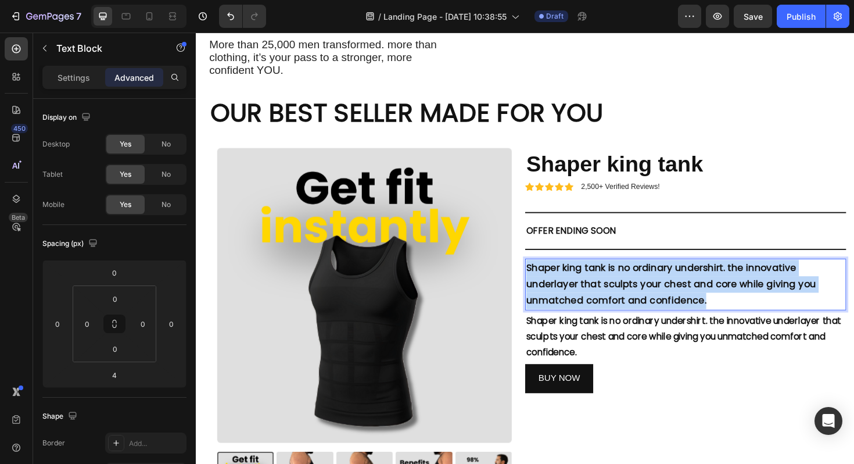
click at [638, 274] on span "Shaper king tank is no ordinary undershirt. the innovative underlayer that scul…" at bounding box center [699, 298] width 307 height 49
click at [734, 384] on div "BUY NOW Button" at bounding box center [715, 399] width 340 height 31
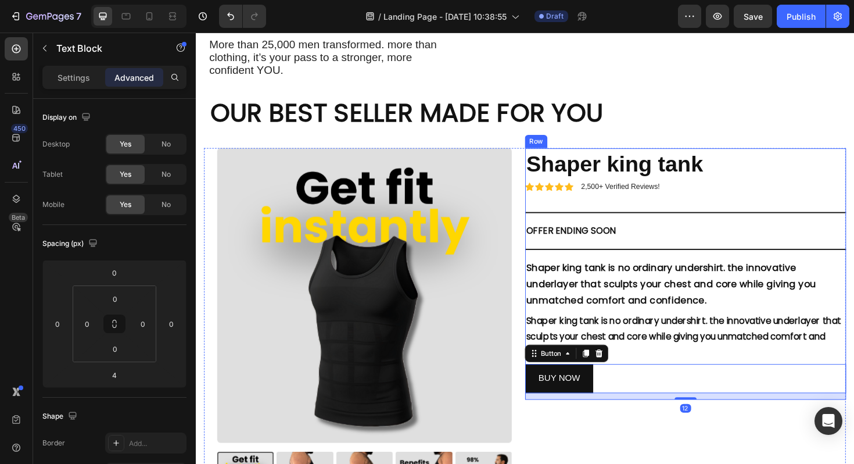
click at [663, 274] on span "Shaper king tank is no ordinary undershirt. the innovative underlayer that scul…" at bounding box center [699, 298] width 307 height 49
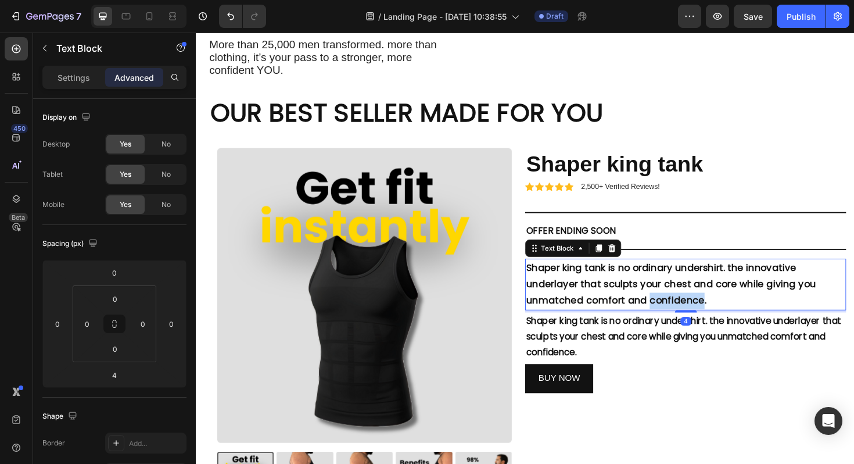
click at [656, 274] on span "Shaper king tank is no ordinary undershirt. the innovative underlayer that scul…" at bounding box center [699, 298] width 307 height 49
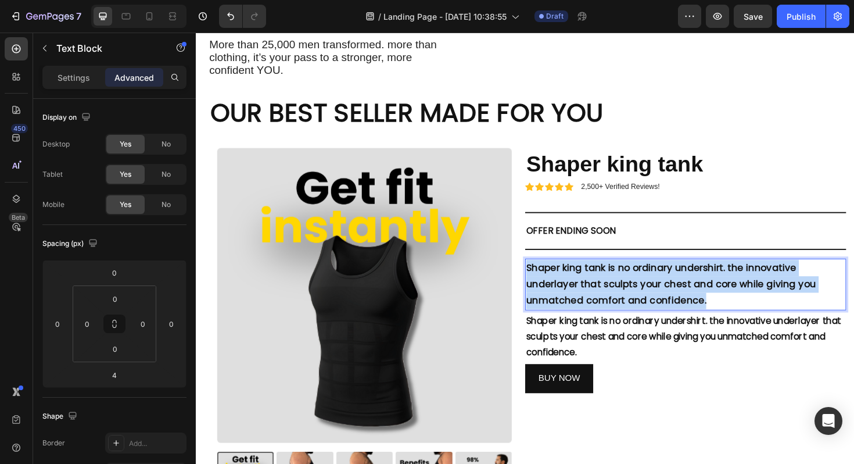
click at [656, 274] on span "Shaper king tank is no ordinary undershirt. the innovative underlayer that scul…" at bounding box center [699, 298] width 307 height 49
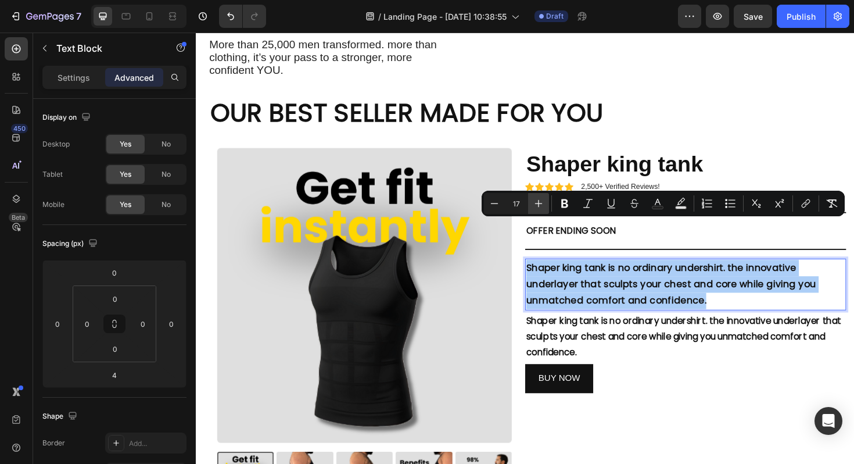
click at [539, 209] on button "Plus" at bounding box center [538, 203] width 21 height 21
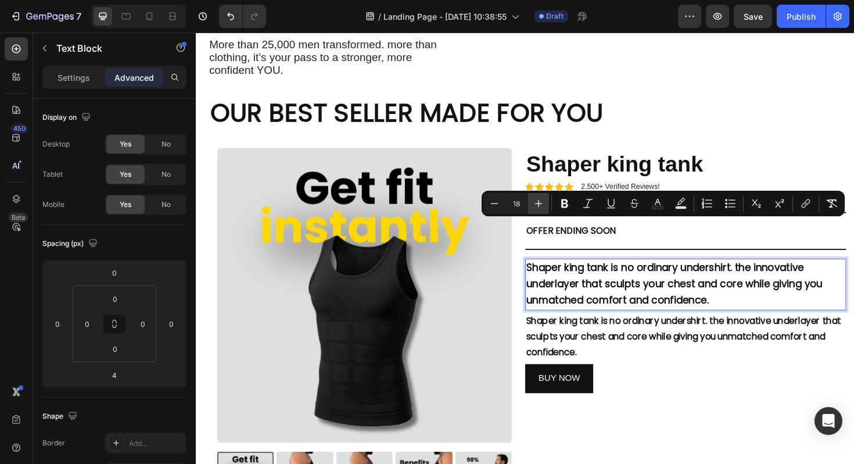
click at [542, 212] on button "Plus" at bounding box center [538, 203] width 21 height 21
type input "19"
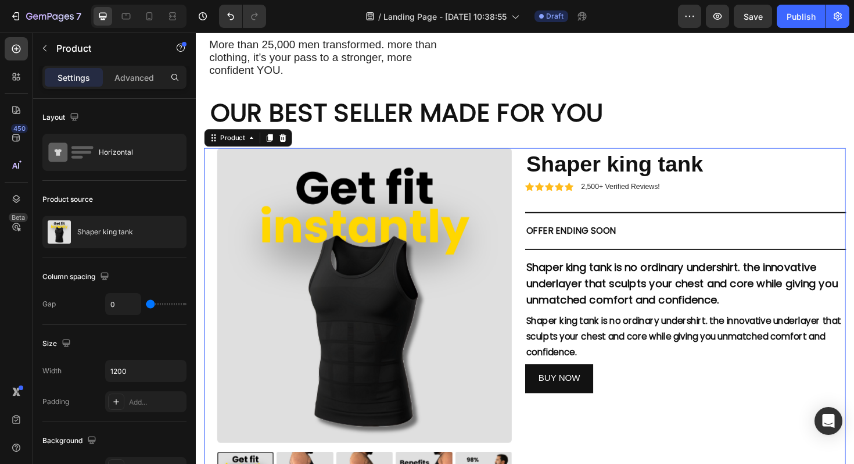
click at [711, 389] on div "Icon Icon Icon Icon Icon Icon List 2,500+ Verified Reviews! Text Block Row Shap…" at bounding box center [715, 359] width 340 height 409
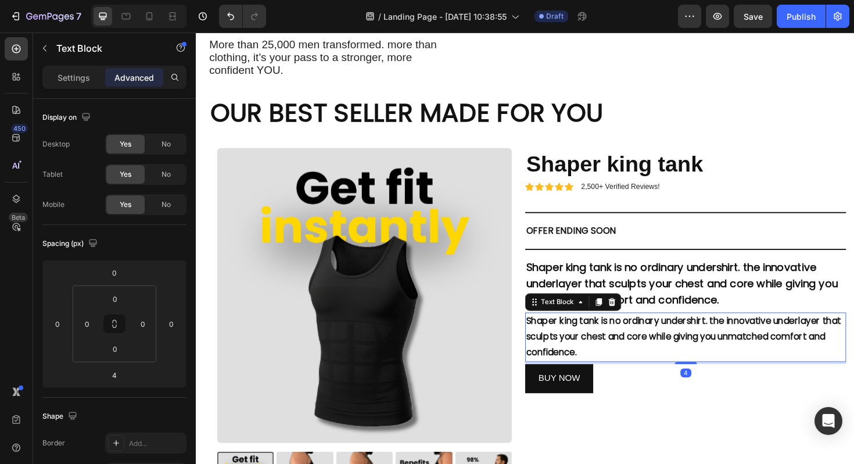
click at [648, 330] on p "Shaper king tank is no ordinary undershirt. the innovative underlayer that scul…" at bounding box center [715, 355] width 338 height 50
click at [166, 141] on span "No" at bounding box center [166, 144] width 9 height 10
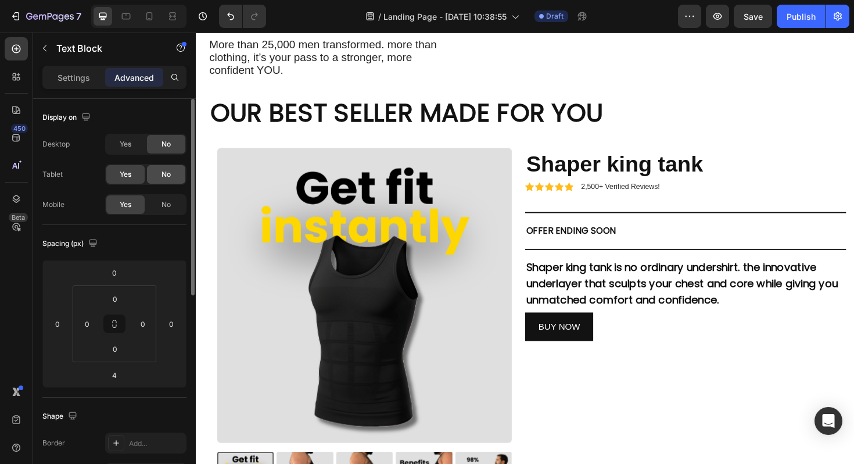
click at [166, 169] on span "No" at bounding box center [166, 174] width 9 height 10
click at [657, 273] on span "Shaper king tank is no ordinary undershirt. the innovative underlayer that scul…" at bounding box center [711, 298] width 330 height 51
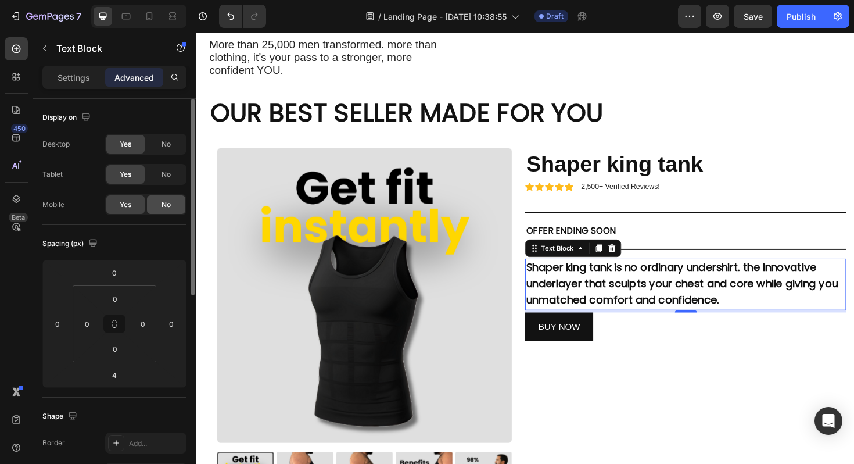
click at [160, 206] on div "No" at bounding box center [166, 204] width 38 height 19
click at [150, 15] on icon at bounding box center [150, 16] width 12 height 12
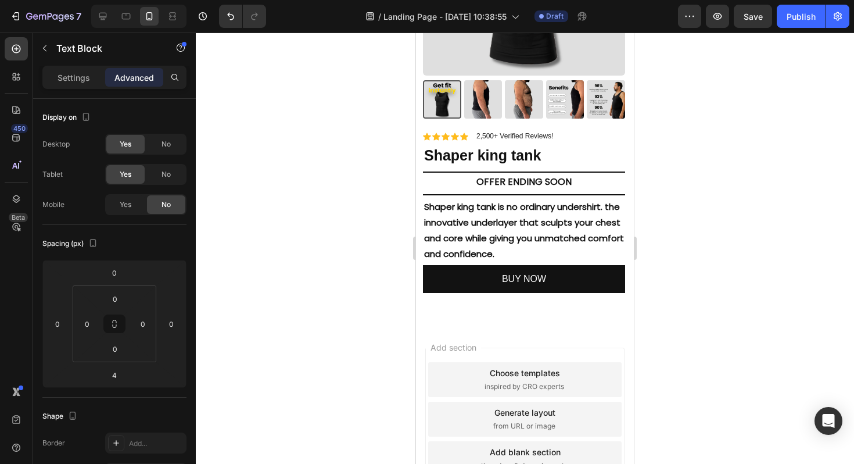
scroll to position [2033, 0]
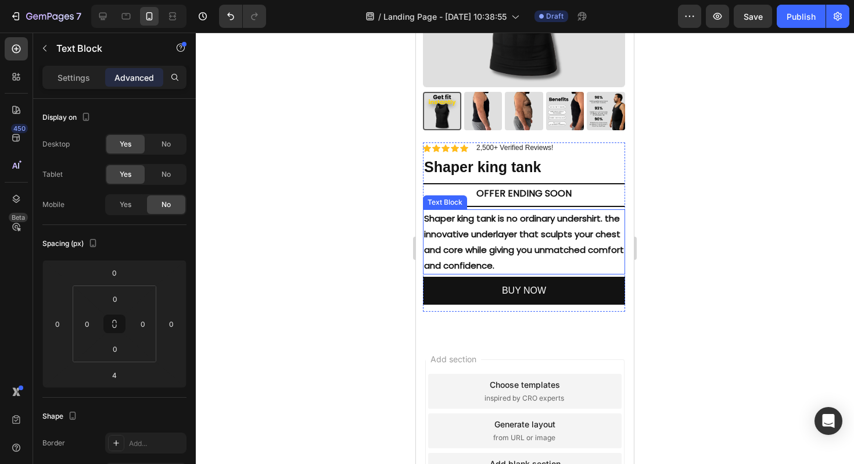
click at [520, 242] on p "Shaper king tank is no ordinary undershirt. the innovative underlayer that scul…" at bounding box center [524, 241] width 200 height 63
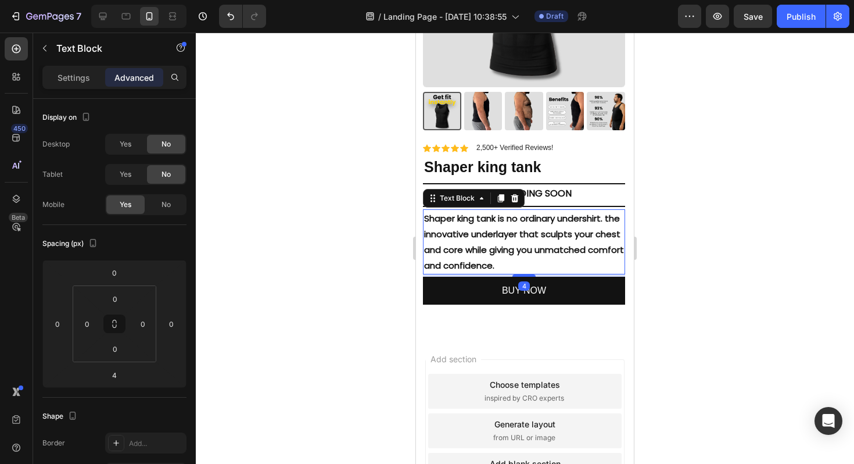
click at [731, 171] on div at bounding box center [525, 248] width 659 height 431
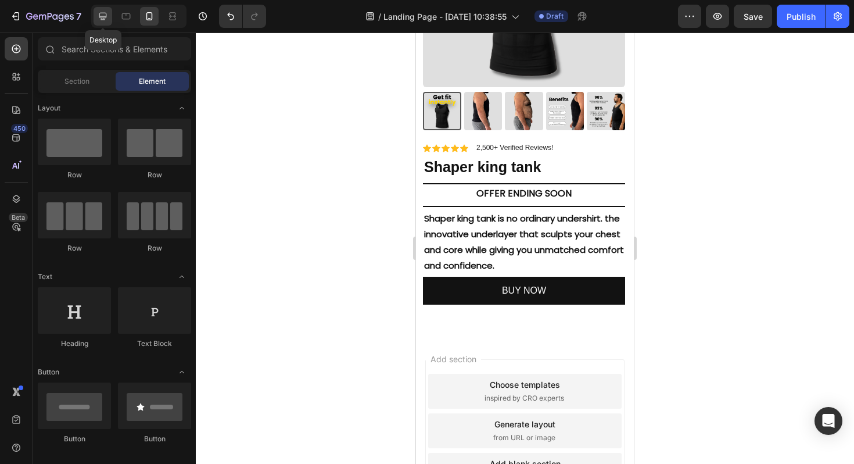
click at [103, 17] on icon at bounding box center [103, 17] width 8 height 8
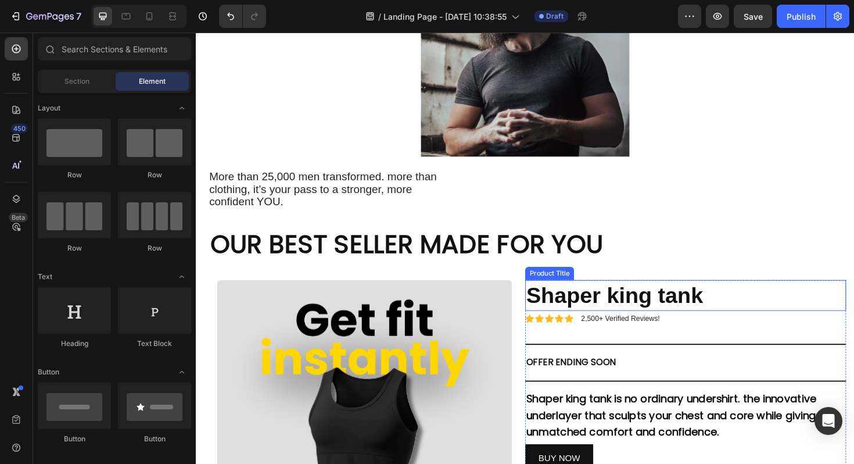
scroll to position [1921, 0]
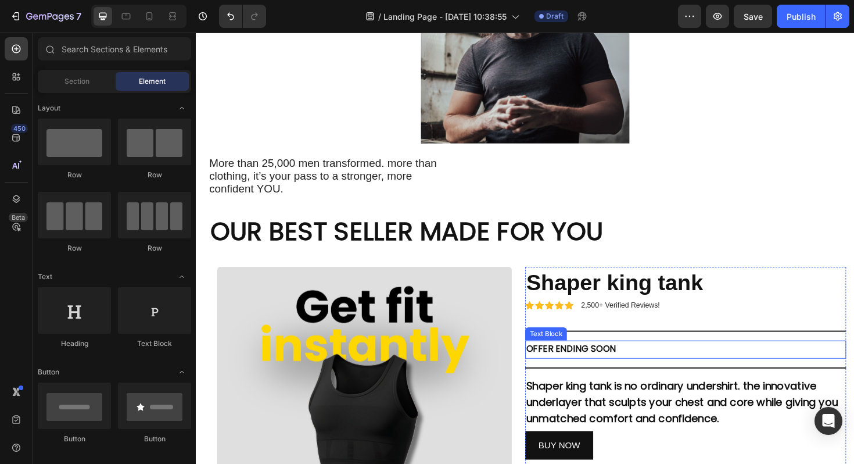
click at [609, 360] on p "OFFER ENDING SOON" at bounding box center [715, 368] width 338 height 17
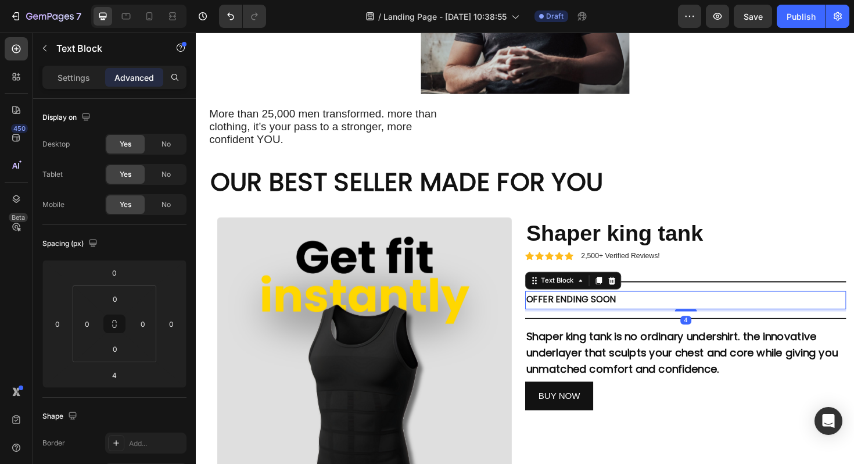
scroll to position [1975, 0]
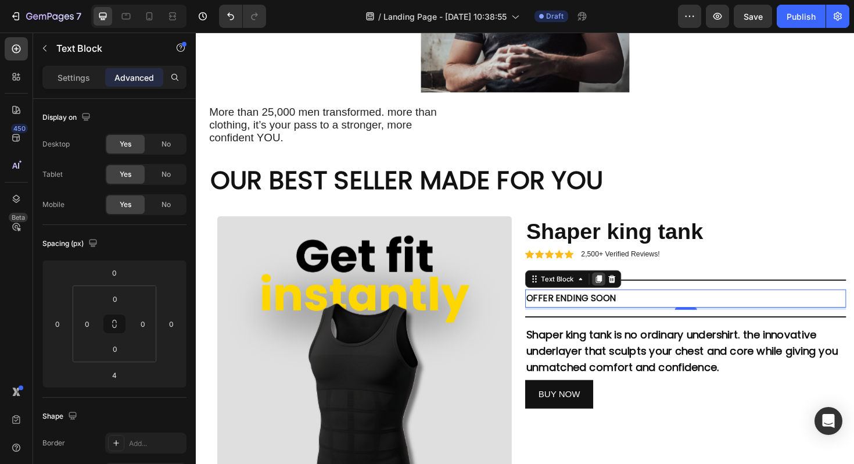
click at [621, 290] on icon at bounding box center [623, 294] width 6 height 8
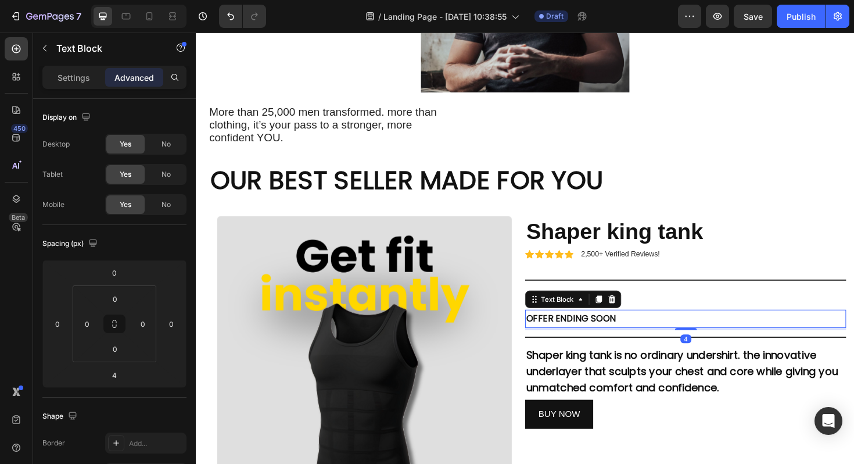
click at [599, 327] on p "OFFER ENDING SOON" at bounding box center [715, 335] width 338 height 17
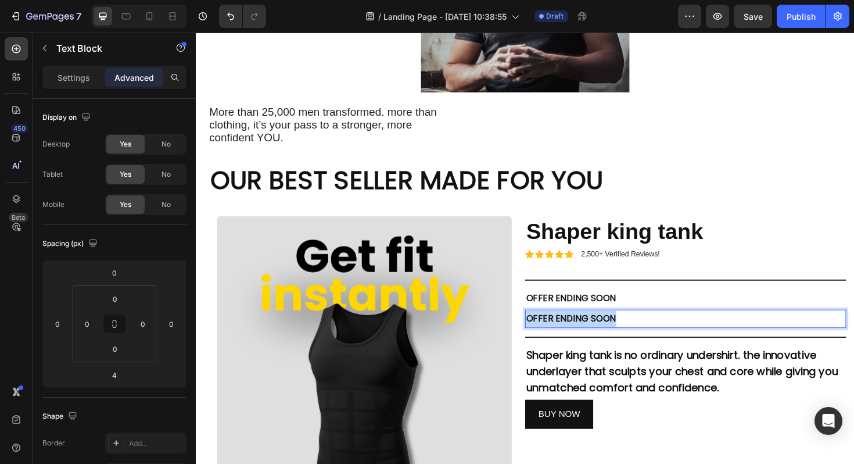
click at [599, 327] on p "OFFER ENDING SOON" at bounding box center [715, 335] width 338 height 17
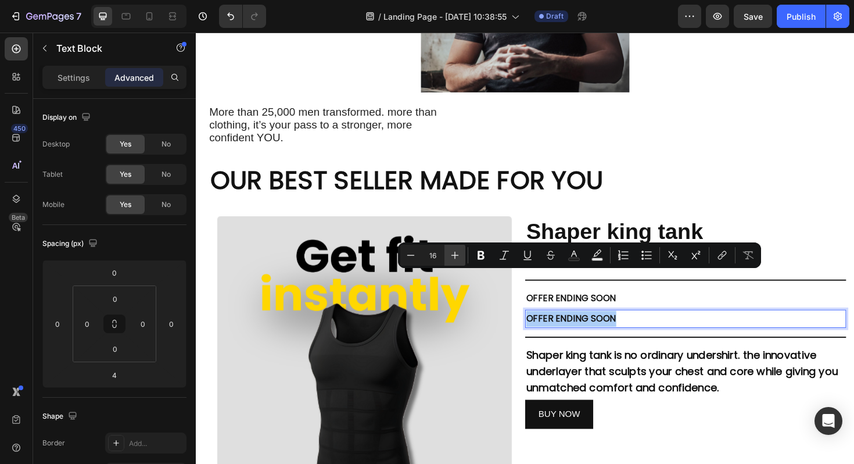
click at [455, 263] on button "Plus" at bounding box center [455, 255] width 21 height 21
type input "20"
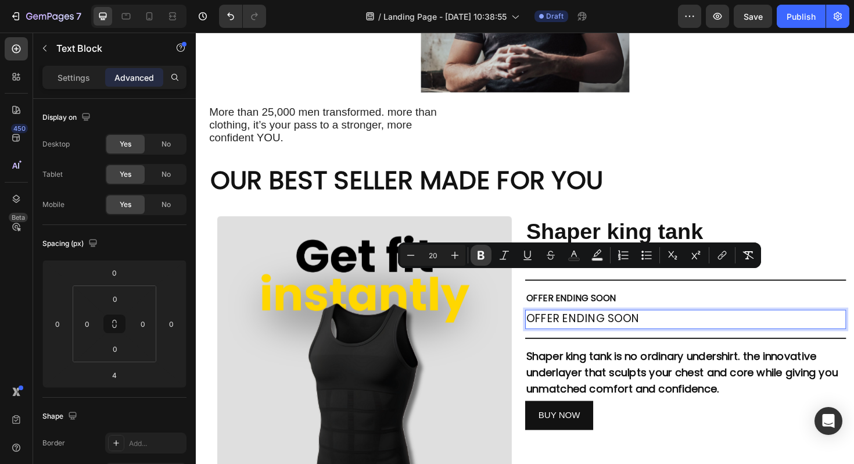
click at [478, 255] on icon "Editor contextual toolbar" at bounding box center [481, 255] width 7 height 9
click at [78, 79] on p "Settings" at bounding box center [74, 77] width 33 height 12
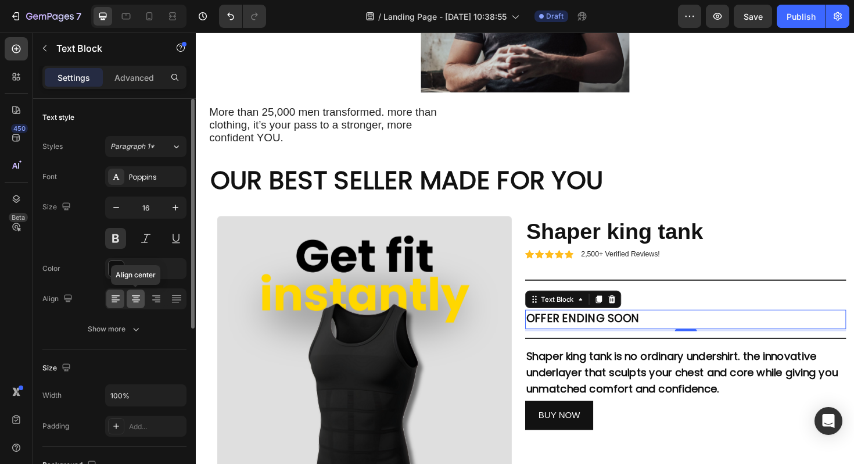
click at [142, 299] on div at bounding box center [136, 298] width 18 height 19
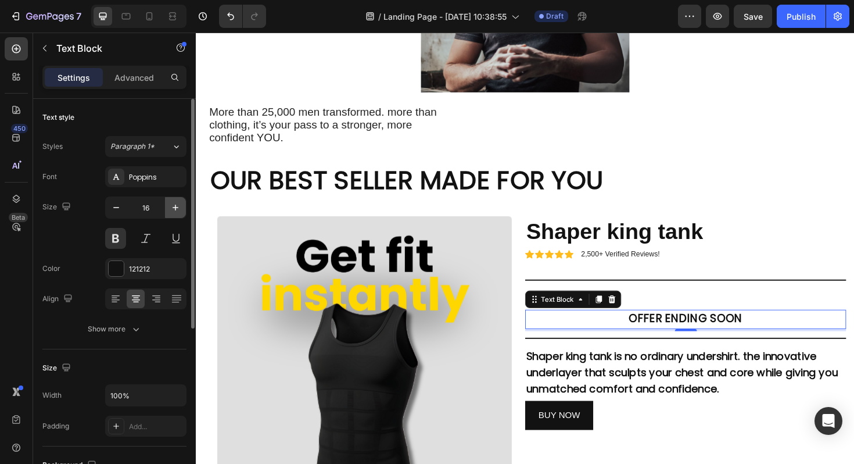
click at [174, 210] on icon "button" at bounding box center [176, 208] width 12 height 12
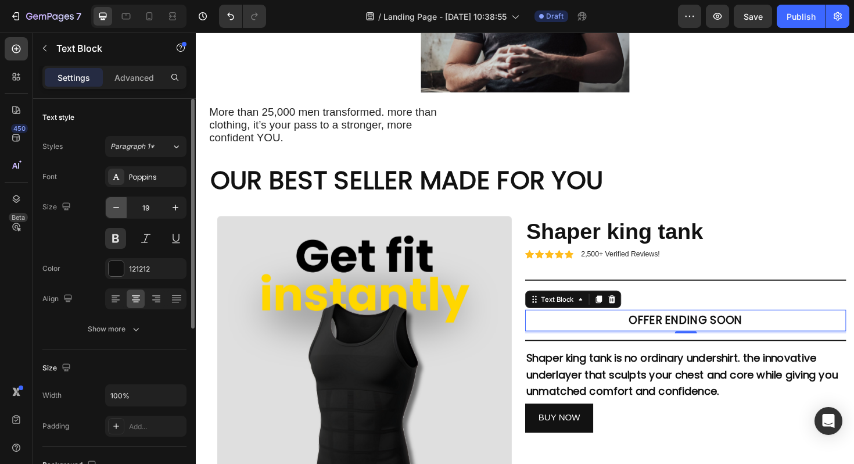
click at [114, 210] on icon "button" at bounding box center [116, 208] width 12 height 12
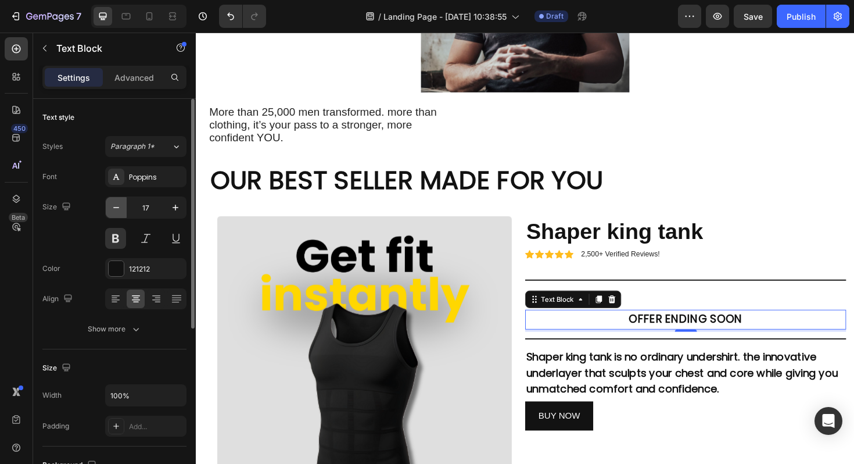
click at [114, 210] on icon "button" at bounding box center [116, 208] width 12 height 12
type input "16"
click at [752, 327] on strong "OFFER ENDING SOON" at bounding box center [715, 335] width 120 height 16
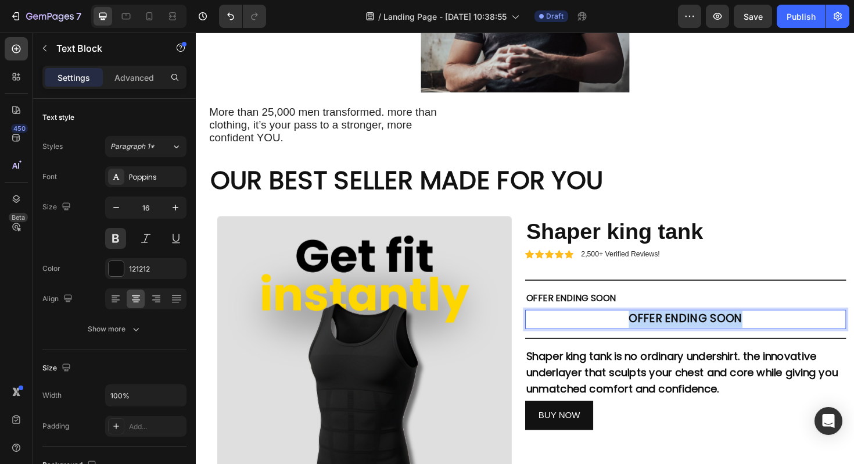
click at [752, 327] on strong "OFFER ENDING SOON" at bounding box center [715, 335] width 120 height 16
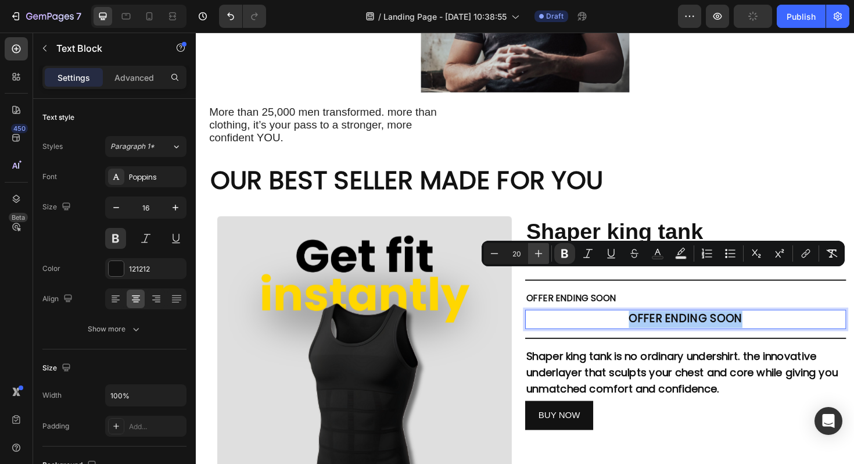
click at [538, 251] on icon "Editor contextual toolbar" at bounding box center [539, 254] width 12 height 12
click at [497, 255] on icon "Editor contextual toolbar" at bounding box center [495, 254] width 12 height 12
type input "21"
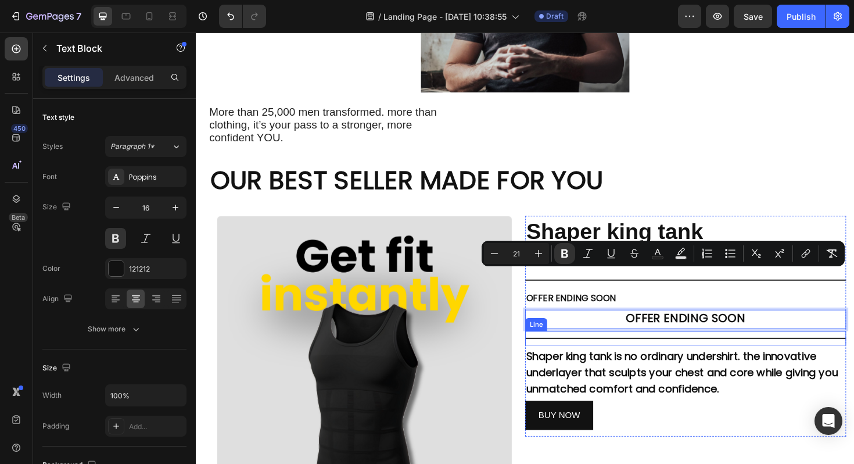
click at [636, 367] on span "Shaper king tank is no ordinary undershirt. the innovative underlayer that scul…" at bounding box center [711, 392] width 330 height 51
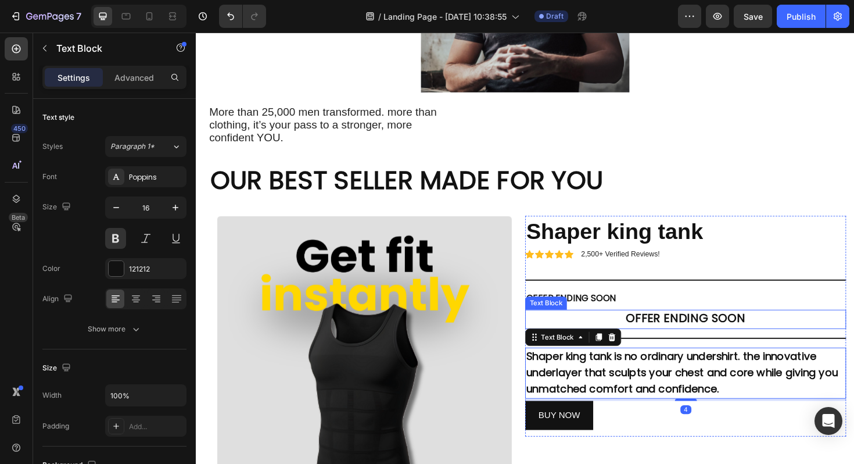
click at [637, 327] on p "OFFER ENDING SOON" at bounding box center [715, 336] width 338 height 18
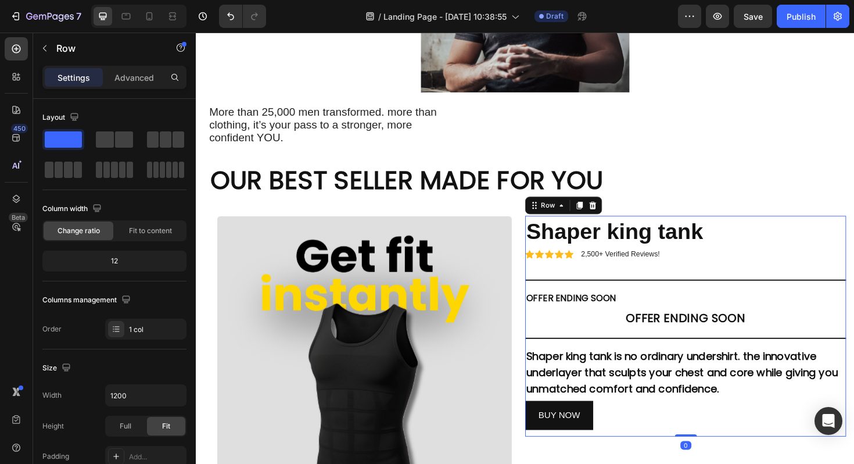
click at [675, 262] on div "Icon Icon Icon Icon Icon Icon List 2,500+ Verified Reviews! Text Block Row Shap…" at bounding box center [715, 344] width 340 height 234
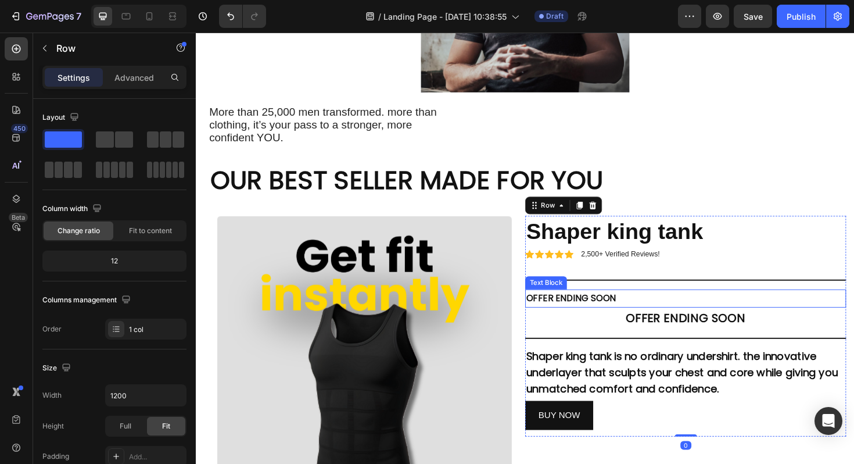
click at [650, 306] on p "OFFER ENDING SOON" at bounding box center [715, 314] width 338 height 17
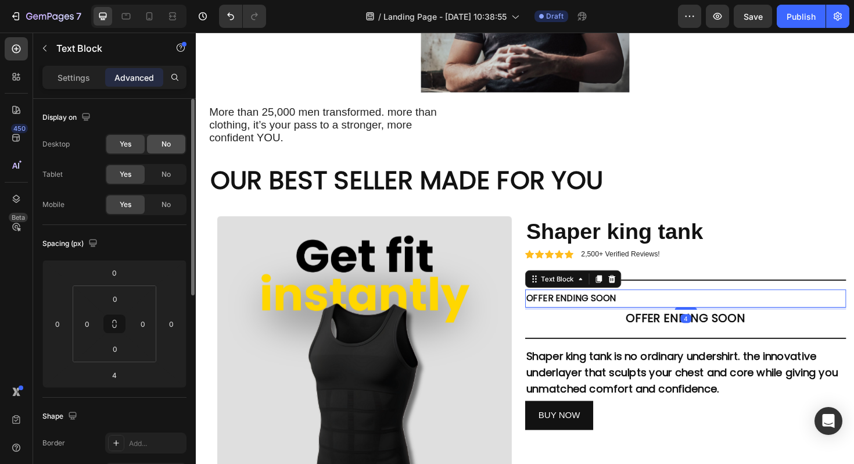
click at [168, 144] on span "No" at bounding box center [166, 144] width 9 height 10
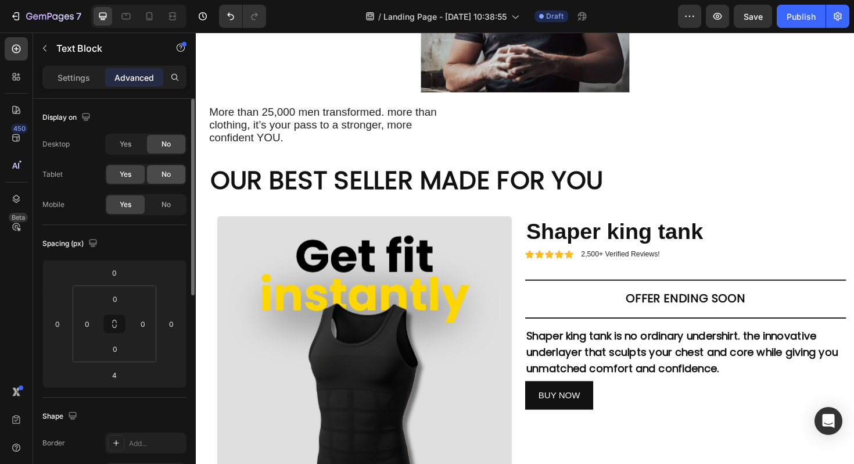
click at [165, 178] on span "No" at bounding box center [166, 174] width 9 height 10
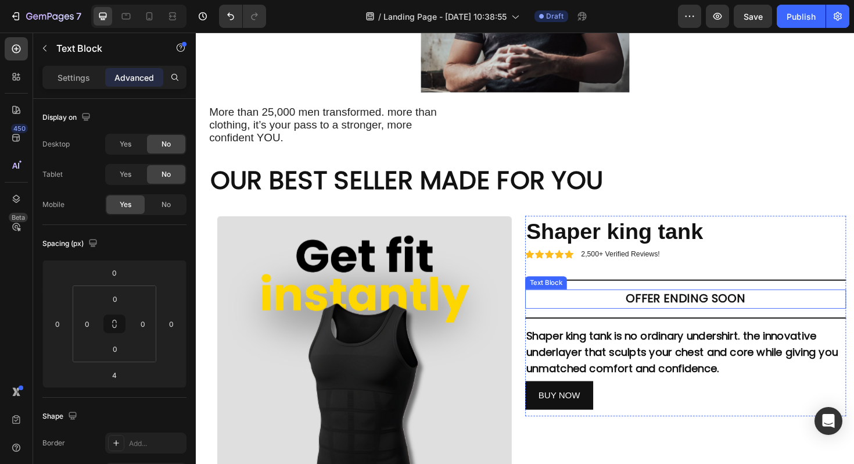
click at [709, 305] on strong "OFFER ENDING SOON" at bounding box center [715, 313] width 127 height 17
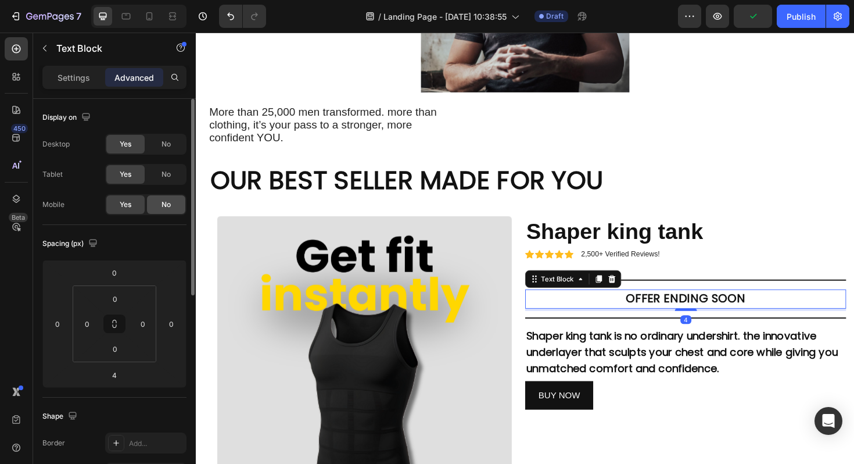
click at [163, 212] on div "No" at bounding box center [166, 204] width 38 height 19
drag, startPoint x: 149, startPoint y: 15, endPoint x: 207, endPoint y: 49, distance: 67.5
click at [149, 15] on icon at bounding box center [150, 16] width 12 height 12
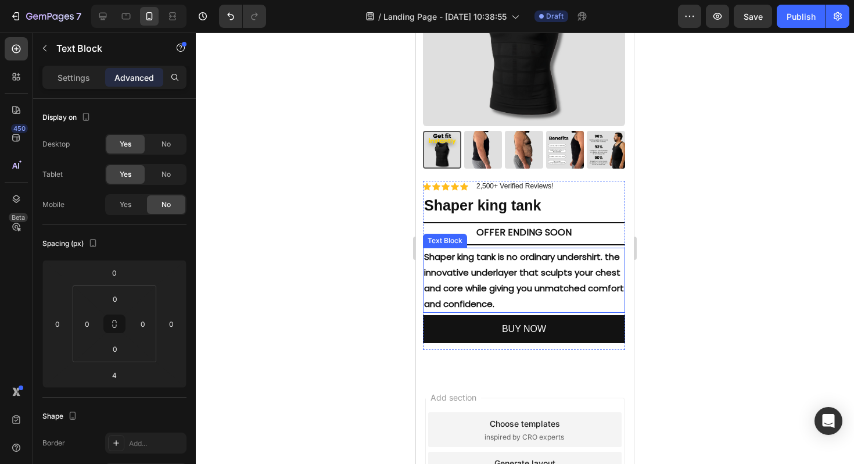
scroll to position [1962, 0]
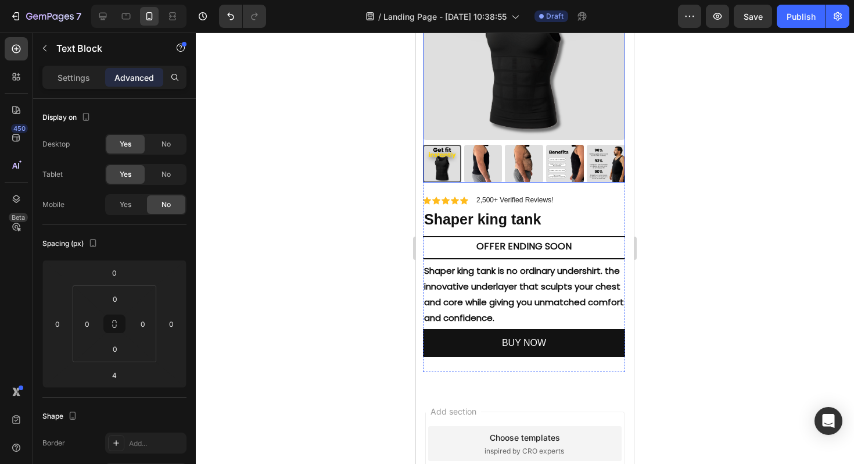
click at [723, 142] on div at bounding box center [525, 248] width 659 height 431
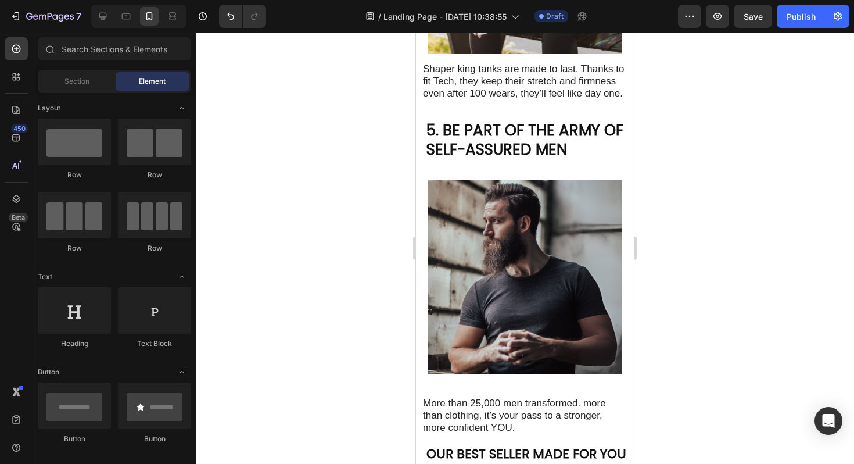
scroll to position [1693, 0]
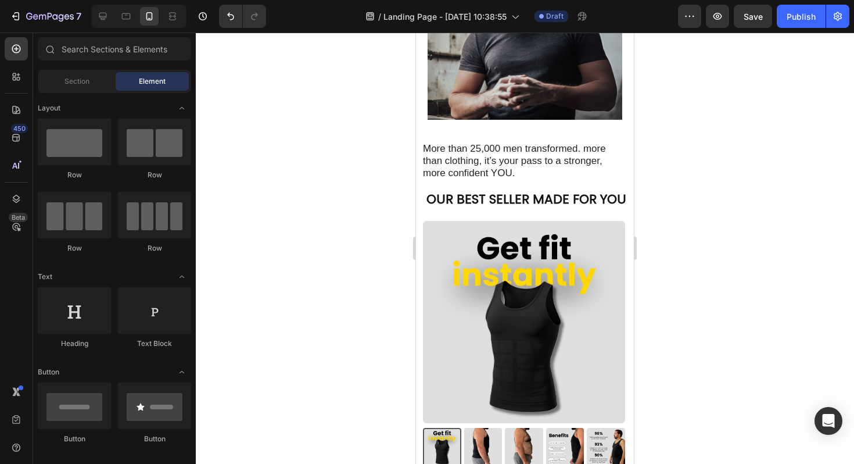
click at [744, 194] on div at bounding box center [525, 248] width 659 height 431
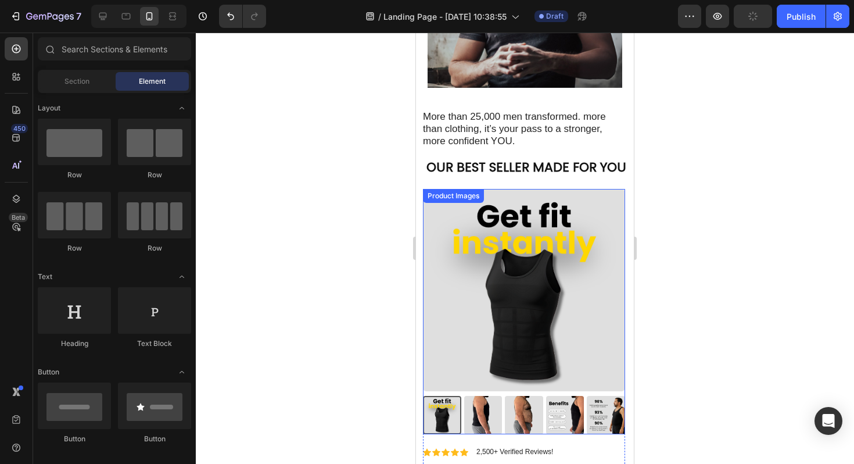
scroll to position [1237, 0]
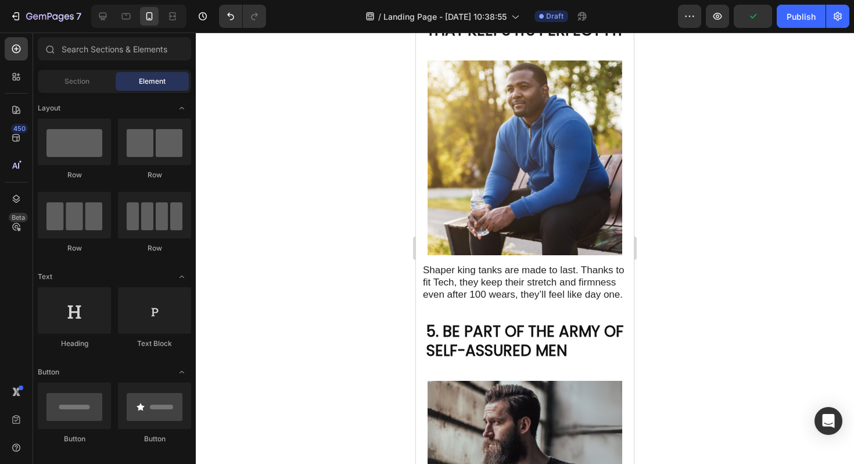
click at [556, 120] on img at bounding box center [525, 157] width 195 height 195
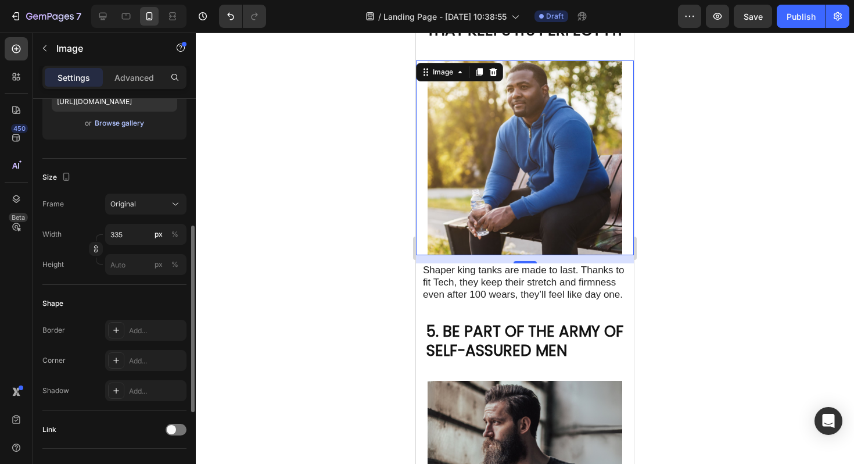
scroll to position [247, 0]
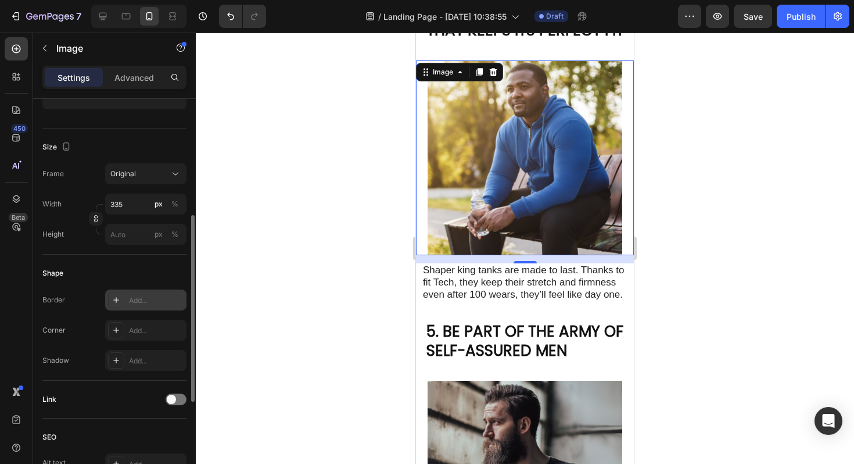
click at [131, 298] on div "Add..." at bounding box center [156, 300] width 55 height 10
click at [309, 162] on div at bounding box center [525, 248] width 659 height 431
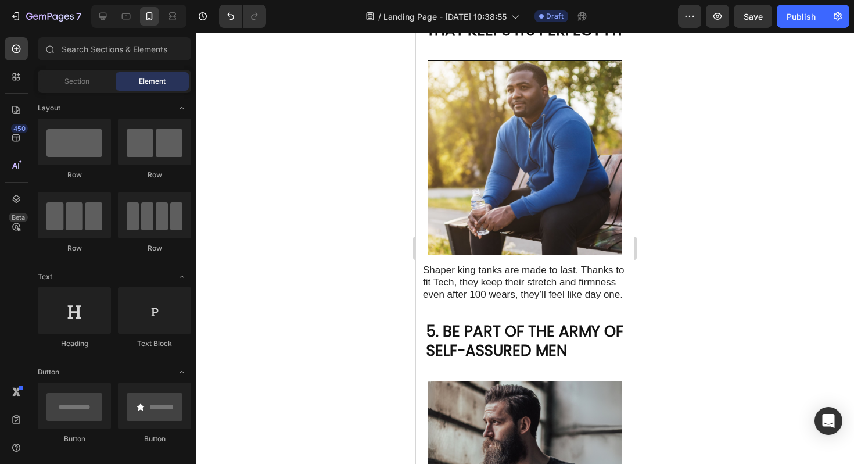
click at [309, 162] on div at bounding box center [525, 248] width 659 height 431
click at [509, 152] on img at bounding box center [525, 157] width 195 height 195
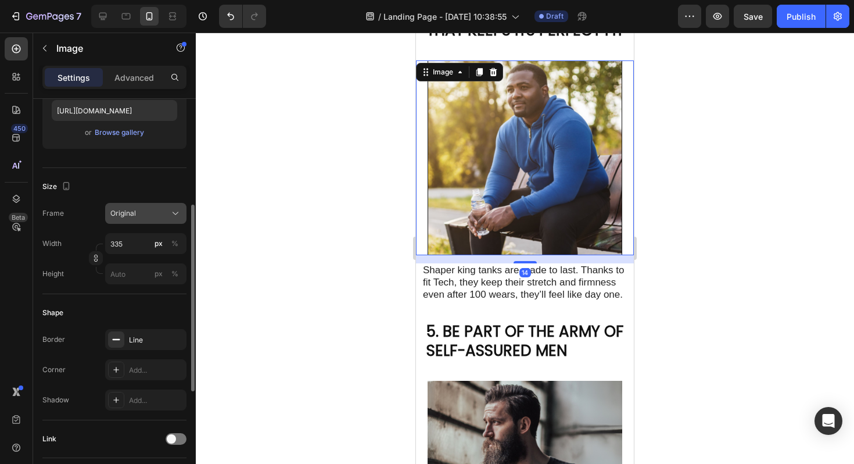
scroll to position [213, 0]
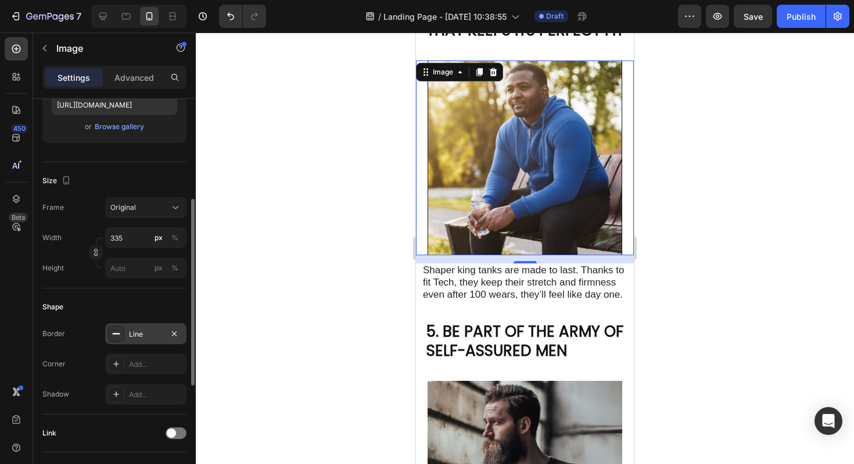
click at [123, 335] on div at bounding box center [116, 334] width 16 height 16
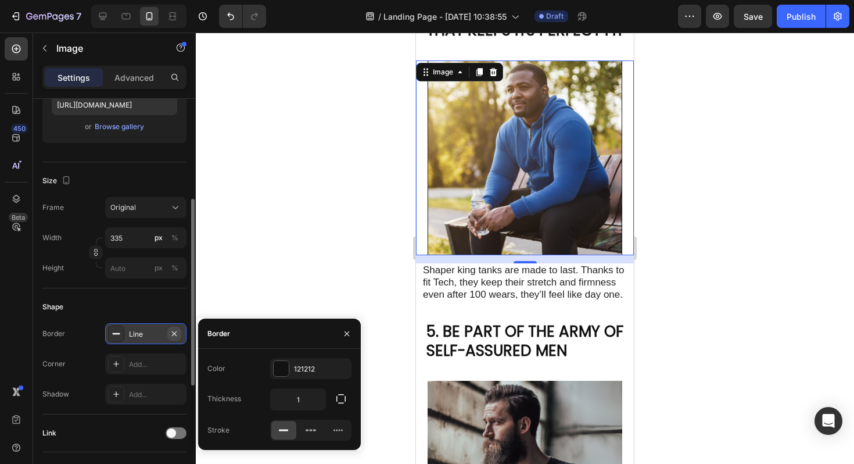
click at [171, 332] on icon "button" at bounding box center [174, 333] width 9 height 9
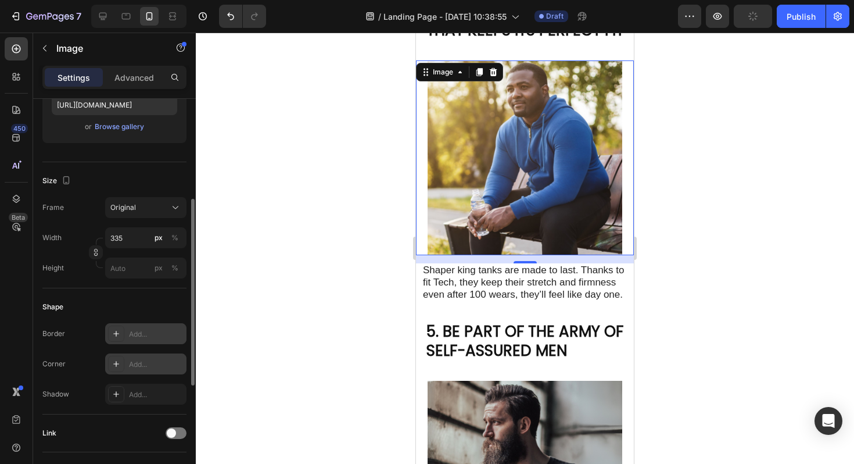
click at [120, 365] on icon at bounding box center [116, 363] width 9 height 9
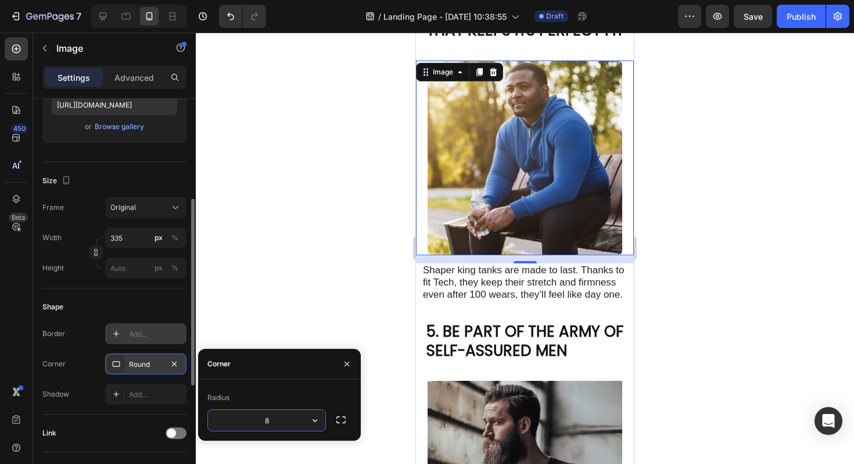
click at [274, 275] on div at bounding box center [525, 248] width 659 height 431
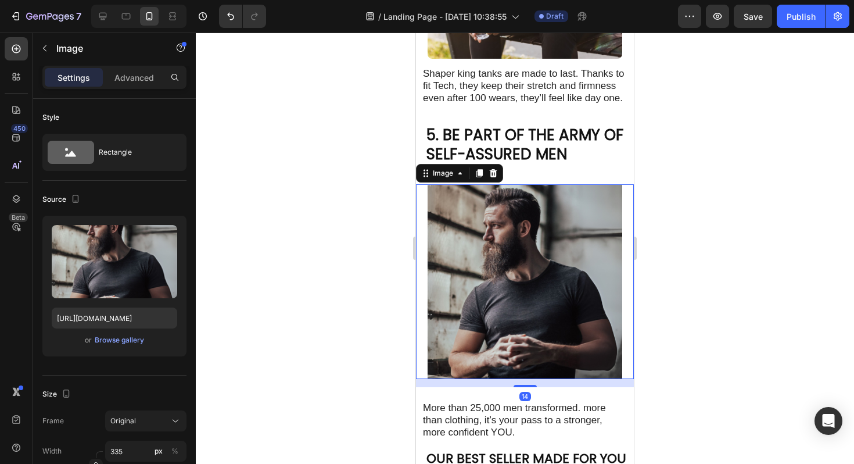
scroll to position [1435, 0]
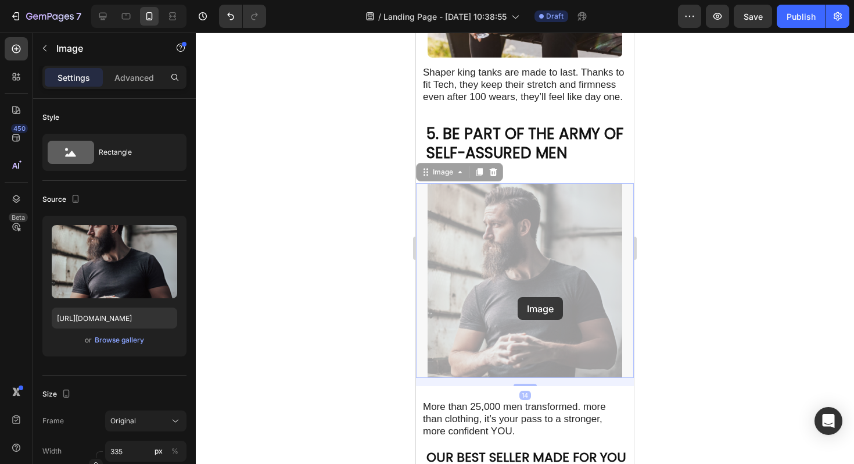
drag, startPoint x: 518, startPoint y: 297, endPoint x: 766, endPoint y: 338, distance: 251.6
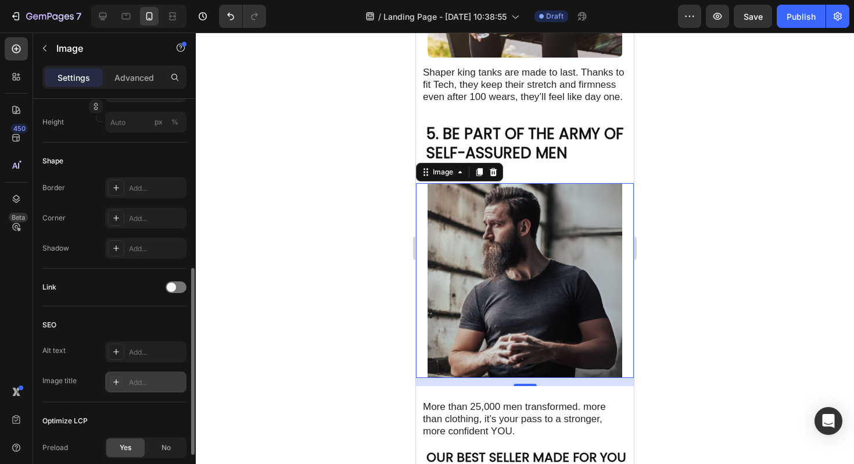
scroll to position [362, 0]
click at [126, 219] on div "Add..." at bounding box center [145, 215] width 81 height 21
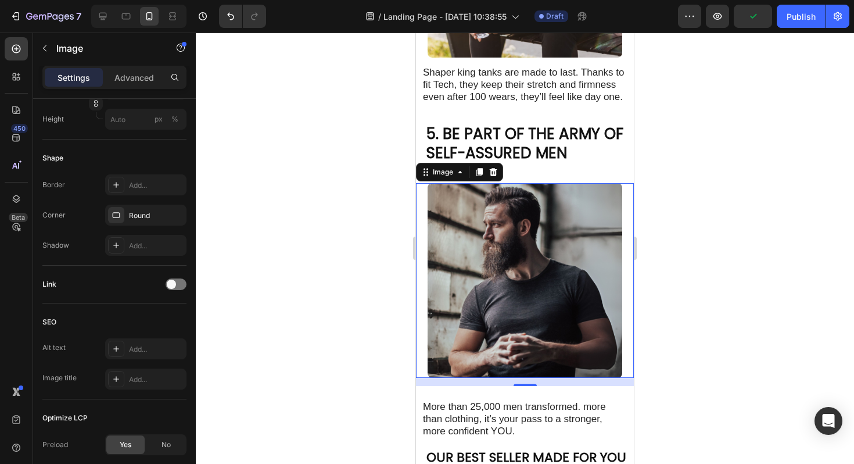
click at [374, 136] on div at bounding box center [525, 248] width 659 height 431
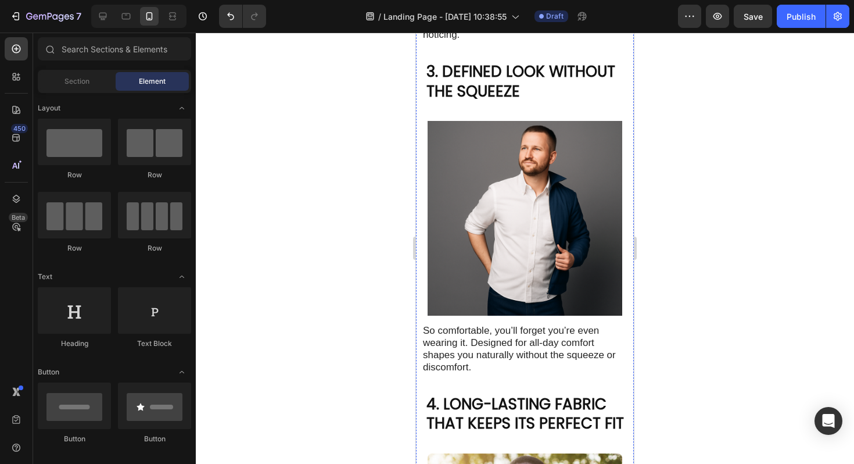
scroll to position [838, 0]
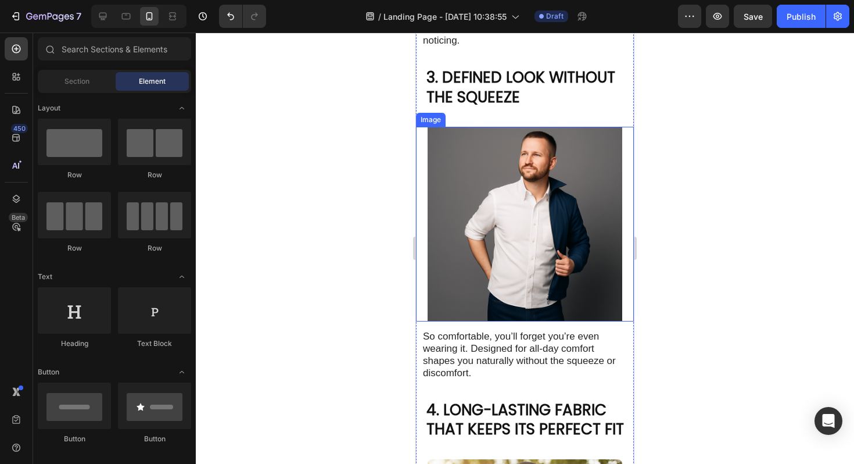
click at [557, 206] on img at bounding box center [525, 224] width 195 height 195
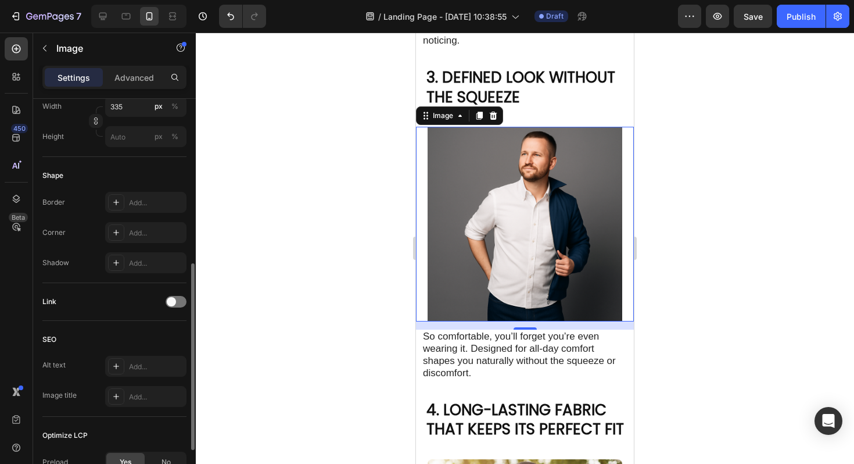
scroll to position [346, 0]
click at [137, 230] on div "Add..." at bounding box center [156, 231] width 55 height 10
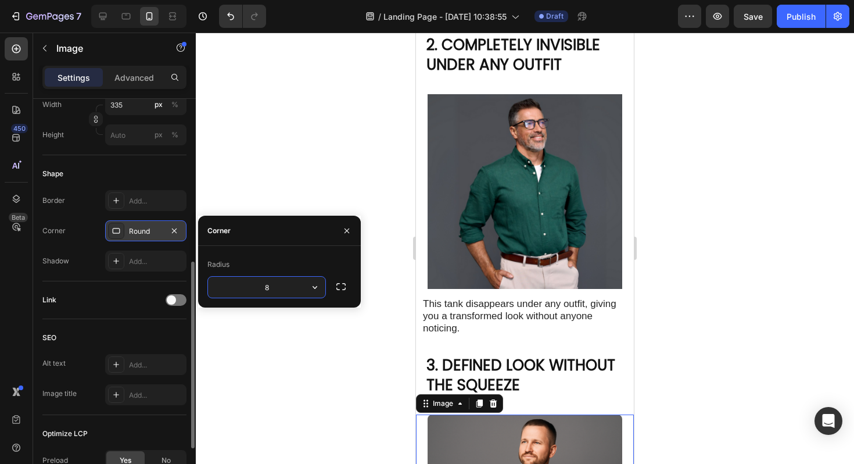
scroll to position [536, 0]
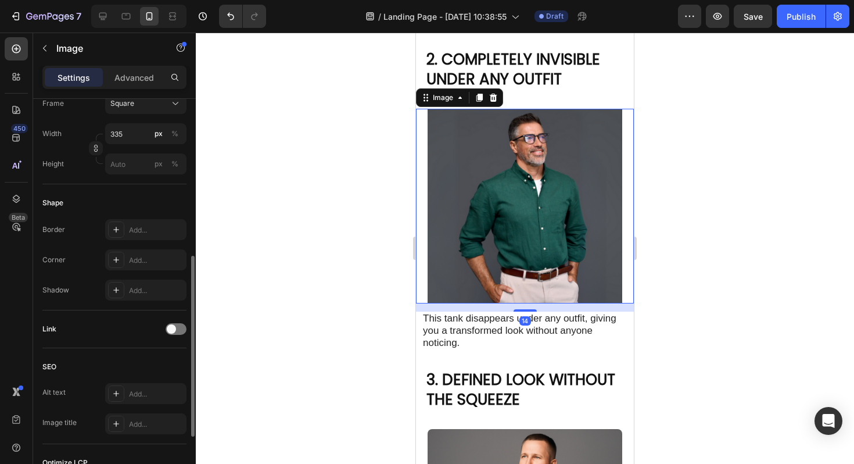
click at [509, 226] on img at bounding box center [525, 206] width 195 height 195
click at [134, 255] on div "Add..." at bounding box center [156, 260] width 55 height 10
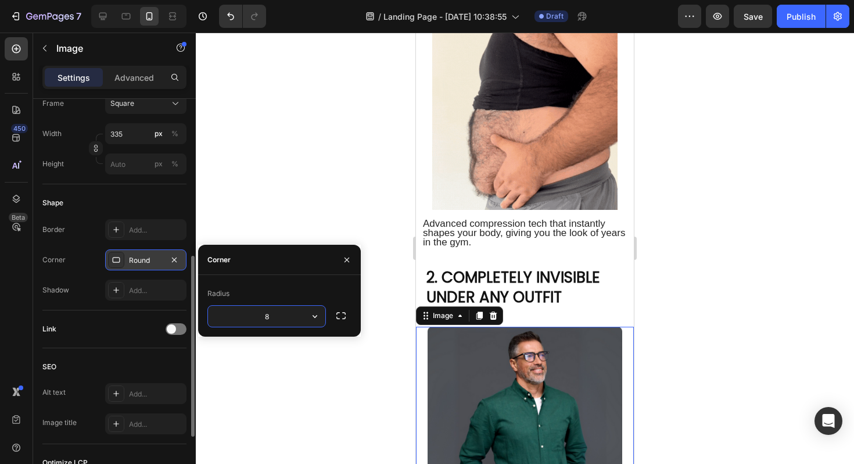
scroll to position [289, 0]
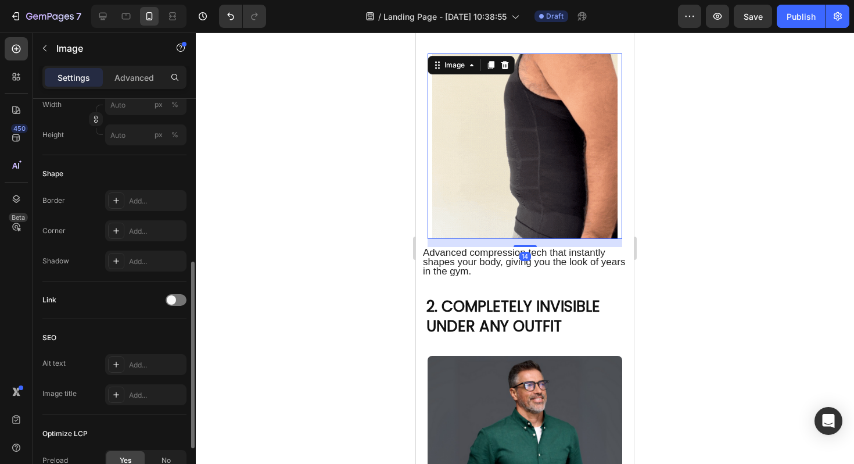
click at [562, 189] on img at bounding box center [524, 145] width 185 height 185
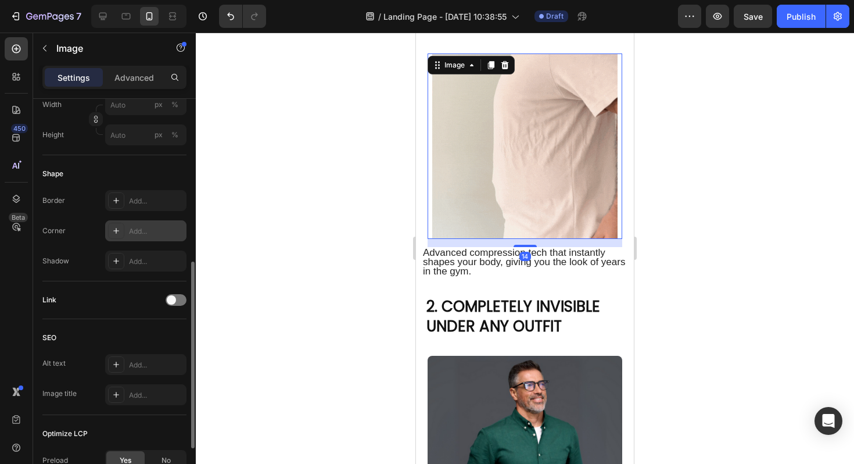
click at [147, 234] on div "Add..." at bounding box center [156, 231] width 55 height 10
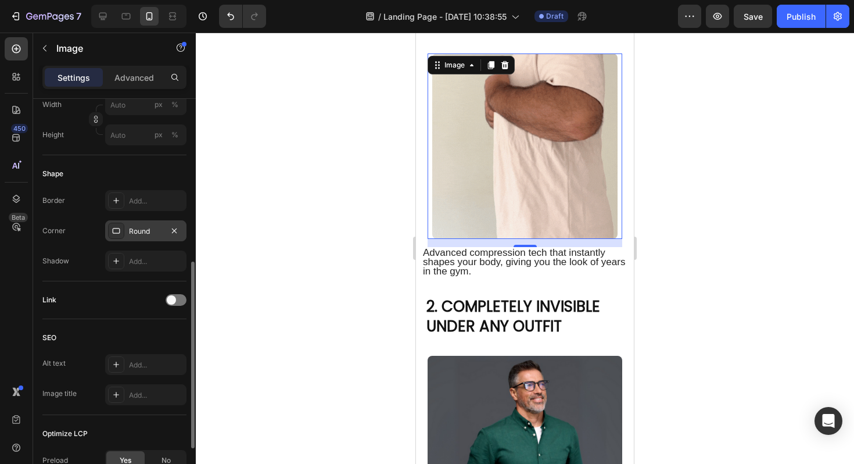
click at [660, 213] on div at bounding box center [525, 248] width 659 height 431
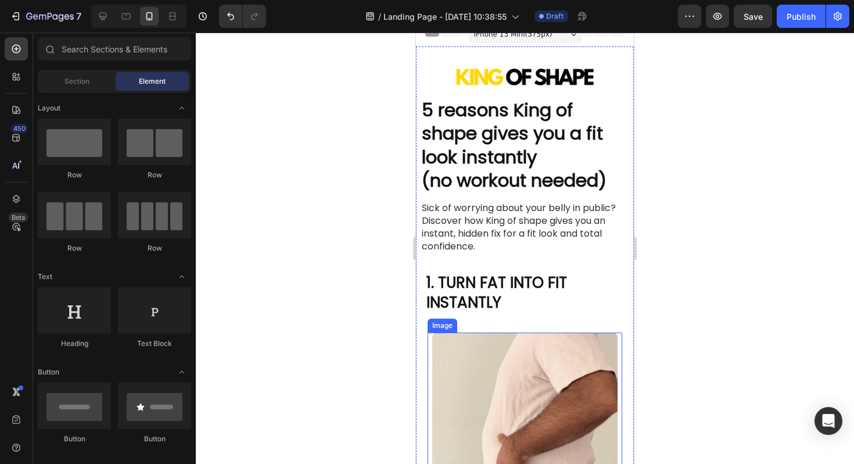
scroll to position [0, 0]
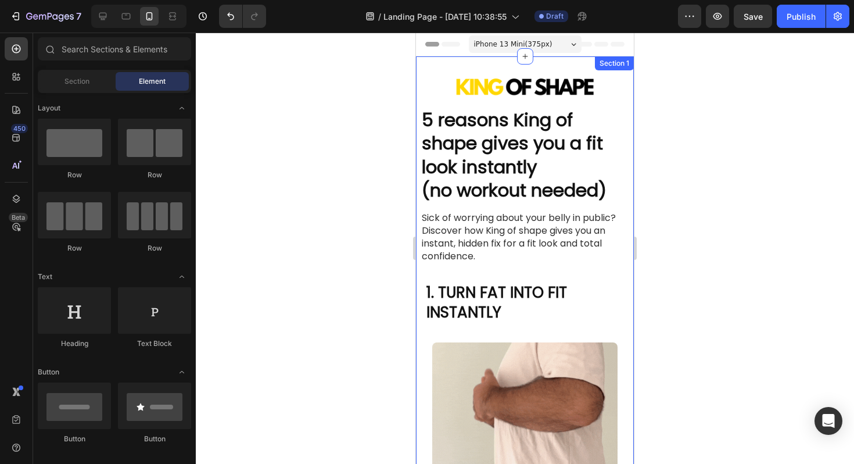
click at [675, 187] on div at bounding box center [525, 248] width 659 height 431
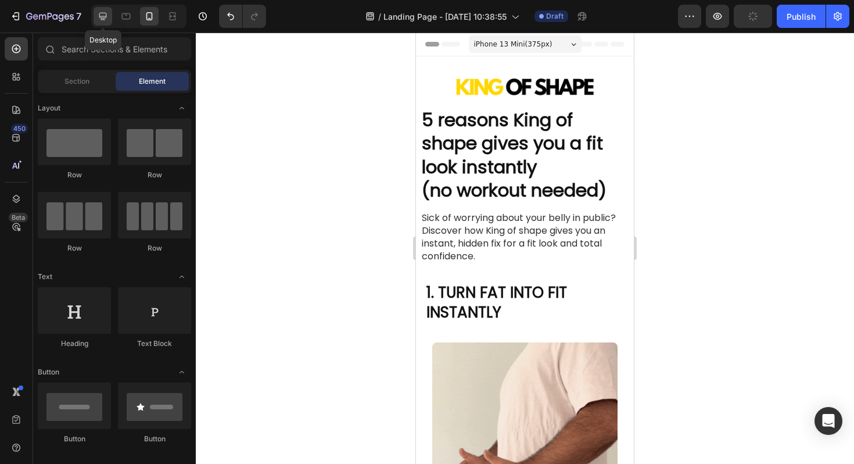
click at [104, 23] on div at bounding box center [103, 16] width 19 height 19
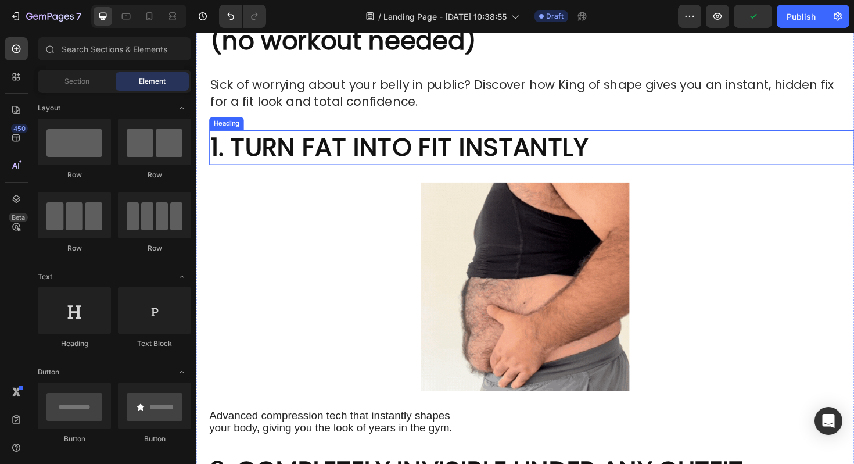
scroll to position [228, 0]
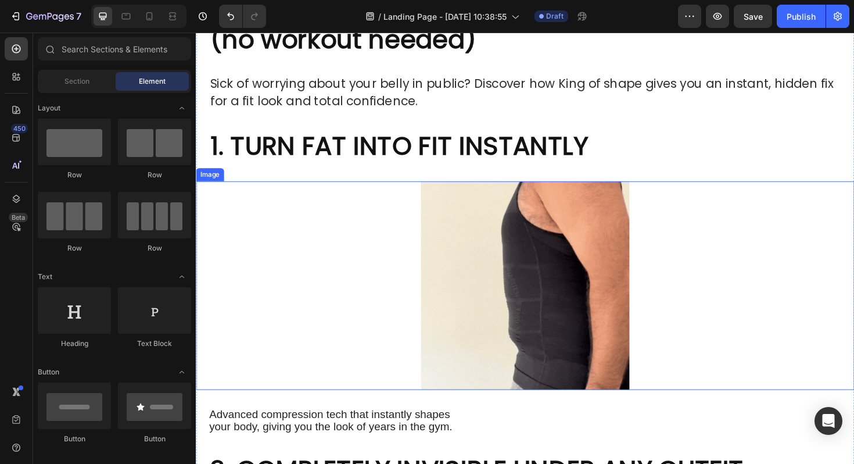
click at [560, 334] on img at bounding box center [545, 300] width 281 height 221
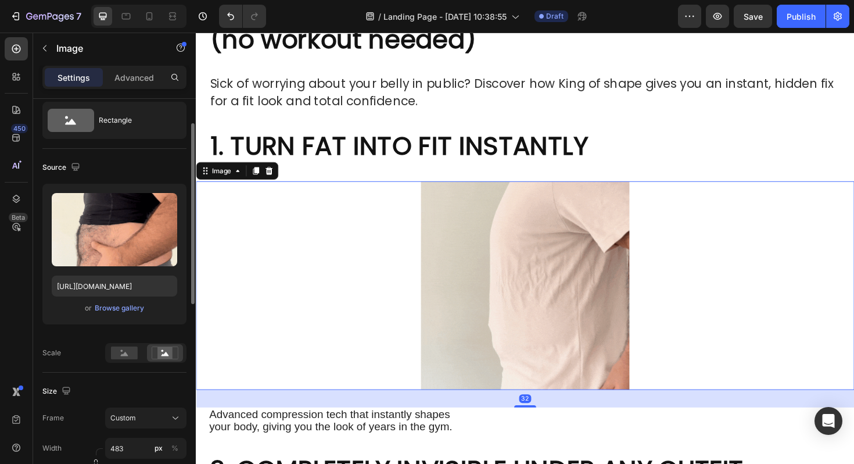
scroll to position [55, 0]
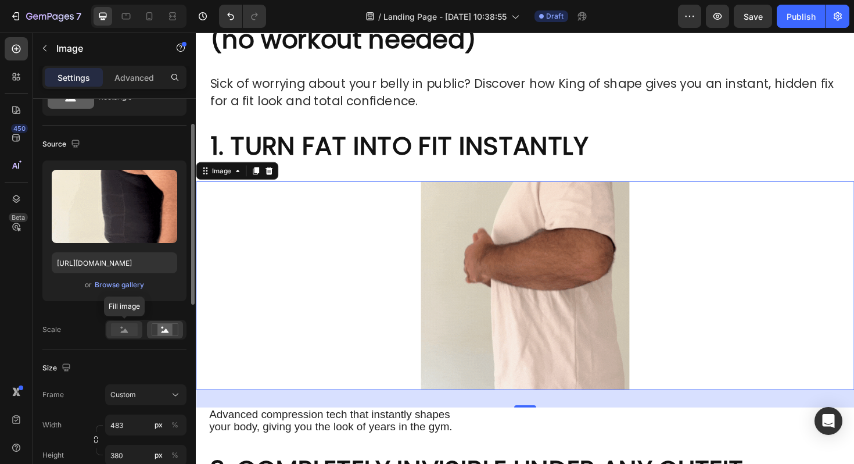
click at [120, 331] on rect at bounding box center [124, 329] width 27 height 13
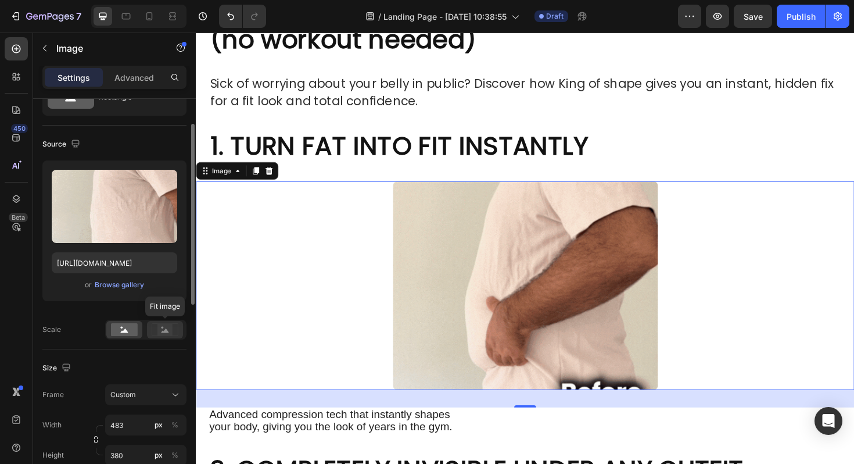
click at [160, 323] on rect at bounding box center [165, 329] width 26 height 12
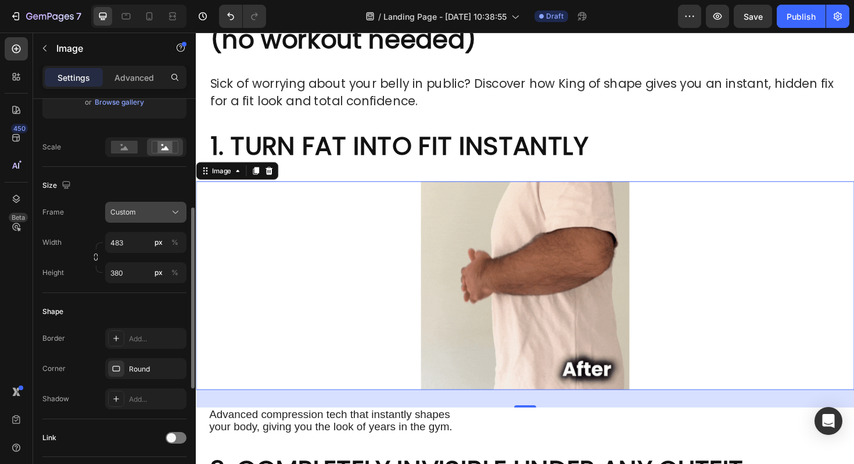
scroll to position [242, 0]
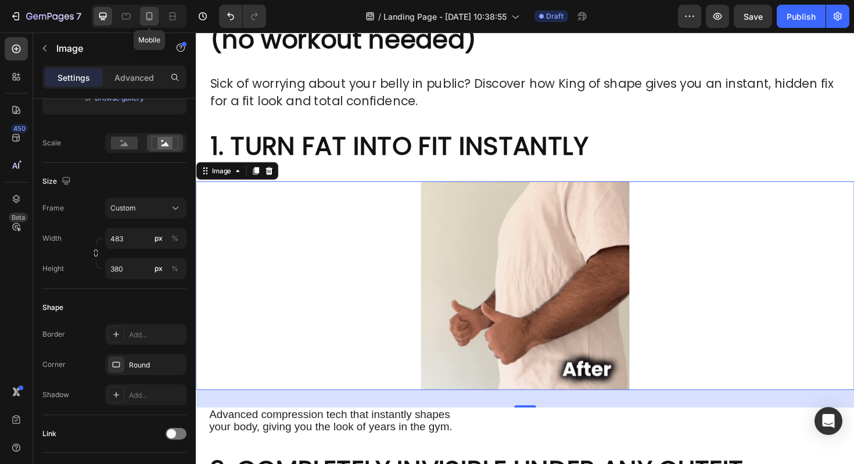
click at [152, 17] on icon at bounding box center [149, 16] width 6 height 8
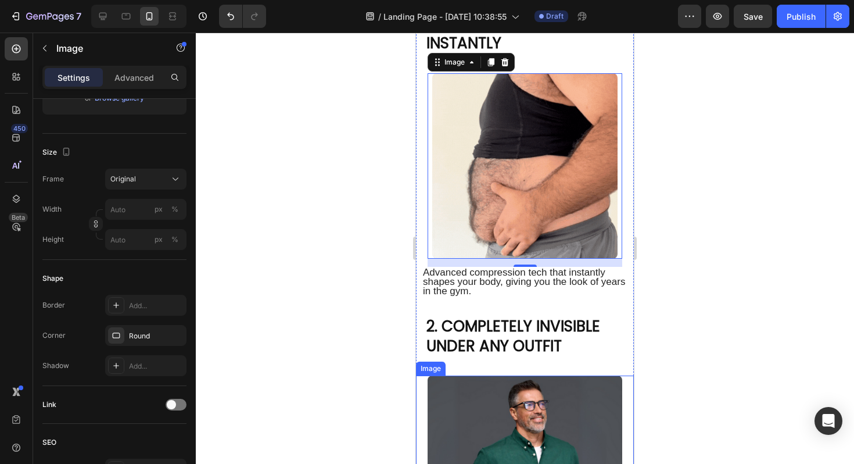
scroll to position [268, 0]
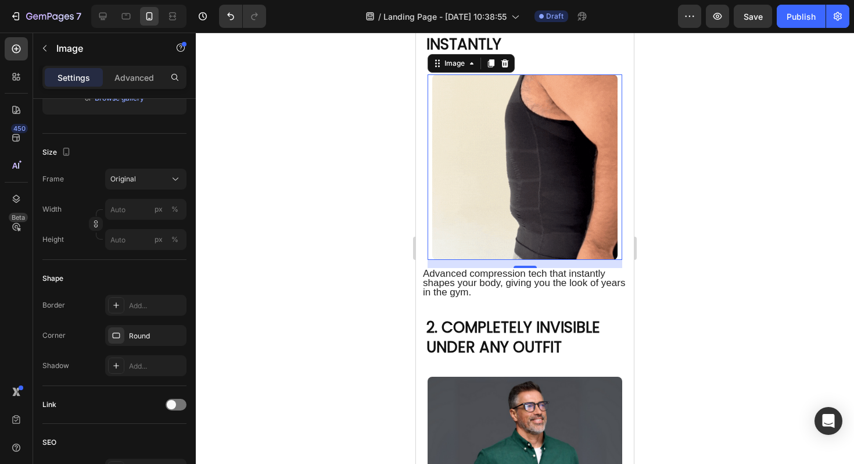
click at [691, 231] on div at bounding box center [525, 248] width 659 height 431
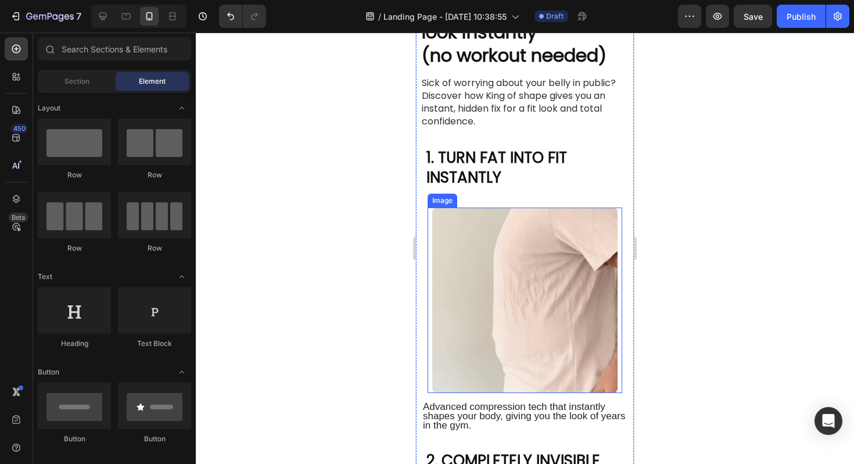
scroll to position [0, 0]
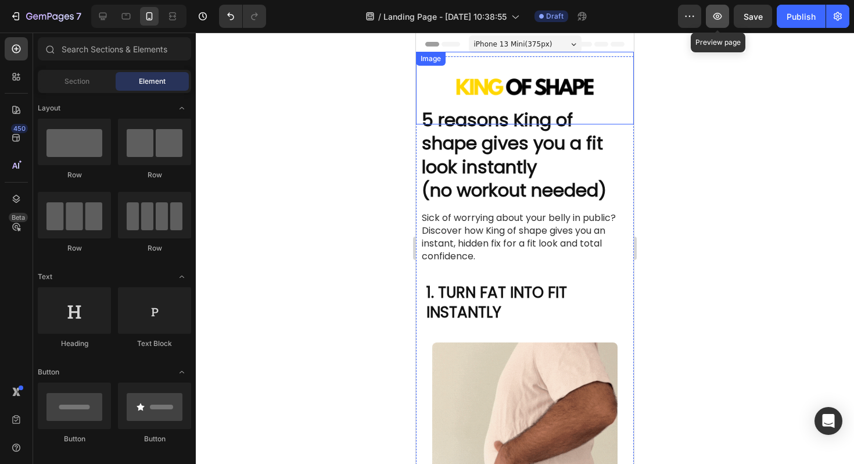
click at [711, 16] on button "button" at bounding box center [717, 16] width 23 height 23
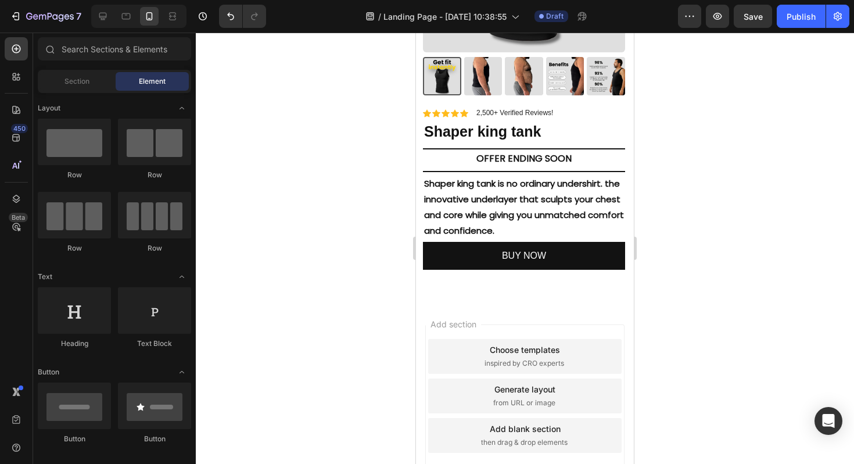
scroll to position [2069, 0]
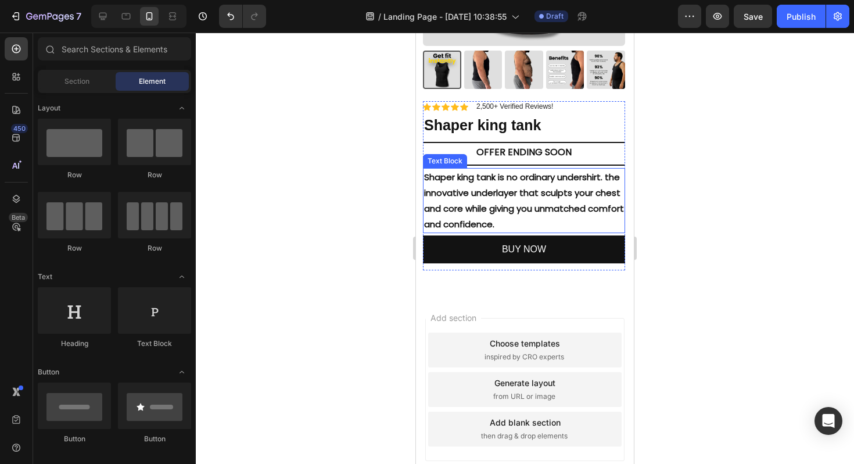
click at [520, 195] on p "Shaper king tank is no ordinary undershirt. the innovative underlayer that scul…" at bounding box center [524, 200] width 200 height 63
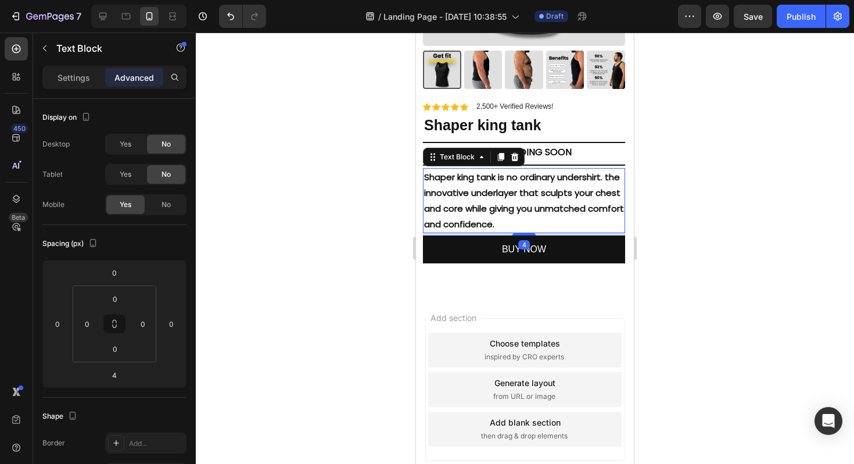
click at [520, 195] on p "Shaper king tank is no ordinary undershirt. the innovative underlayer that scul…" at bounding box center [524, 200] width 200 height 63
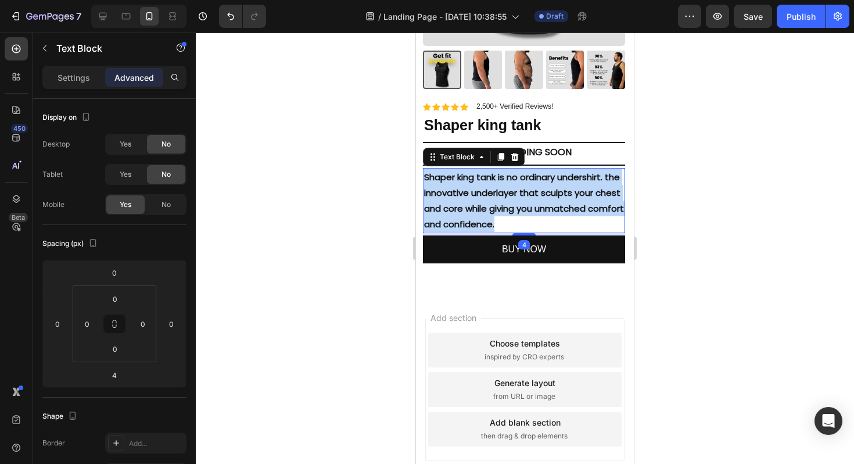
click at [520, 195] on p "Shaper king tank is no ordinary undershirt. the innovative underlayer that scul…" at bounding box center [524, 200] width 200 height 63
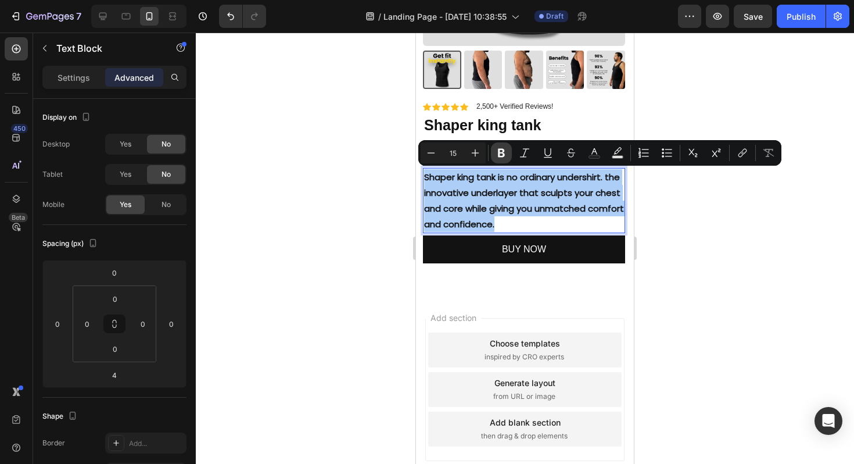
click at [502, 158] on icon "Editor contextual toolbar" at bounding box center [502, 153] width 12 height 12
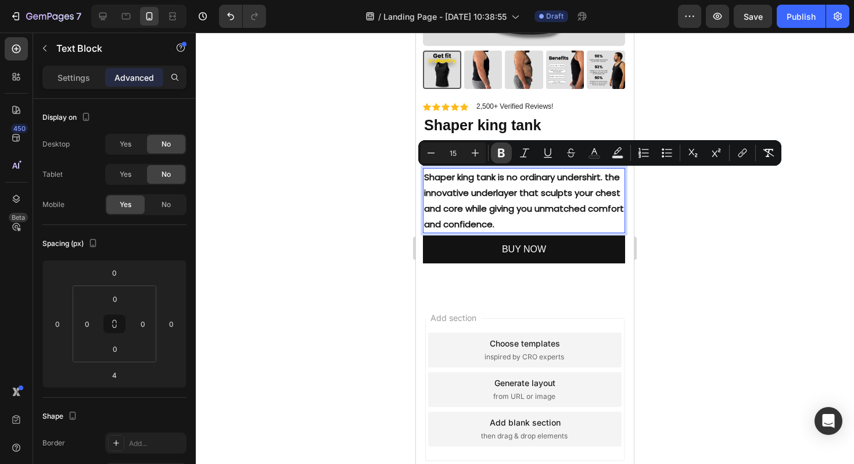
click at [502, 158] on icon "Editor contextual toolbar" at bounding box center [502, 153] width 12 height 12
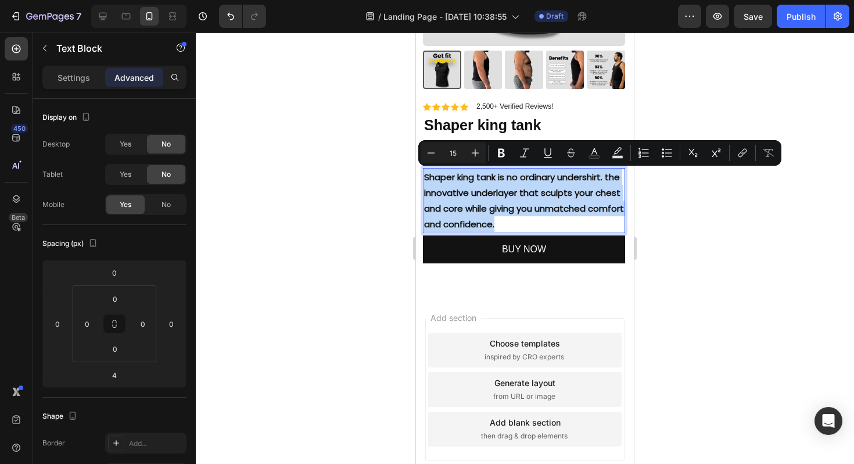
click at [554, 223] on p "Shaper king tank is no ordinary undershirt. the innovative underlayer that scul…" at bounding box center [524, 200] width 200 height 63
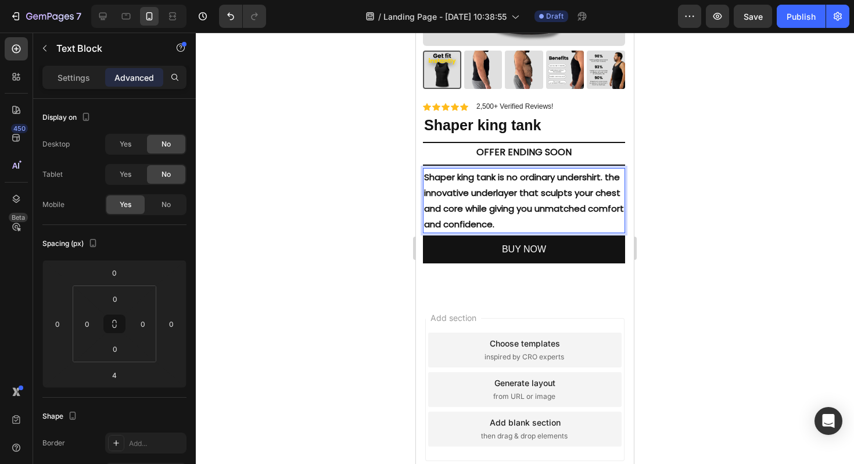
click at [667, 213] on div at bounding box center [525, 248] width 659 height 431
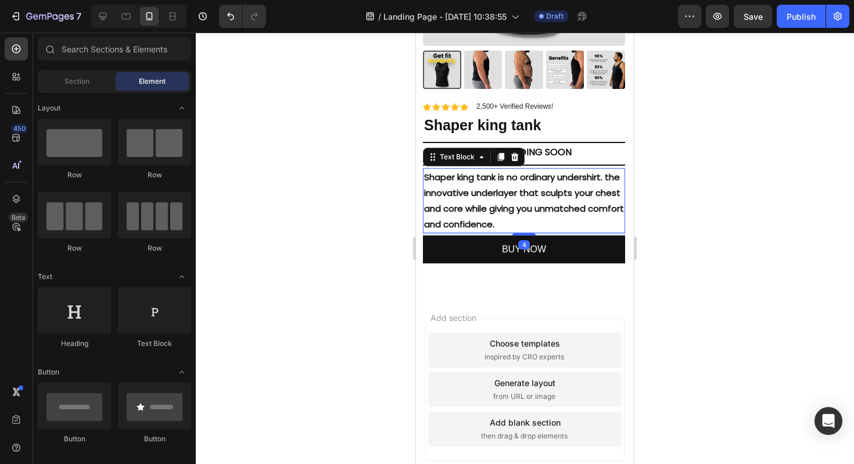
click at [571, 215] on p "Shaper king tank is no ordinary undershirt. the innovative underlayer that scul…" at bounding box center [524, 200] width 200 height 63
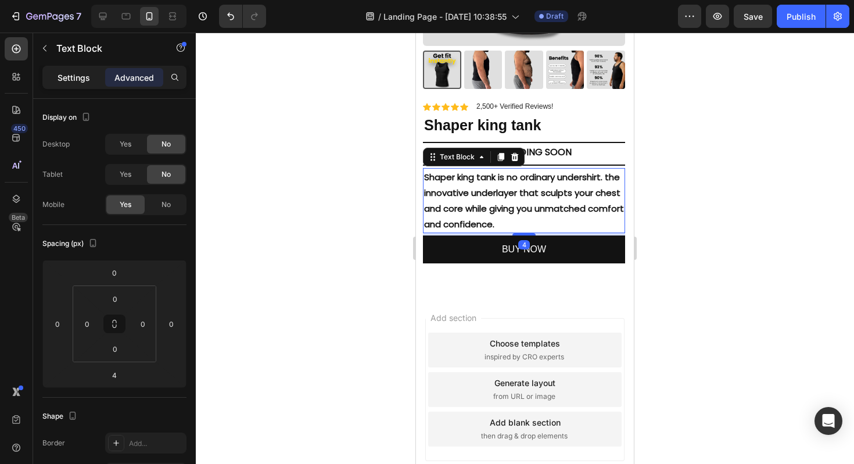
click at [80, 83] on p "Settings" at bounding box center [74, 77] width 33 height 12
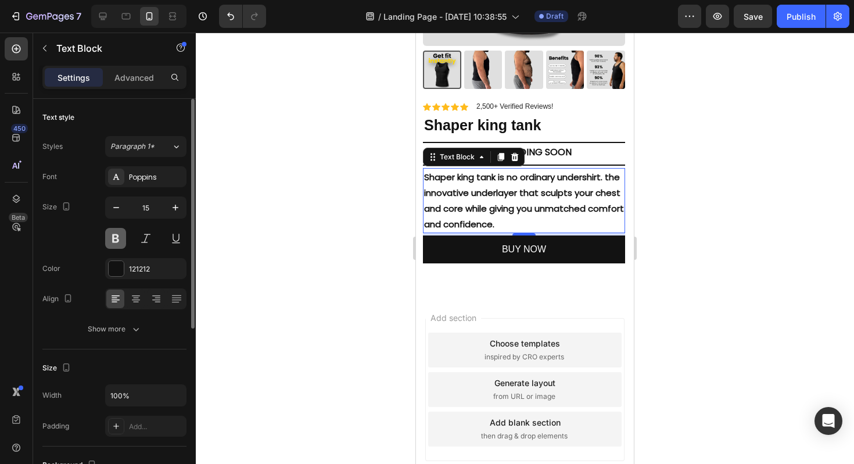
click at [123, 236] on button at bounding box center [115, 238] width 21 height 21
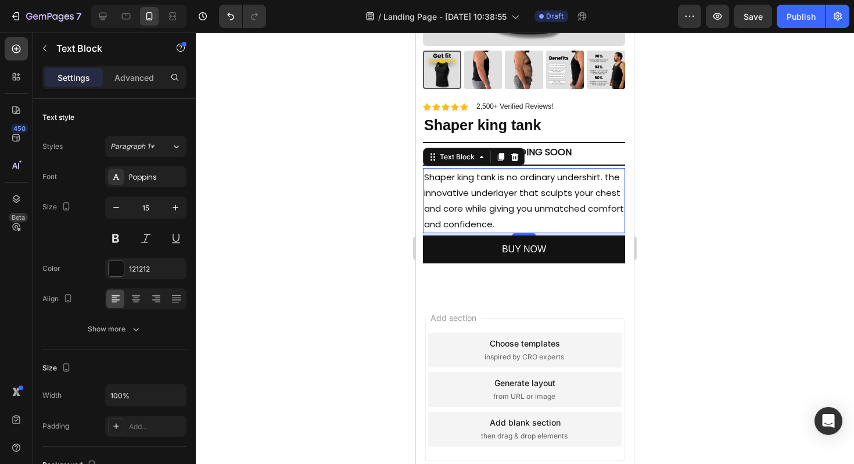
click at [690, 170] on div at bounding box center [525, 248] width 659 height 431
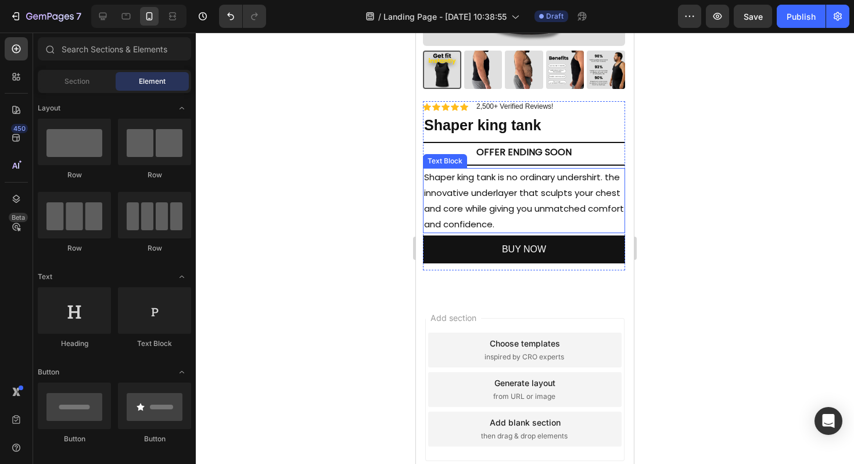
click at [497, 185] on p "Shaper king tank is no ordinary undershirt. the innovative underlayer that scul…" at bounding box center [524, 200] width 200 height 63
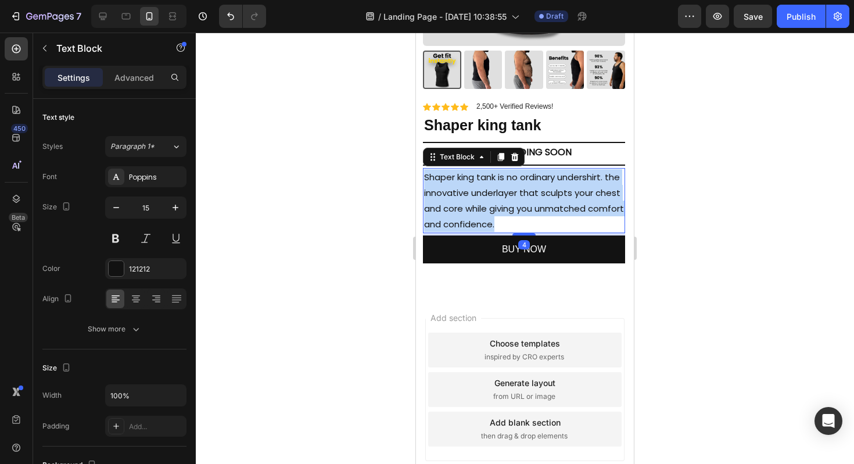
click at [497, 185] on p "Shaper king tank is no ordinary undershirt. the innovative underlayer that scul…" at bounding box center [524, 200] width 200 height 63
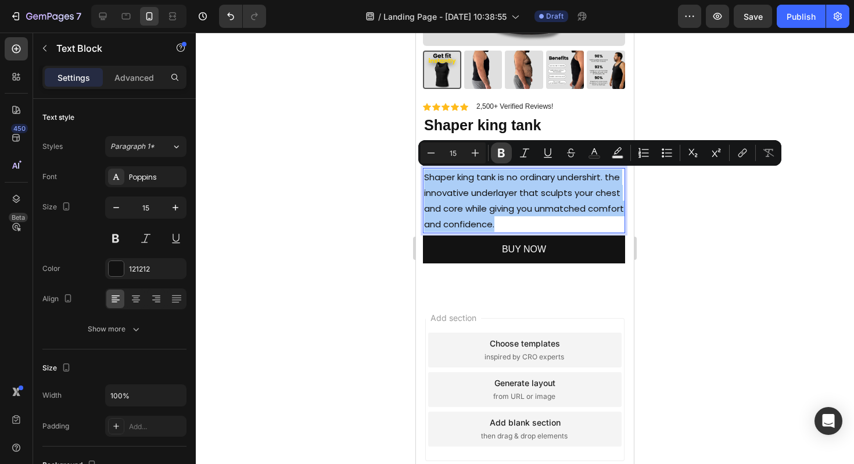
click at [500, 154] on icon "Editor contextual toolbar" at bounding box center [502, 153] width 12 height 12
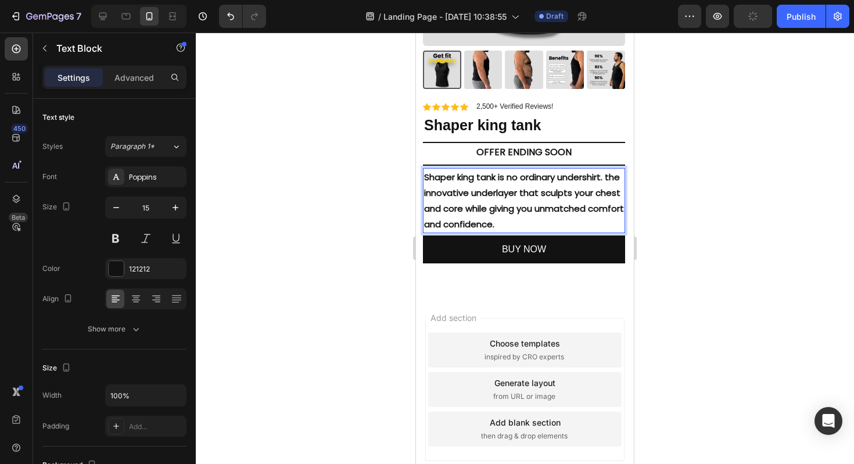
click at [516, 195] on strong "Shaper king tank is no ordinary undershirt. the innovative underlayer that scul…" at bounding box center [524, 200] width 200 height 59
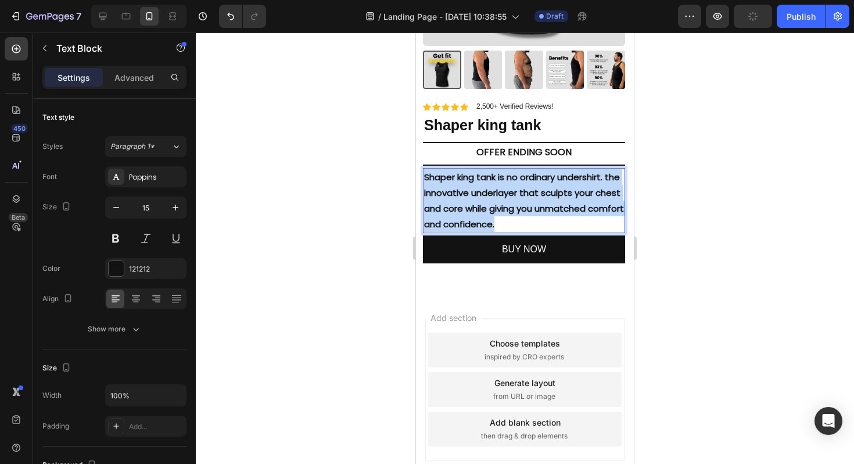
click at [516, 195] on strong "Shaper king tank is no ordinary undershirt. the innovative underlayer that scul…" at bounding box center [524, 200] width 200 height 59
click at [491, 190] on strong "Shaper king tank is no ordinary undershirt. the innovative underlayer that scul…" at bounding box center [524, 200] width 200 height 59
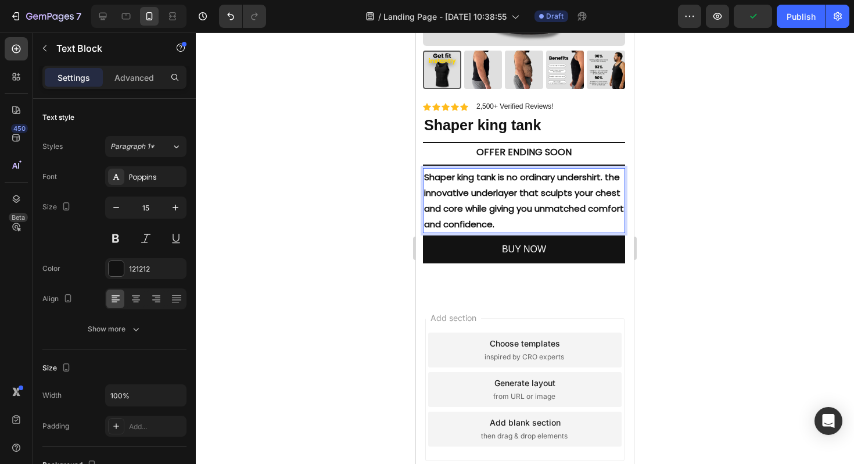
click at [545, 220] on p "Shaper king tank is no ordinary undershirt. the innovative underlayer that scul…" at bounding box center [524, 200] width 200 height 63
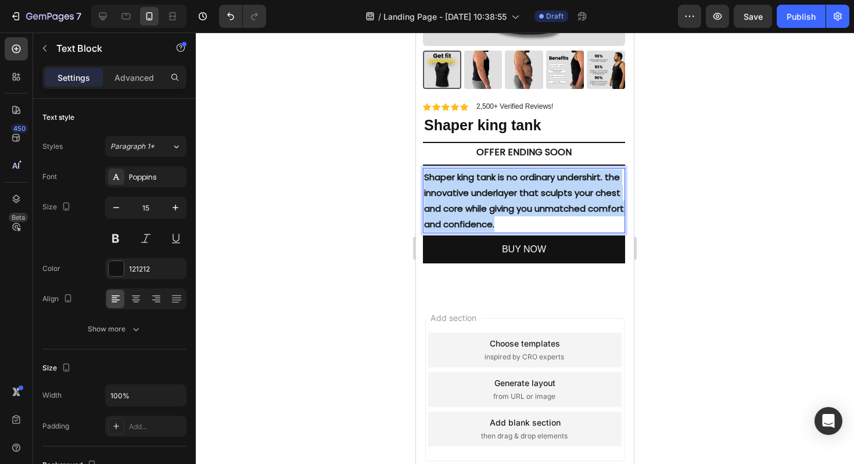
click at [545, 220] on p "Shaper king tank is no ordinary undershirt. the innovative underlayer that scul…" at bounding box center [524, 200] width 200 height 63
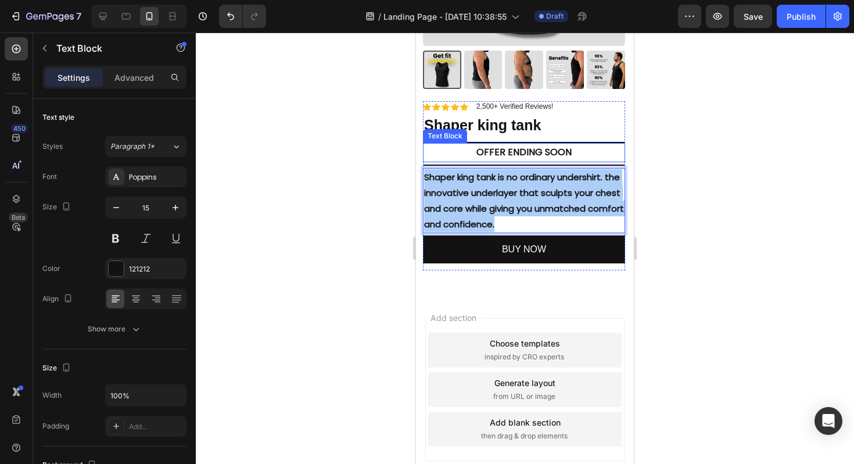
click at [671, 149] on div at bounding box center [525, 248] width 659 height 431
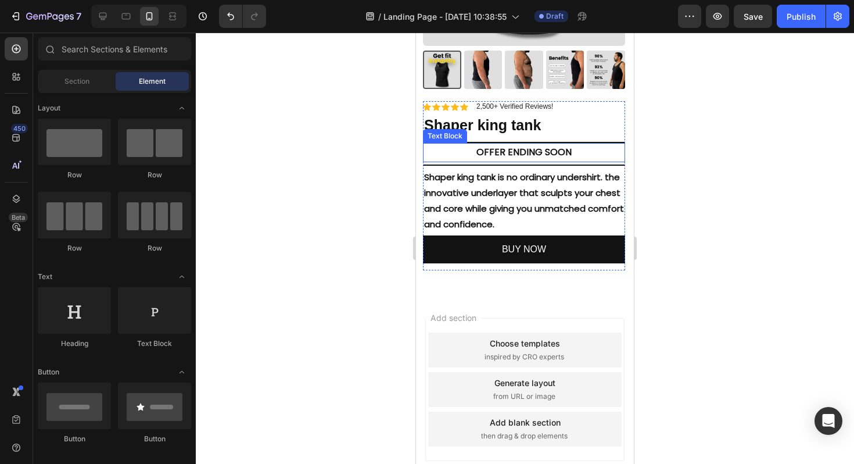
click at [671, 149] on div at bounding box center [525, 248] width 659 height 431
click at [531, 199] on p "Shaper king tank is no ordinary undershirt. the innovative underlayer that scul…" at bounding box center [524, 200] width 200 height 63
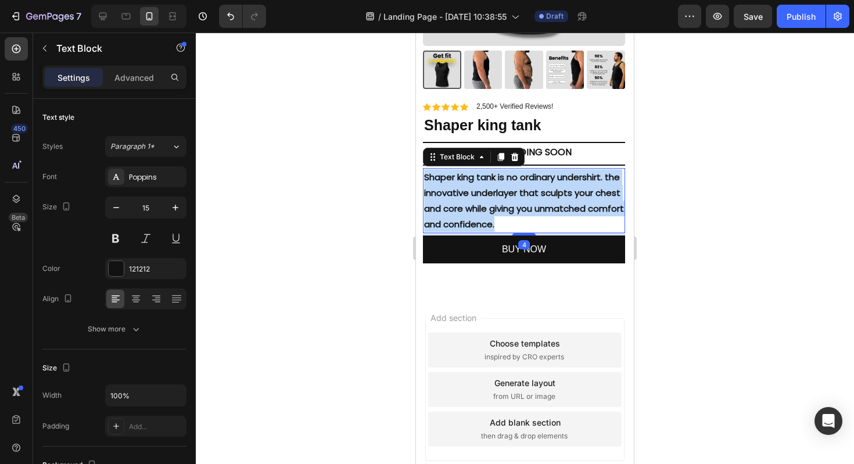
click at [531, 199] on p "Shaper king tank is no ordinary undershirt. the innovative underlayer that scul…" at bounding box center [524, 200] width 200 height 63
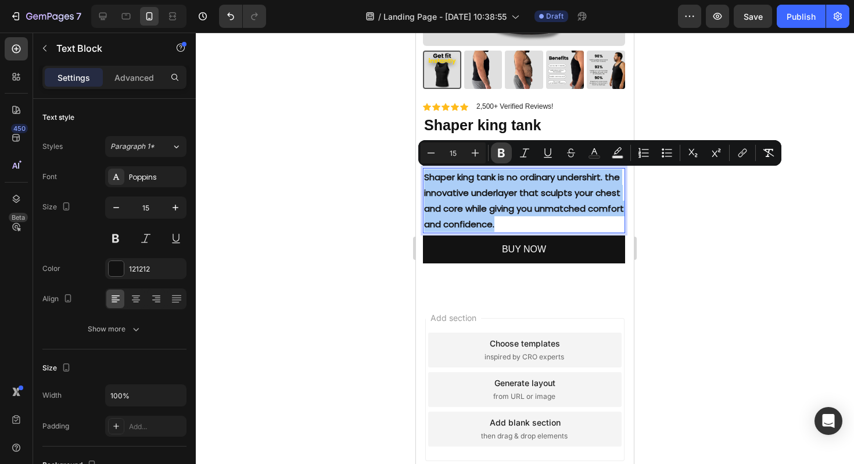
click at [500, 156] on icon "Editor contextual toolbar" at bounding box center [501, 153] width 7 height 9
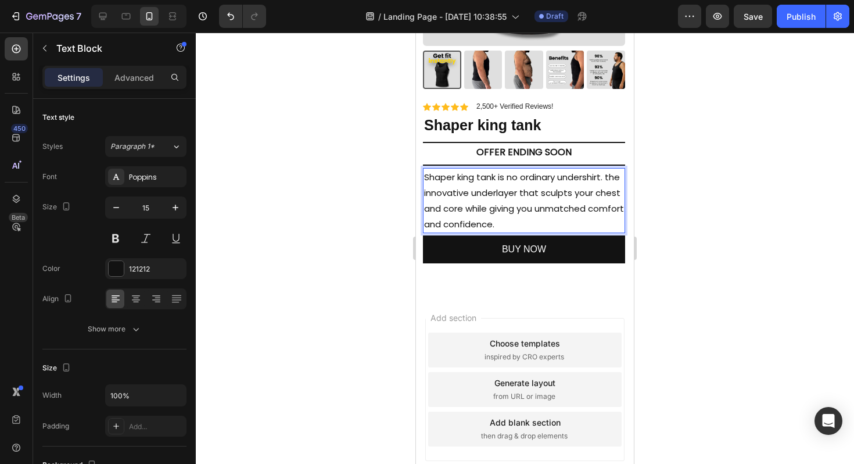
click at [662, 231] on div at bounding box center [525, 248] width 659 height 431
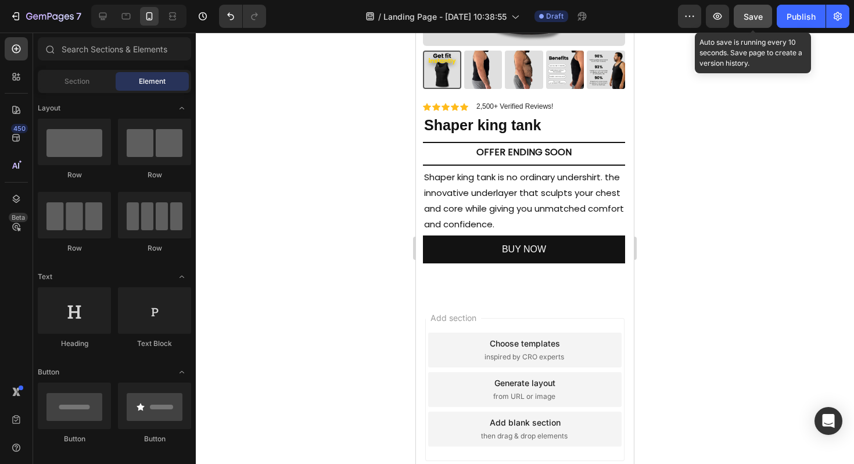
click at [752, 23] on button "Save" at bounding box center [753, 16] width 38 height 23
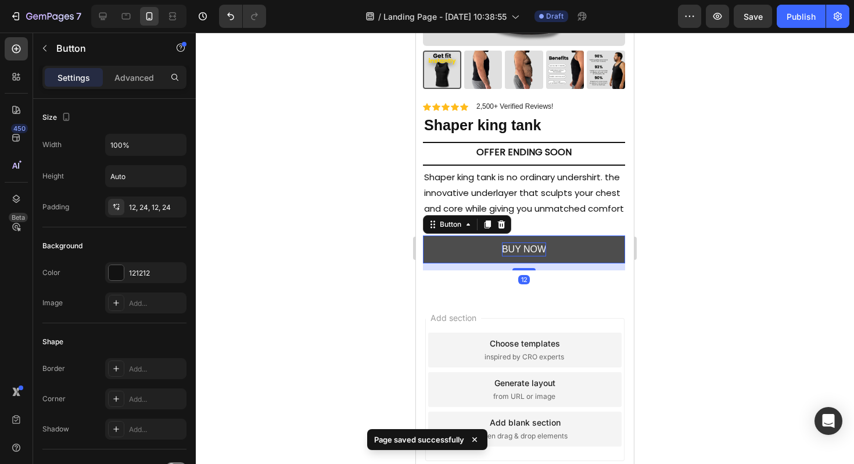
click at [515, 243] on p "BUY NOW" at bounding box center [524, 249] width 44 height 14
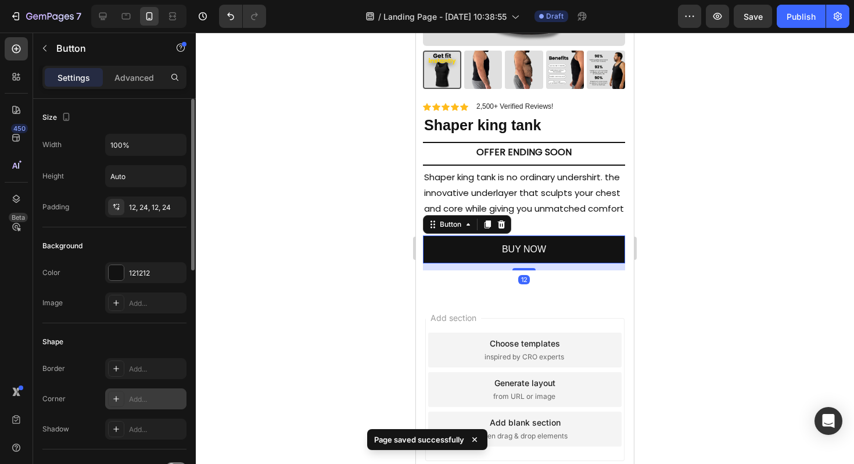
click at [127, 397] on div "Add..." at bounding box center [145, 398] width 81 height 21
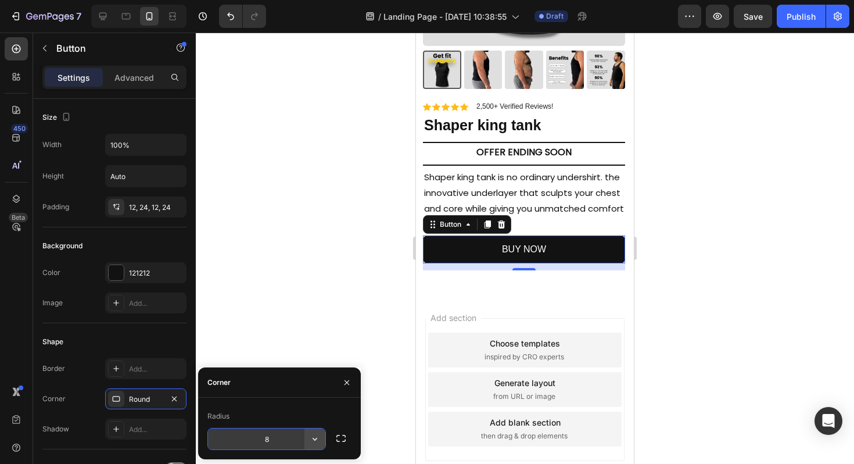
click at [317, 438] on icon "button" at bounding box center [315, 439] width 12 height 12
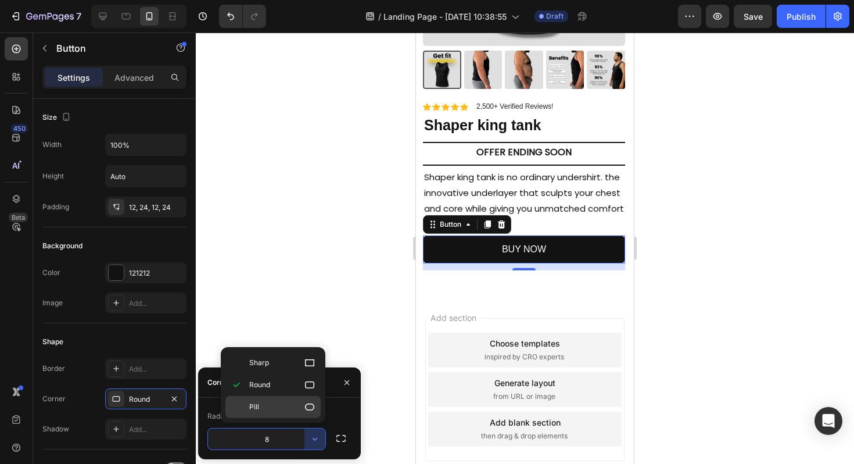
click at [308, 408] on icon at bounding box center [310, 407] width 12 height 12
type input "9999"
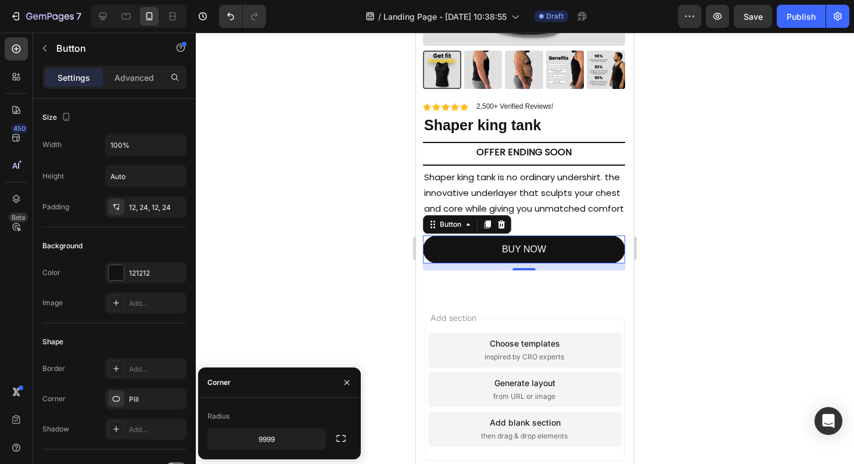
click at [692, 264] on div at bounding box center [525, 248] width 659 height 431
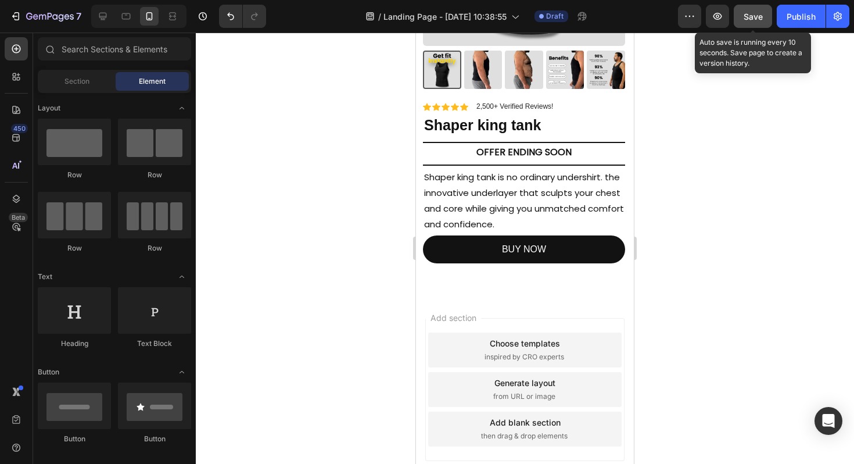
click at [755, 22] on button "Save" at bounding box center [753, 16] width 38 height 23
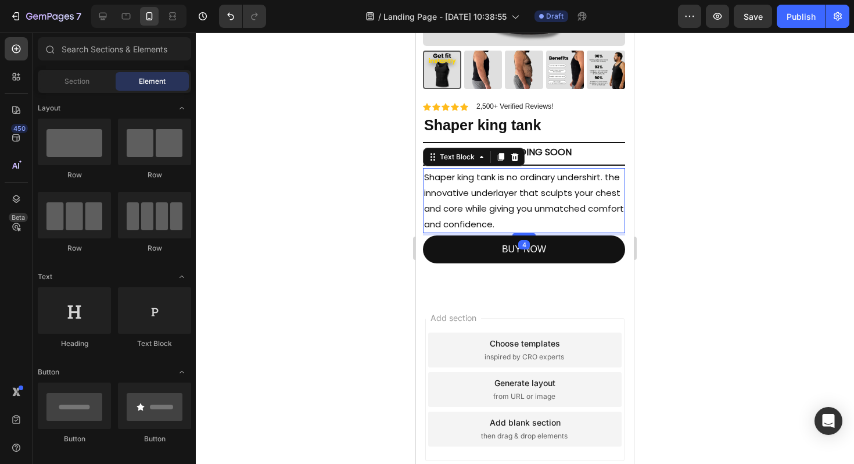
click at [558, 212] on p "Shaper king tank is no ordinary undershirt. the innovative underlayer that scul…" at bounding box center [524, 200] width 200 height 63
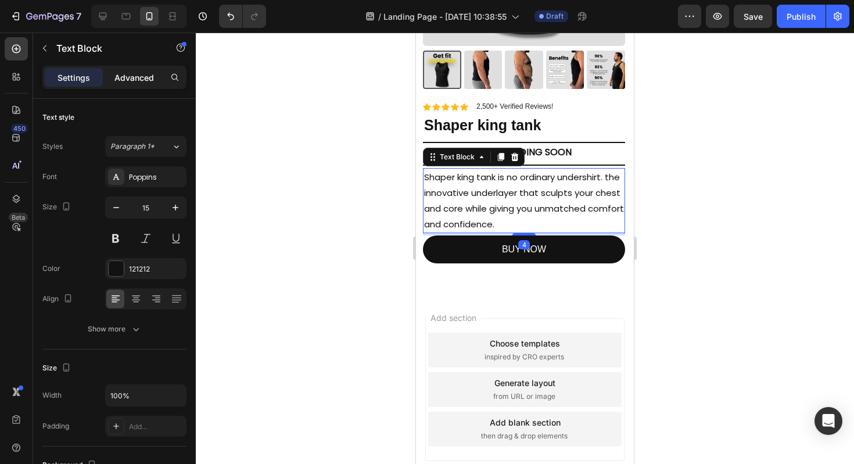
click at [129, 77] on p "Advanced" at bounding box center [135, 77] width 40 height 12
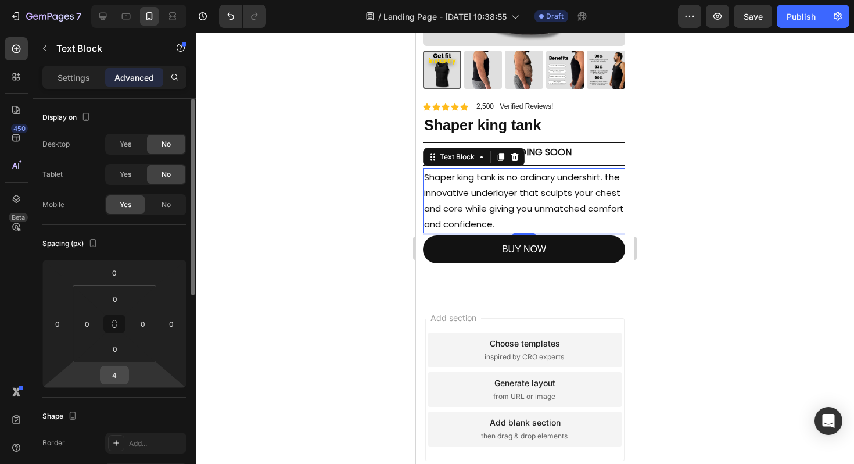
click at [116, 378] on input "4" at bounding box center [114, 374] width 23 height 17
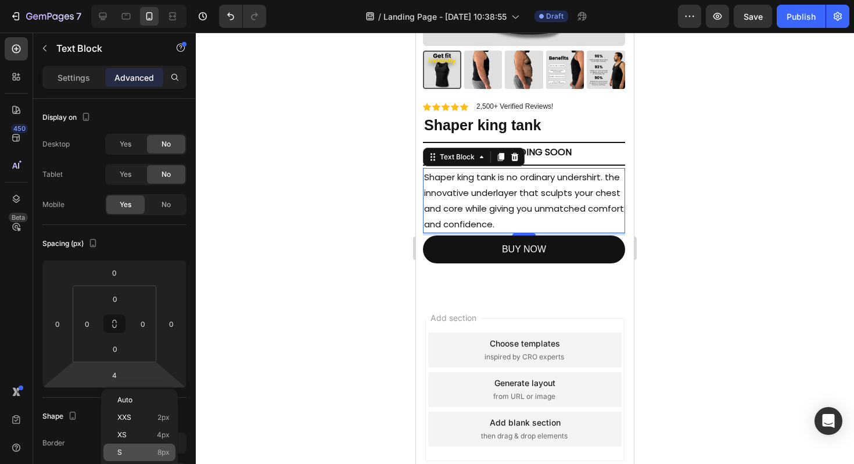
click at [141, 453] on p "S 8px" at bounding box center [143, 452] width 52 height 8
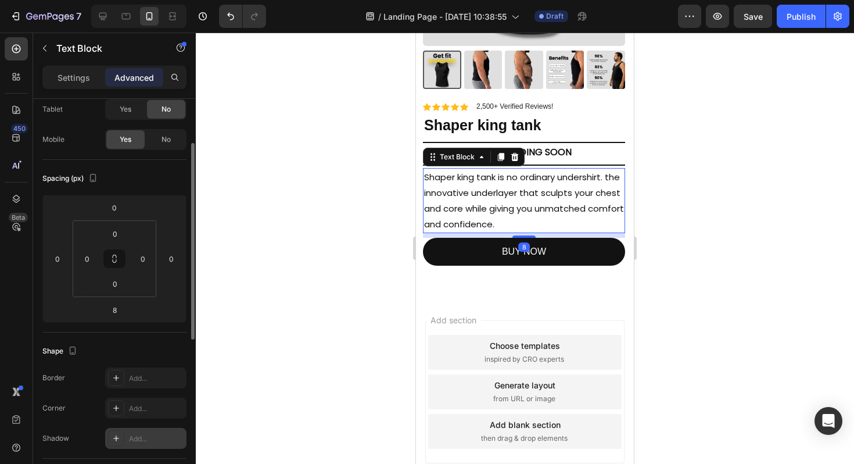
scroll to position [73, 0]
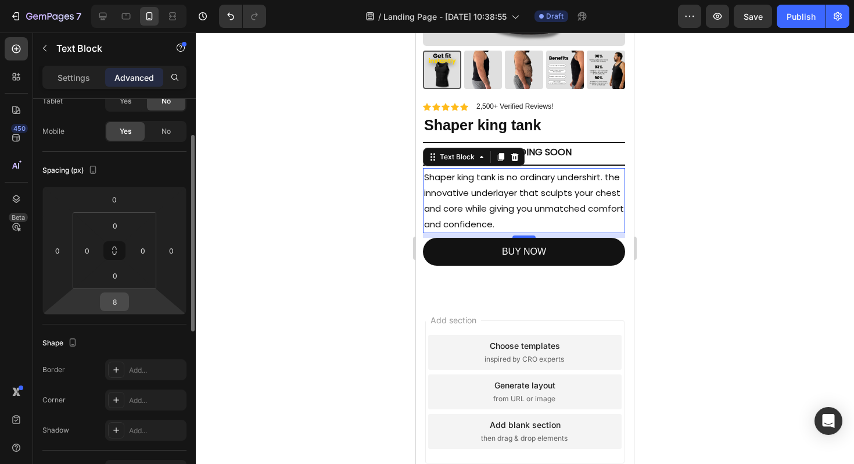
click at [115, 304] on input "8" at bounding box center [114, 301] width 23 height 17
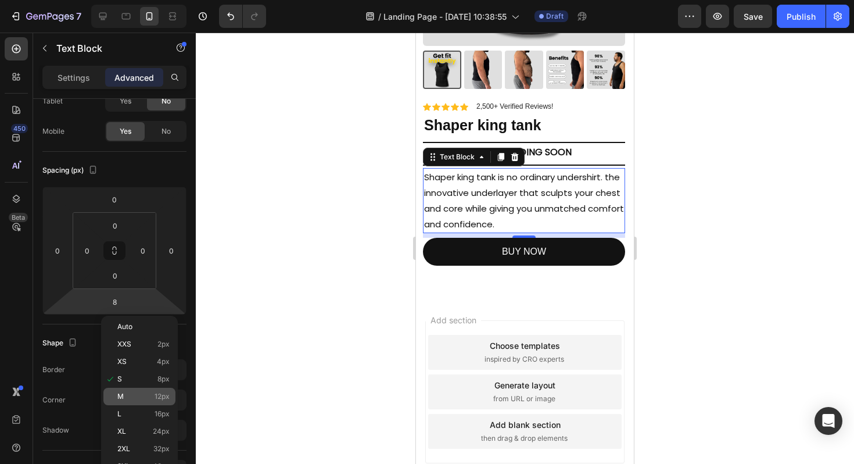
click at [146, 398] on p "M 12px" at bounding box center [143, 396] width 52 height 8
type input "12"
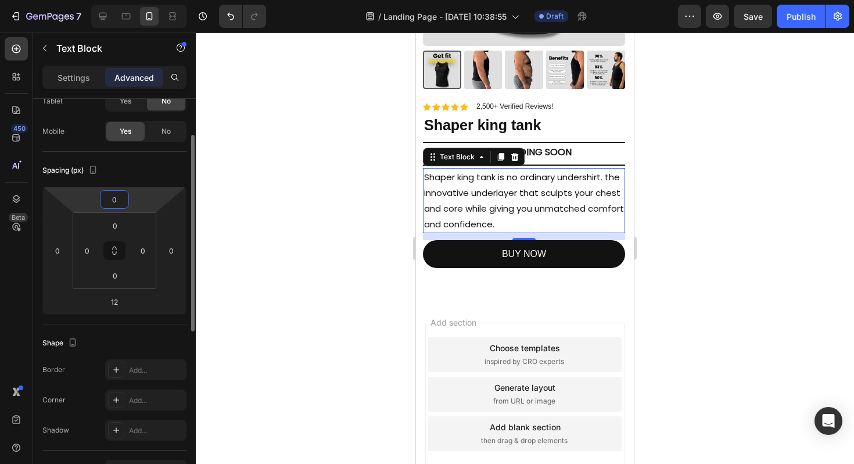
click at [117, 199] on input "0" at bounding box center [114, 199] width 23 height 17
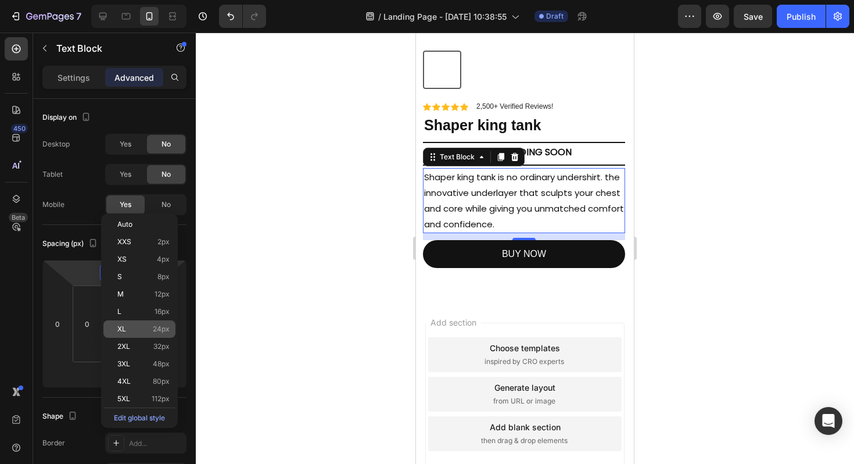
scroll to position [73, 0]
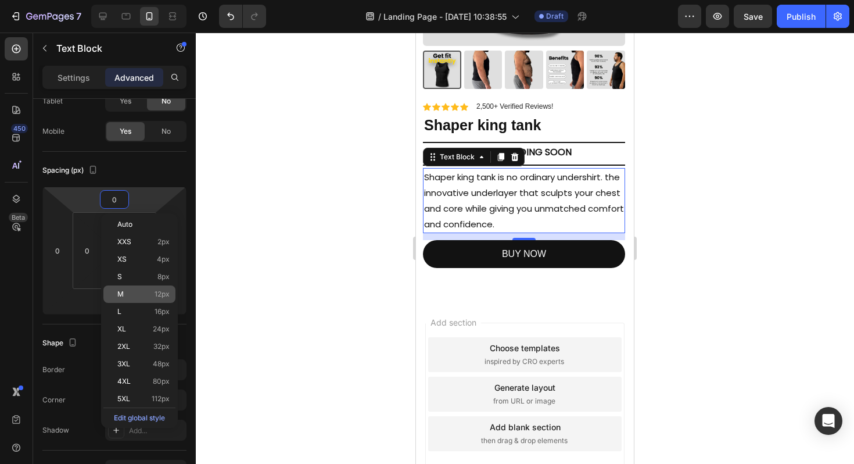
click at [137, 296] on p "M 12px" at bounding box center [143, 294] width 52 height 8
type input "12"
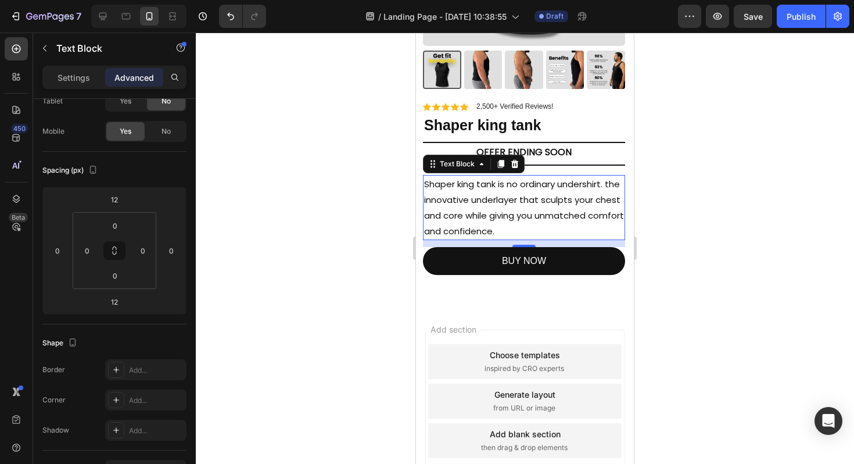
click at [745, 216] on div at bounding box center [525, 248] width 659 height 431
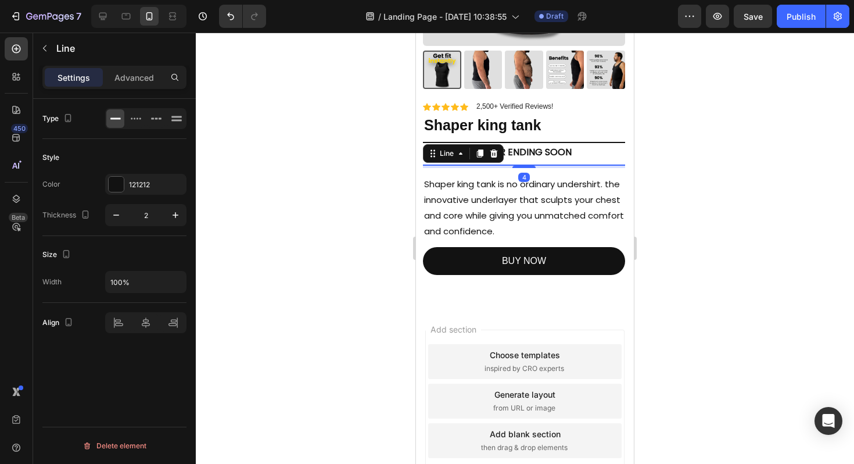
click at [522, 165] on div at bounding box center [524, 165] width 202 height 1
click at [145, 78] on p "Advanced" at bounding box center [135, 77] width 40 height 12
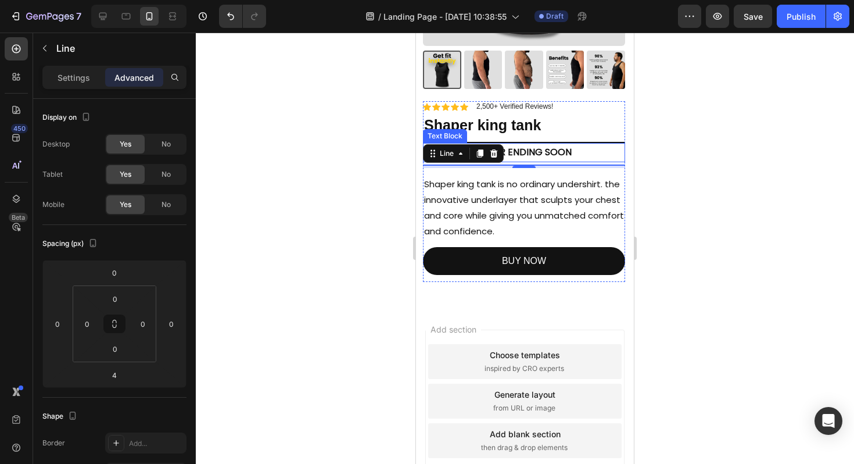
click at [524, 151] on p "OFFER ENDING SOON" at bounding box center [524, 152] width 200 height 17
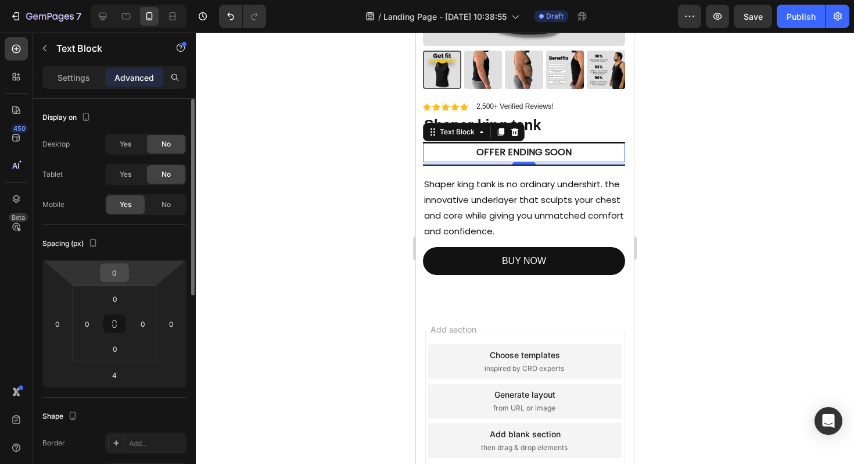
click at [111, 279] on input "0" at bounding box center [114, 272] width 23 height 17
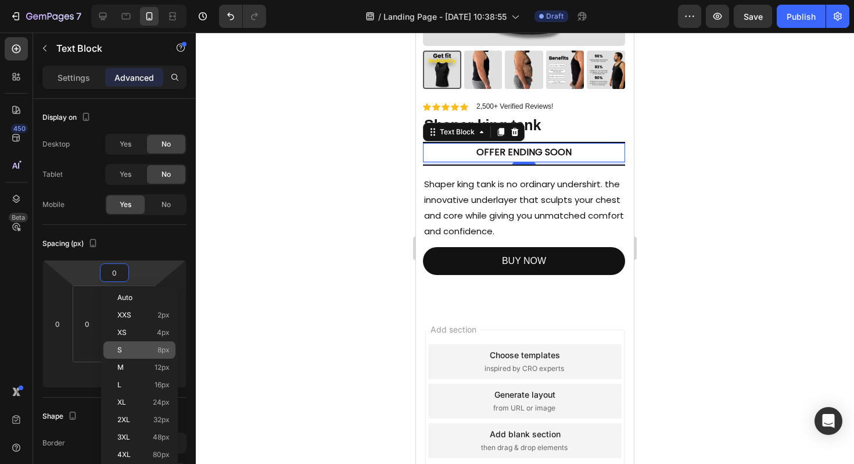
click at [137, 349] on p "S 8px" at bounding box center [143, 350] width 52 height 8
type input "8"
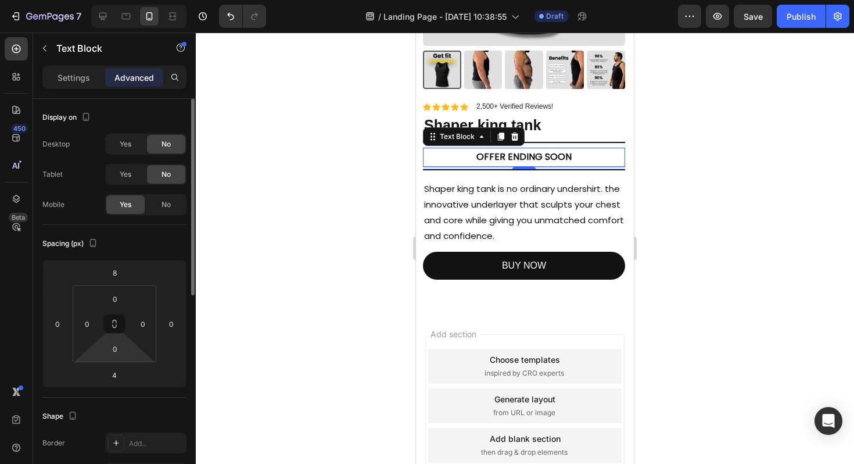
click at [115, 0] on html "7 / Landing Page - Aug 27, 10:38:55 Draft Preview Save Publish 450 Beta Section…" at bounding box center [427, 0] width 854 height 0
click at [120, 381] on input "4" at bounding box center [114, 374] width 23 height 17
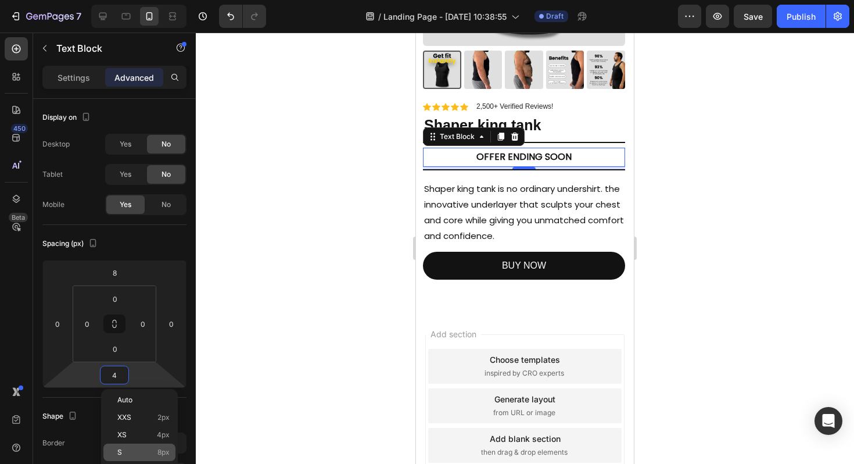
click at [142, 449] on p "S 8px" at bounding box center [143, 452] width 52 height 8
type input "8"
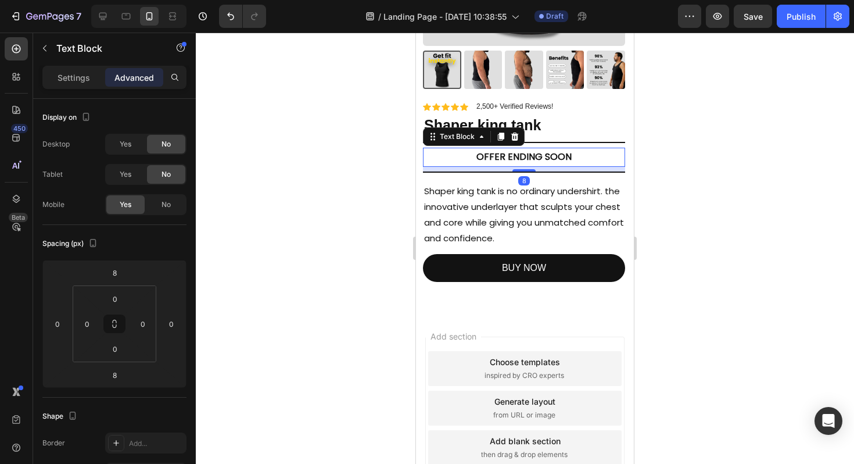
click at [720, 216] on div at bounding box center [525, 248] width 659 height 431
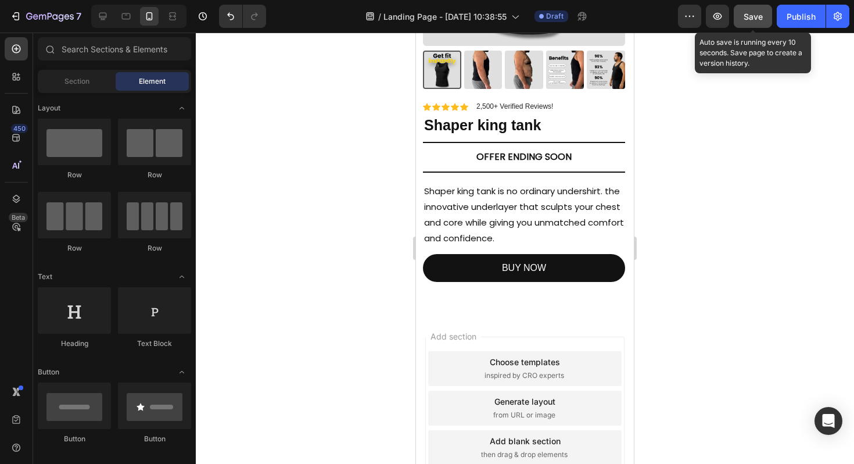
click at [752, 19] on span "Save" at bounding box center [753, 17] width 19 height 10
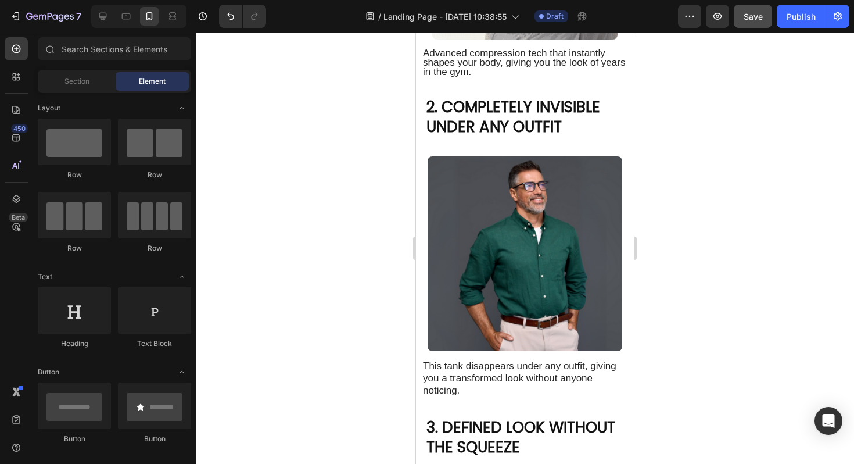
scroll to position [0, 0]
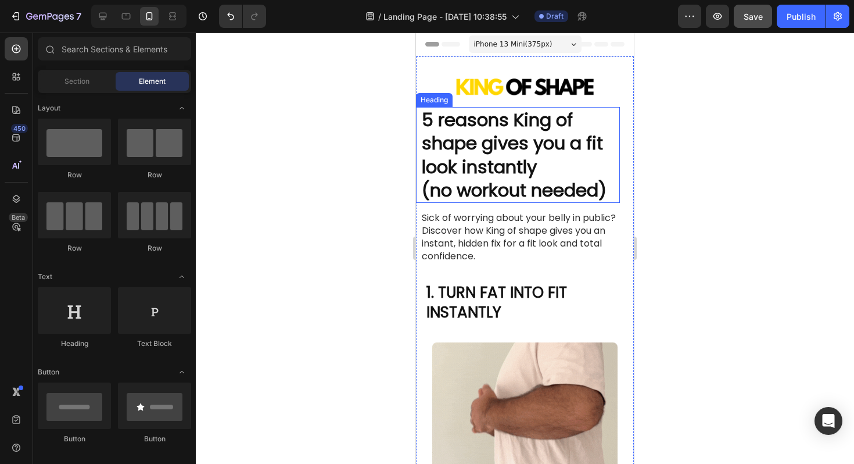
click at [519, 151] on h2 "5 reasons King of shape gives you a fit look instantly (no workout needed)" at bounding box center [518, 155] width 195 height 96
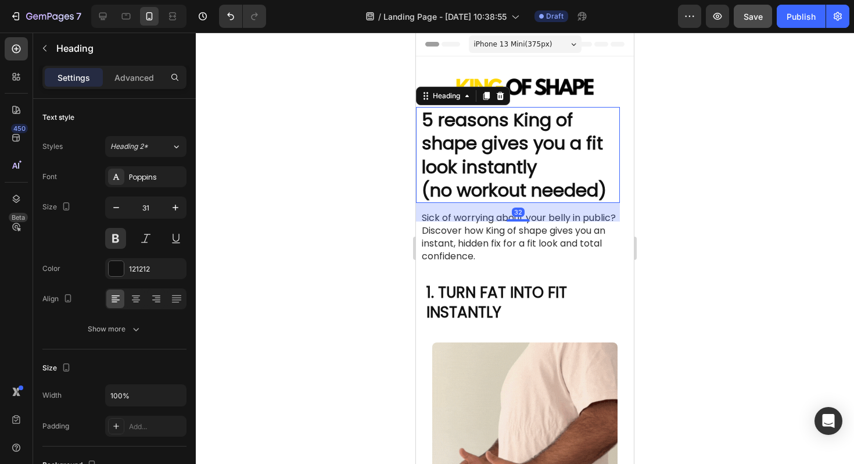
click at [519, 150] on h2 "5 reasons King of shape gives you a fit look instantly (no workout needed)" at bounding box center [518, 155] width 195 height 96
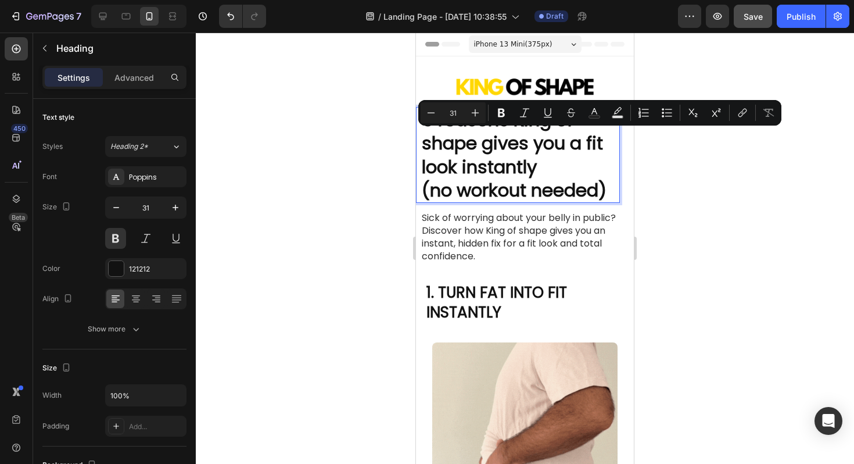
click at [513, 121] on div "Minus 31 Plus Bold Italic Underline Strikethrough Text Color Text Background Co…" at bounding box center [600, 112] width 359 height 21
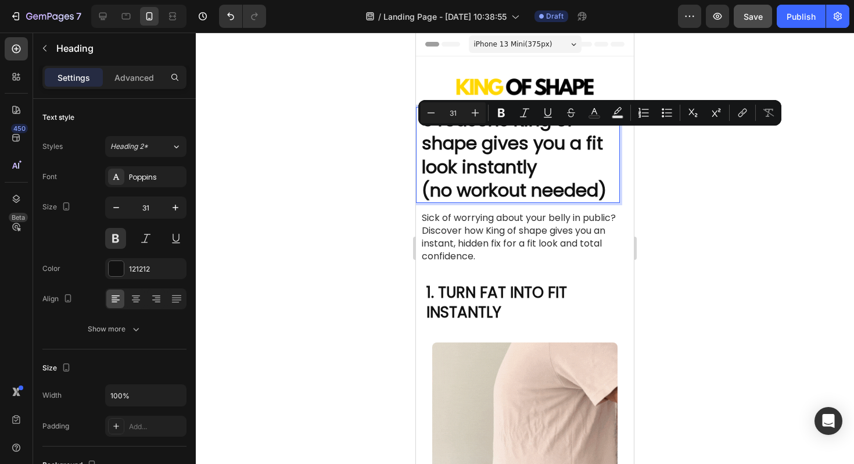
click at [513, 155] on p "5 reasons King of shape gives you a fit look instantly (no workout needed)" at bounding box center [518, 155] width 192 height 94
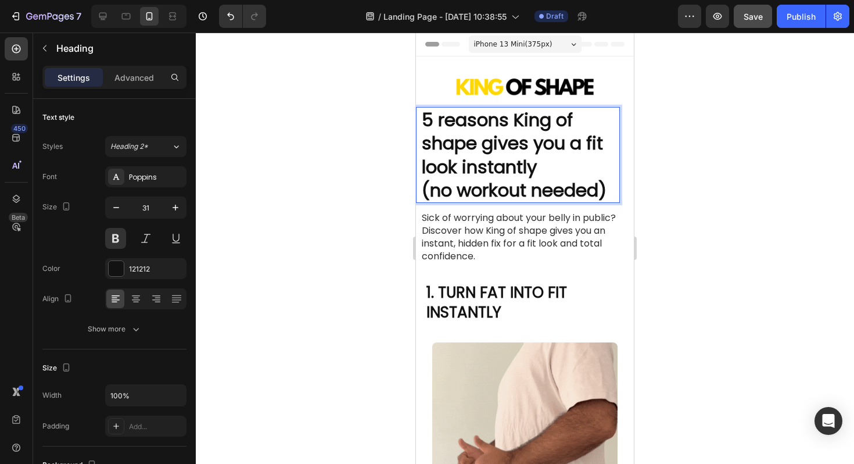
click at [513, 124] on p "5 reasons King of shape gives you a fit look instantly (no workout needed)" at bounding box center [518, 155] width 192 height 94
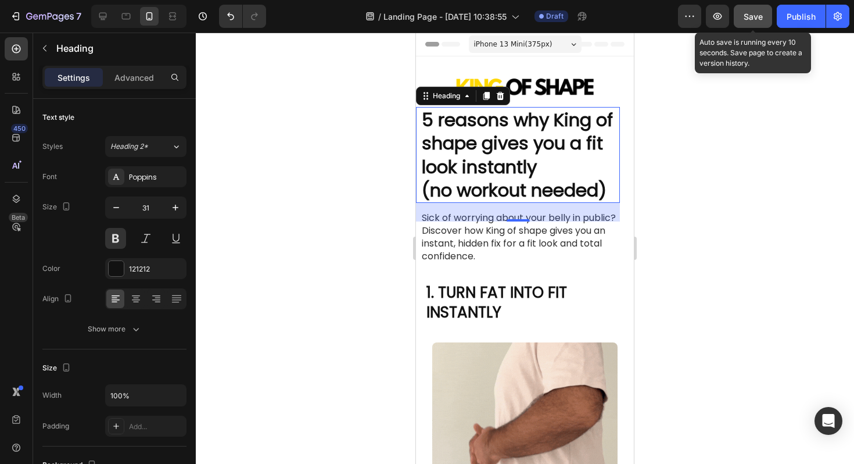
click at [753, 13] on span "Save" at bounding box center [753, 17] width 19 height 10
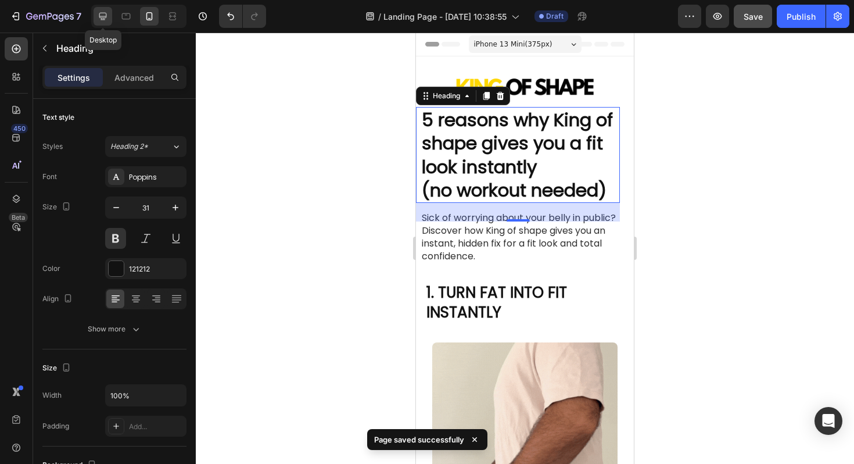
click at [106, 16] on icon at bounding box center [103, 17] width 8 height 8
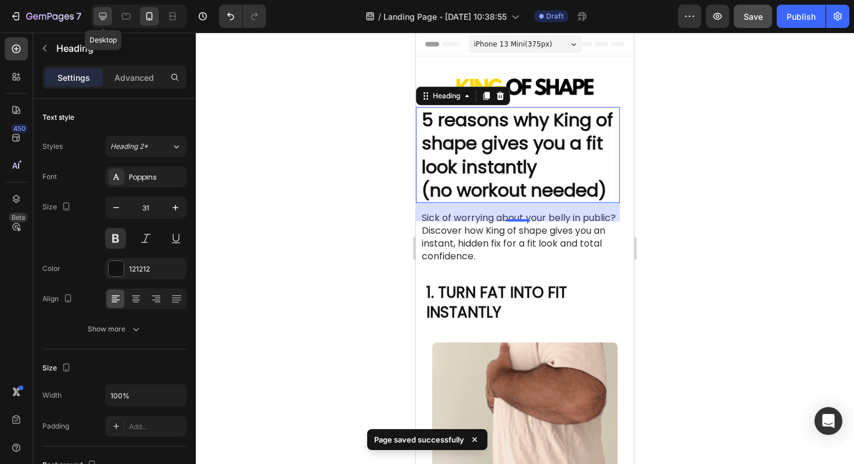
type input "46"
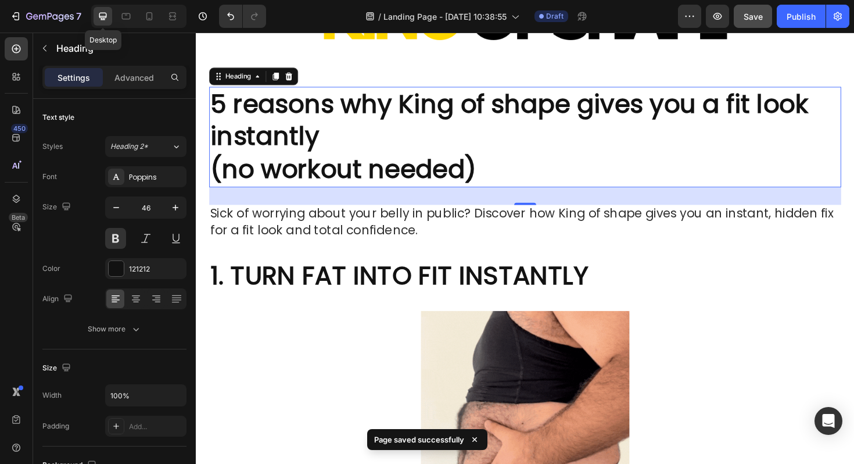
scroll to position [107, 0]
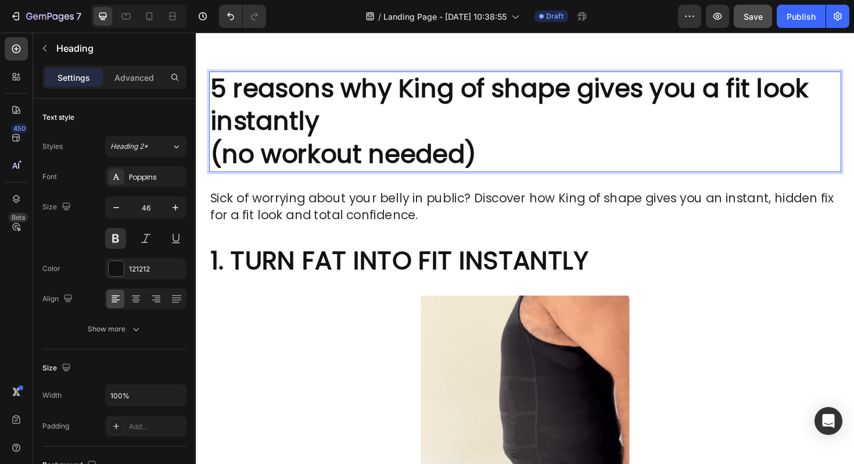
click at [215, 157] on p "5 reasons why King of shape gives you a fit look instantly (no workout needed)" at bounding box center [544, 127] width 667 height 104
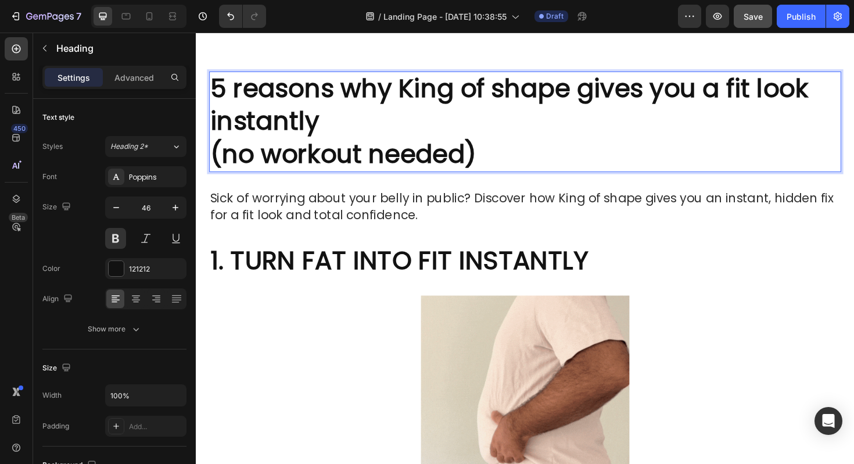
click at [313, 163] on p "5 reasons why King of shape gives you a fit look instantly (no workout needed)" at bounding box center [544, 127] width 667 height 104
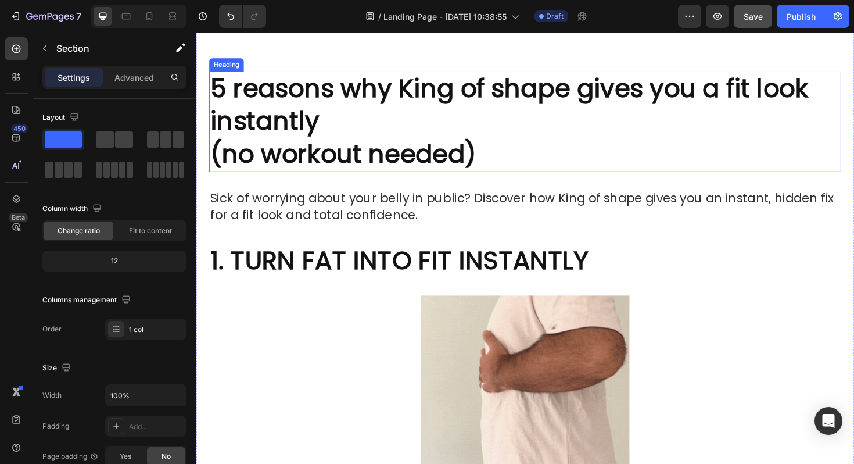
click at [421, 115] on p "5 reasons why King of shape gives you a fit look instantly (no workout needed)" at bounding box center [544, 127] width 667 height 104
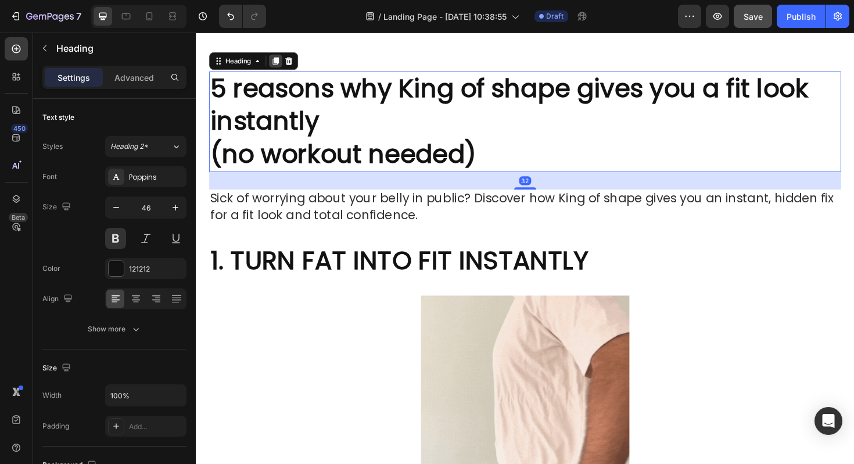
click at [281, 65] on icon at bounding box center [280, 62] width 9 height 9
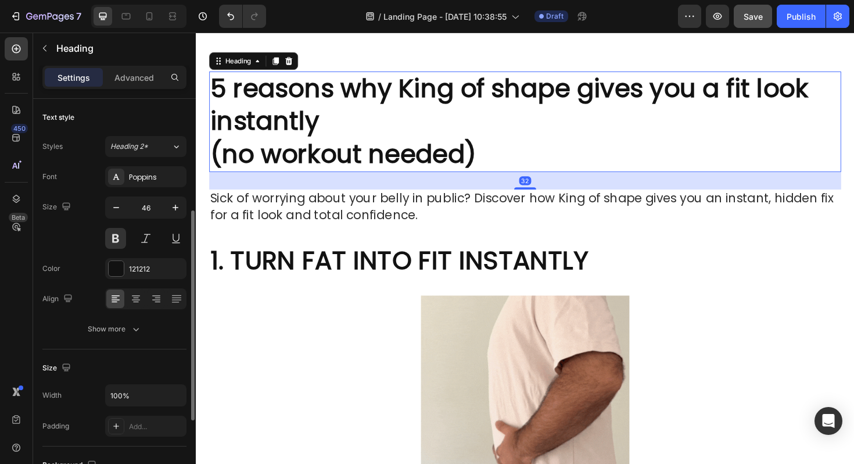
scroll to position [73, 0]
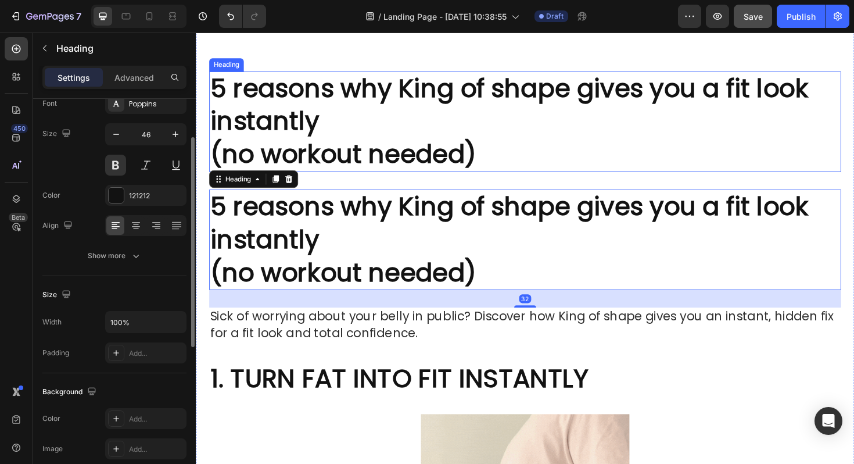
click at [364, 158] on p "5 reasons why King of shape gives you a fit look instantly (no workout needed)" at bounding box center [544, 127] width 667 height 104
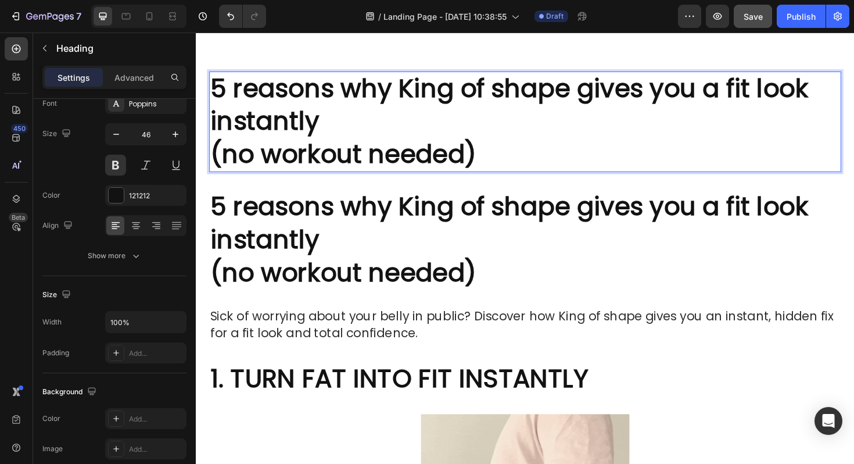
click at [217, 152] on p "5 reasons why King of shape gives you a fit look instantly (no workout needed)" at bounding box center [544, 127] width 667 height 104
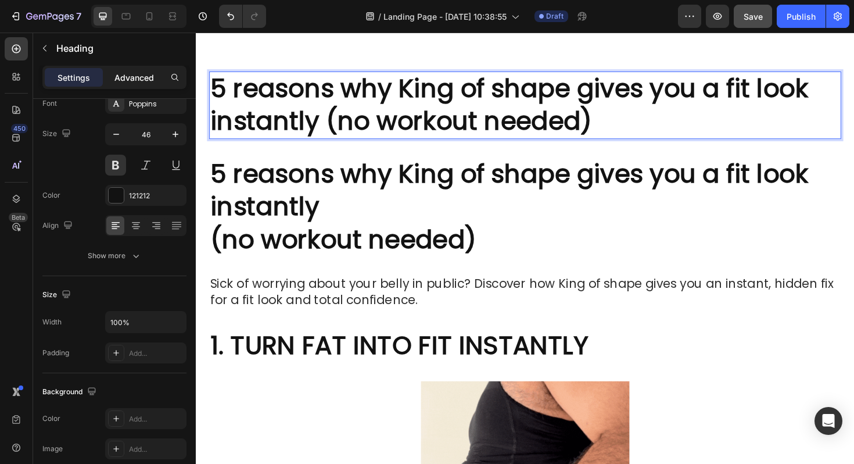
click at [144, 78] on p "Advanced" at bounding box center [135, 77] width 40 height 12
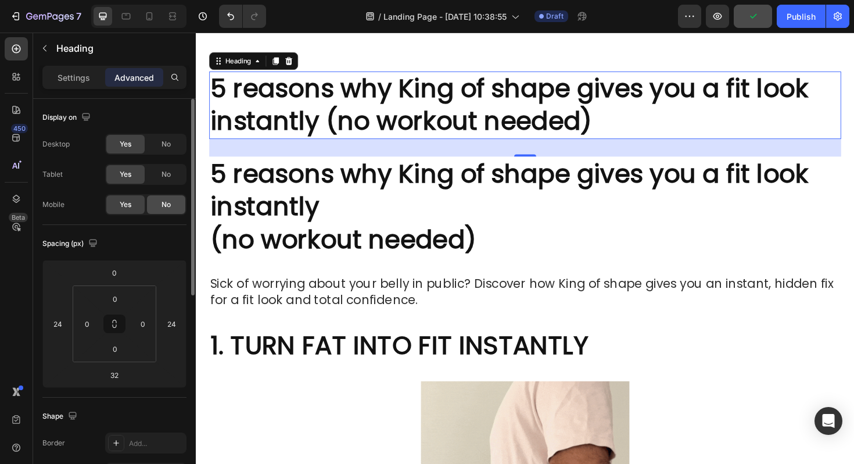
click at [165, 206] on span "No" at bounding box center [166, 204] width 9 height 10
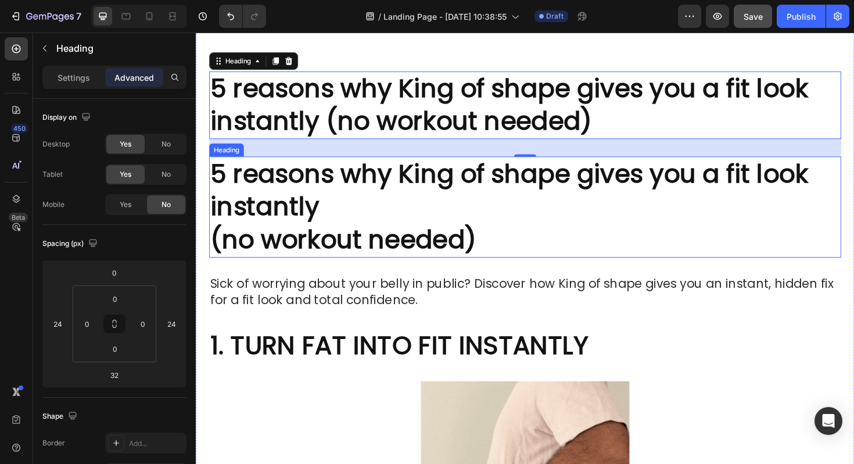
click at [317, 206] on h2 "5 reasons why King of shape gives you a fit look instantly (no workout needed)" at bounding box center [545, 217] width 670 height 106
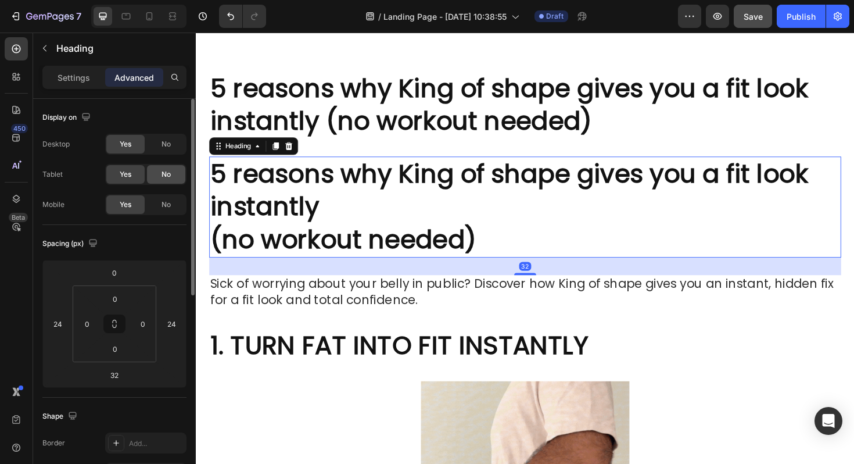
click at [166, 178] on span "No" at bounding box center [166, 174] width 9 height 10
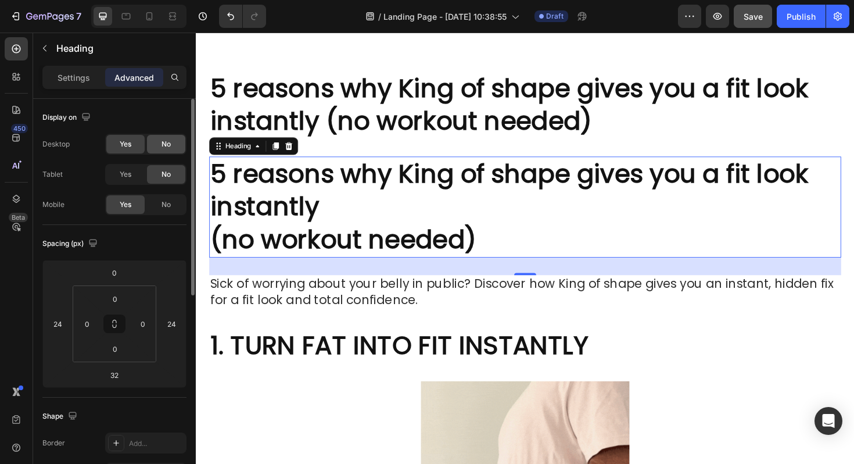
click at [166, 149] on span "No" at bounding box center [166, 144] width 9 height 10
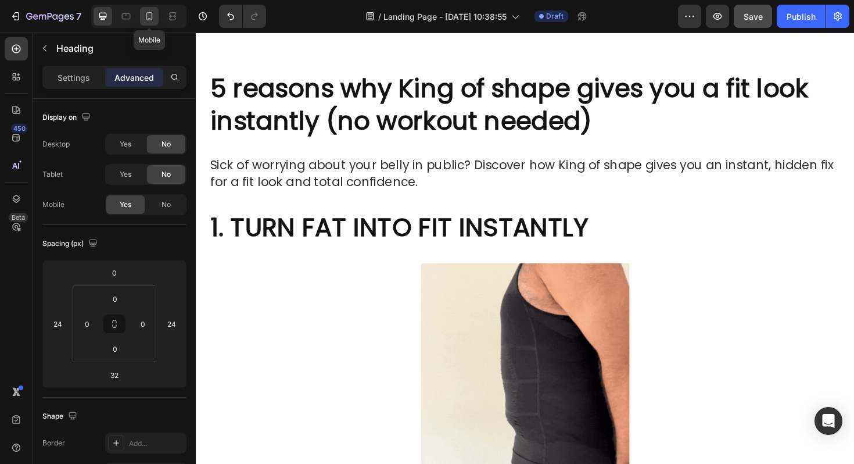
click at [155, 17] on icon at bounding box center [150, 16] width 12 height 12
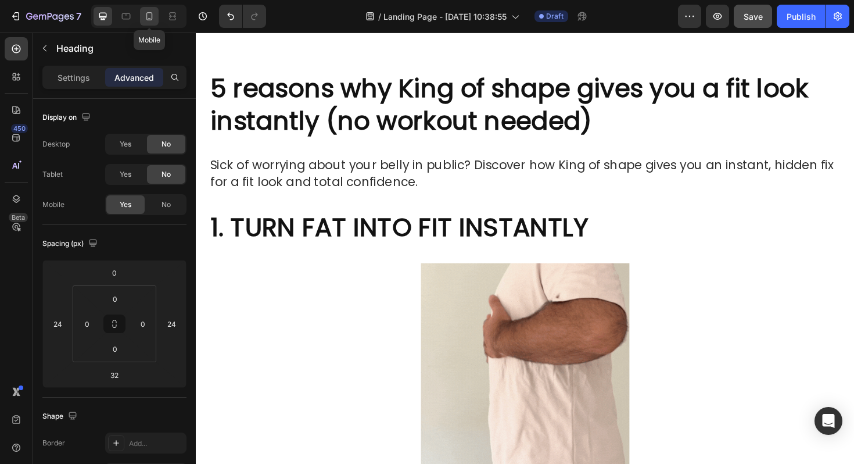
type input "0"
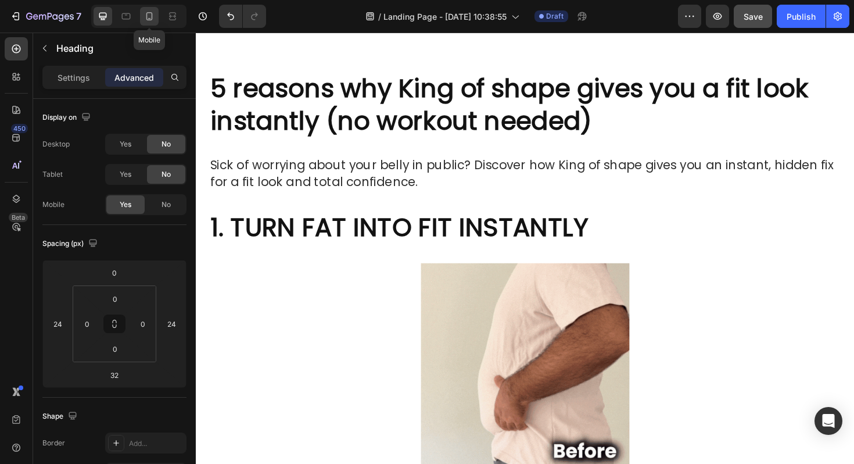
type input "0"
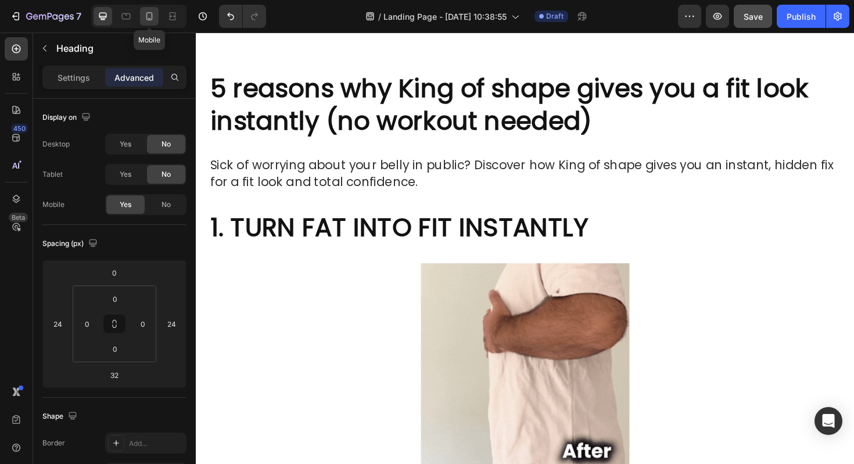
type input "8"
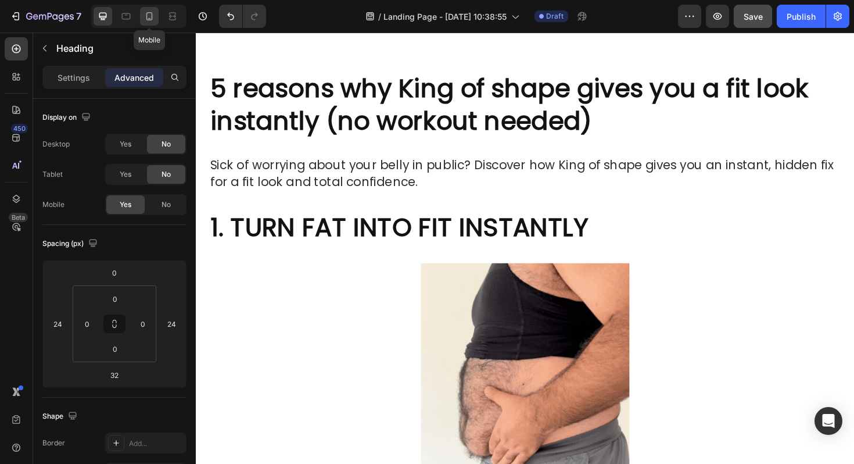
type input "8"
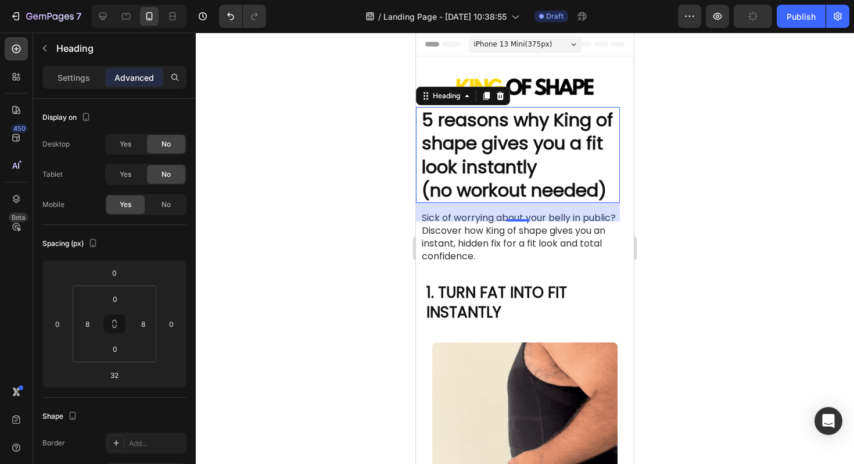
click at [344, 167] on div at bounding box center [525, 248] width 659 height 431
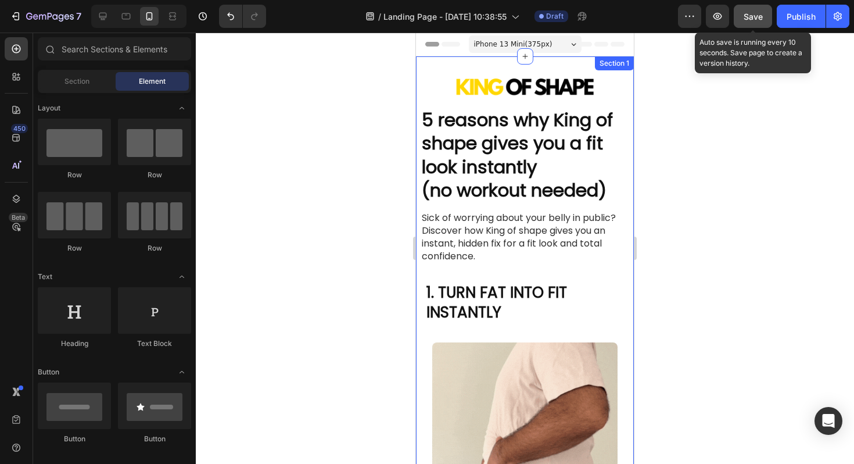
click at [756, 20] on span "Save" at bounding box center [753, 17] width 19 height 10
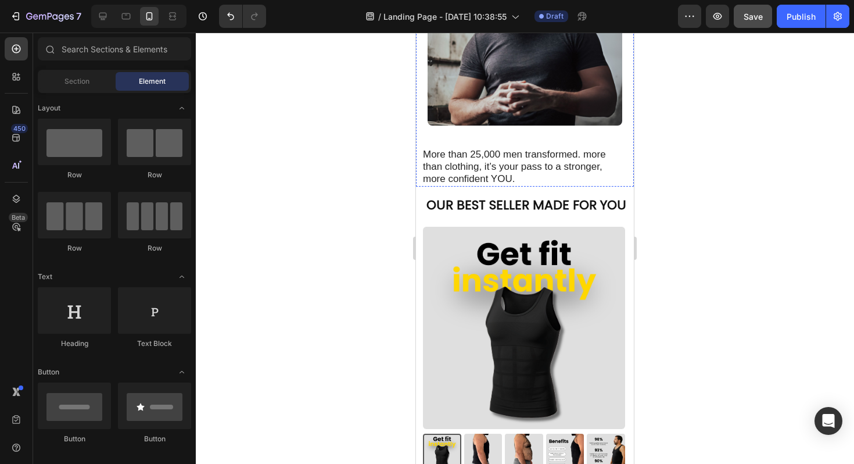
scroll to position [1680, 0]
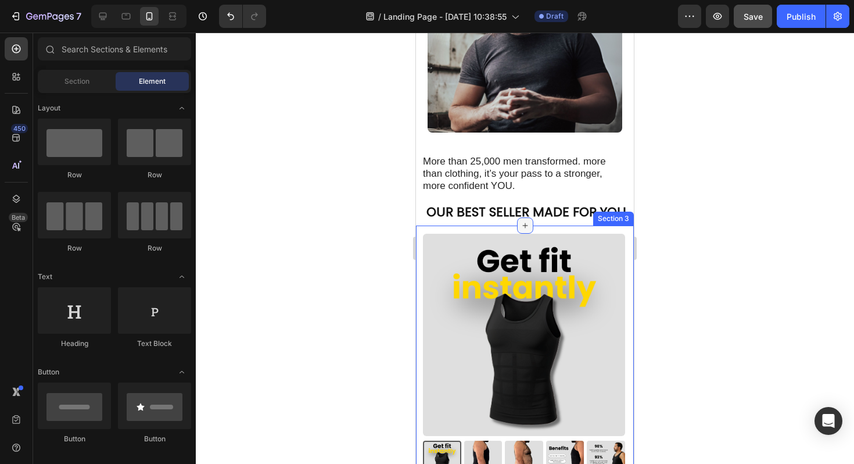
click at [527, 217] on div at bounding box center [525, 225] width 16 height 16
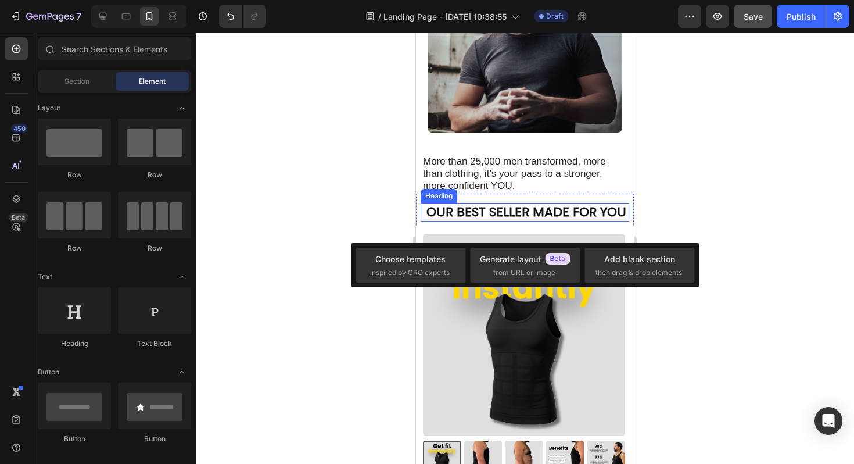
click at [534, 208] on h2 "OUR BEST SELLER MADE FOR YOU" at bounding box center [527, 212] width 204 height 19
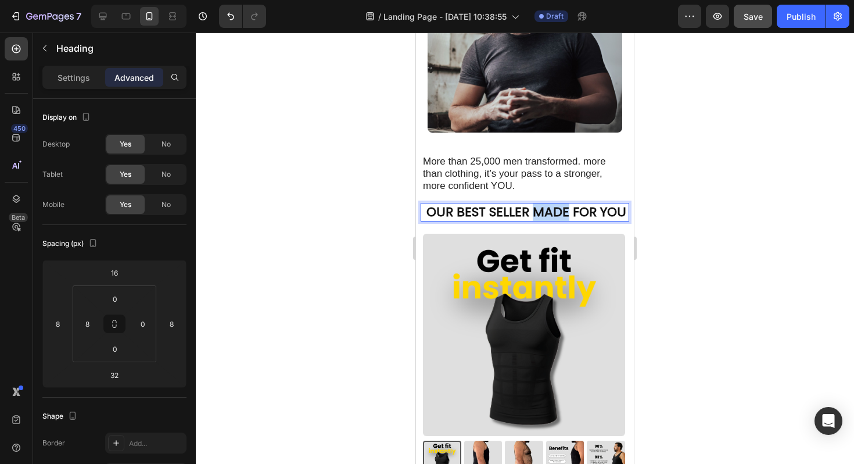
click at [534, 208] on h2 "OUR BEST SELLER MADE FOR YOU" at bounding box center [527, 212] width 204 height 19
click at [534, 208] on p "OUR BEST SELLER MADE FOR YOU" at bounding box center [528, 212] width 202 height 17
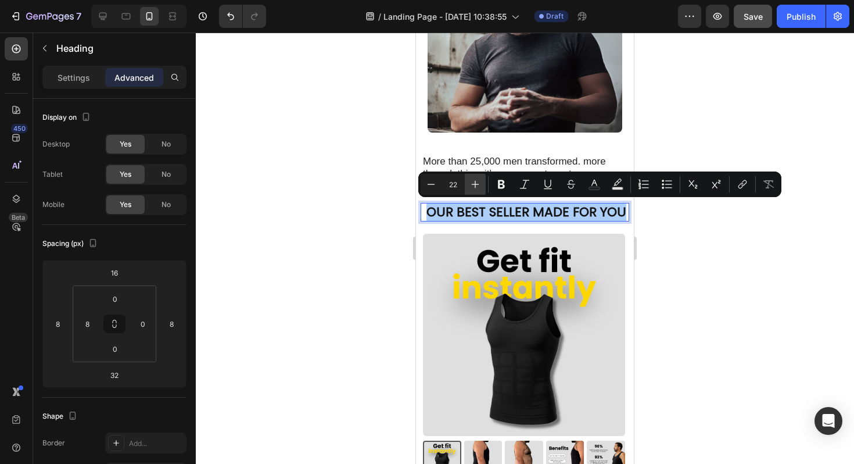
click at [474, 186] on icon "Editor contextual toolbar" at bounding box center [476, 184] width 12 height 12
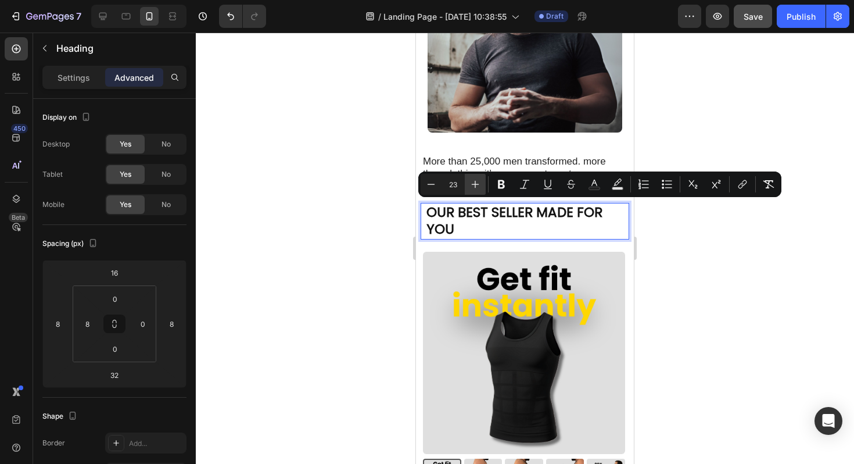
click at [474, 186] on icon "Editor contextual toolbar" at bounding box center [476, 184] width 12 height 12
type input "24"
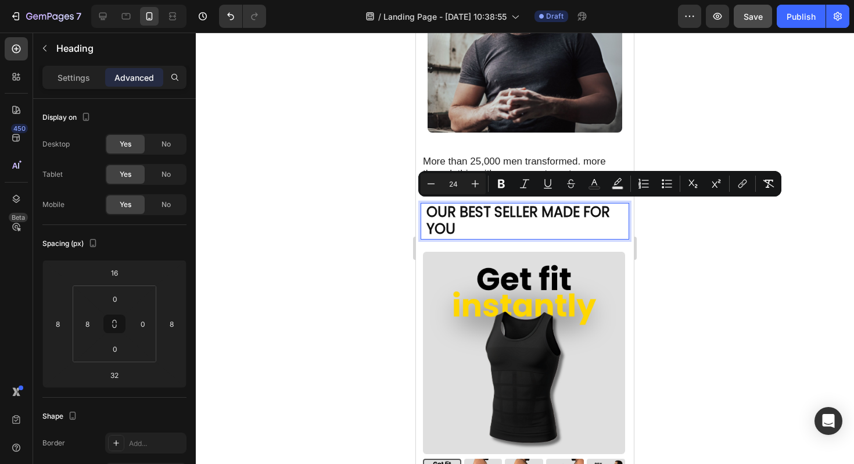
click at [580, 220] on span "OUR BEST SELLER MADE FOR YOU" at bounding box center [519, 220] width 184 height 37
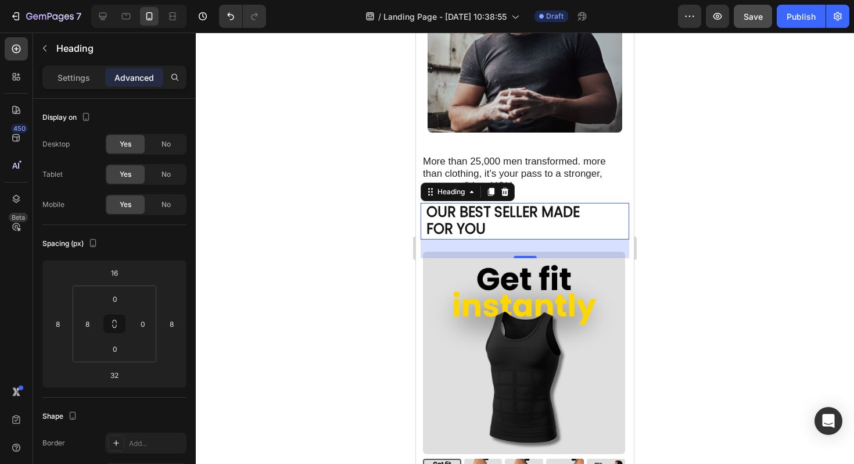
click at [384, 202] on div at bounding box center [525, 248] width 659 height 431
click at [474, 223] on span "FOR YOU" at bounding box center [456, 228] width 59 height 19
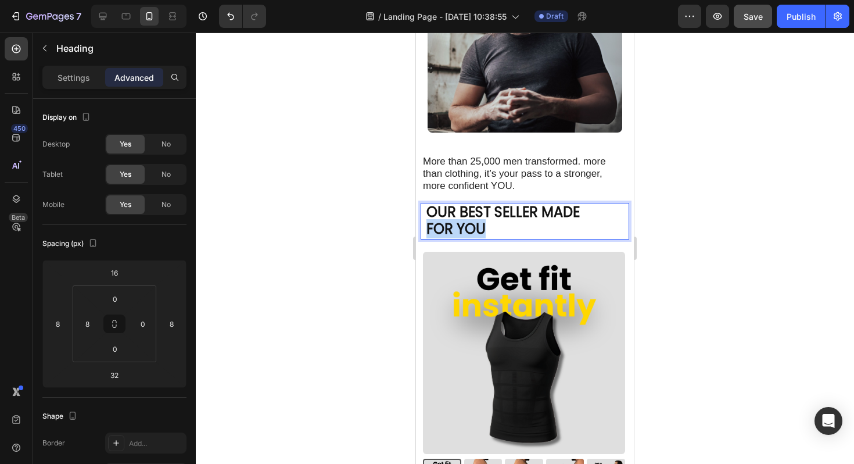
click at [474, 223] on span "FOR YOU" at bounding box center [456, 228] width 59 height 19
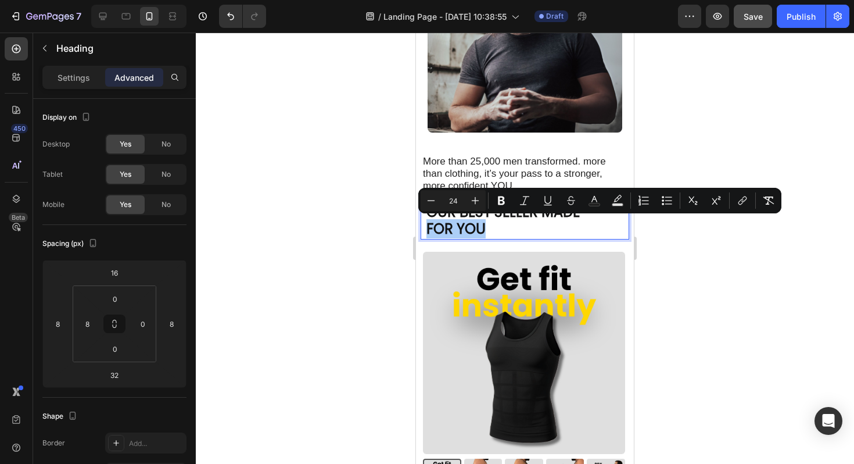
click at [241, 226] on div at bounding box center [525, 248] width 659 height 431
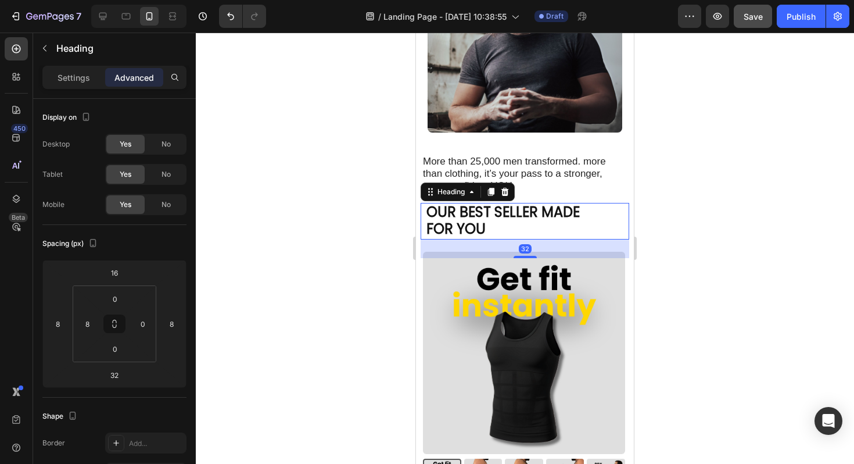
drag, startPoint x: 446, startPoint y: 220, endPoint x: 799, endPoint y: 260, distance: 355.1
click at [446, 220] on span "FOR YOU" at bounding box center [456, 228] width 59 height 19
click at [60, 76] on p "Settings" at bounding box center [74, 77] width 33 height 12
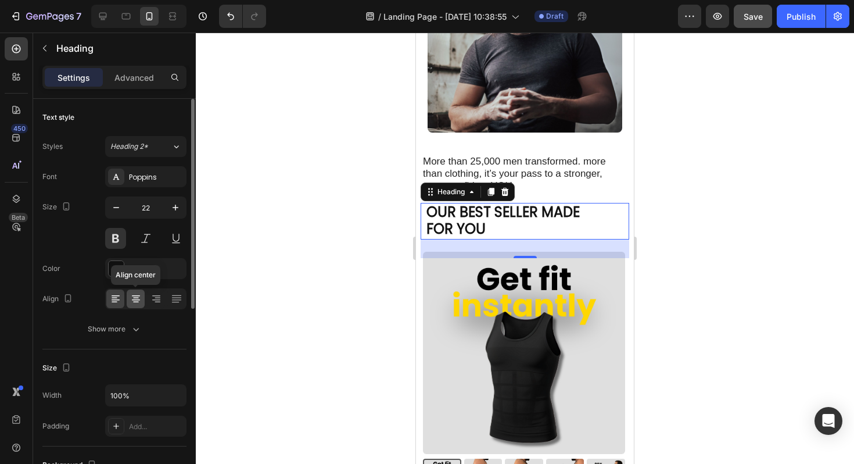
click at [141, 303] on icon at bounding box center [136, 299] width 12 height 12
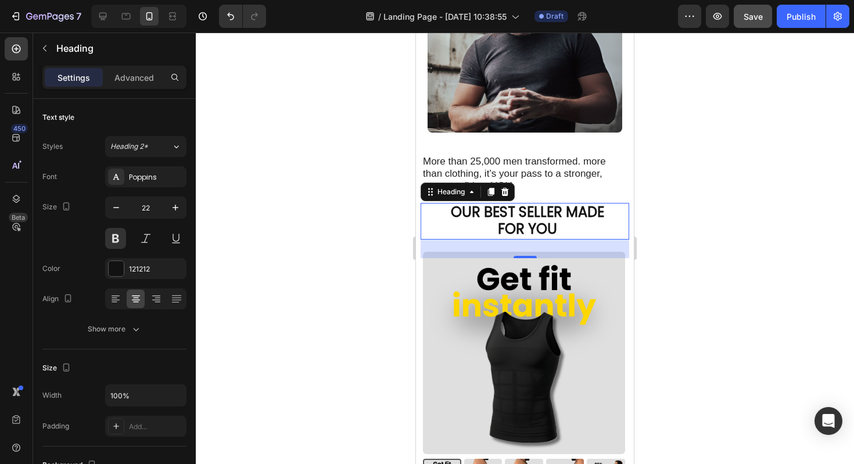
click at [665, 198] on div at bounding box center [525, 248] width 659 height 431
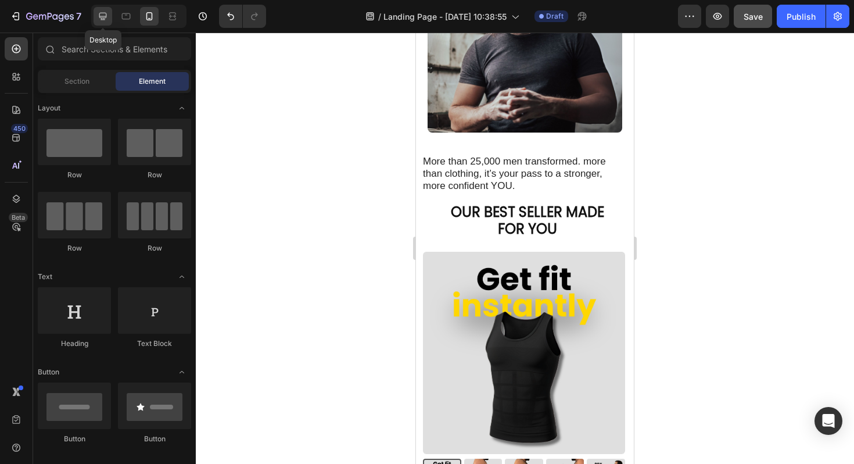
click at [108, 18] on icon at bounding box center [103, 16] width 12 height 12
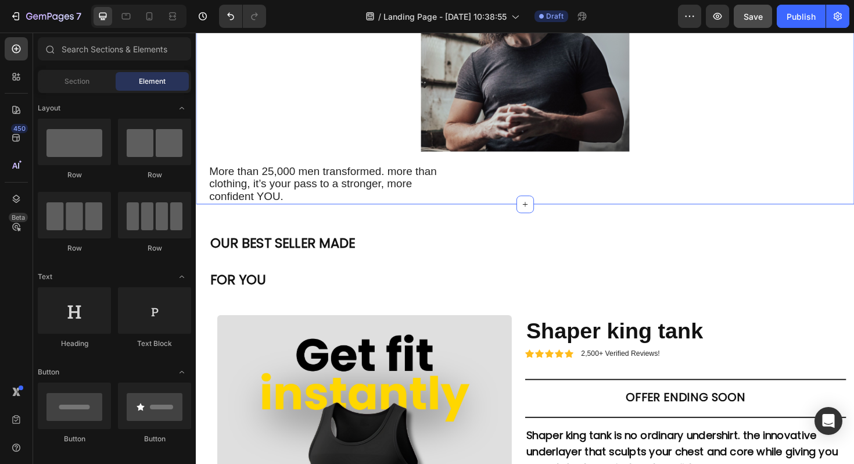
scroll to position [1880, 0]
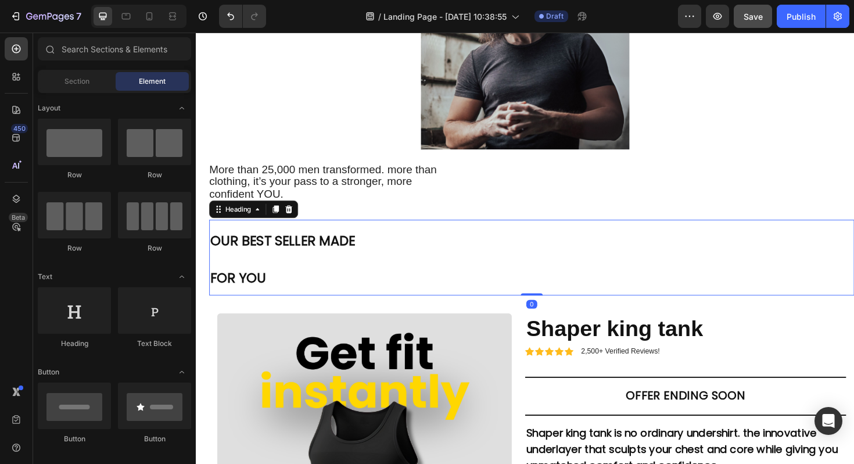
click at [306, 231] on h2 "OUR BEST SELLER MADE FOR YOU" at bounding box center [552, 271] width 684 height 80
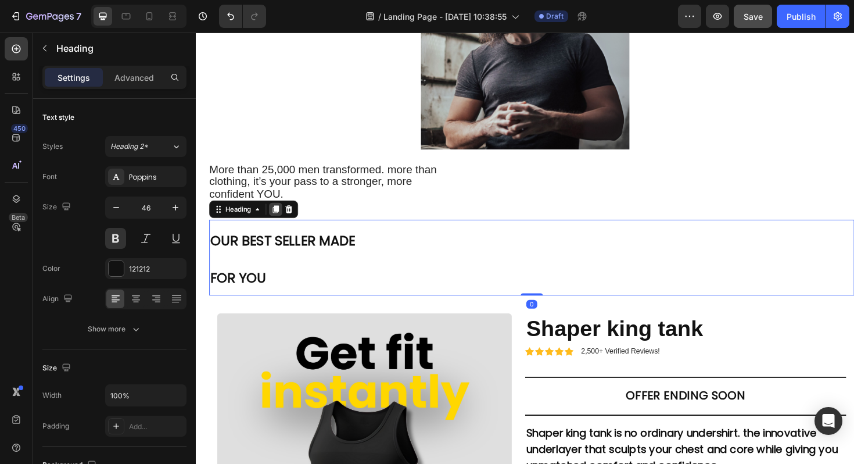
click at [277, 215] on icon at bounding box center [280, 219] width 9 height 9
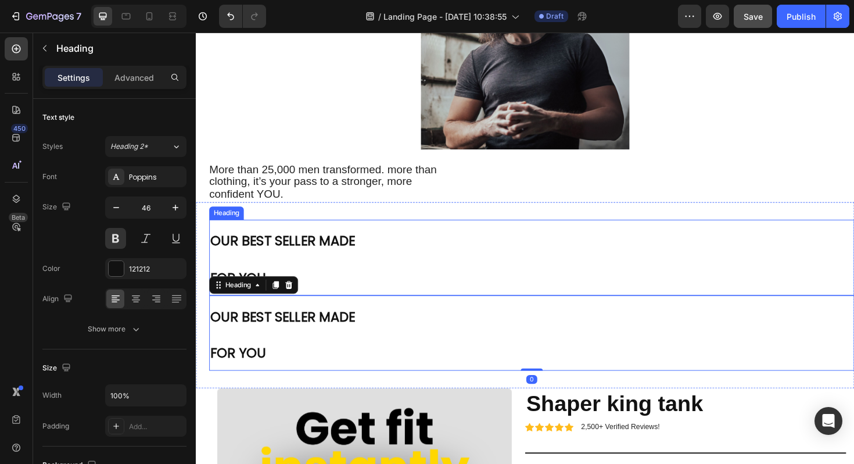
click at [283, 237] on h2 "OUR BEST SELLER MADE FOR YOU" at bounding box center [552, 271] width 684 height 80
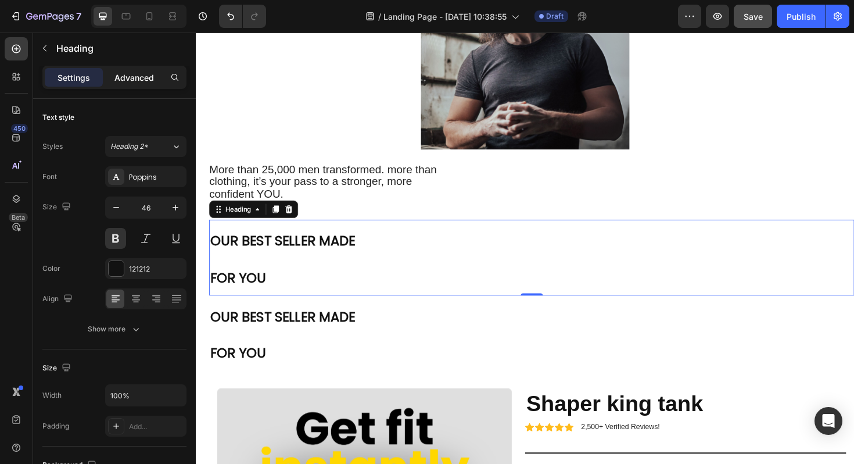
click at [134, 78] on p "Advanced" at bounding box center [135, 77] width 40 height 12
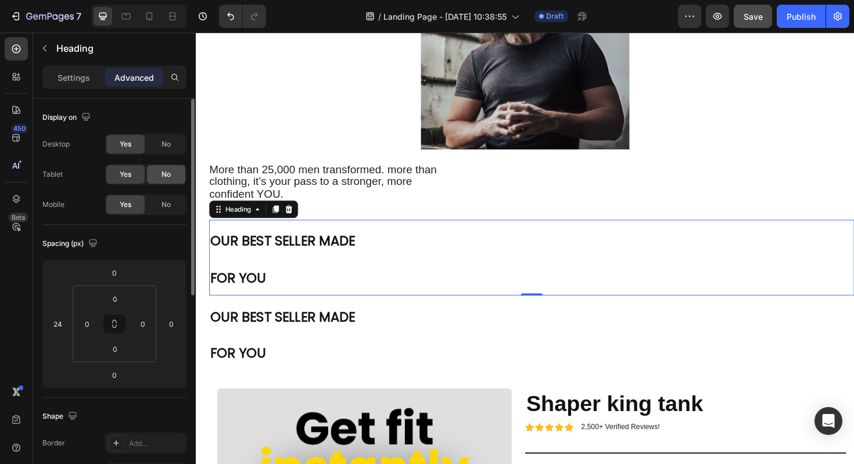
click at [171, 181] on div "No" at bounding box center [166, 174] width 38 height 19
click at [171, 146] on div "No" at bounding box center [166, 144] width 38 height 19
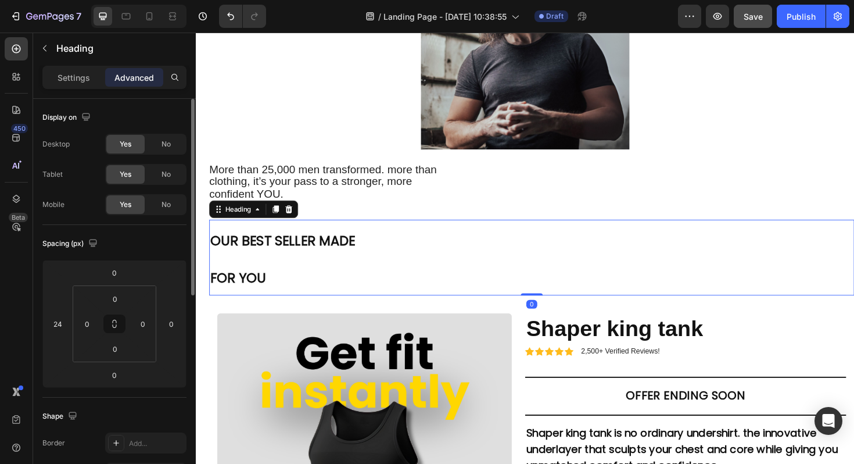
click at [280, 249] on h2 "OUR BEST SELLER MADE FOR YOU" at bounding box center [552, 271] width 684 height 80
click at [151, 208] on div "No" at bounding box center [166, 204] width 38 height 19
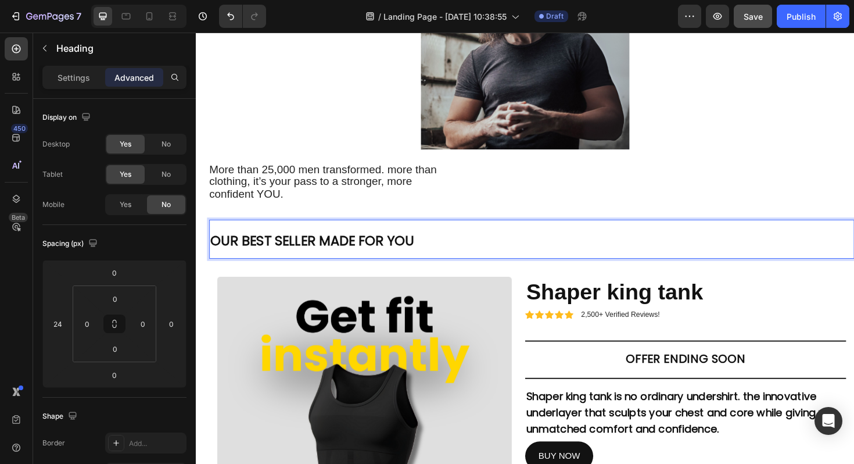
click at [321, 244] on span "OUR BEST SELLER MADE FOR YOU" at bounding box center [319, 253] width 216 height 19
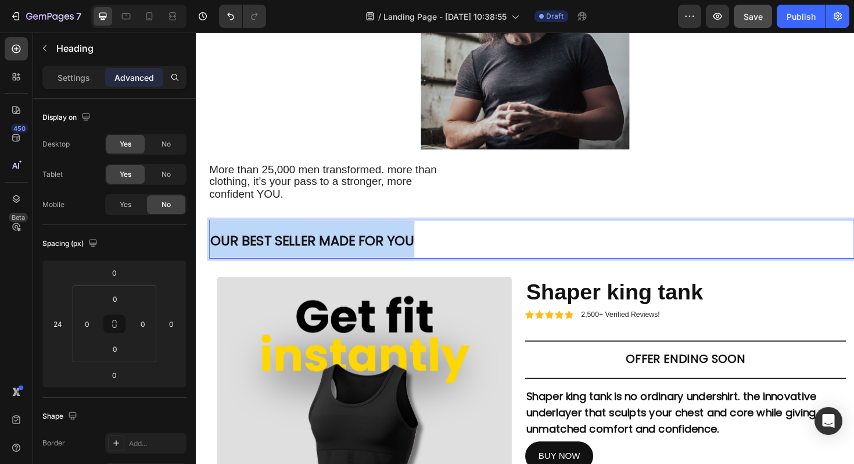
click at [321, 244] on span "OUR BEST SELLER MADE FOR YOU" at bounding box center [319, 253] width 216 height 19
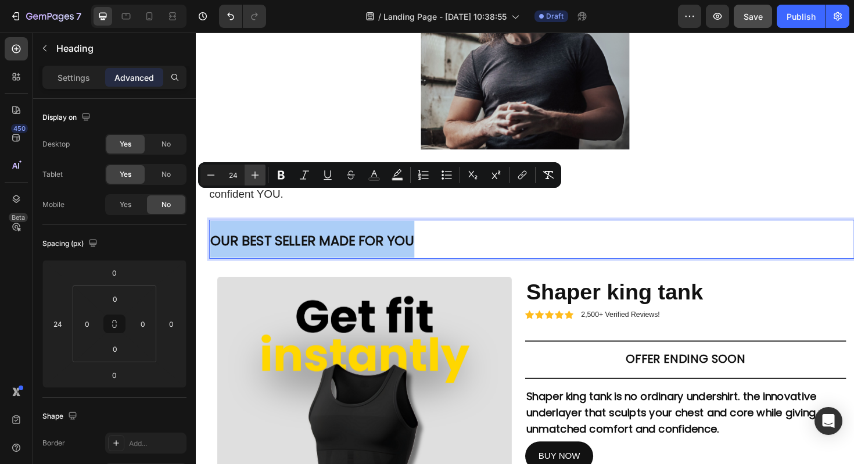
click at [258, 178] on icon "Editor contextual toolbar" at bounding box center [255, 175] width 12 height 12
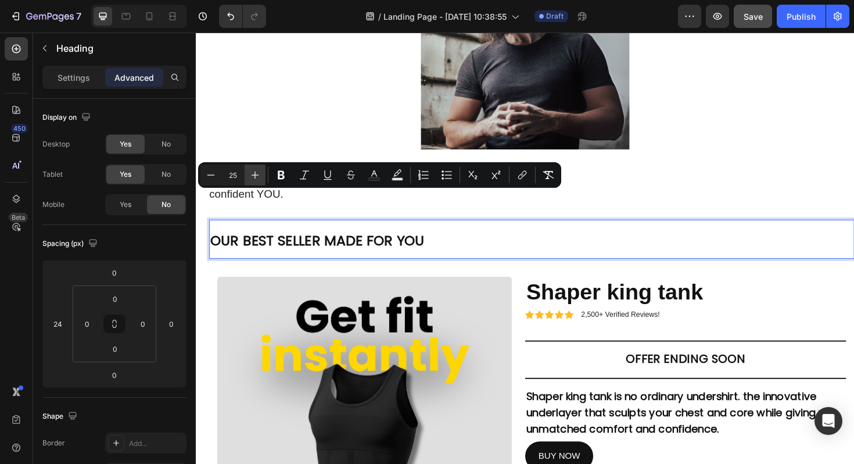
click at [258, 178] on icon "Editor contextual toolbar" at bounding box center [255, 175] width 12 height 12
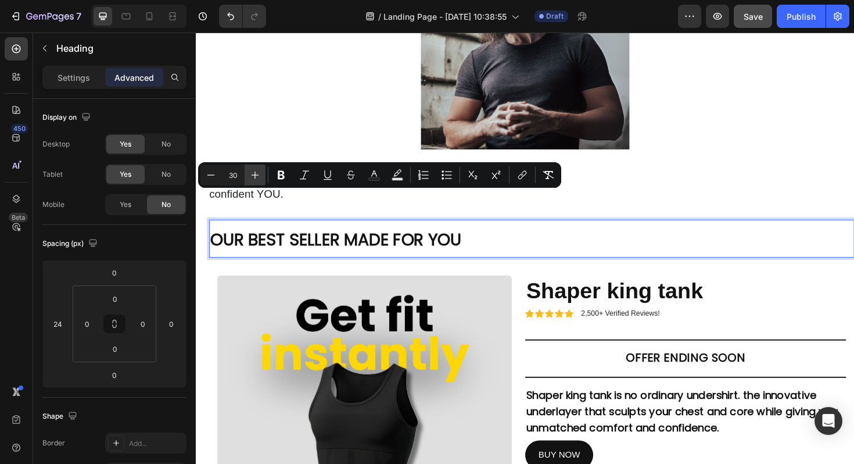
click at [258, 178] on icon "Editor contextual toolbar" at bounding box center [255, 175] width 12 height 12
click at [203, 180] on button "Minus" at bounding box center [211, 175] width 21 height 21
type input "30"
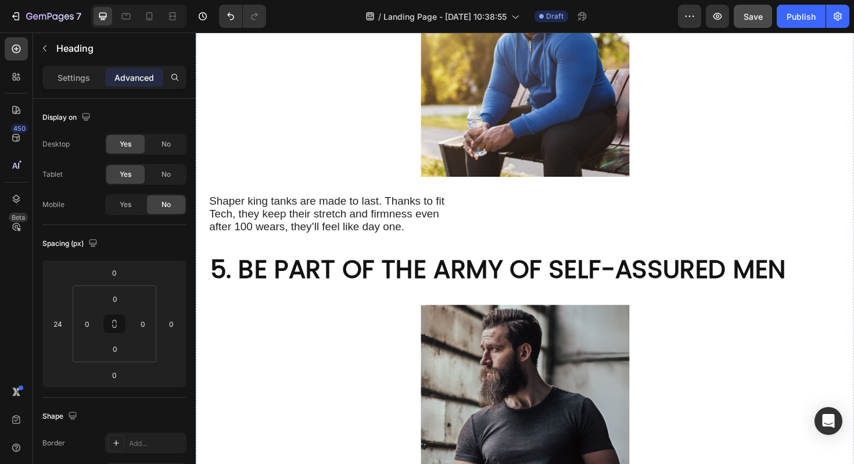
scroll to position [1490, 0]
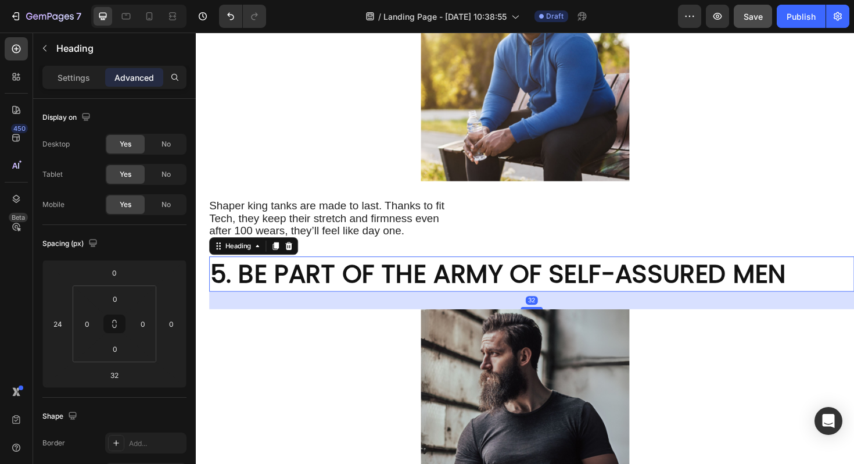
click at [316, 270] on h2 "5. BE PART OF THE ARMY OF SELF-ASSURED MEN" at bounding box center [552, 288] width 684 height 37
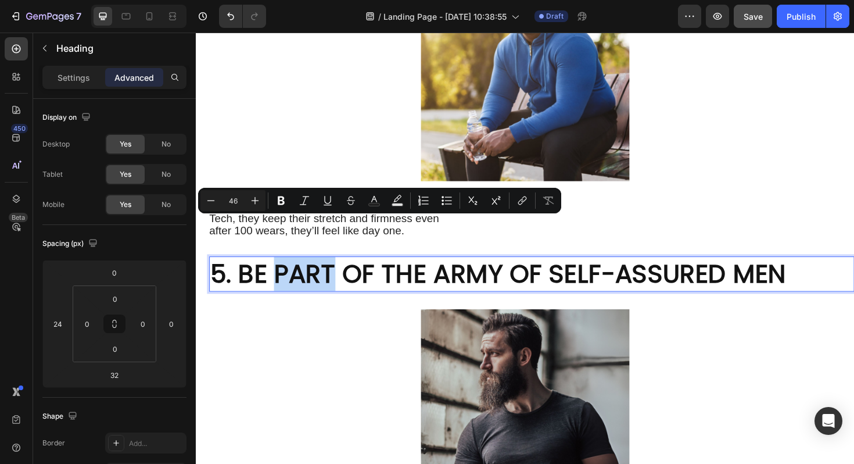
click at [316, 271] on p "5. BE PART OF THE ARMY OF SELF-ASSURED MEN" at bounding box center [551, 288] width 681 height 35
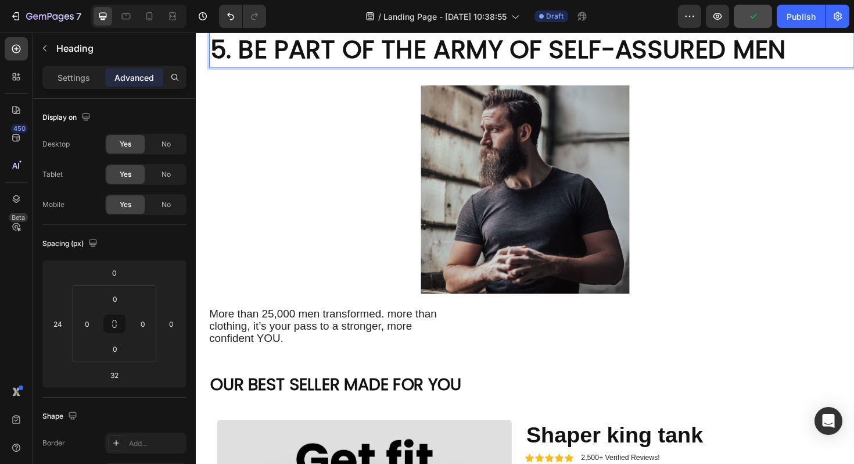
scroll to position [1837, 0]
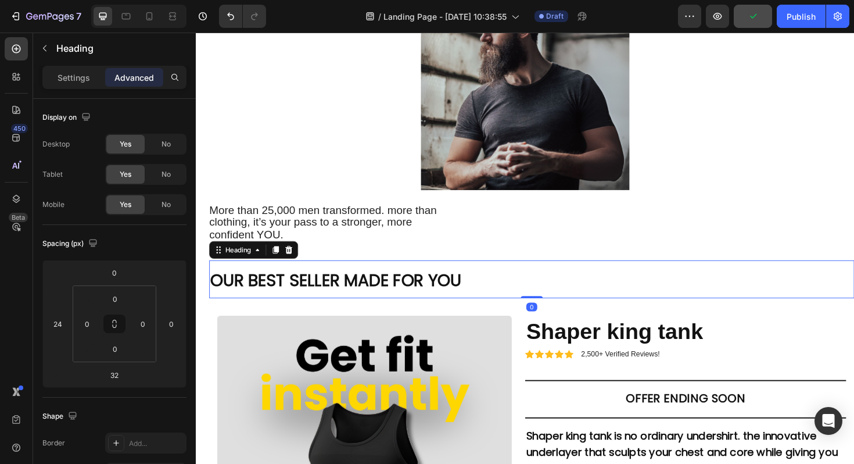
click at [321, 283] on span "OUR BEST SELLER MADE FOR YOU" at bounding box center [344, 295] width 266 height 25
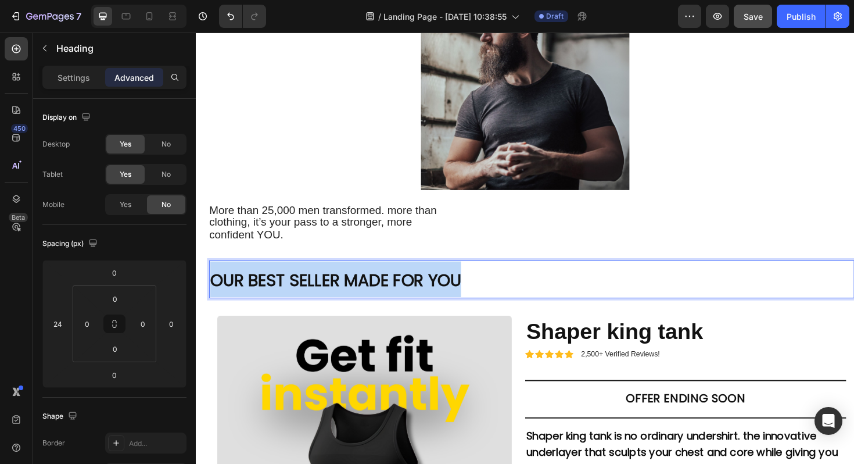
click at [321, 283] on span "OUR BEST SELLER MADE FOR YOU" at bounding box center [344, 295] width 266 height 25
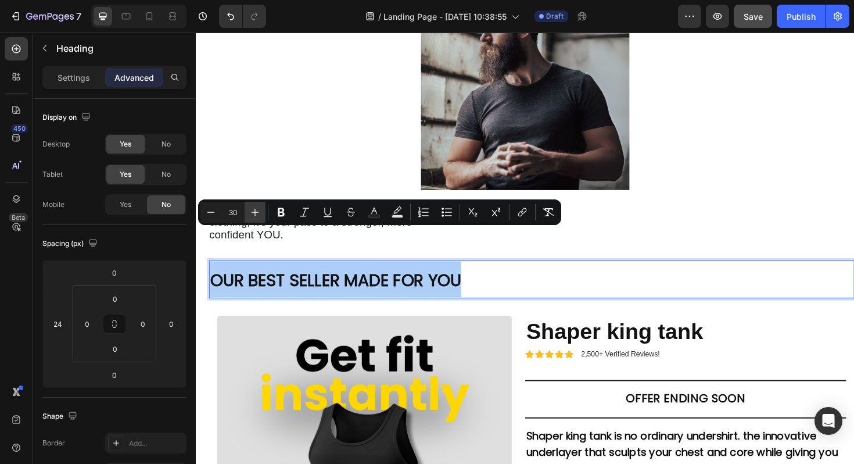
click at [258, 212] on icon "Editor contextual toolbar" at bounding box center [256, 213] width 8 height 8
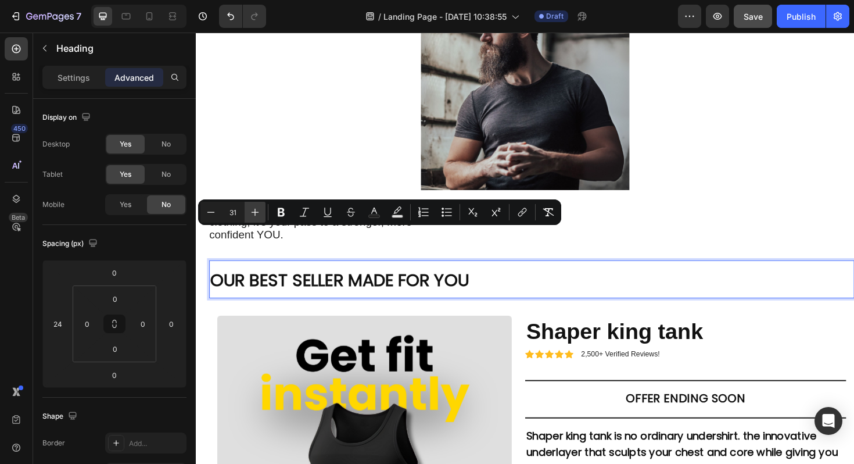
click at [258, 212] on icon "Editor contextual toolbar" at bounding box center [256, 213] width 8 height 8
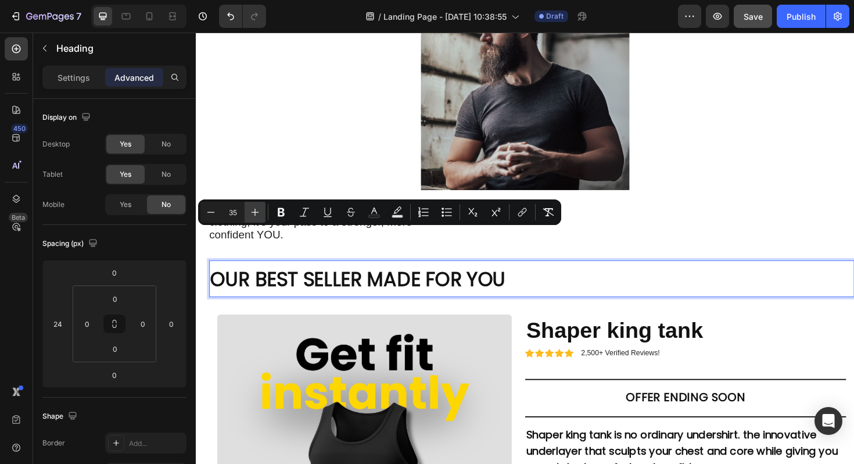
click at [258, 212] on icon "Editor contextual toolbar" at bounding box center [256, 213] width 8 height 8
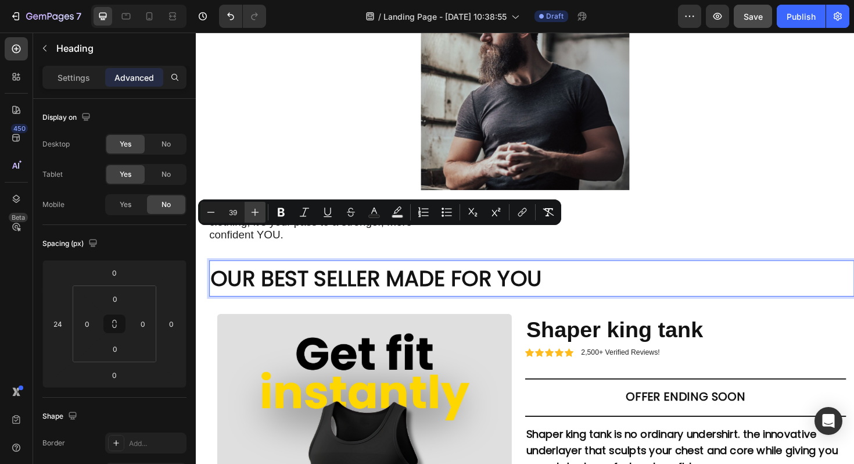
click at [258, 212] on icon "Editor contextual toolbar" at bounding box center [256, 213] width 8 height 8
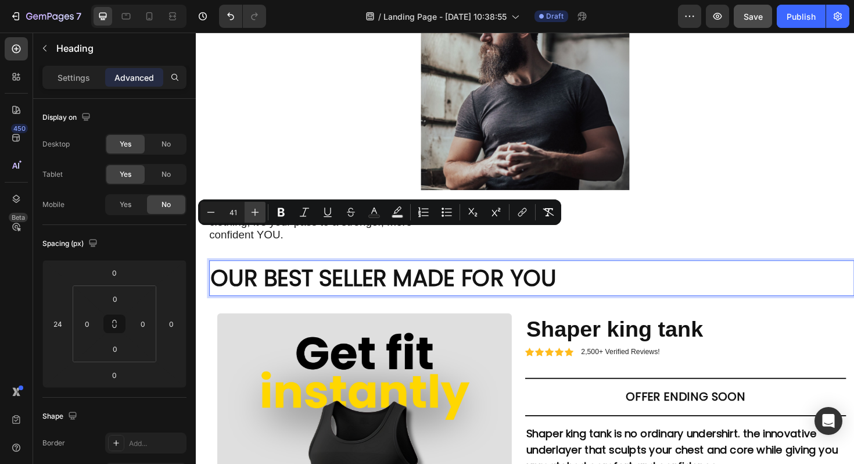
click at [258, 212] on icon "Editor contextual toolbar" at bounding box center [256, 213] width 8 height 8
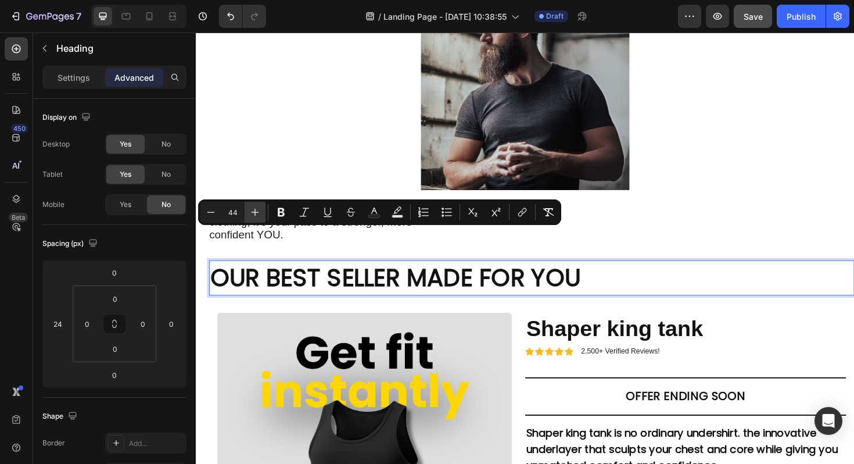
click at [258, 212] on icon "Editor contextual toolbar" at bounding box center [256, 213] width 8 height 8
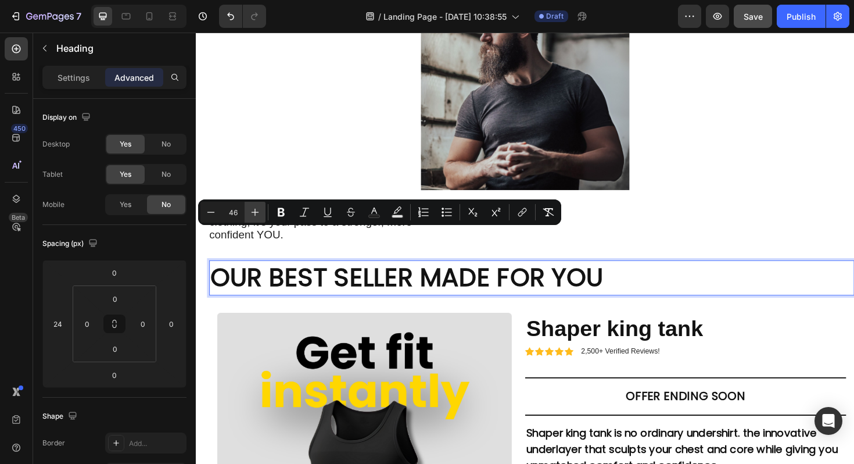
click at [258, 212] on icon "Editor contextual toolbar" at bounding box center [256, 213] width 8 height 8
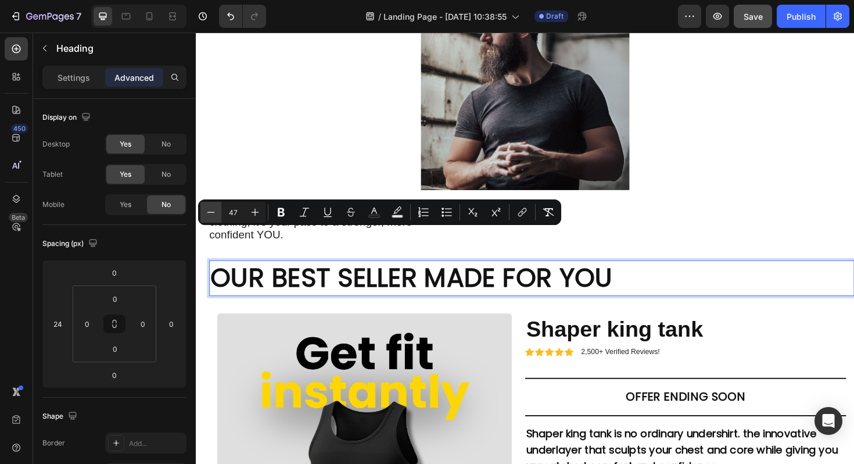
click at [205, 213] on button "Minus" at bounding box center [211, 212] width 21 height 21
type input "46"
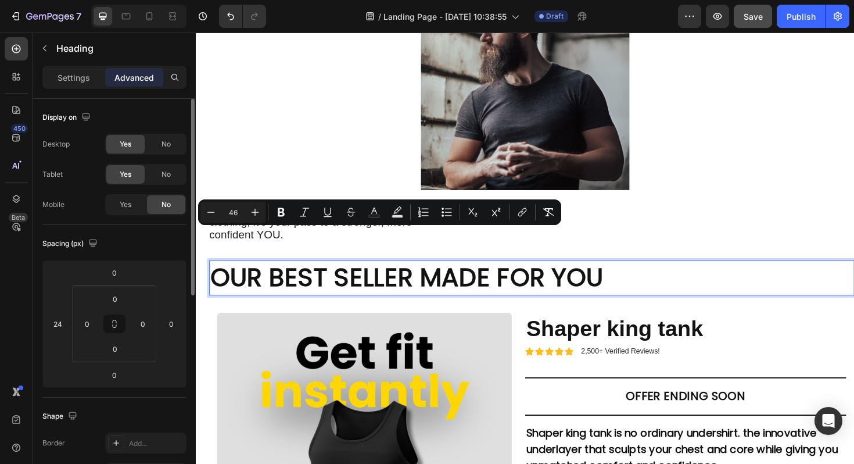
click at [0, 0] on div "Spacing (px) 0 24 0 0 0 0 0 0" at bounding box center [0, 0] width 0 height 0
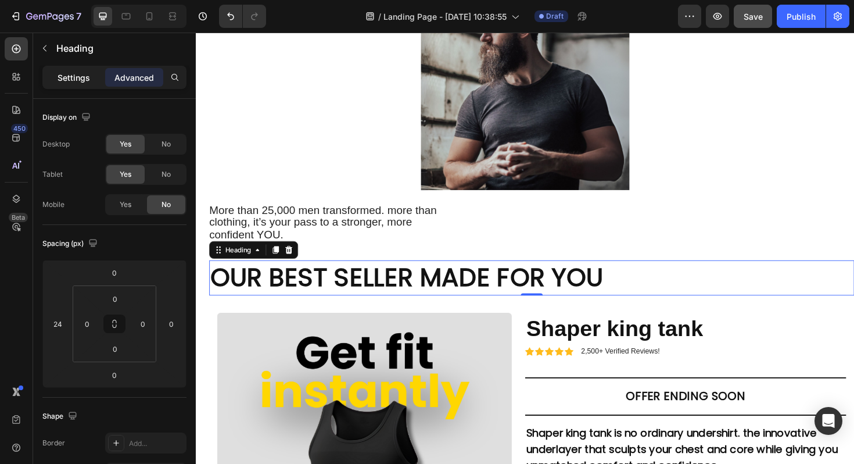
click at [86, 84] on div "Settings" at bounding box center [74, 77] width 58 height 19
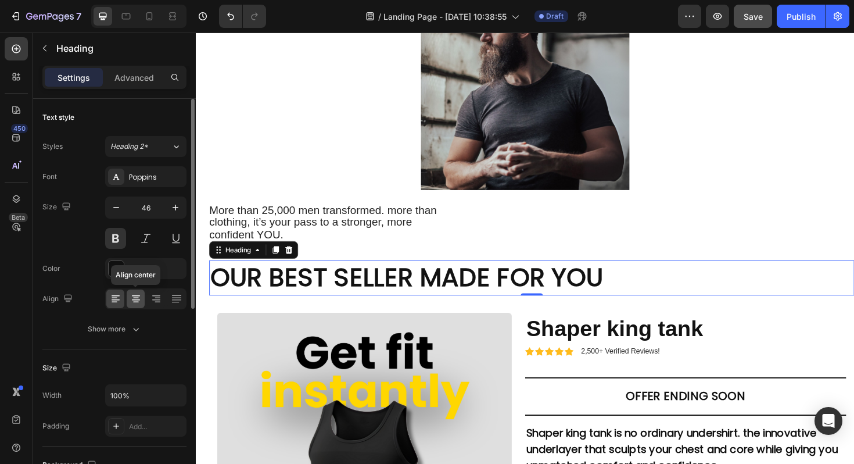
click at [134, 292] on div at bounding box center [136, 298] width 18 height 19
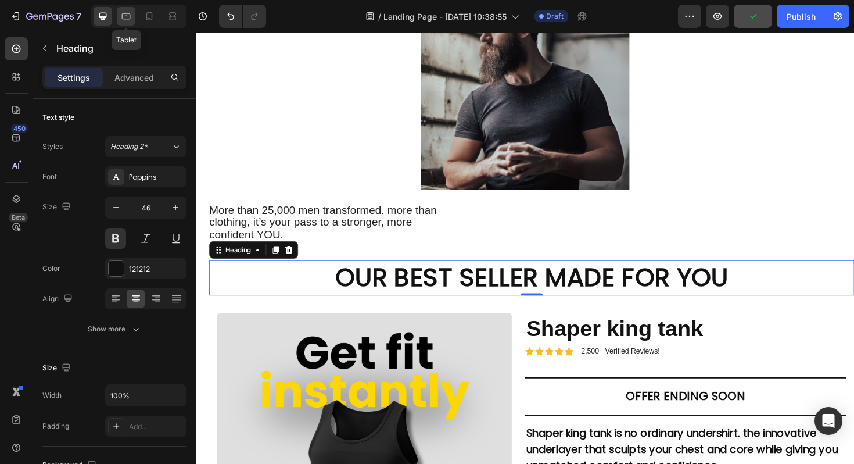
click at [130, 16] on icon at bounding box center [126, 16] width 12 height 12
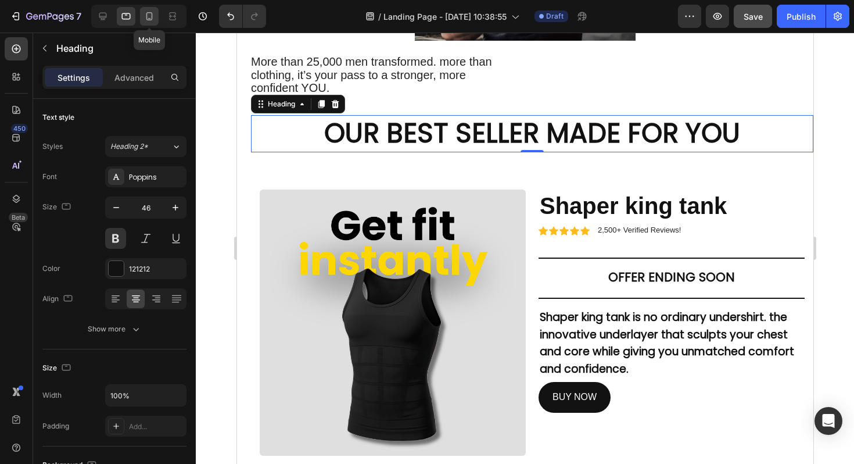
click at [155, 16] on icon at bounding box center [150, 16] width 12 height 12
type input "22"
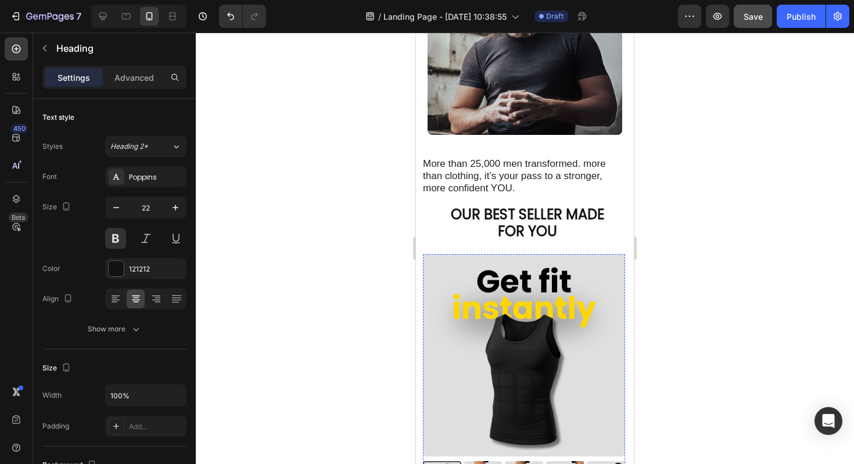
scroll to position [1678, 0]
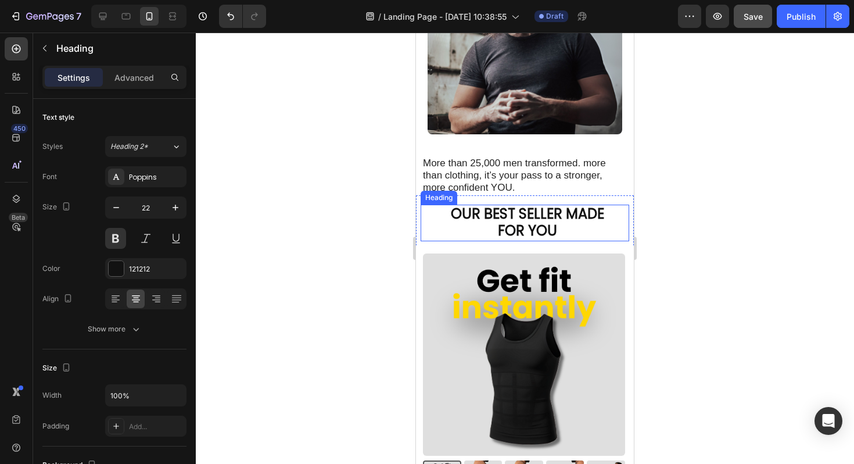
click at [539, 210] on span "OUR BEST SELLER MADE" at bounding box center [527, 213] width 153 height 19
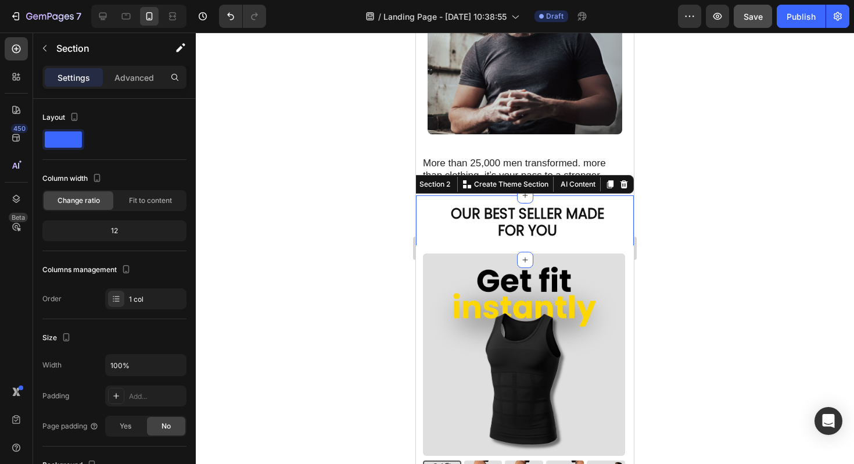
click at [538, 196] on div "OUR BEST SELLER MADE FOR YOU Heading OUR BEST SELLER MADE FOR YOU Heading" at bounding box center [525, 227] width 218 height 65
click at [127, 81] on p "Advanced" at bounding box center [135, 77] width 40 height 12
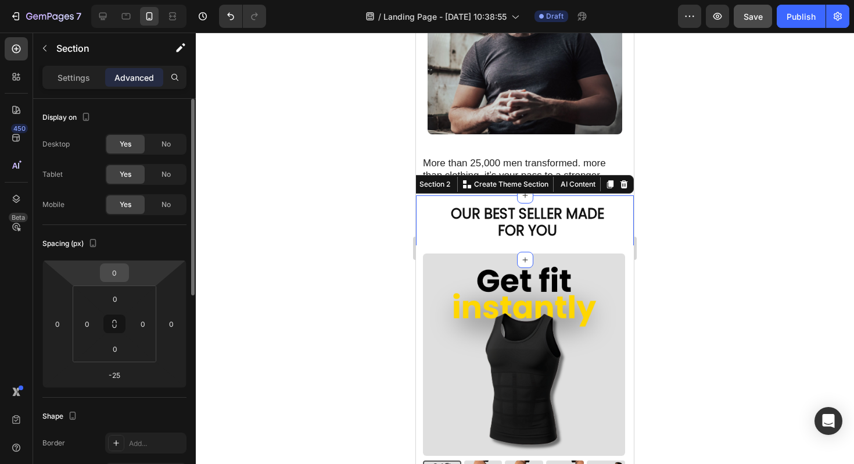
click at [121, 268] on input "0" at bounding box center [114, 272] width 23 height 17
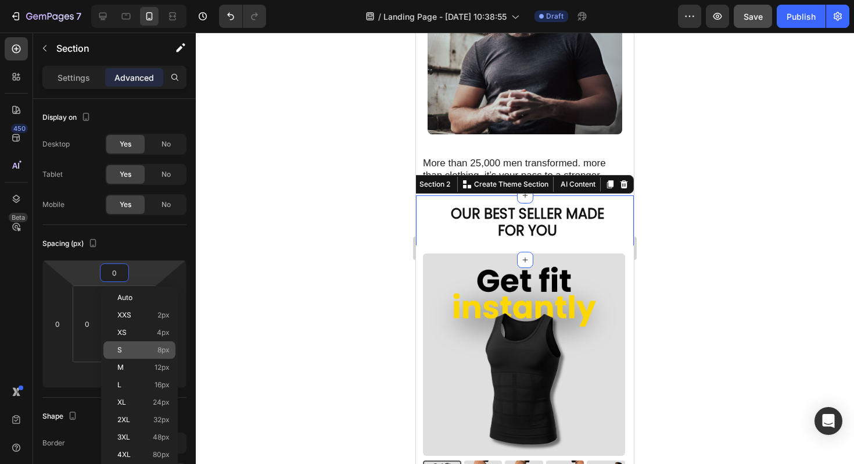
click at [142, 346] on p "S 8px" at bounding box center [143, 350] width 52 height 8
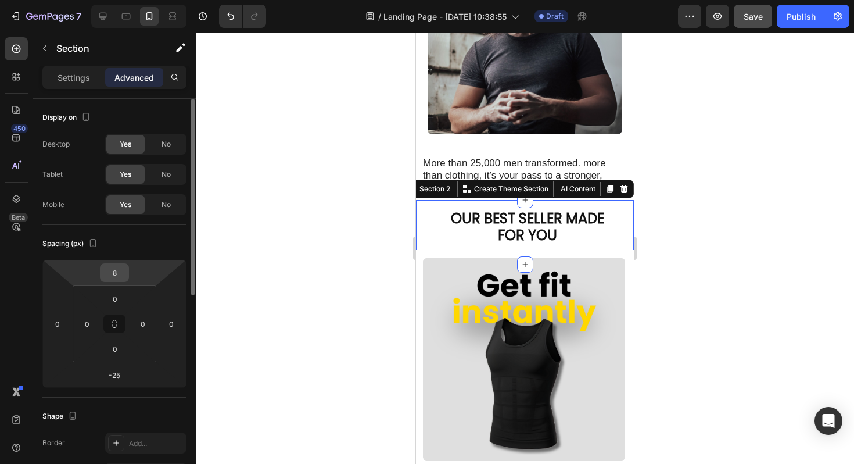
click at [120, 273] on input "8" at bounding box center [114, 272] width 23 height 17
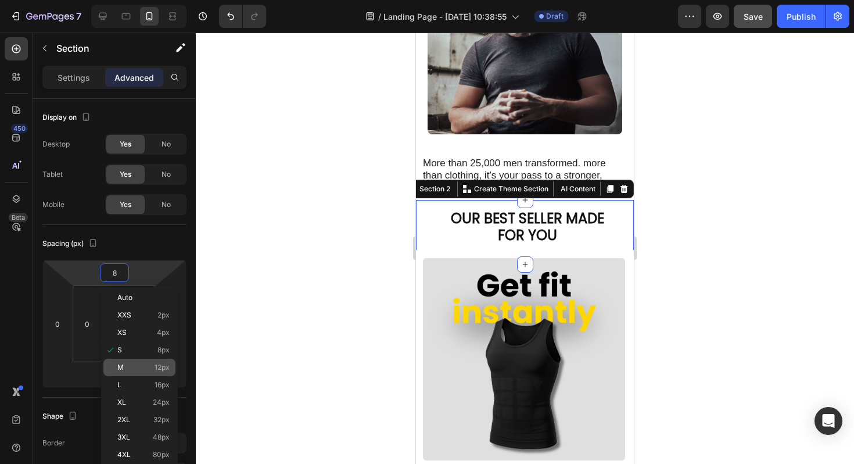
click at [141, 363] on p "M 12px" at bounding box center [143, 367] width 52 height 8
type input "12"
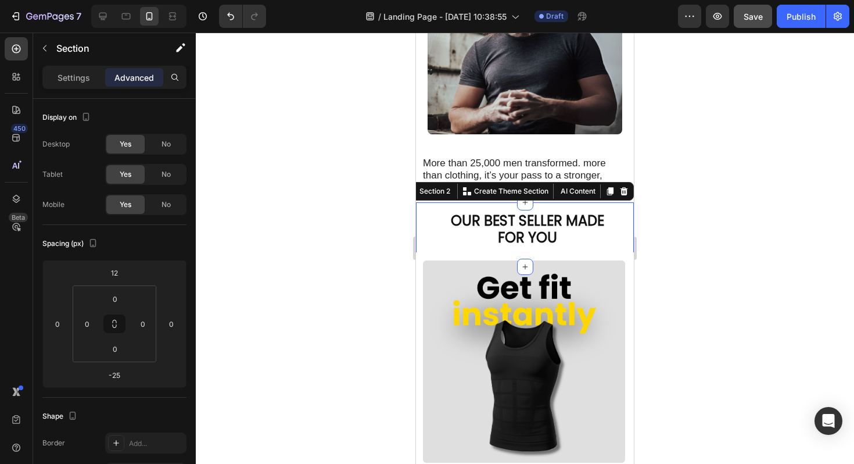
click at [711, 170] on div at bounding box center [525, 248] width 659 height 431
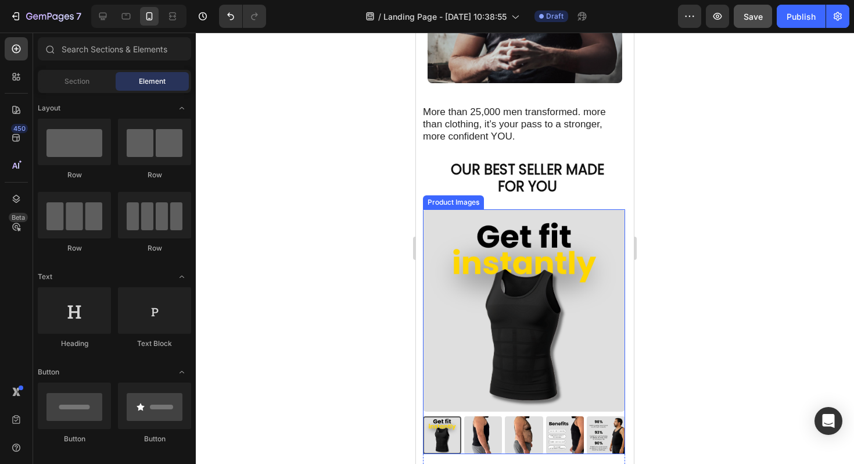
scroll to position [1724, 0]
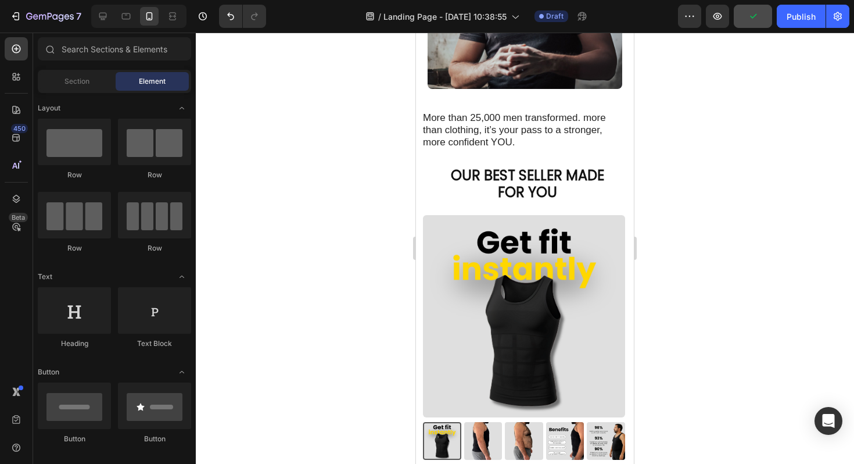
click at [115, 13] on div at bounding box center [138, 16] width 95 height 23
click at [106, 14] on icon at bounding box center [103, 17] width 8 height 8
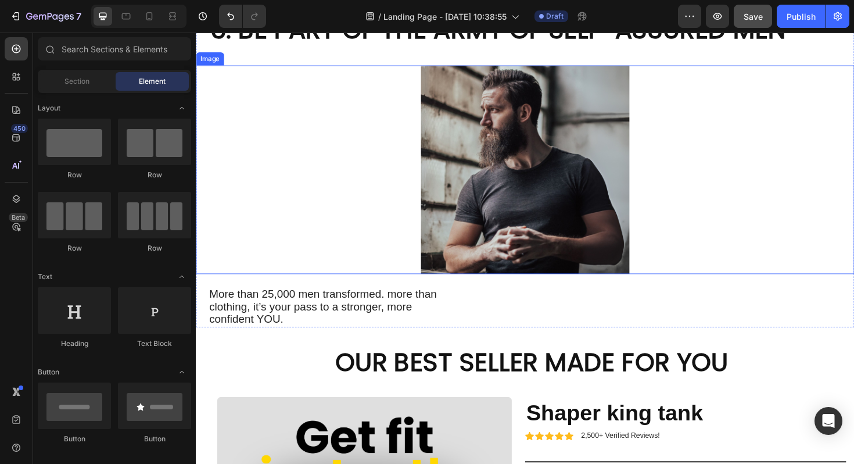
scroll to position [1782, 0]
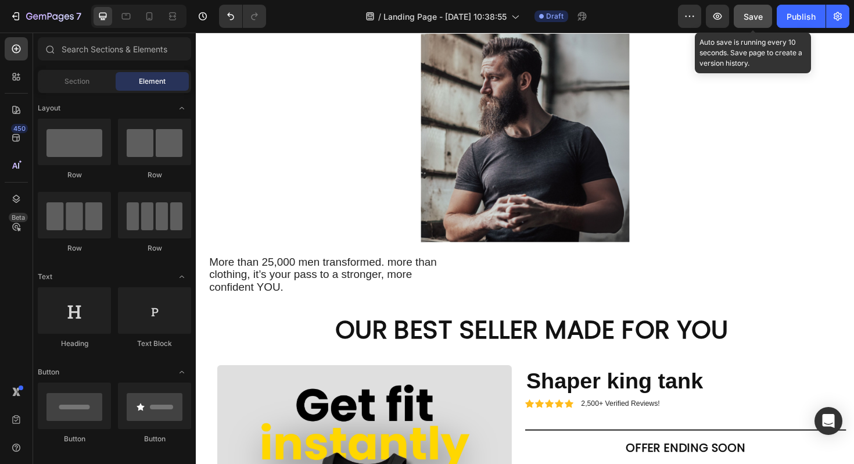
click at [744, 27] on button "Save" at bounding box center [753, 16] width 38 height 23
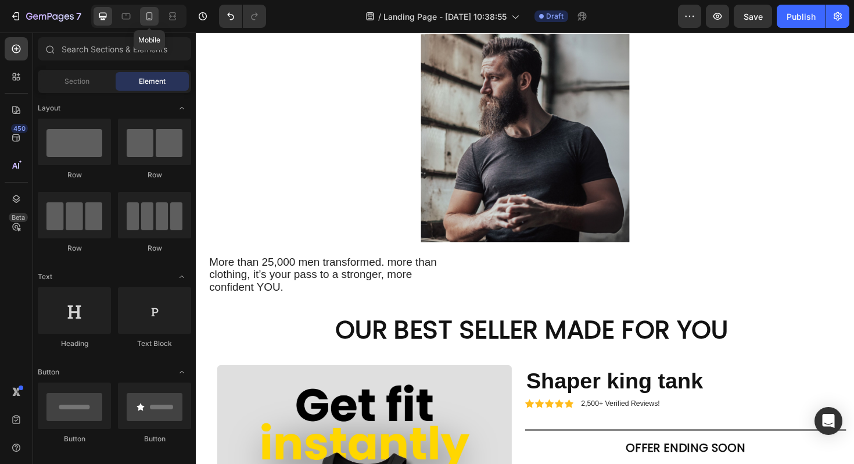
click at [149, 15] on icon at bounding box center [150, 16] width 12 height 12
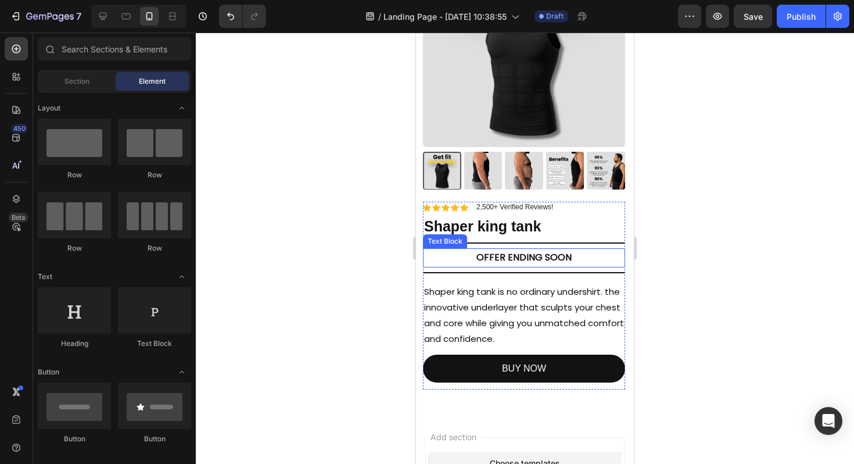
scroll to position [1570, 0]
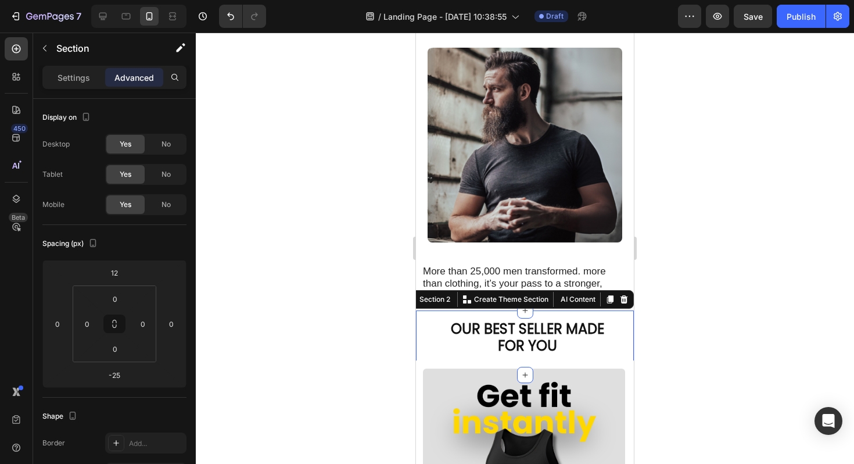
click at [515, 316] on div "OUR BEST SELLER MADE FOR YOU Heading OUR BEST SELLER MADE FOR YOU Heading" at bounding box center [525, 342] width 218 height 65
click at [510, 336] on span "FOR YOU" at bounding box center [527, 345] width 59 height 19
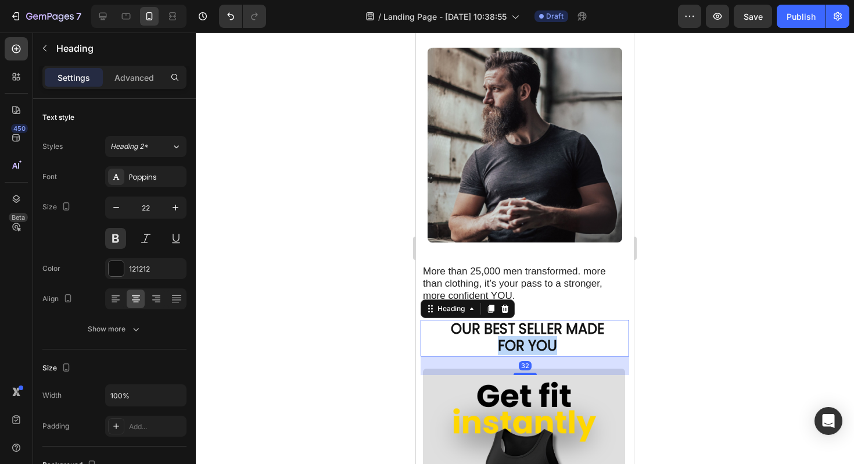
click at [510, 336] on span "FOR YOU" at bounding box center [527, 345] width 59 height 19
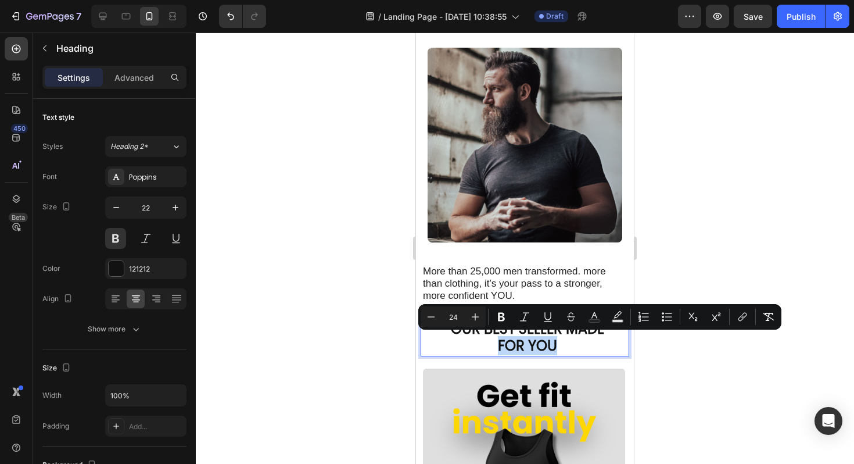
click at [510, 336] on span "FOR YOU" at bounding box center [527, 345] width 59 height 19
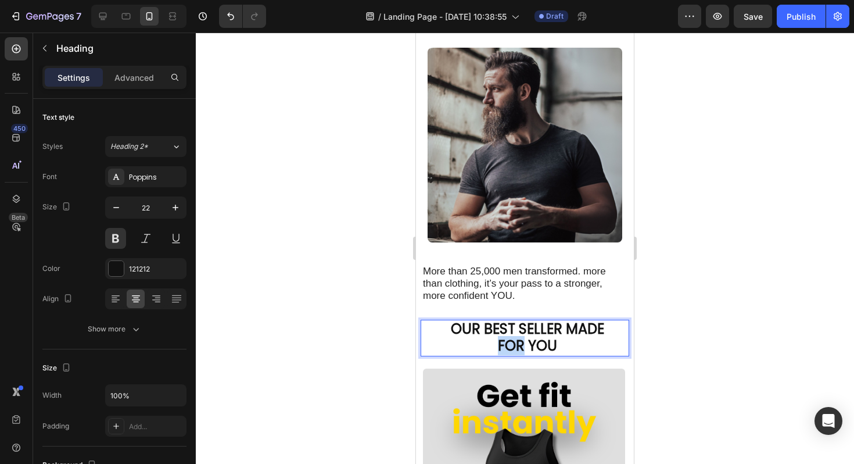
click at [510, 336] on span "FOR YOU" at bounding box center [527, 345] width 59 height 19
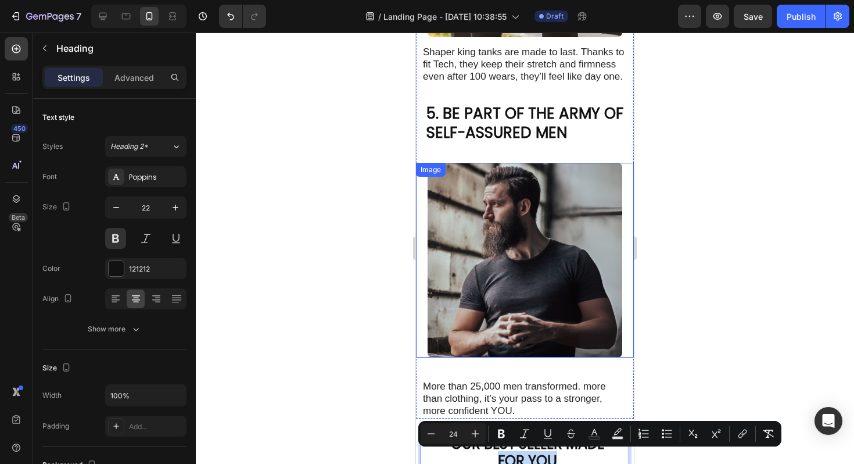
scroll to position [1453, 0]
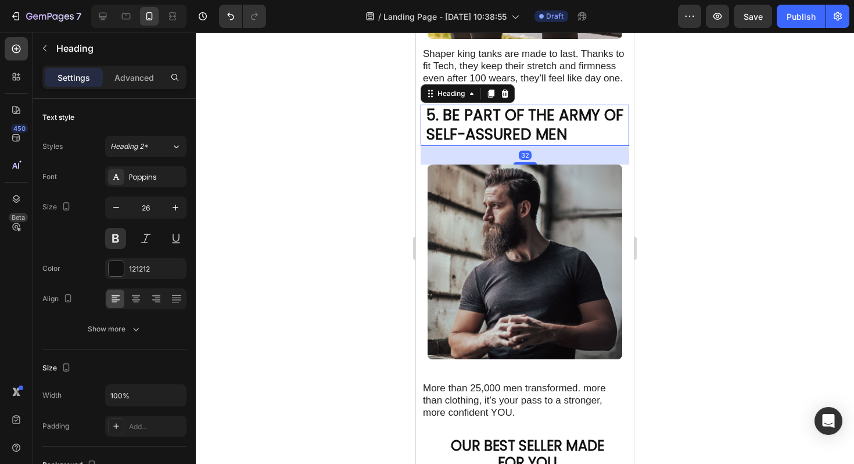
click at [487, 124] on h2 "5. BE PART OF THE ARMY OF SELF-ASSURED MEN" at bounding box center [527, 126] width 204 height 42
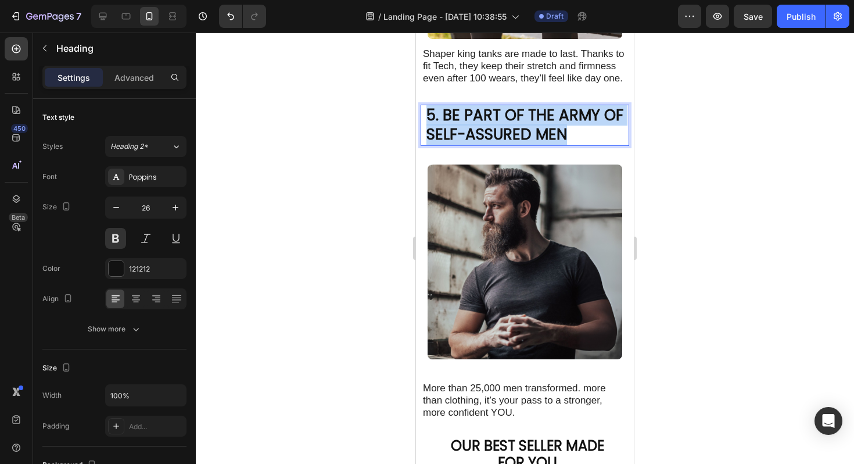
click at [487, 124] on p "5. BE PART OF THE ARMY OF SELF-ASSURED MEN" at bounding box center [528, 126] width 202 height 40
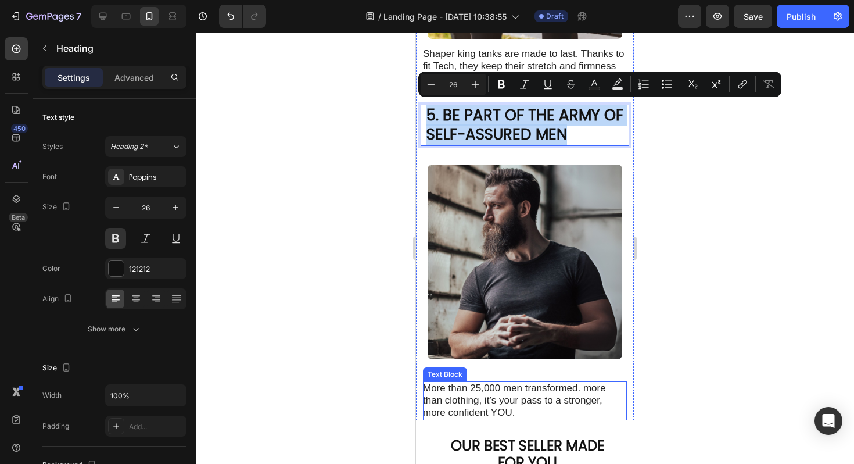
scroll to position [1569, 0]
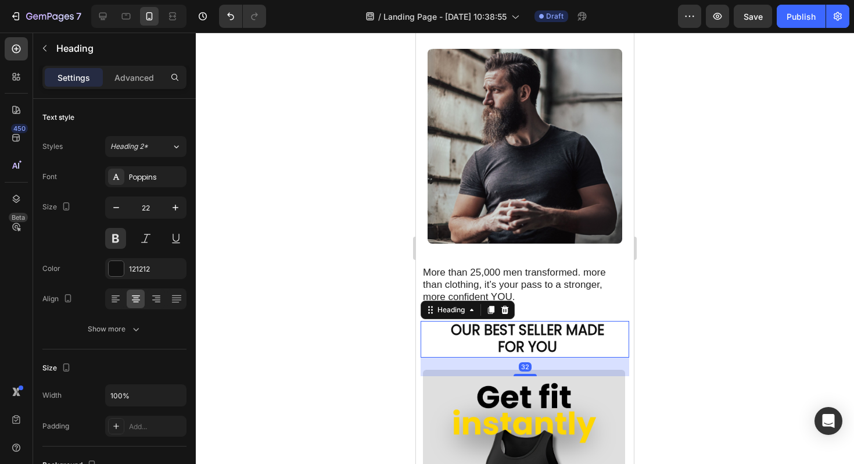
click at [525, 349] on span "FOR YOU" at bounding box center [527, 346] width 59 height 19
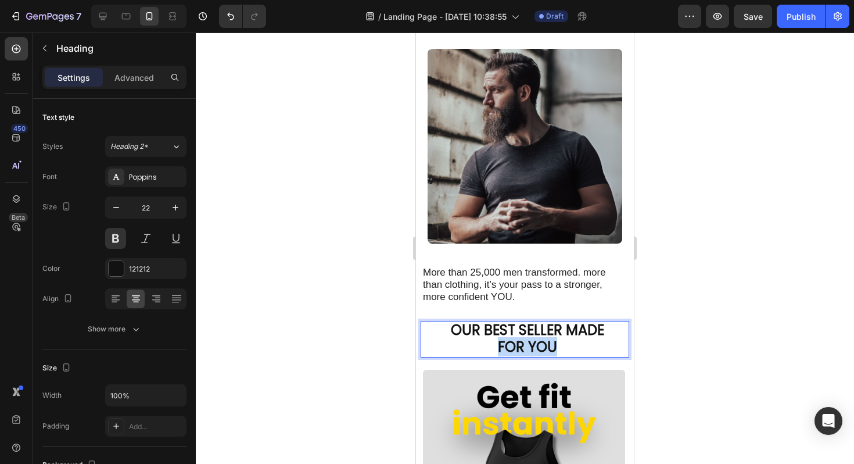
click at [525, 349] on span "FOR YOU" at bounding box center [527, 346] width 59 height 19
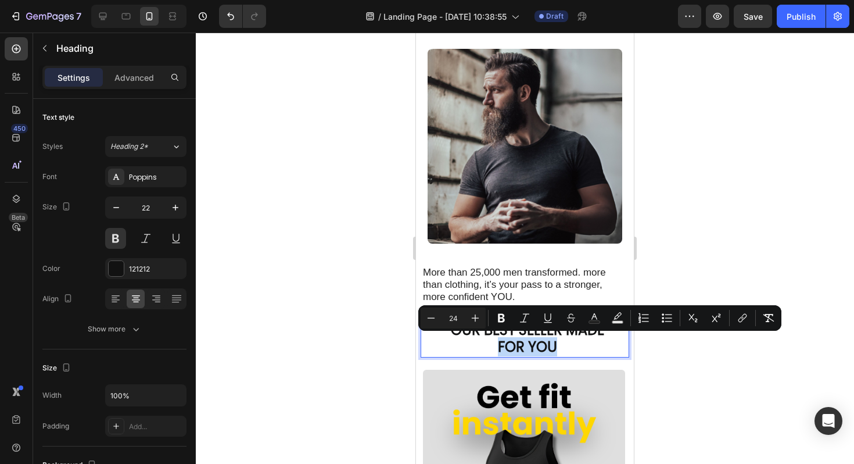
click at [525, 349] on span "FOR YOU" at bounding box center [527, 346] width 59 height 19
click at [549, 339] on span "FOR YOU" at bounding box center [527, 346] width 59 height 19
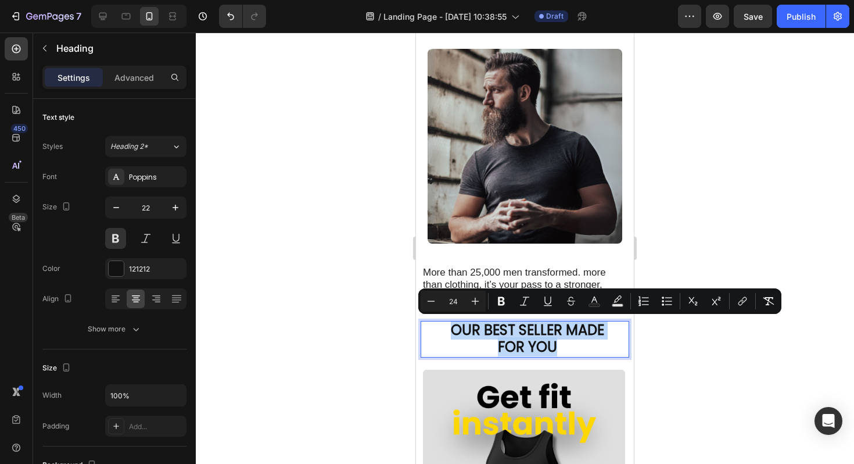
drag, startPoint x: 563, startPoint y: 342, endPoint x: 455, endPoint y: 321, distance: 110.6
click at [455, 322] on p "OUR BEST SELLER MADE FOR YOU" at bounding box center [528, 339] width 202 height 34
click at [474, 307] on button "Plus" at bounding box center [475, 301] width 21 height 21
type input "26"
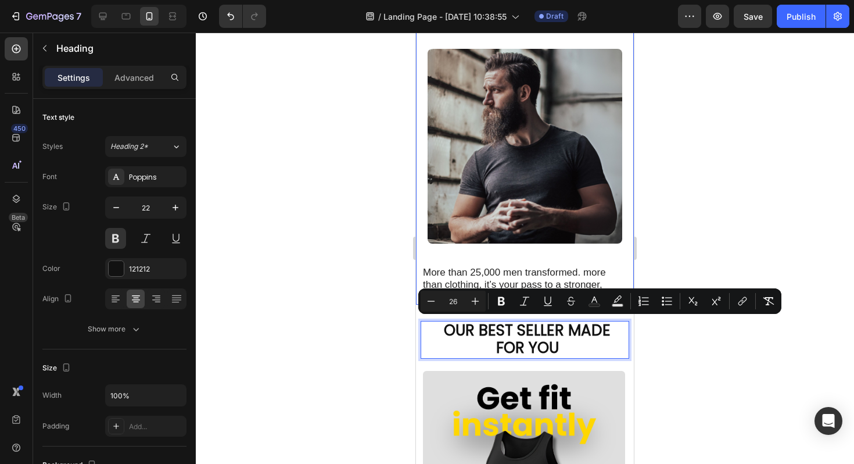
click at [702, 210] on div at bounding box center [525, 248] width 659 height 431
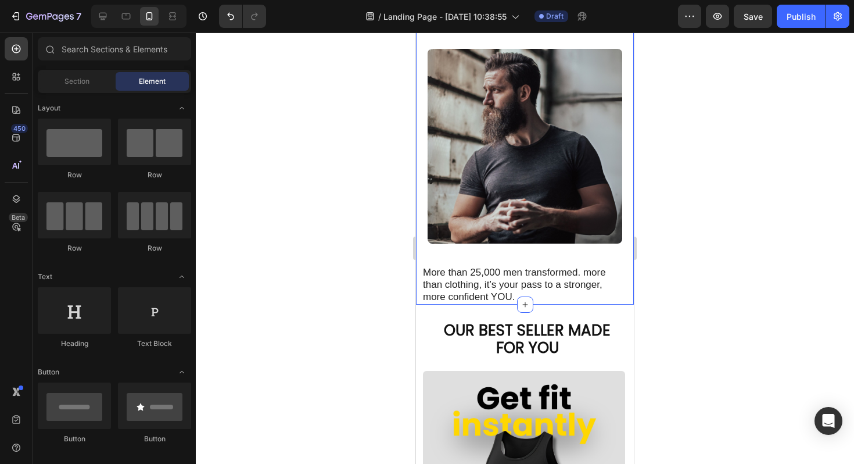
click at [702, 210] on div at bounding box center [525, 248] width 659 height 431
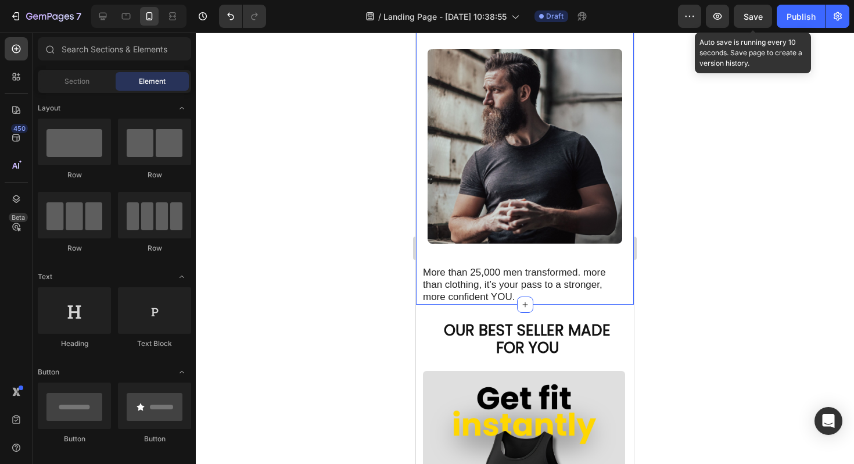
click at [751, 19] on span "Save" at bounding box center [753, 17] width 19 height 10
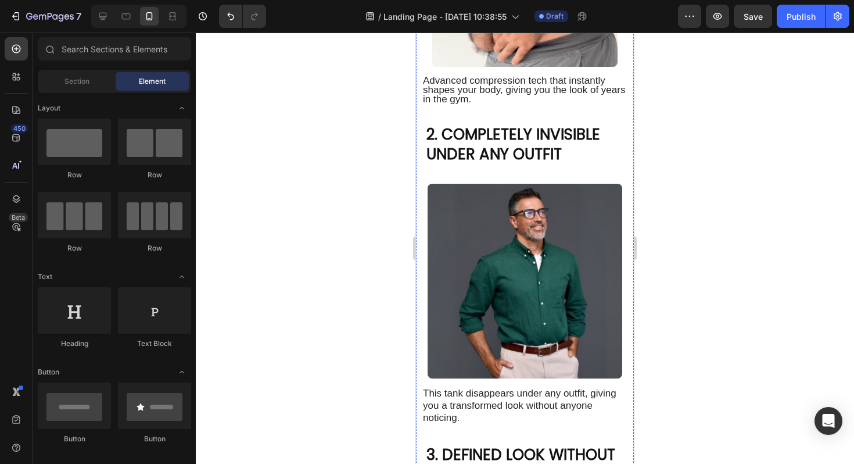
scroll to position [0, 0]
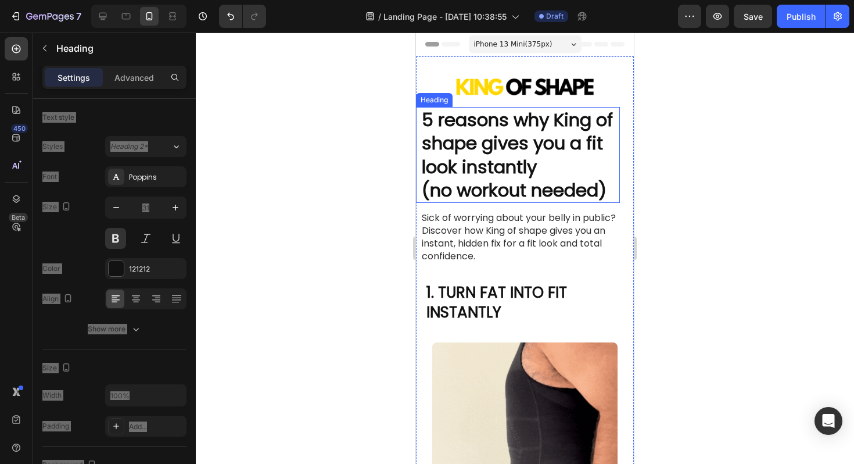
click at [482, 141] on h2 "5 reasons why King of shape gives you a fit look instantly (no workout needed)" at bounding box center [518, 155] width 195 height 96
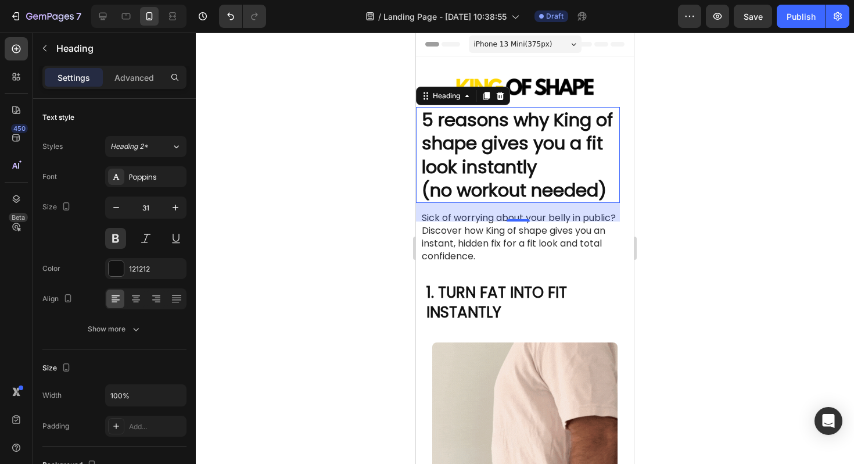
click at [127, 87] on div "Settings Advanced" at bounding box center [114, 77] width 144 height 23
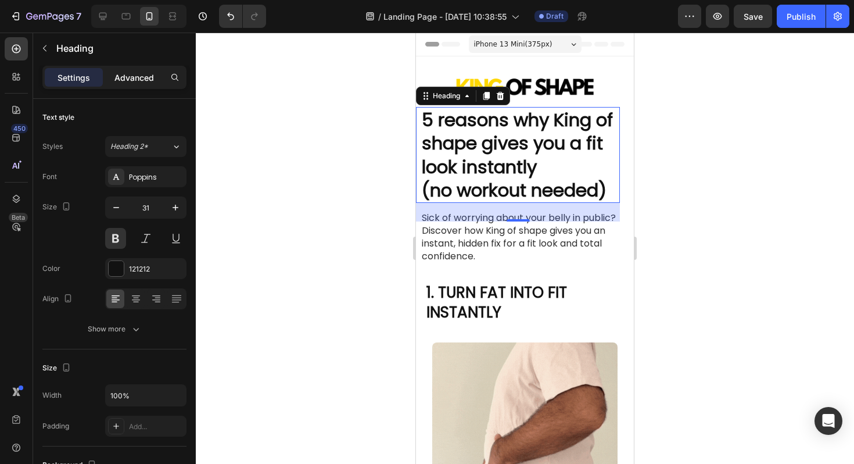
click at [127, 75] on p "Advanced" at bounding box center [135, 77] width 40 height 12
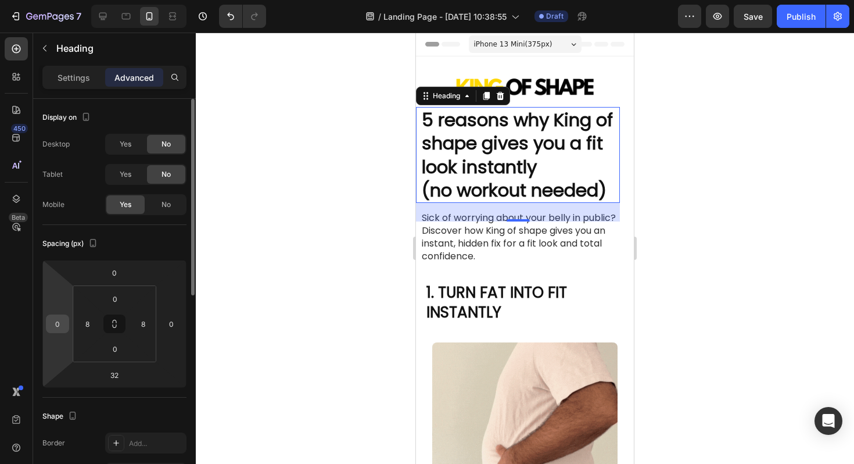
click at [67, 328] on div "0" at bounding box center [57, 323] width 23 height 19
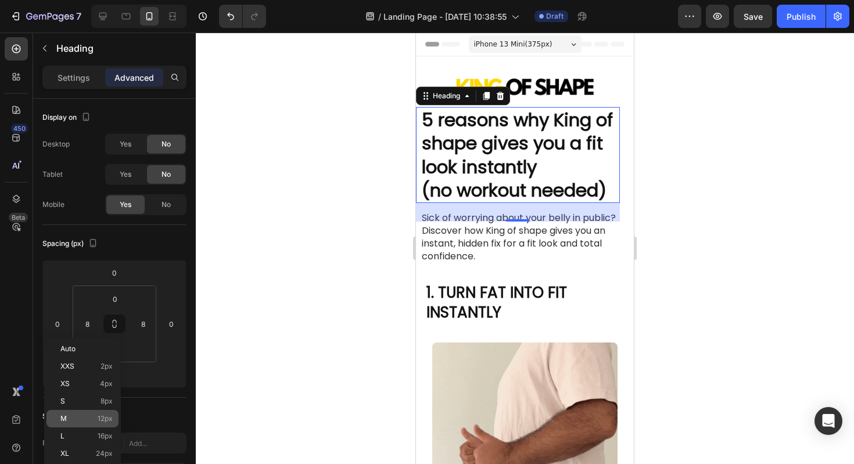
click at [84, 416] on p "M 12px" at bounding box center [86, 418] width 52 height 8
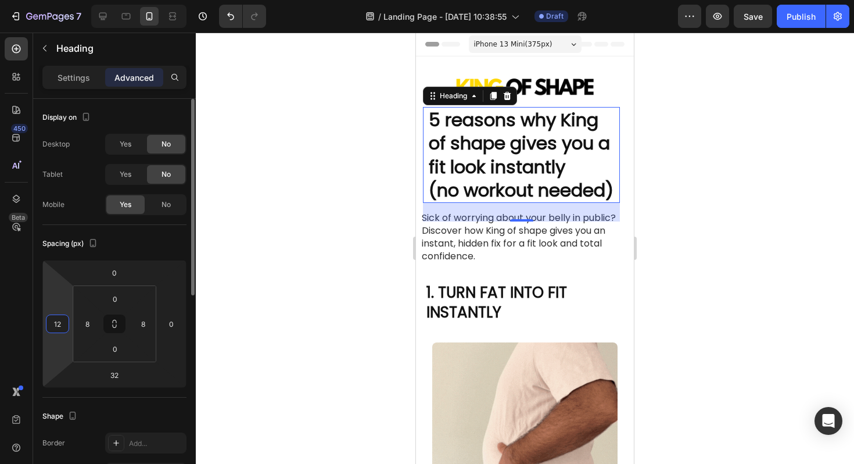
click at [57, 319] on input "12" at bounding box center [57, 323] width 17 height 17
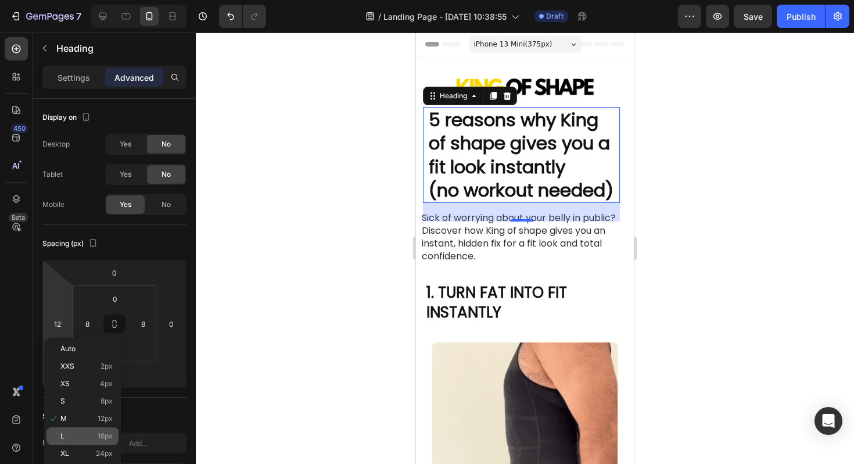
click at [86, 428] on div "L 16px" at bounding box center [83, 435] width 72 height 17
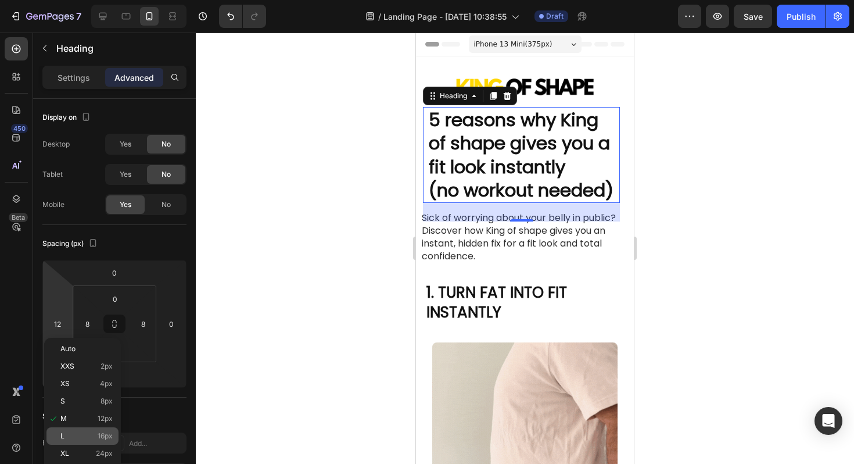
type input "16"
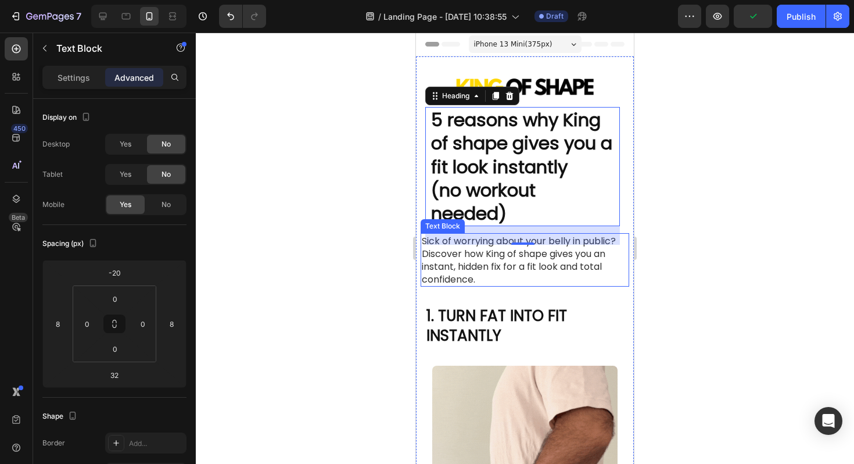
click at [430, 275] on span "Sick of worrying about your belly in public? Discover how King of shape gives y…" at bounding box center [519, 260] width 194 height 52
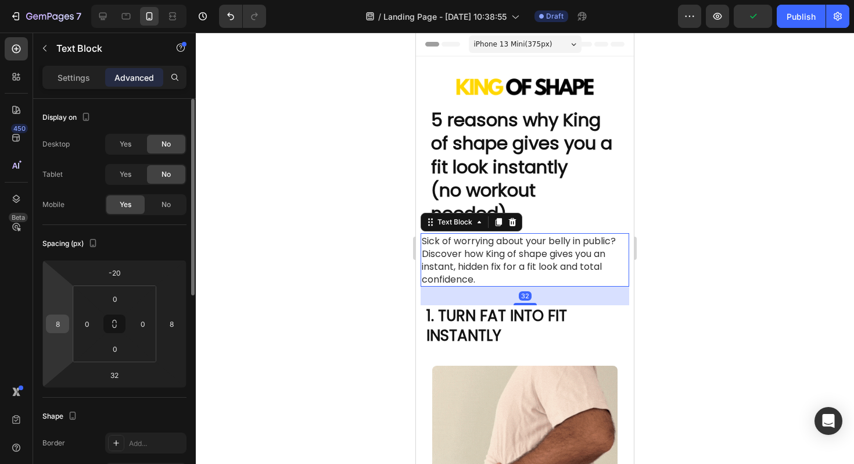
click at [60, 323] on input "8" at bounding box center [57, 323] width 17 height 17
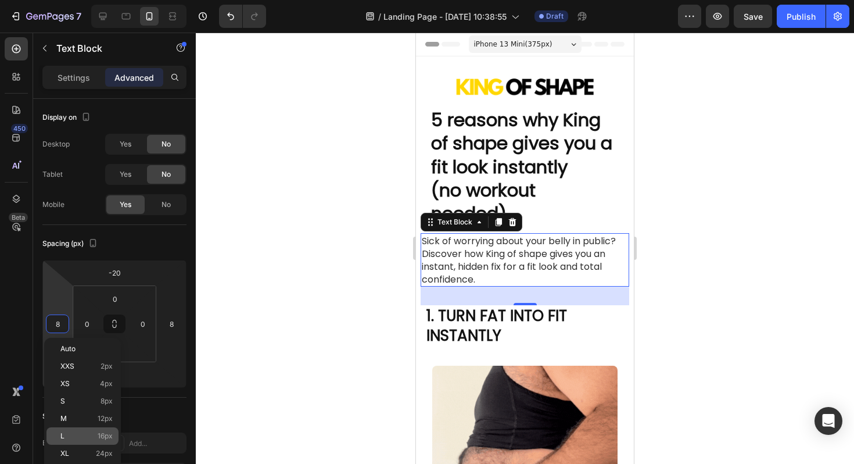
click at [96, 431] on div "L 16px" at bounding box center [83, 435] width 72 height 17
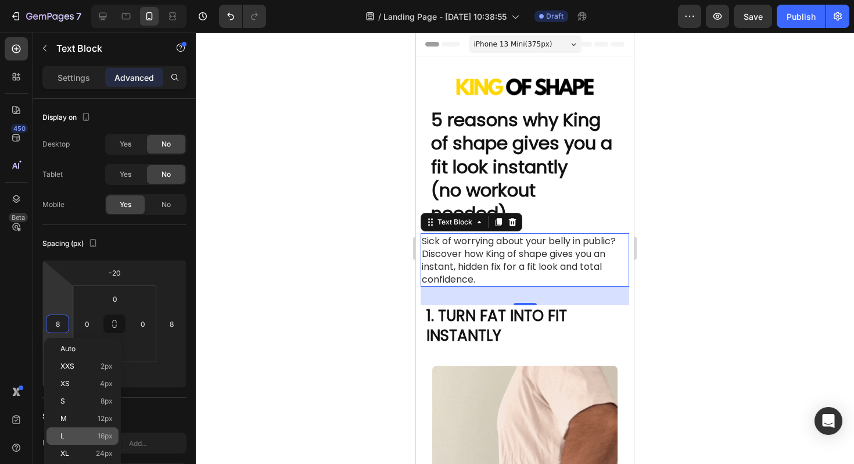
type input "16"
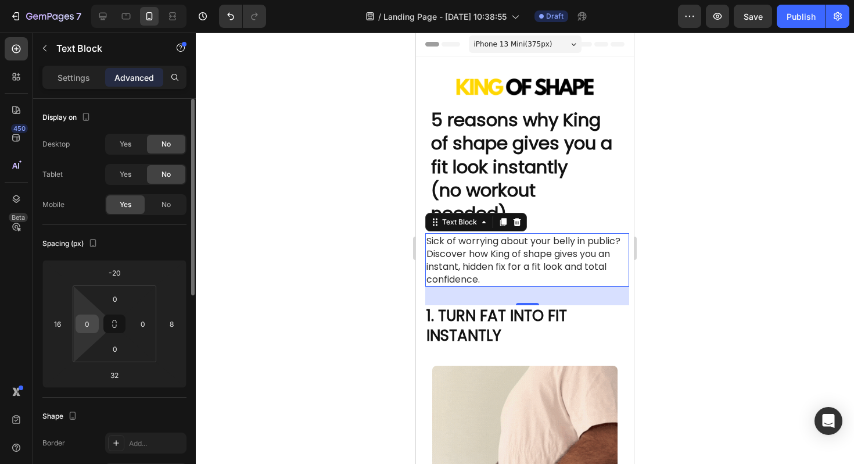
click at [85, 328] on input "0" at bounding box center [86, 323] width 17 height 17
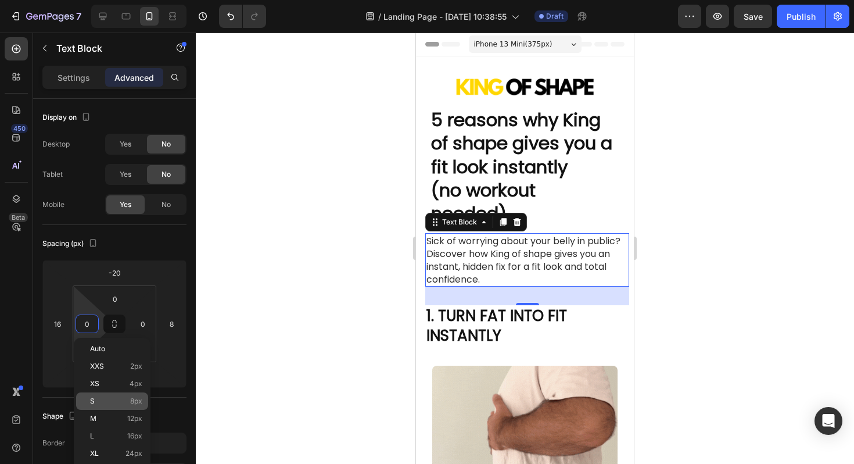
click at [120, 408] on div "S 8px" at bounding box center [112, 400] width 72 height 17
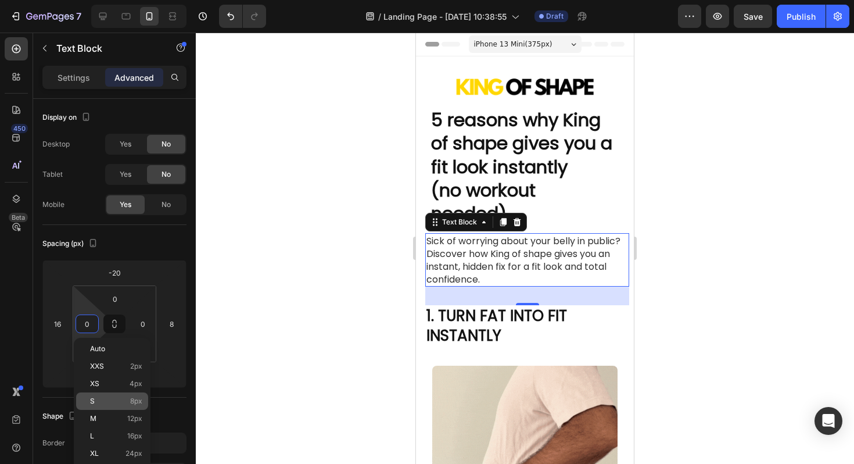
type input "8"
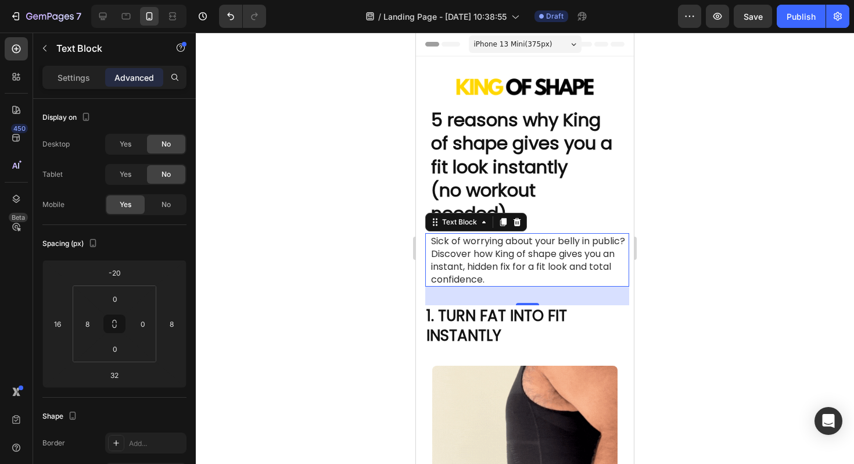
click at [799, 106] on div at bounding box center [525, 248] width 659 height 431
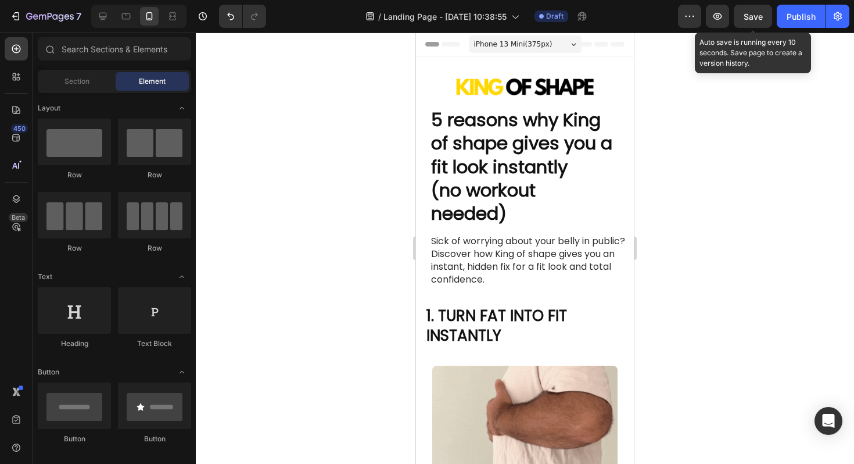
click at [756, 16] on span "Save" at bounding box center [753, 17] width 19 height 10
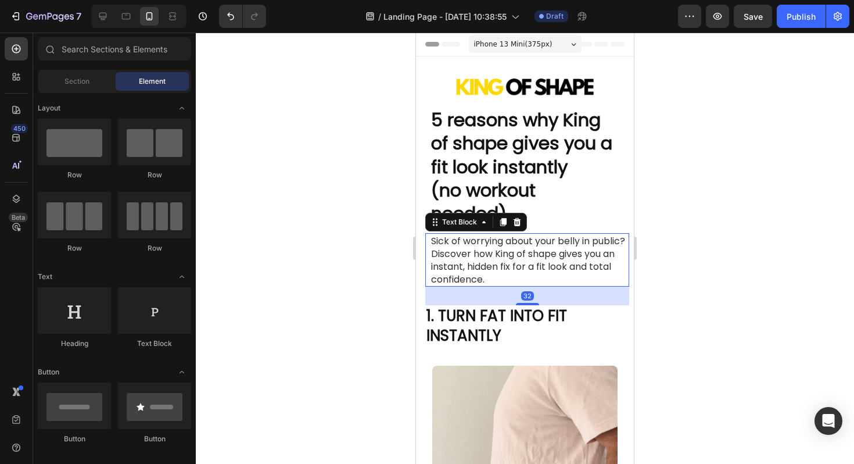
click at [496, 263] on span "Sick of worrying about your belly in public? Discover how King of shape gives y…" at bounding box center [528, 260] width 194 height 52
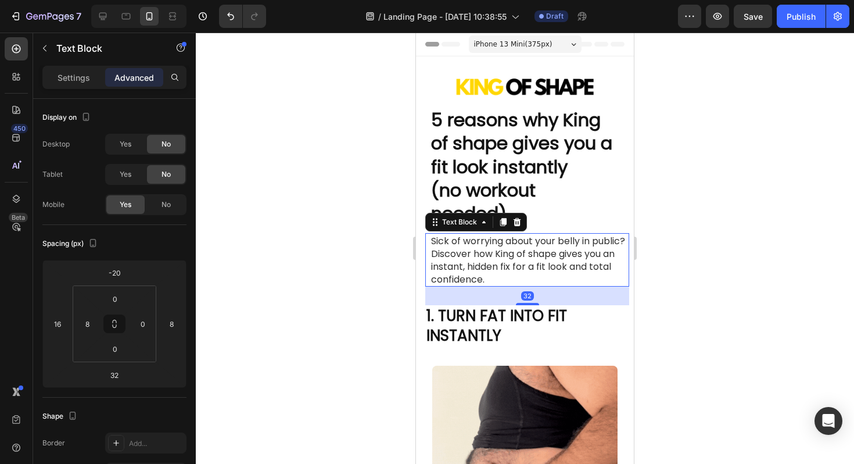
click at [519, 259] on span "Sick of worrying about your belly in public? Discover how King of shape gives y…" at bounding box center [528, 260] width 194 height 52
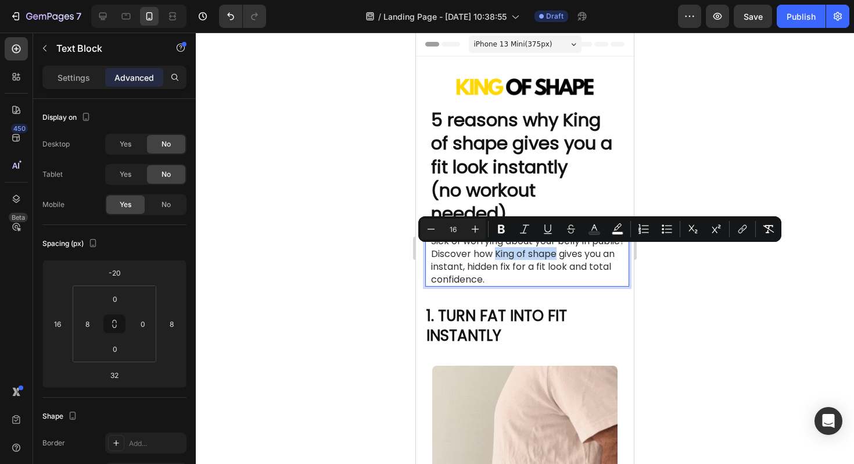
drag, startPoint x: 532, startPoint y: 255, endPoint x: 593, endPoint y: 256, distance: 61.6
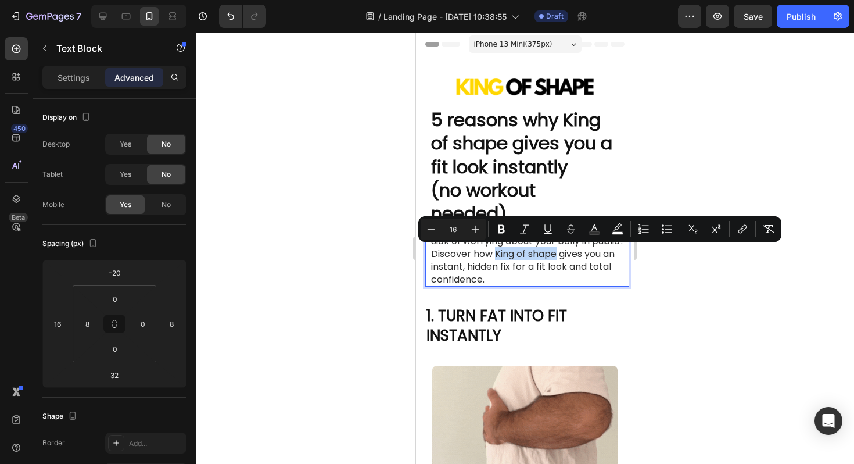
click at [593, 256] on span "Sick of worrying about your belly in public? Discover how King of shape gives y…" at bounding box center [528, 260] width 194 height 52
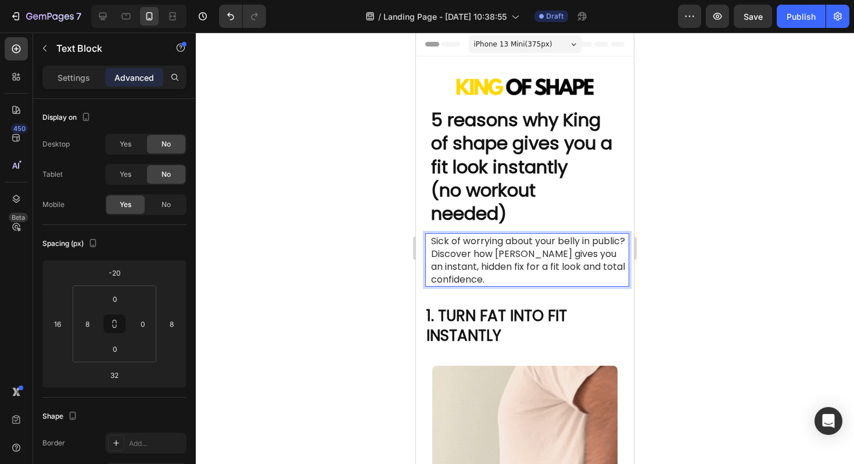
click at [555, 253] on span "Sick of worrying about your belly in public? Discover how Shaoer king gives you…" at bounding box center [528, 260] width 194 height 52
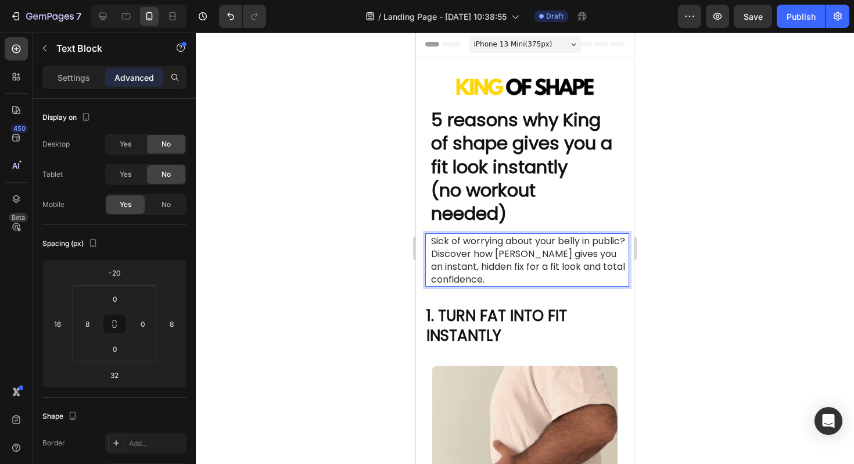
click at [585, 252] on span "Sick of worrying about your belly in public? Discover how Shaper king gives you…" at bounding box center [528, 260] width 194 height 52
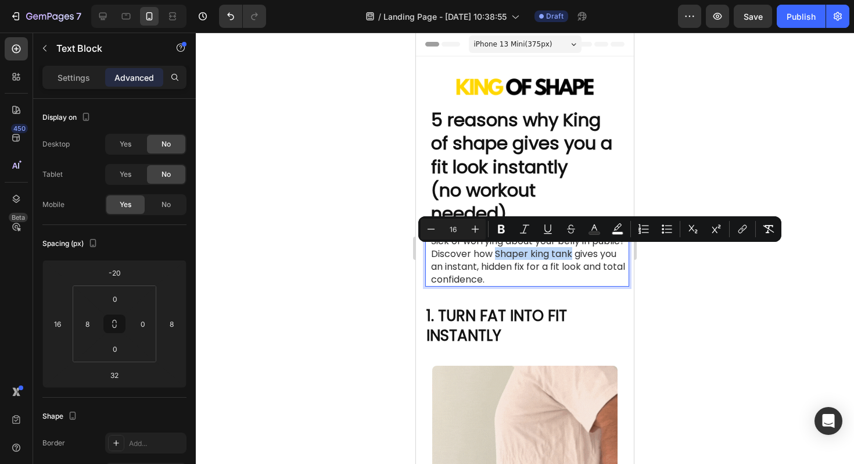
drag, startPoint x: 532, startPoint y: 252, endPoint x: 611, endPoint y: 251, distance: 79.1
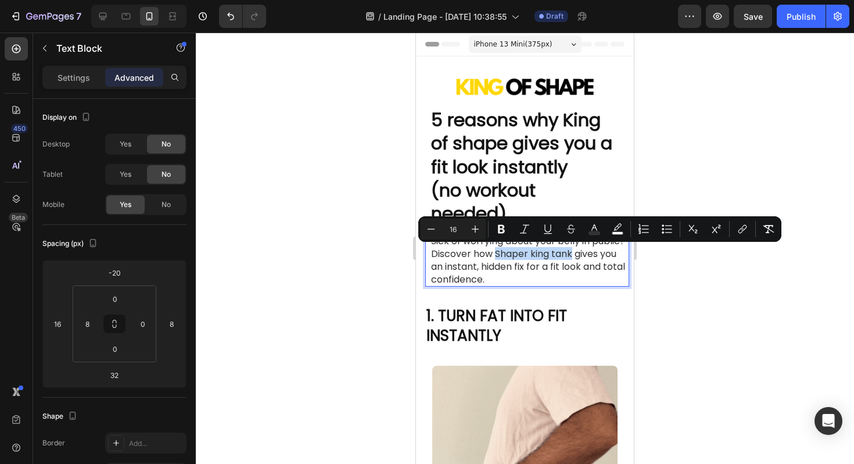
click at [611, 251] on p "Sick of worrying about your belly in public? Discover how Shaper king tank give…" at bounding box center [529, 259] width 197 height 51
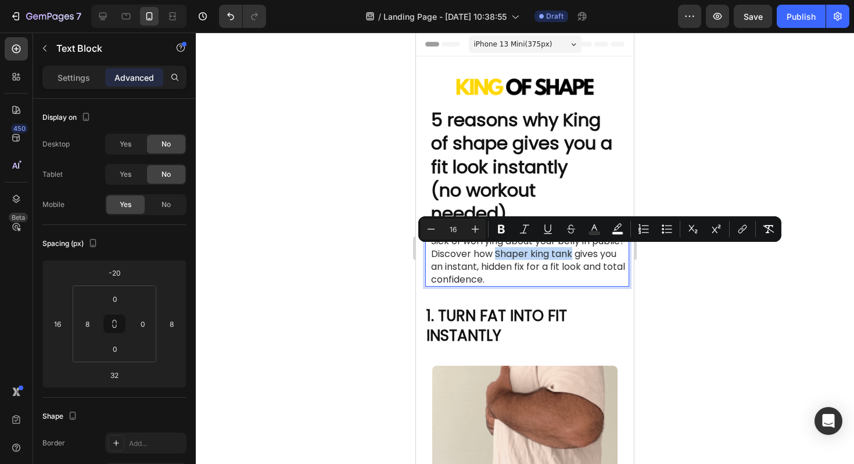
copy span "Shaper king tank"
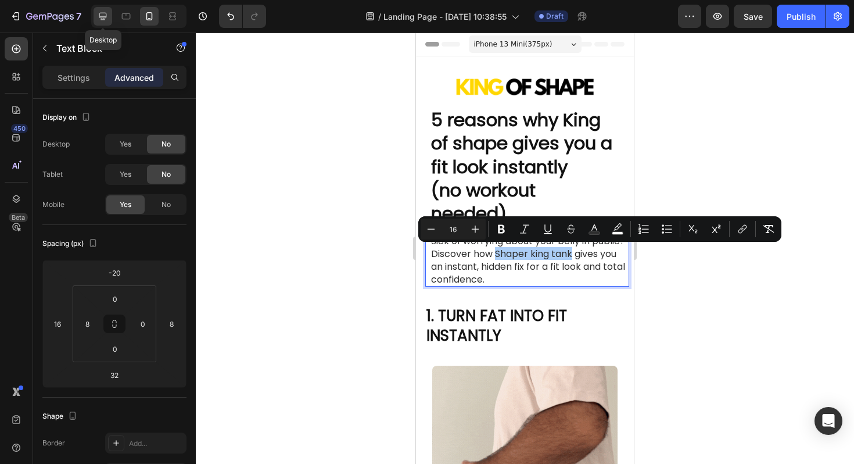
click at [99, 18] on icon at bounding box center [103, 16] width 12 height 12
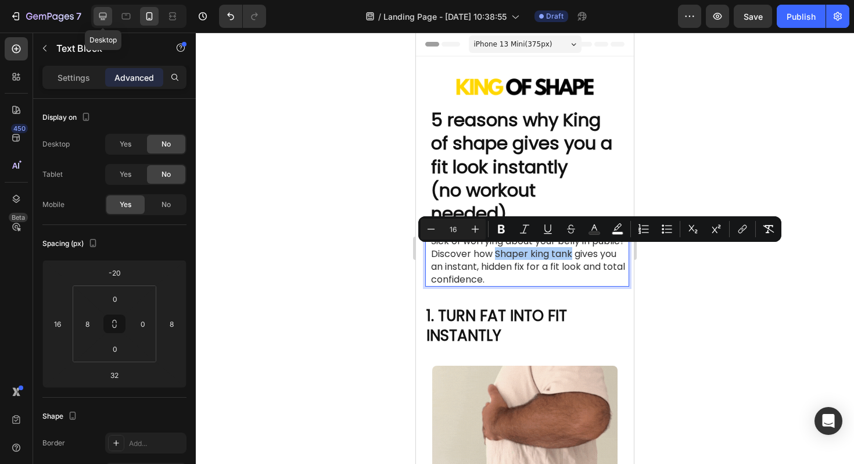
type input "0"
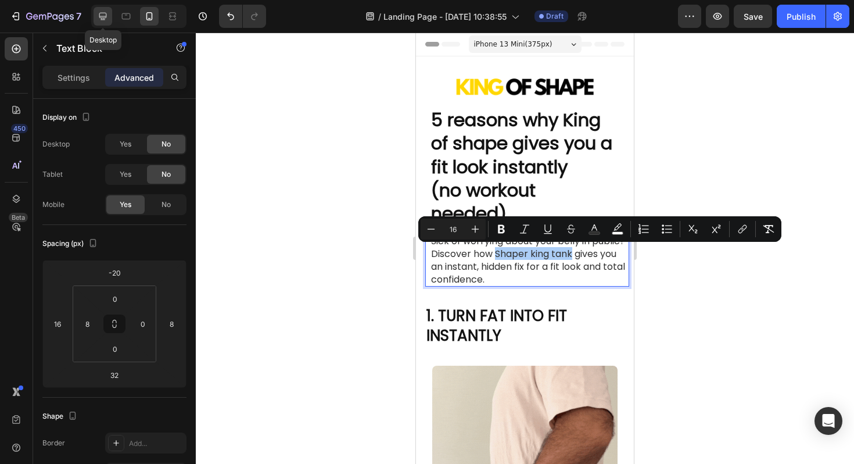
type input "24"
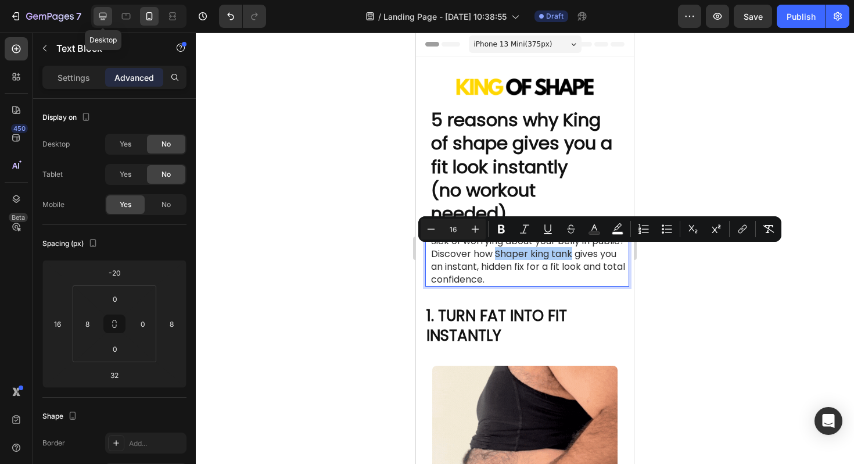
type input "0"
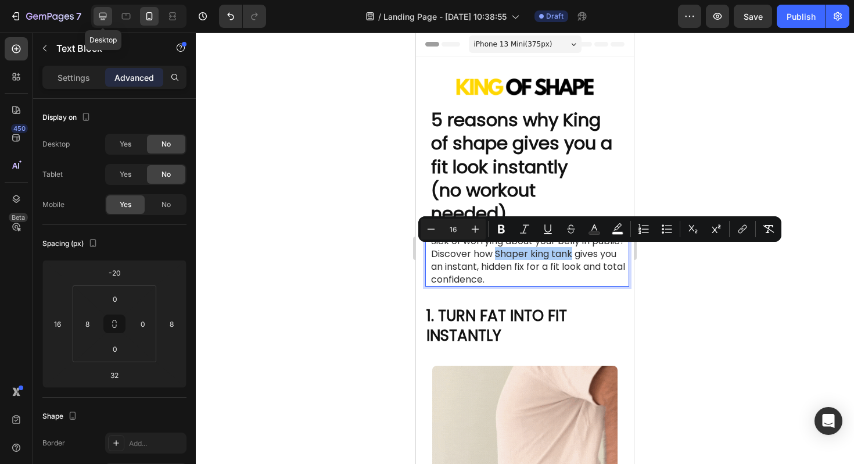
type input "0"
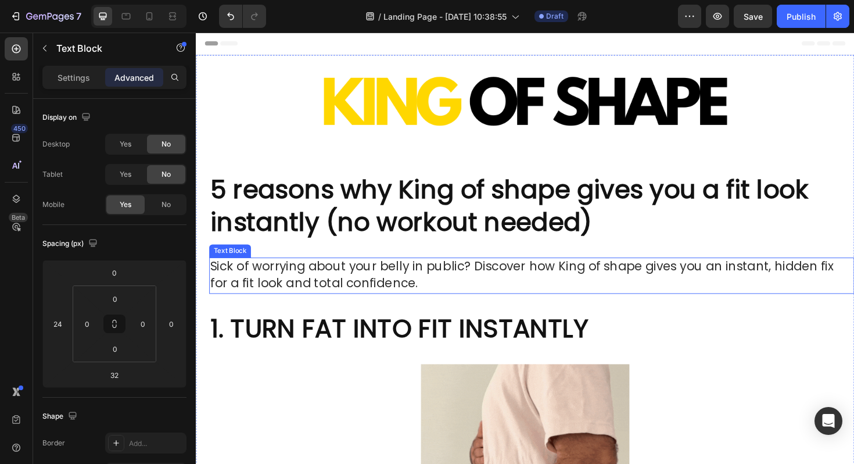
click at [653, 294] on p "Sick of worrying about your belly in public? Discover how King of shape gives y…" at bounding box center [551, 290] width 681 height 36
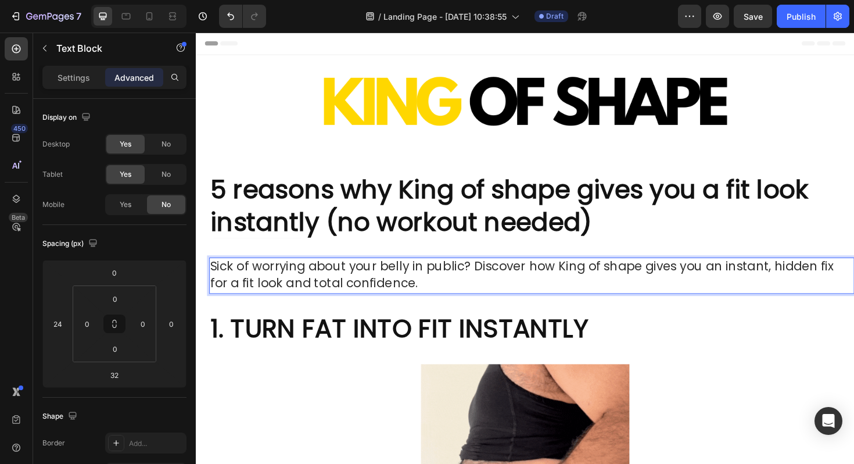
click at [574, 285] on span "Sick of worrying about your belly in public? Discover how King of shape gives y…" at bounding box center [541, 289] width 661 height 36
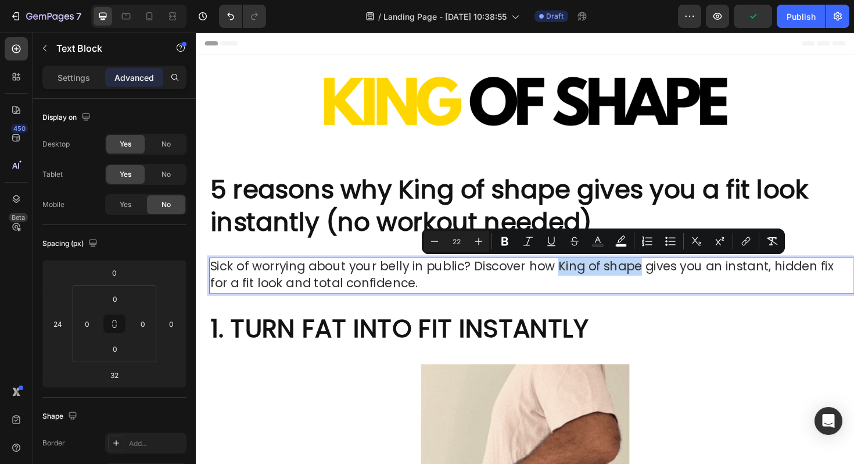
drag, startPoint x: 575, startPoint y: 284, endPoint x: 658, endPoint y: 283, distance: 83.1
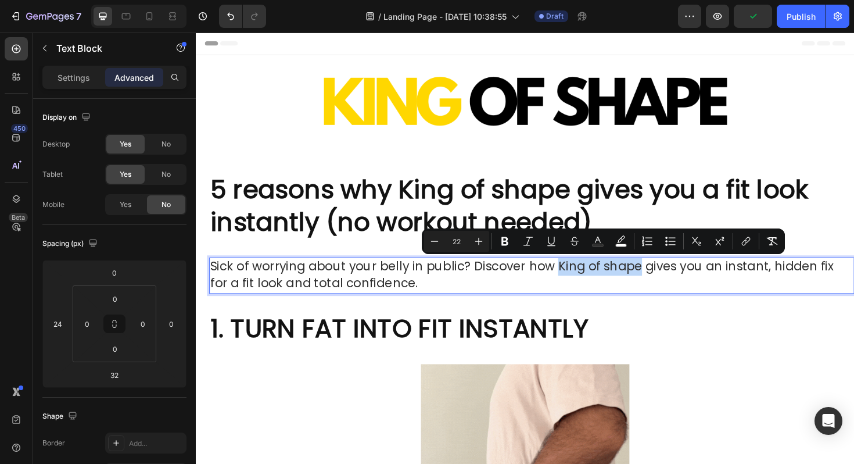
click at [658, 283] on span "Sick of worrying about your belly in public? Discover how King of shape gives y…" at bounding box center [541, 289] width 661 height 36
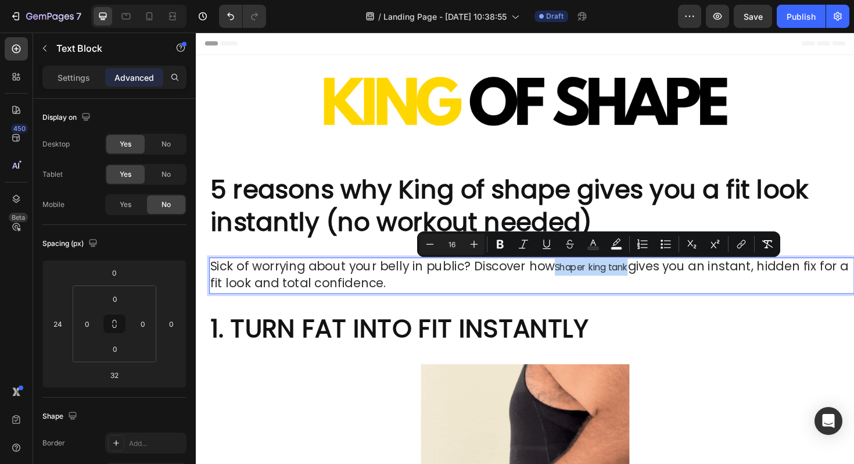
drag, startPoint x: 652, startPoint y: 282, endPoint x: 574, endPoint y: 285, distance: 77.4
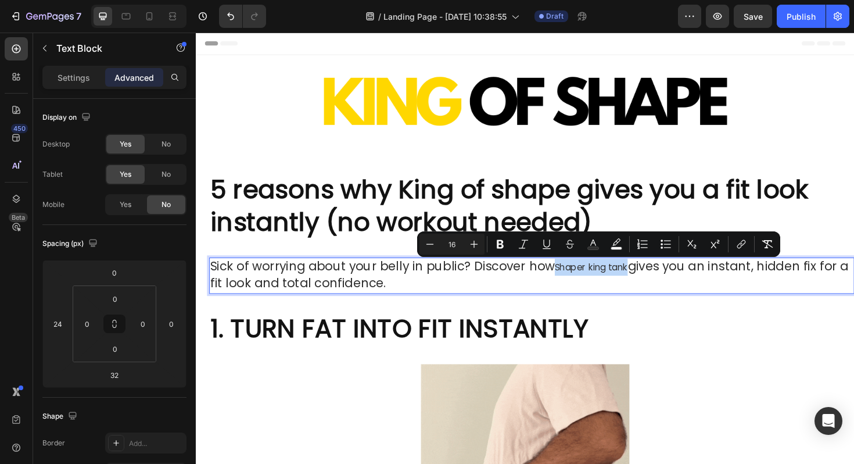
click at [574, 285] on p "Sick of worrying about your belly in public? Discover how Shaper king tank give…" at bounding box center [551, 290] width 681 height 36
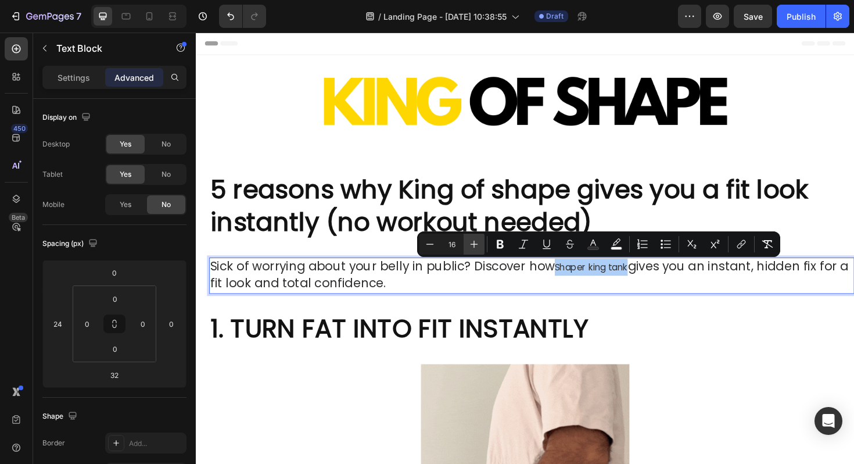
click at [475, 248] on icon "Editor contextual toolbar" at bounding box center [475, 244] width 12 height 12
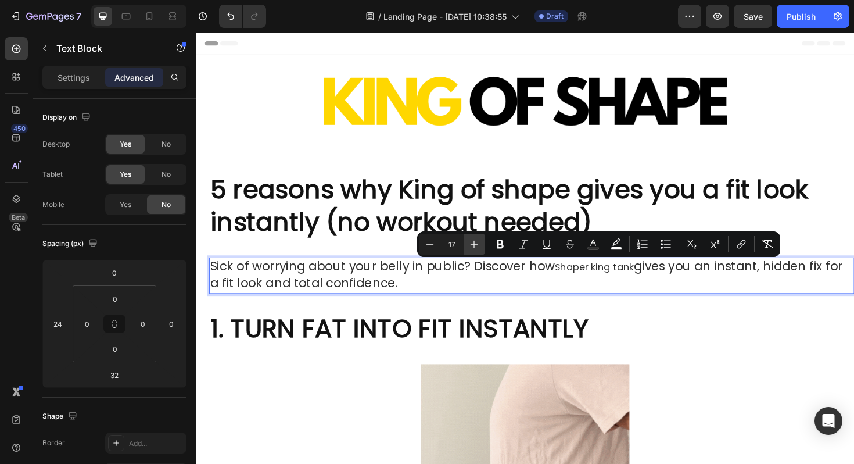
click at [475, 248] on icon "Editor contextual toolbar" at bounding box center [475, 244] width 12 height 12
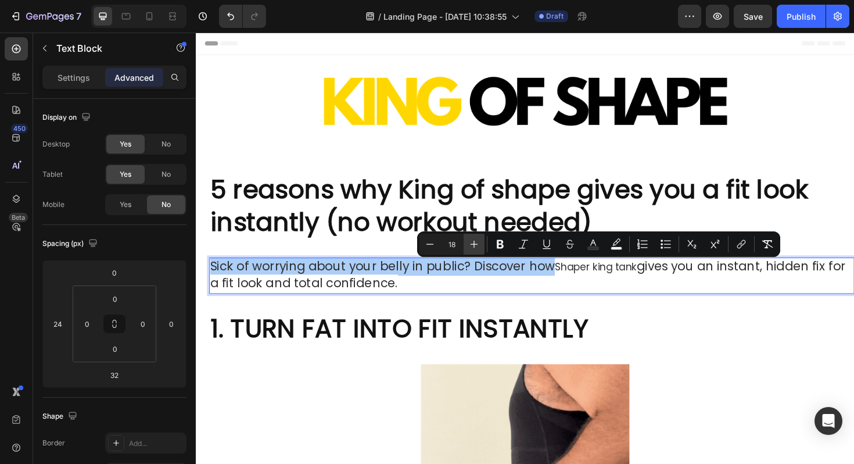
click at [475, 248] on icon "Editor contextual toolbar" at bounding box center [475, 244] width 12 height 12
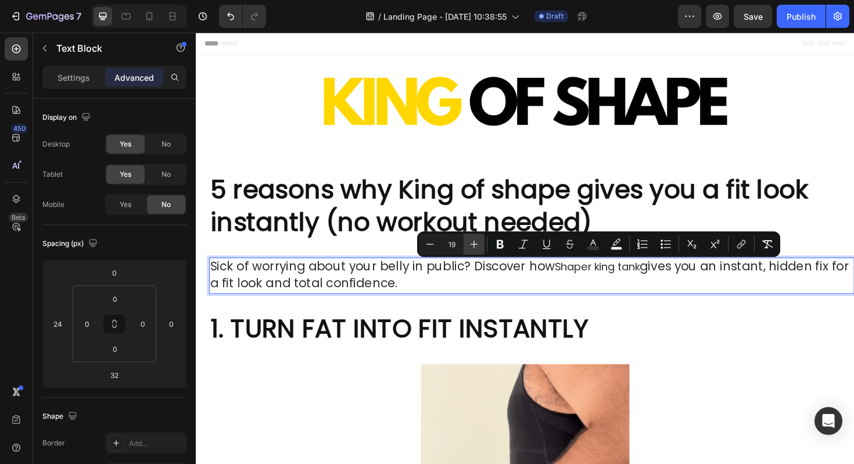
click at [475, 248] on icon "Editor contextual toolbar" at bounding box center [475, 244] width 12 height 12
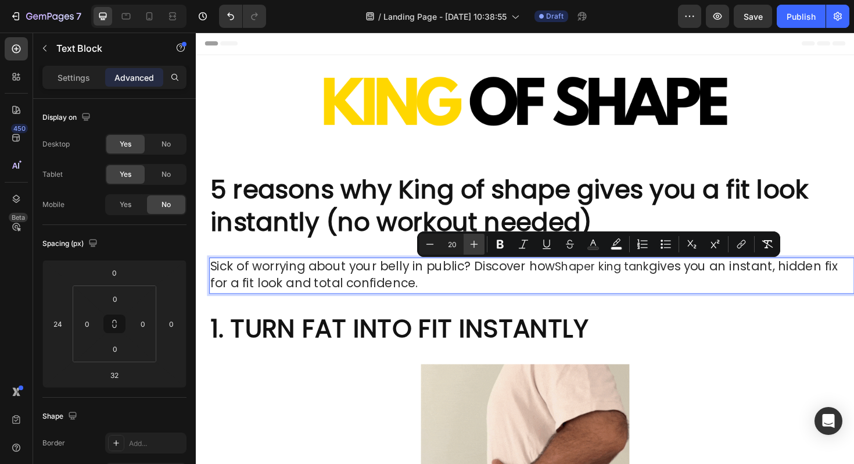
click at [475, 248] on icon "Editor contextual toolbar" at bounding box center [475, 244] width 12 height 12
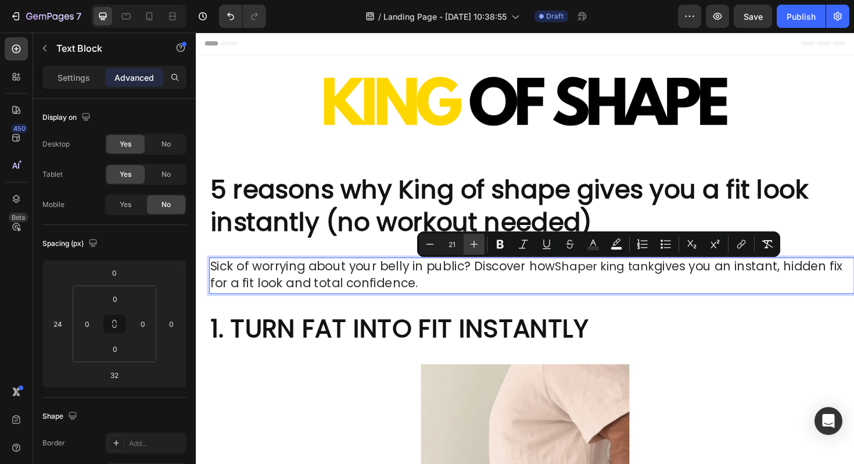
click at [475, 248] on icon "Editor contextual toolbar" at bounding box center [475, 244] width 12 height 12
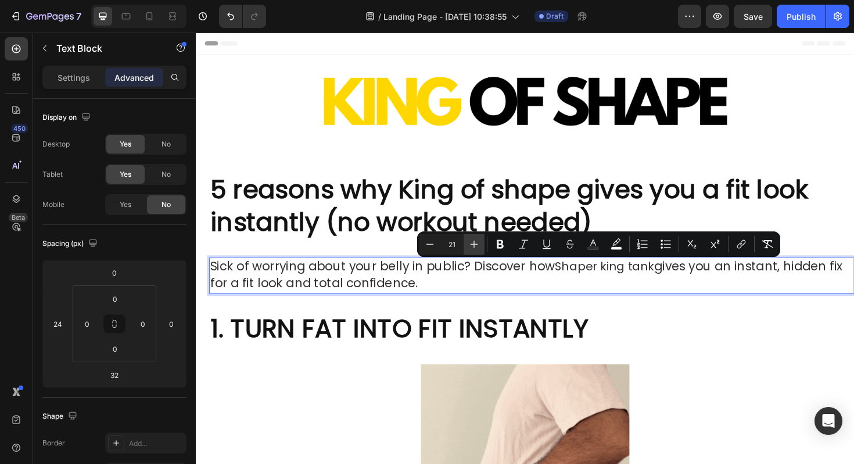
type input "22"
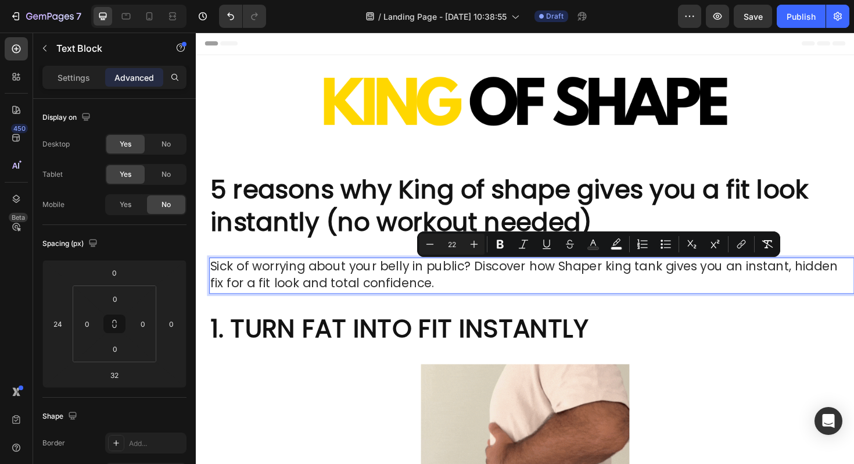
click at [503, 280] on span "Sick of worrying about your belly in public? Discover how Shaper king tank give…" at bounding box center [543, 289] width 665 height 36
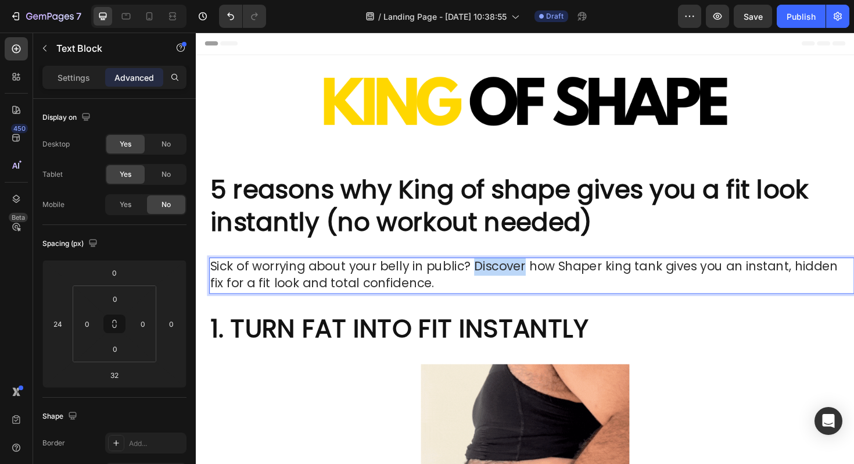
click at [503, 280] on span "Sick of worrying about your belly in public? Discover how Shaper king tank give…" at bounding box center [543, 289] width 665 height 36
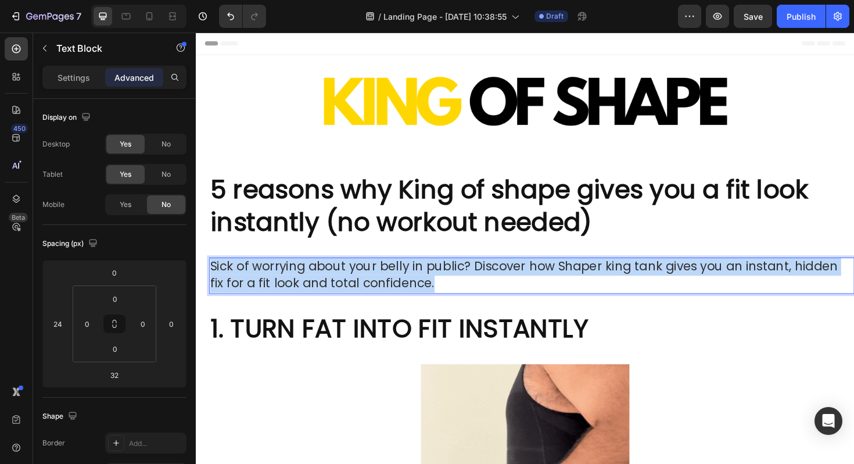
click at [503, 280] on span "Sick of worrying about your belly in public? Discover how Shaper king tank give…" at bounding box center [543, 289] width 665 height 36
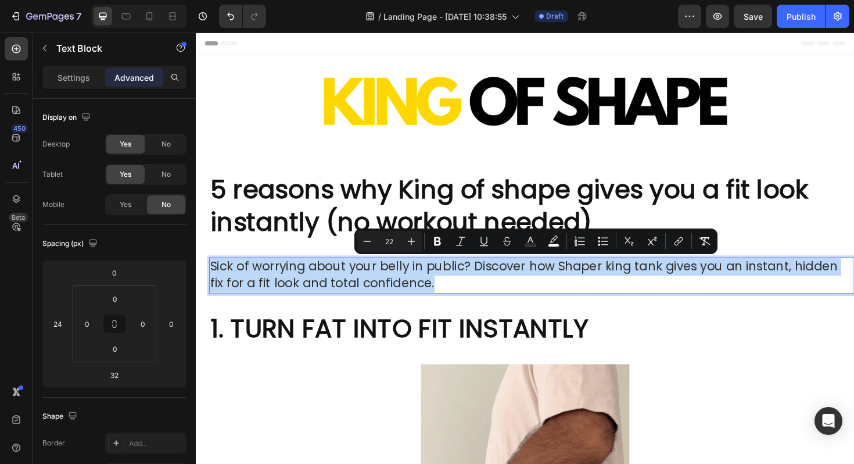
click at [503, 280] on span "Sick of worrying about your belly in public? Discover how Shaper king tank give…" at bounding box center [543, 289] width 665 height 36
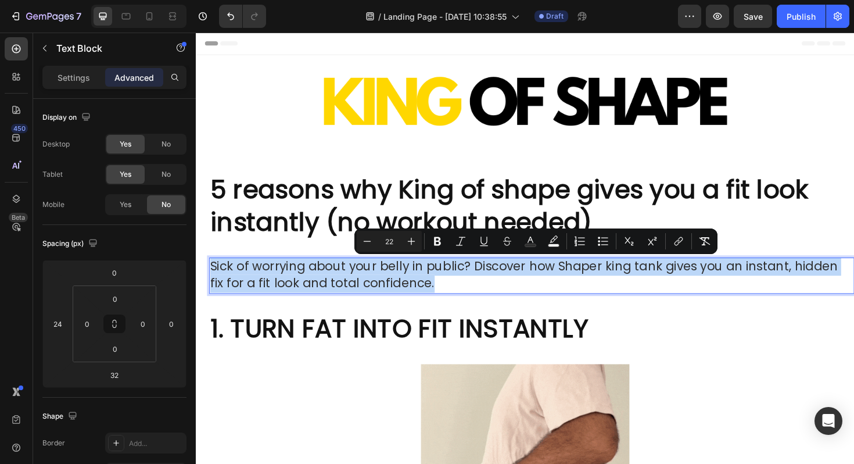
click at [447, 289] on p "Sick of worrying about your belly in public? Discover how Shaper king tank give…" at bounding box center [551, 290] width 681 height 36
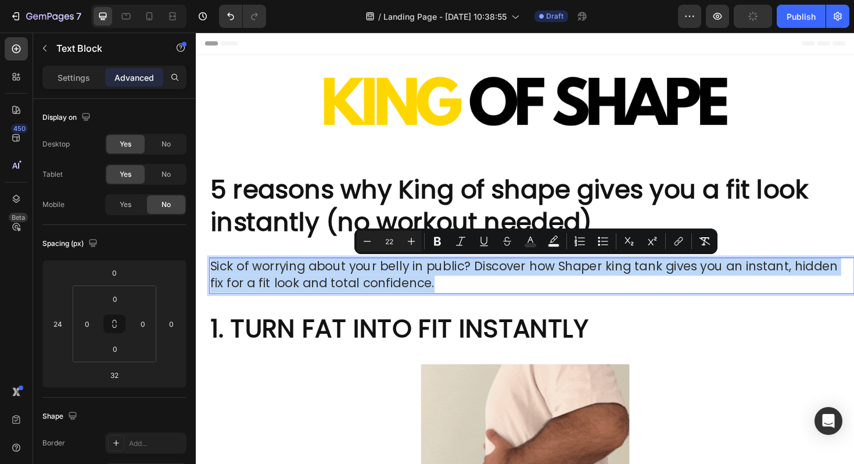
click at [448, 280] on span "Sick of worrying about your belly in public? Discover how Shaper king tank give…" at bounding box center [543, 289] width 665 height 36
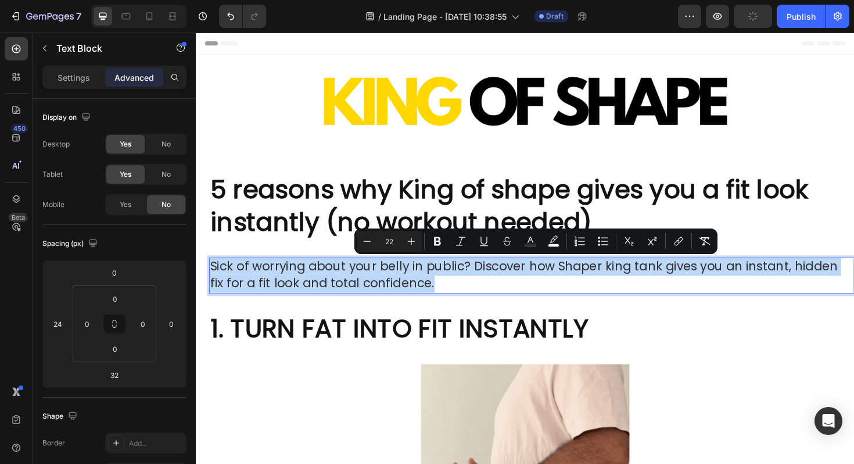
click at [448, 280] on span "Sick of worrying about your belly in public? Discover how Shaper king tank give…" at bounding box center [543, 289] width 665 height 36
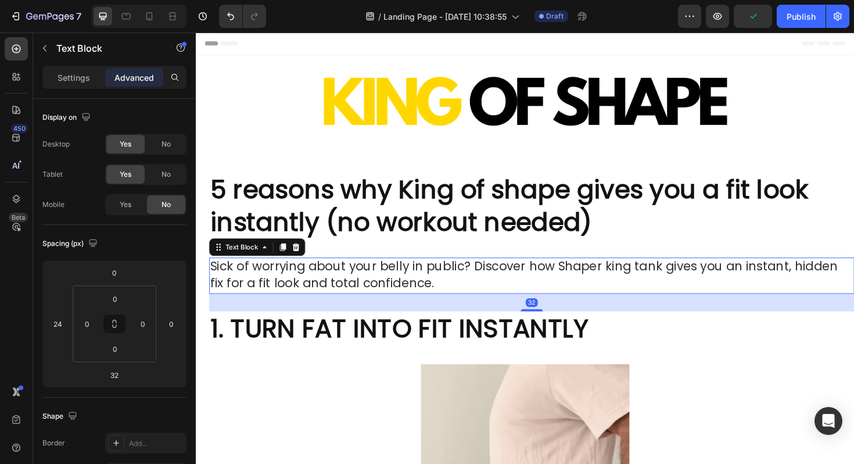
click at [522, 286] on span "Sick of worrying about your belly in public? Discover how Shaper king tank give…" at bounding box center [543, 289] width 665 height 36
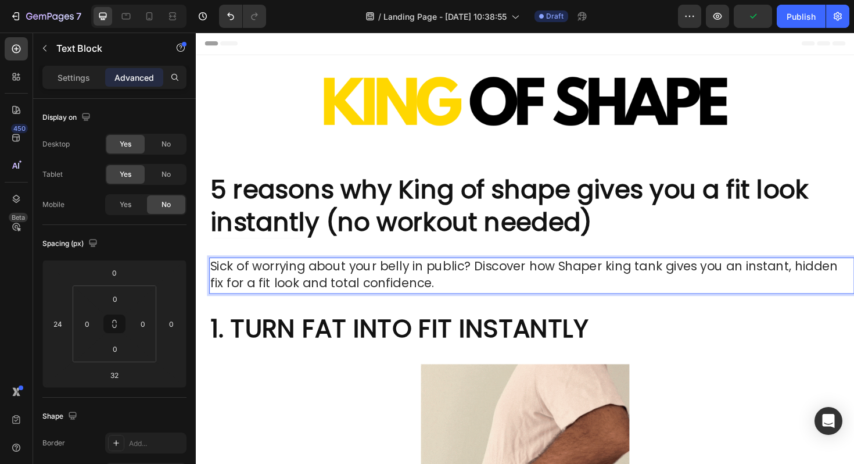
click at [522, 281] on span "Sick of worrying about your belly in public? Discover how Shaper king tank give…" at bounding box center [543, 289] width 665 height 36
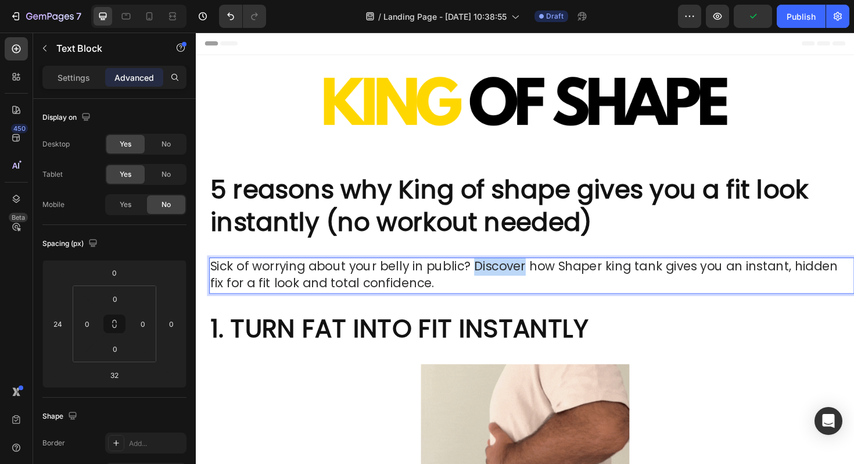
click at [522, 281] on span "Sick of worrying about your belly in public? Discover how Shaper king tank give…" at bounding box center [543, 289] width 665 height 36
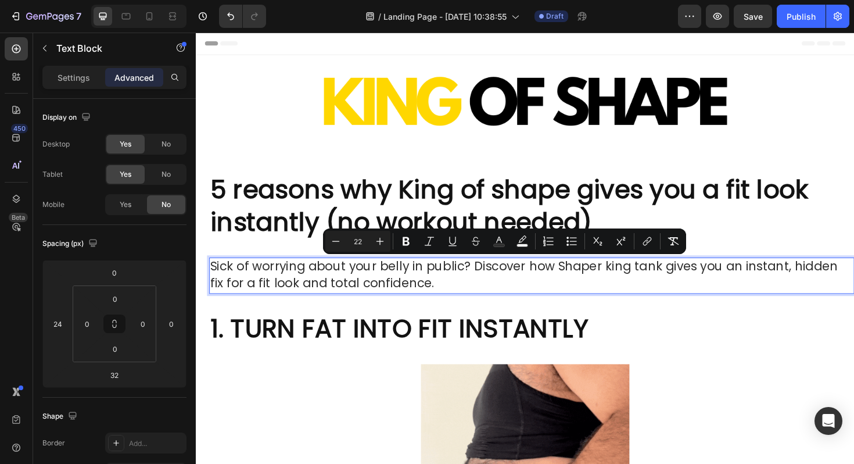
click at [594, 275] on span "Sick of worrying about your belly in public? Discover how Shaper king tank give…" at bounding box center [543, 289] width 665 height 36
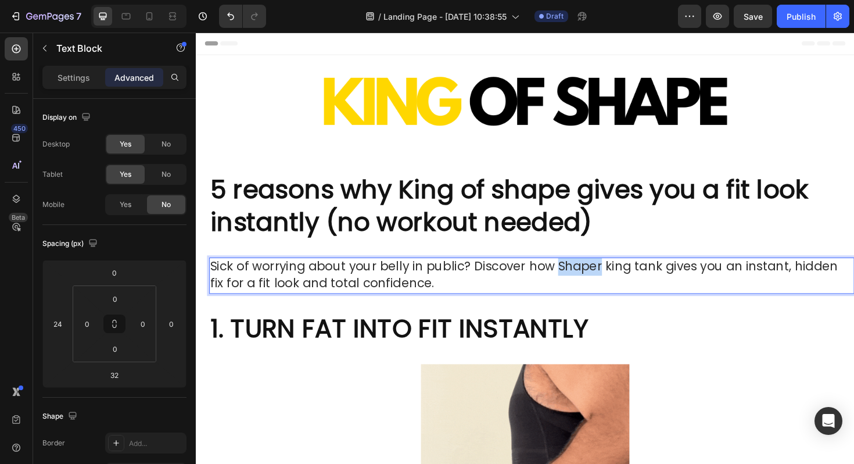
click at [594, 275] on span "Sick of worrying about your belly in public? Discover how Shaper king tank give…" at bounding box center [543, 289] width 665 height 36
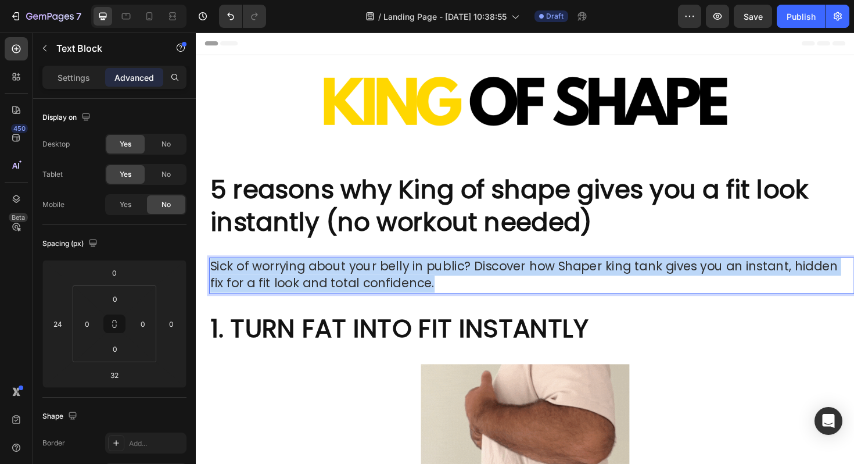
click at [594, 275] on span "Sick of worrying about your belly in public? Discover how Shaper king tank give…" at bounding box center [543, 289] width 665 height 36
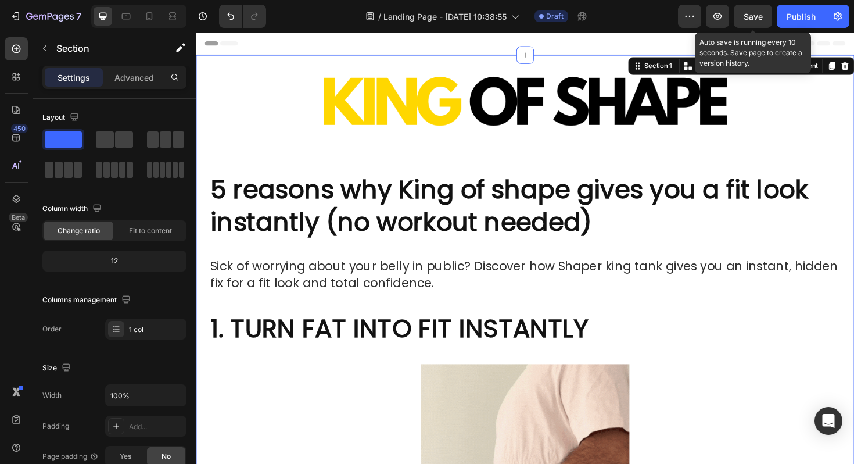
click at [762, 17] on span "Save" at bounding box center [753, 17] width 19 height 10
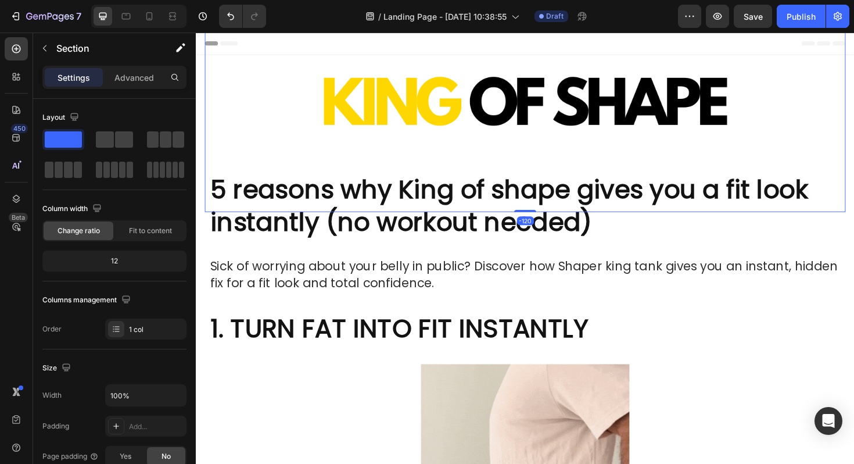
click at [551, 99] on img at bounding box center [544, 109] width 679 height 227
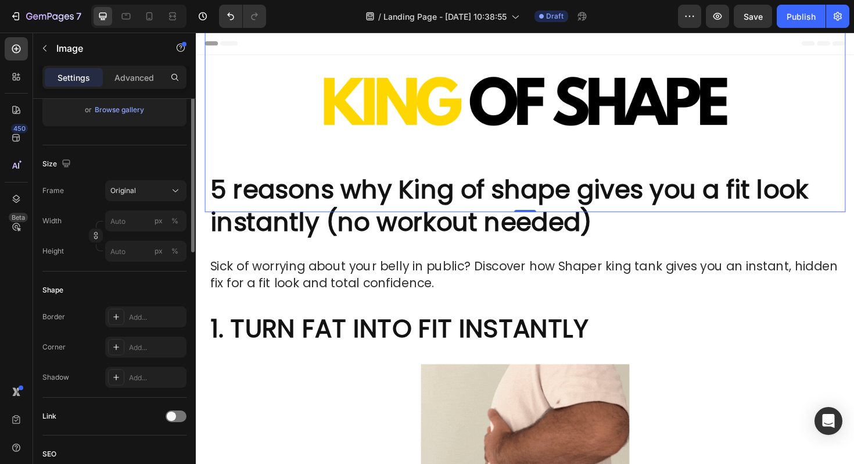
scroll to position [376, 0]
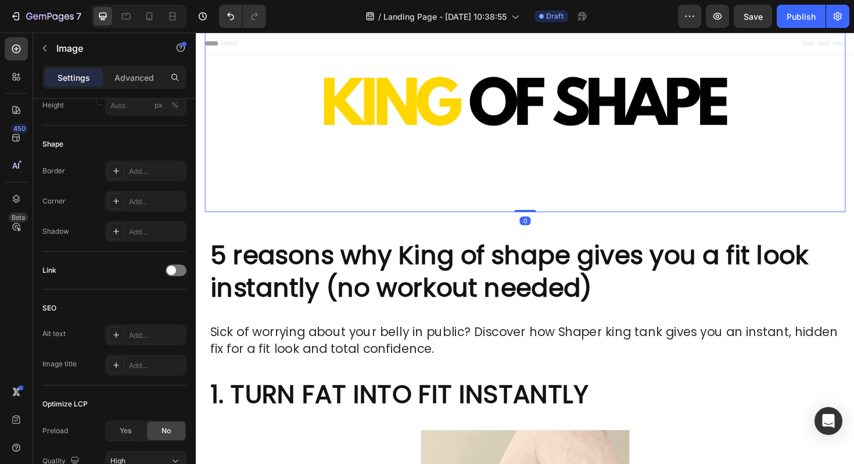
drag, startPoint x: 545, startPoint y: 221, endPoint x: 548, endPoint y: 201, distance: 20.0
click at [548, 201] on div "Image 0" at bounding box center [544, 109] width 679 height 227
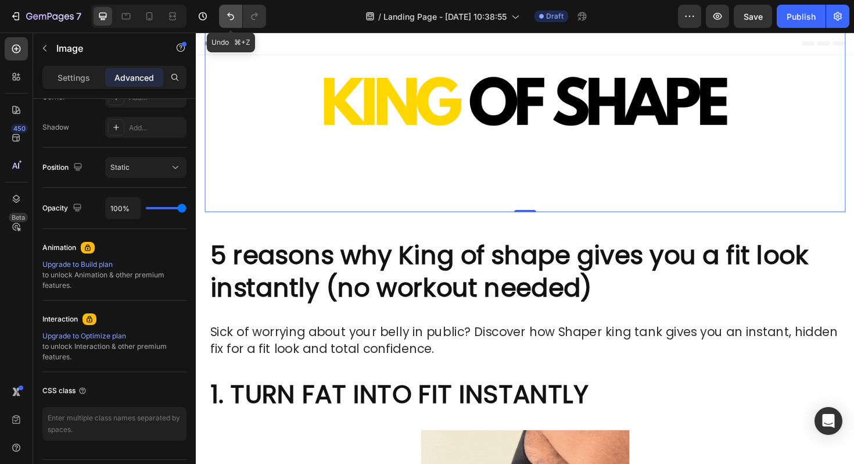
click at [229, 16] on icon "Undo/Redo" at bounding box center [230, 17] width 7 height 8
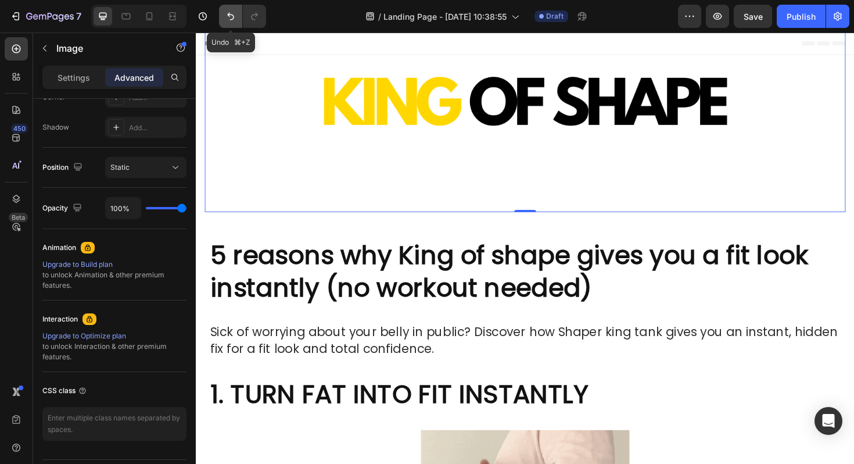
type input "-120"
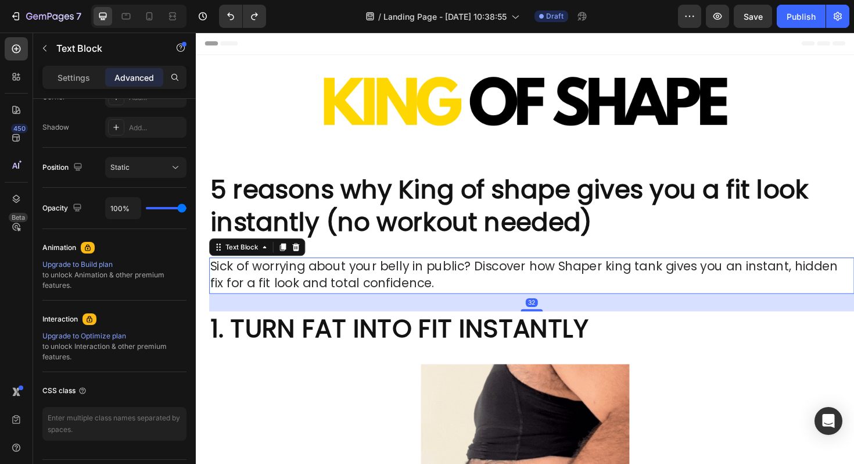
click at [673, 306] on p "Sick of worrying about your belly in public? Discover how Shaper king tank give…" at bounding box center [551, 290] width 681 height 36
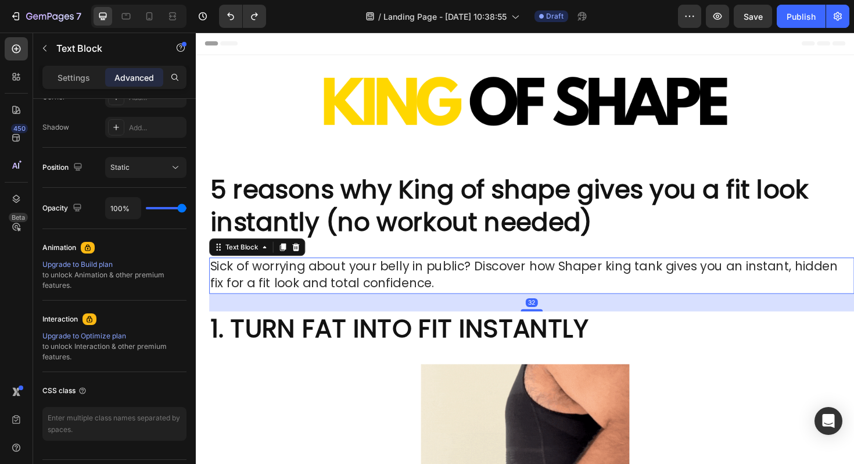
scroll to position [0, 0]
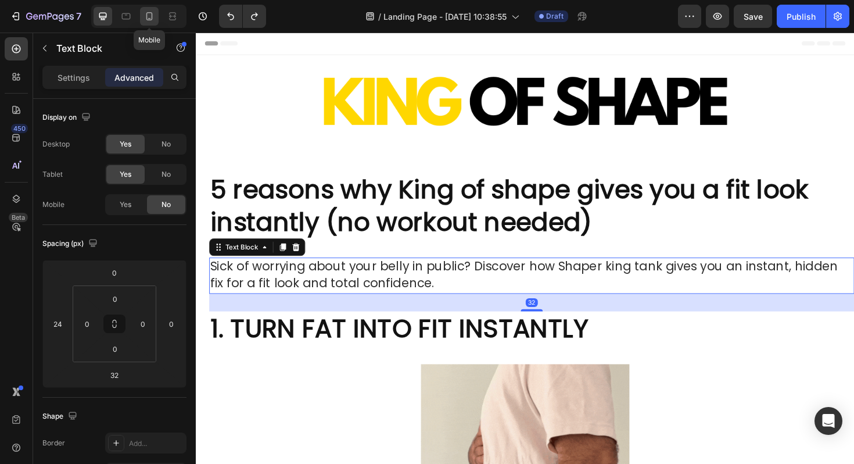
click at [157, 20] on div at bounding box center [149, 16] width 19 height 19
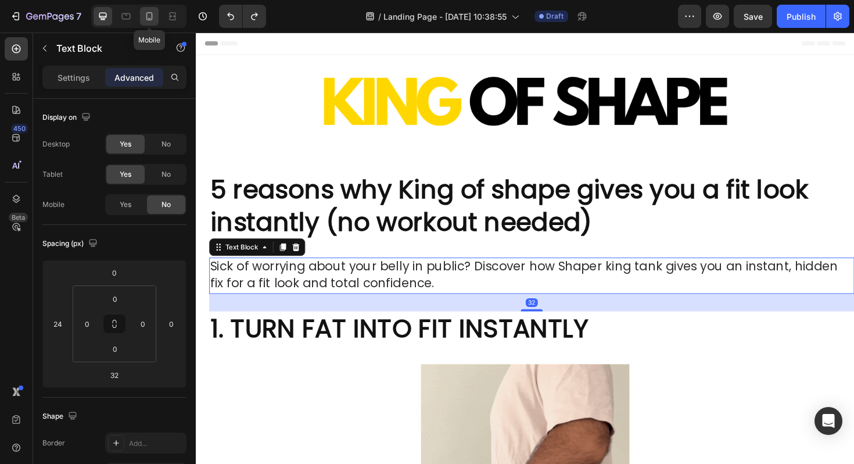
type input "-20"
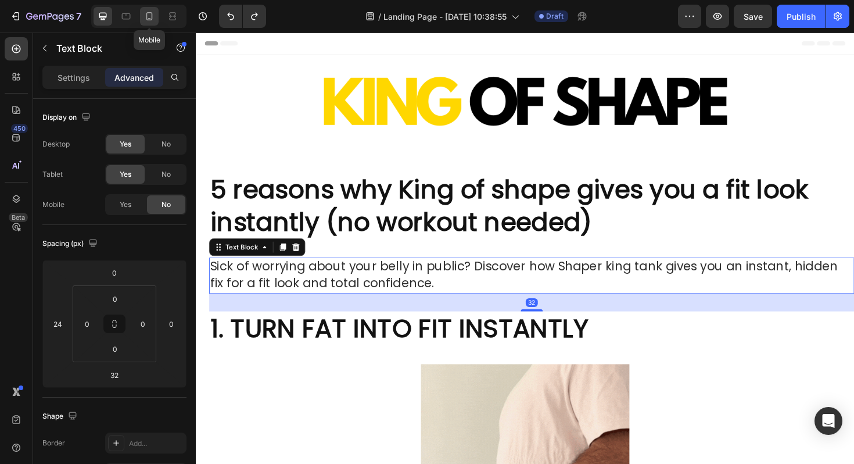
type input "8"
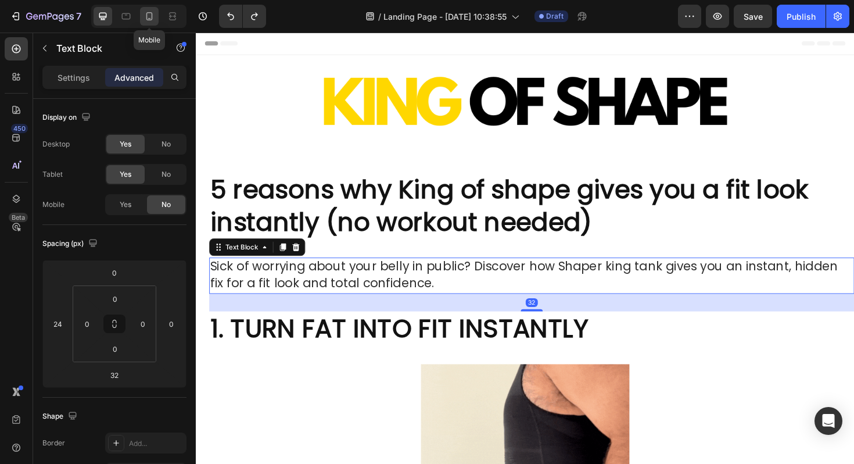
type input "8"
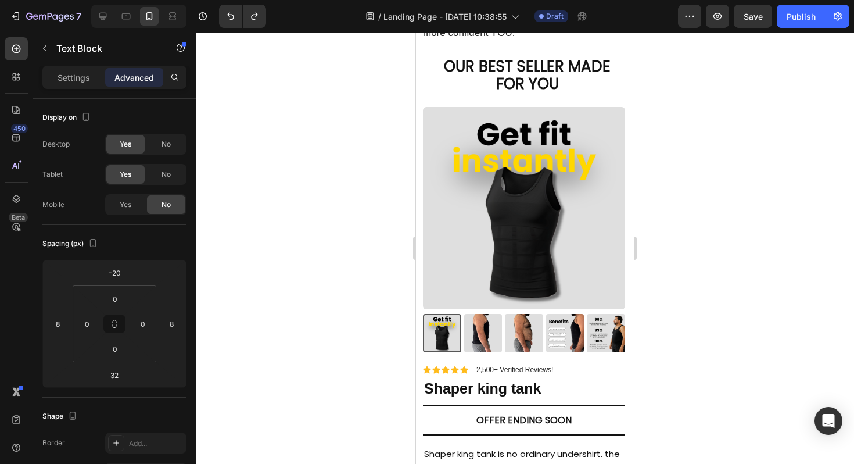
scroll to position [1040, 0]
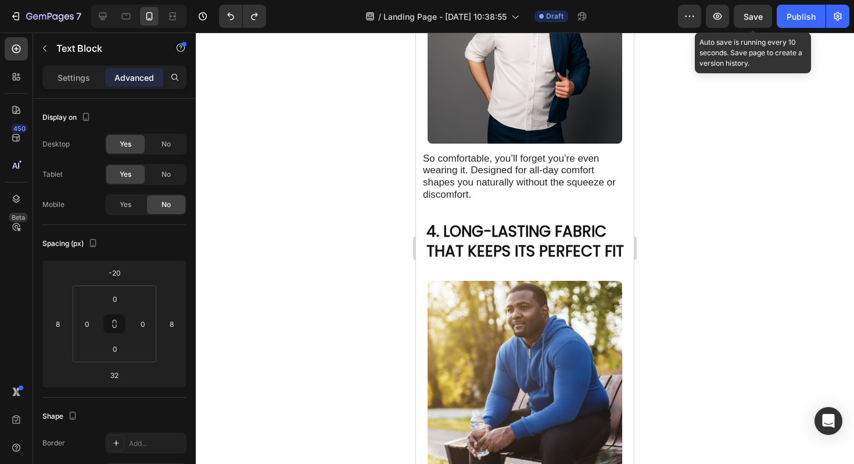
click at [750, 20] on span "Save" at bounding box center [753, 17] width 19 height 10
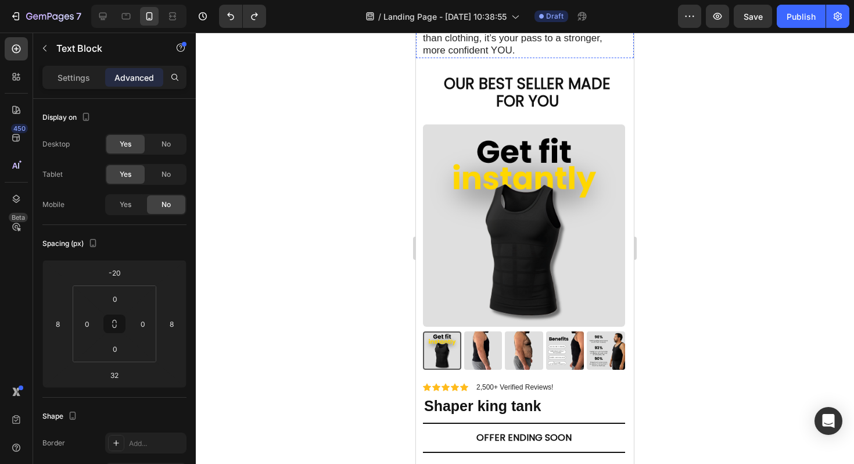
scroll to position [1842, 0]
